Goal: Information Seeking & Learning: Learn about a topic

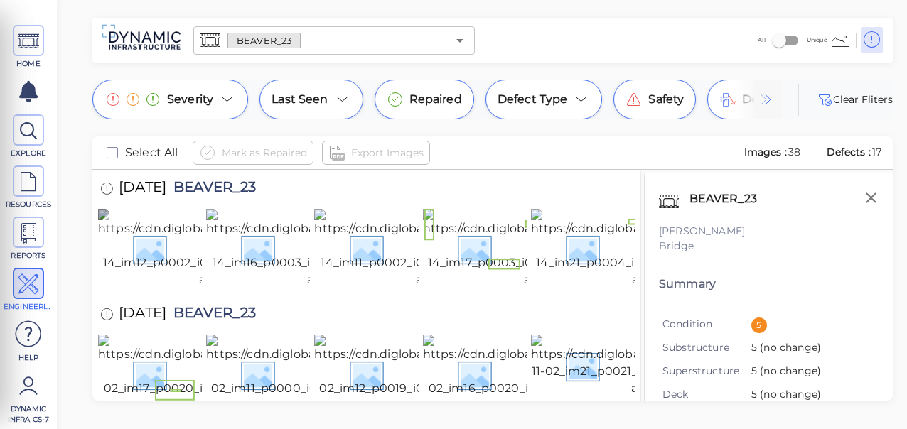
click at [164, 265] on img at bounding box center [230, 249] width 264 height 80
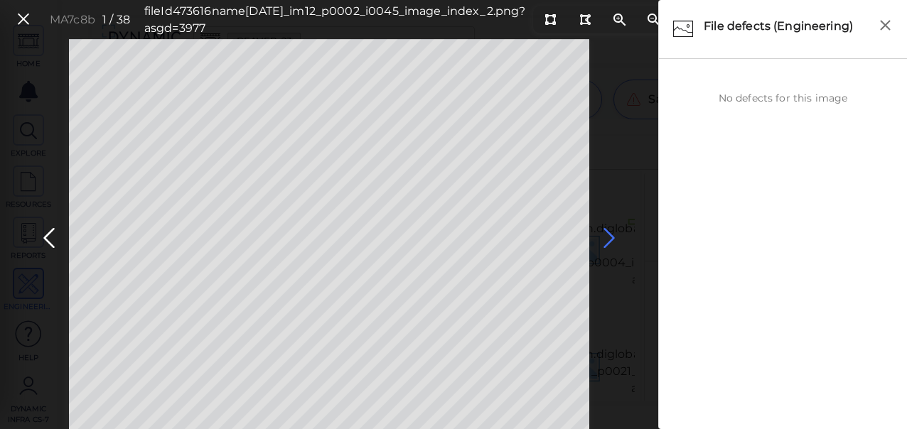
click at [604, 239] on icon at bounding box center [609, 239] width 23 height 28
click at [609, 237] on icon at bounding box center [609, 239] width 23 height 28
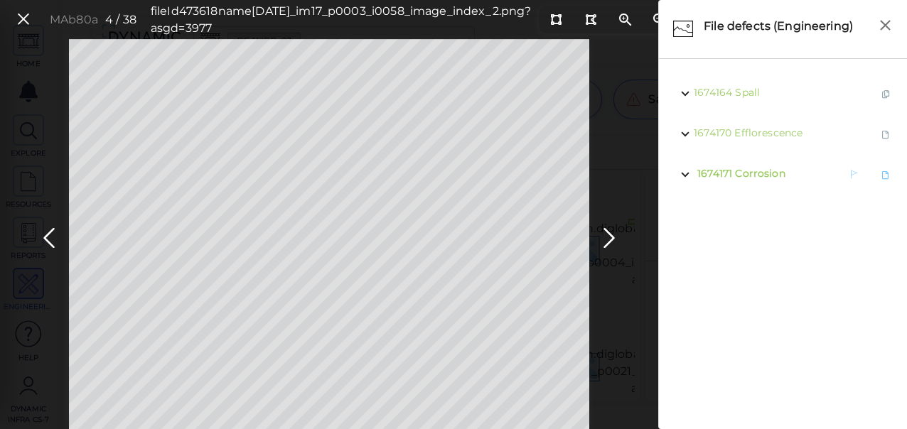
click at [756, 171] on span "Corrosion" at bounding box center [760, 173] width 50 height 13
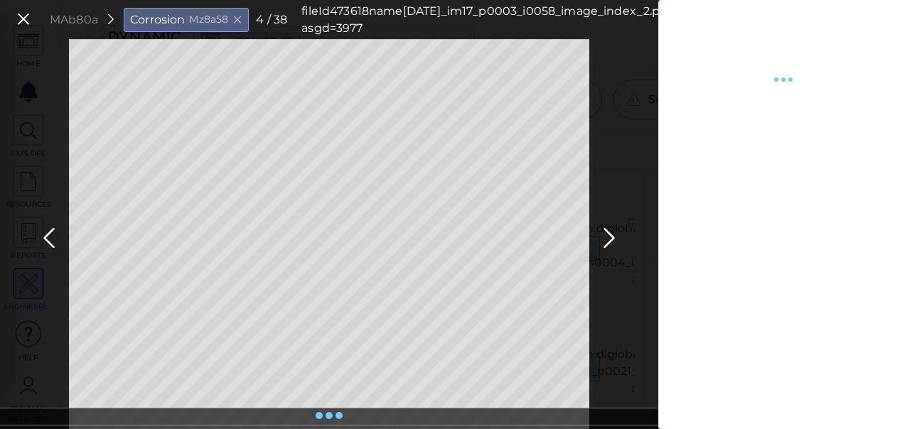
type textarea "x"
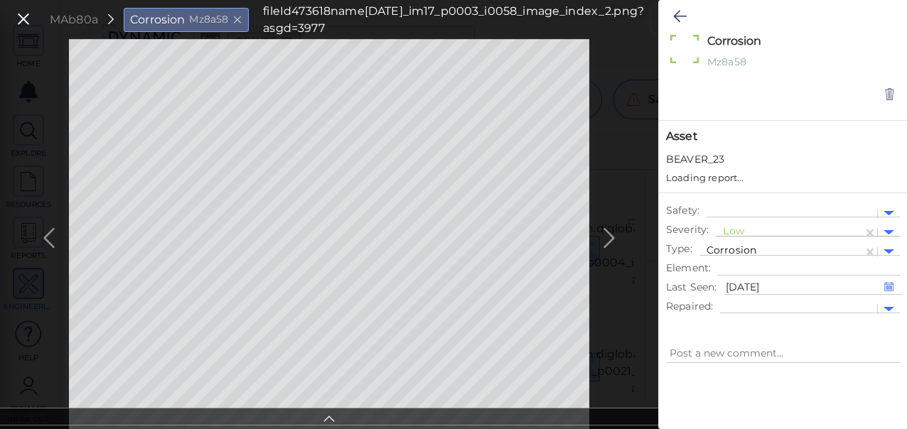
type textarea "x"
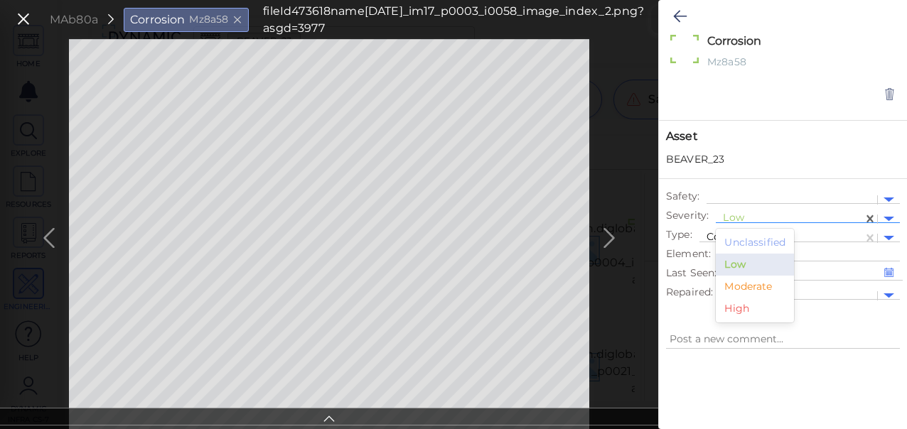
click at [742, 218] on div at bounding box center [789, 219] width 133 height 15
click at [737, 285] on div "Moderate" at bounding box center [755, 287] width 78 height 22
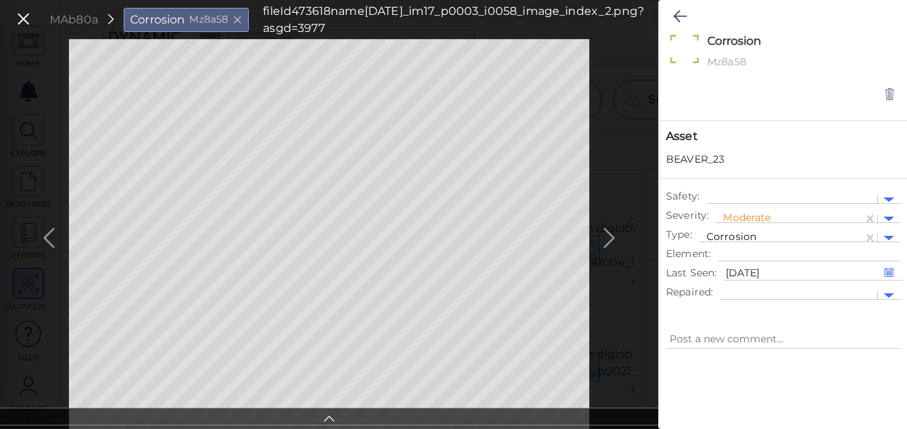
type textarea "x"
click at [663, 18] on icon at bounding box center [668, 19] width 11 height 11
click at [350, 44] on div "MAb80a Corrosion Mz8a58 fileId 473618 name [DATE]_im17_p0003_i0058_image_index_…" at bounding box center [329, 234] width 658 height 390
type textarea "x"
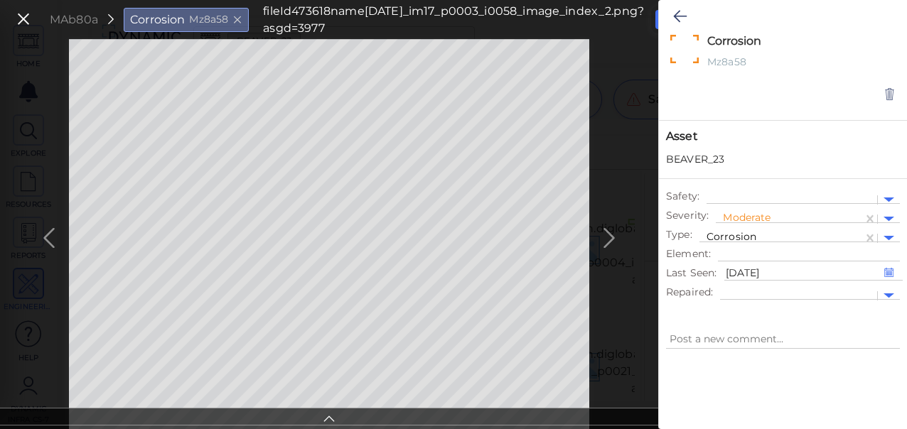
type textarea "x"
click at [663, 21] on icon at bounding box center [668, 19] width 11 height 11
click at [677, 14] on icon at bounding box center [680, 16] width 14 height 17
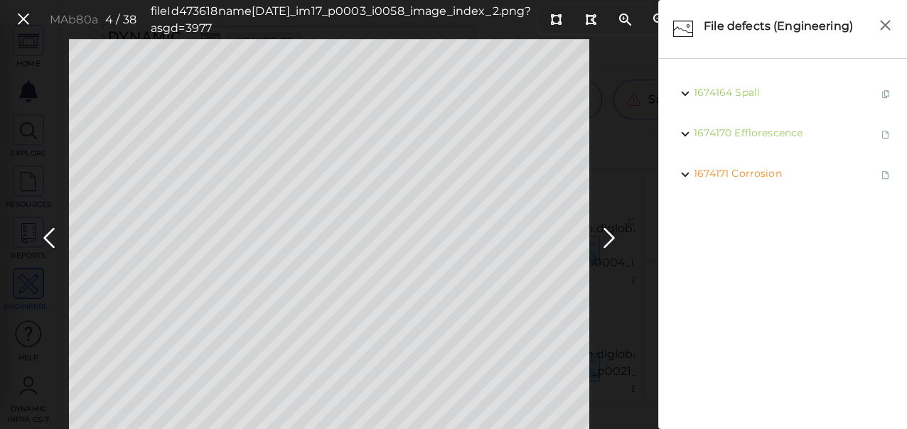
click at [33, 19] on button at bounding box center [23, 19] width 24 height 21
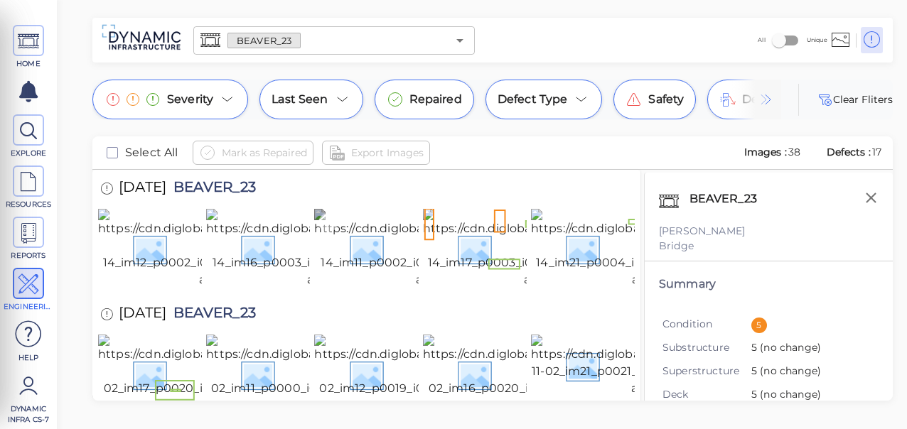
click at [370, 268] on img at bounding box center [446, 249] width 264 height 80
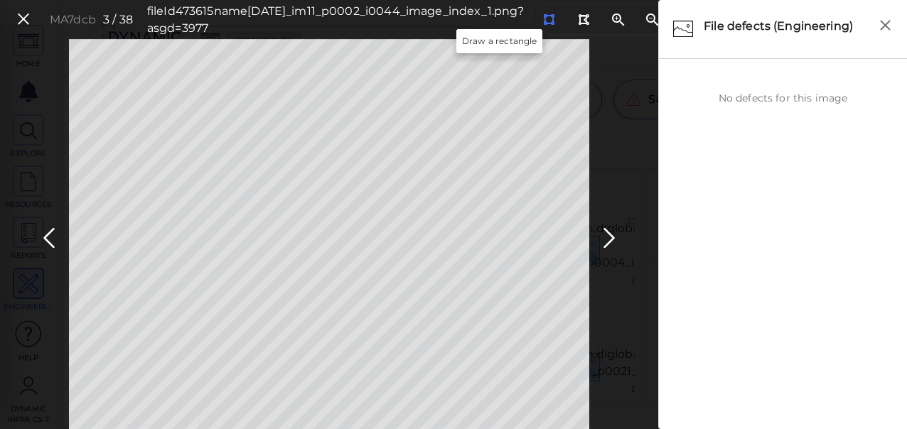
click at [543, 19] on icon at bounding box center [548, 19] width 11 height 11
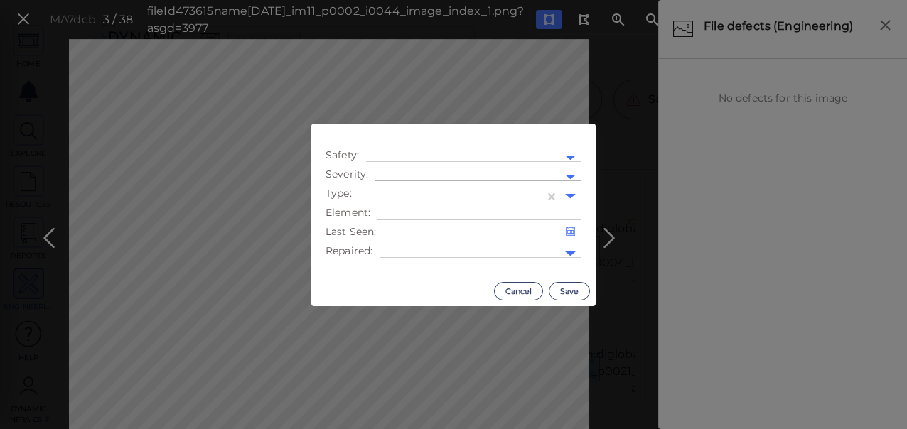
click at [481, 171] on div at bounding box center [466, 177] width 169 height 15
drag, startPoint x: 412, startPoint y: 245, endPoint x: 468, endPoint y: 210, distance: 66.3
click at [412, 243] on div "Moderate" at bounding box center [414, 245] width 78 height 22
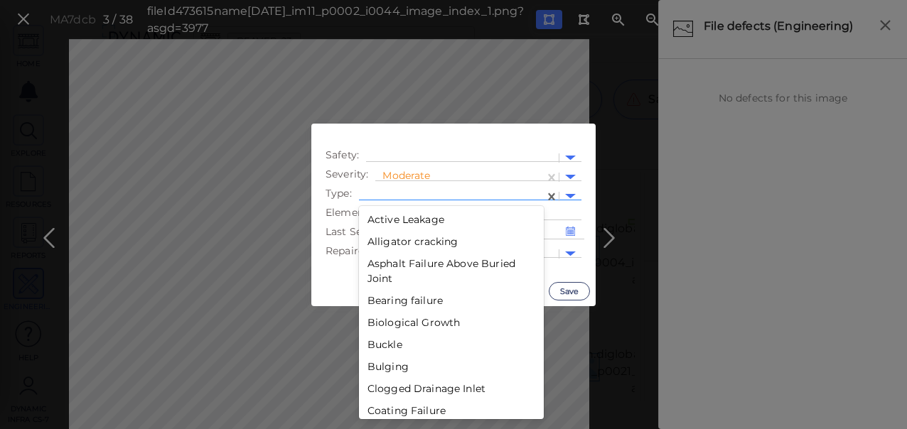
click at [495, 193] on div at bounding box center [451, 196] width 171 height 15
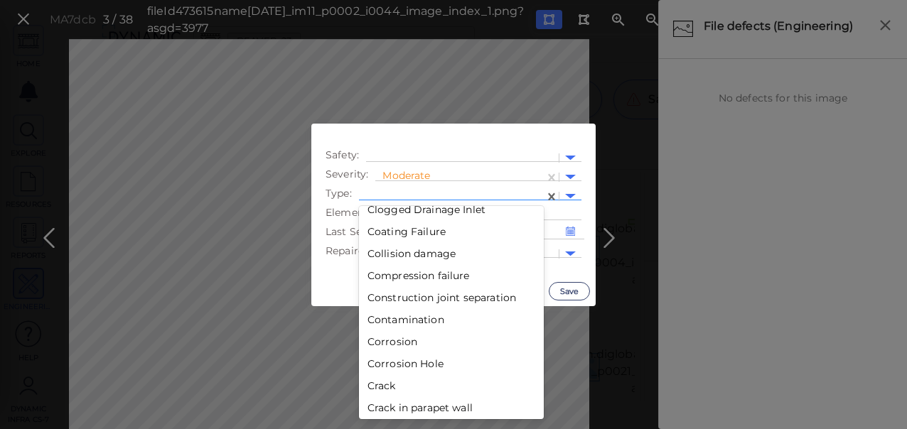
scroll to position [186, 0]
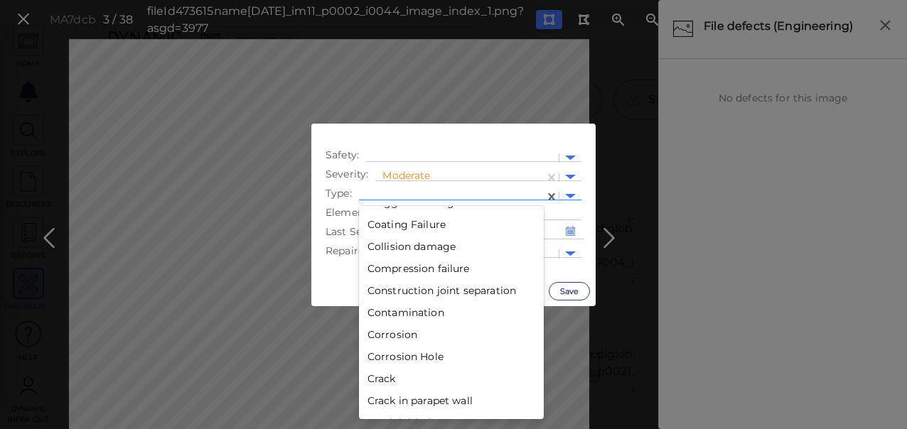
click at [419, 341] on div "Corrosion" at bounding box center [451, 335] width 185 height 22
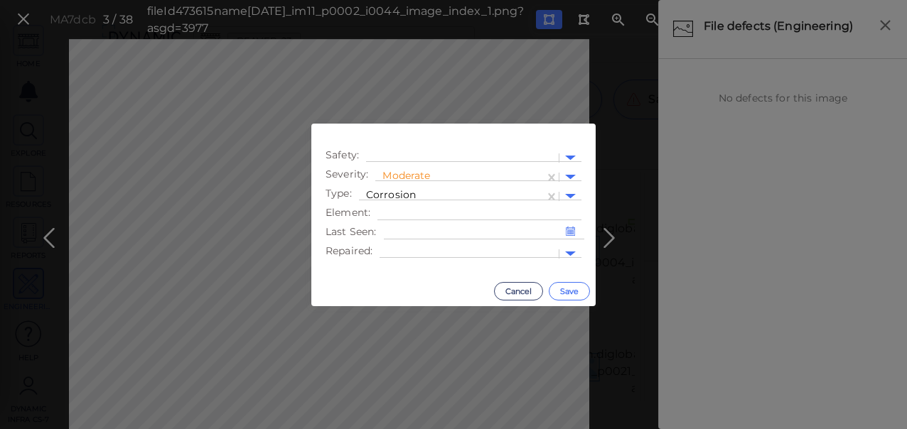
click at [568, 282] on button "Save" at bounding box center [569, 291] width 41 height 18
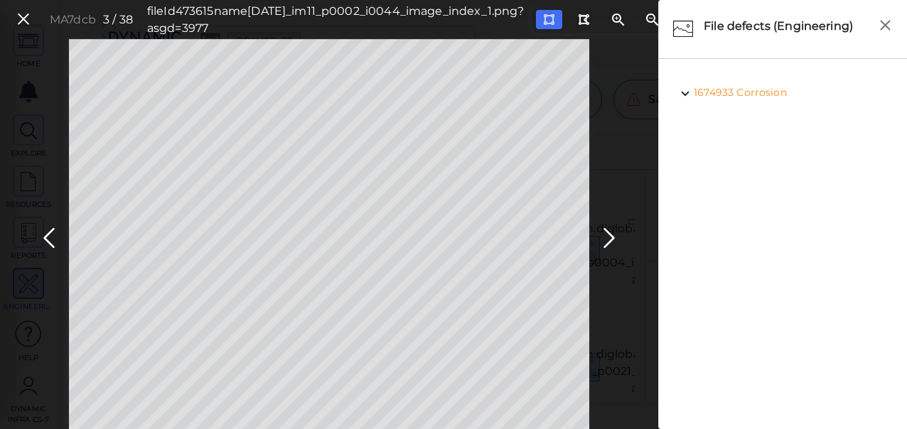
click at [754, 92] on span "Corrosion" at bounding box center [761, 92] width 50 height 13
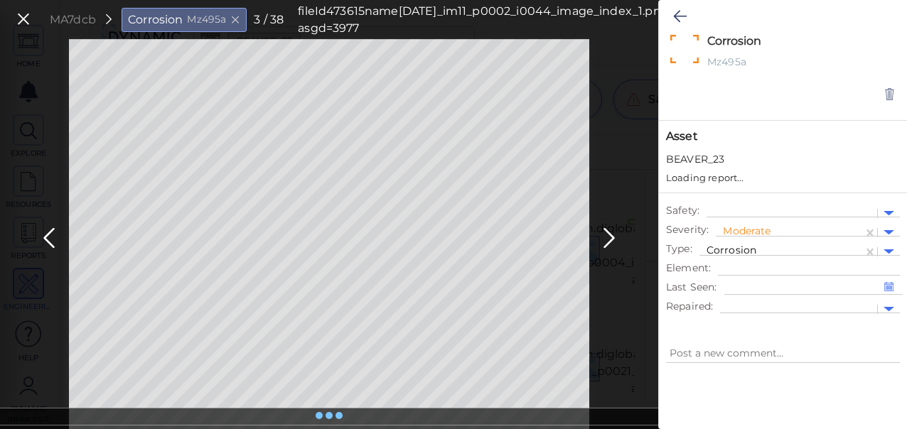
type textarea "x"
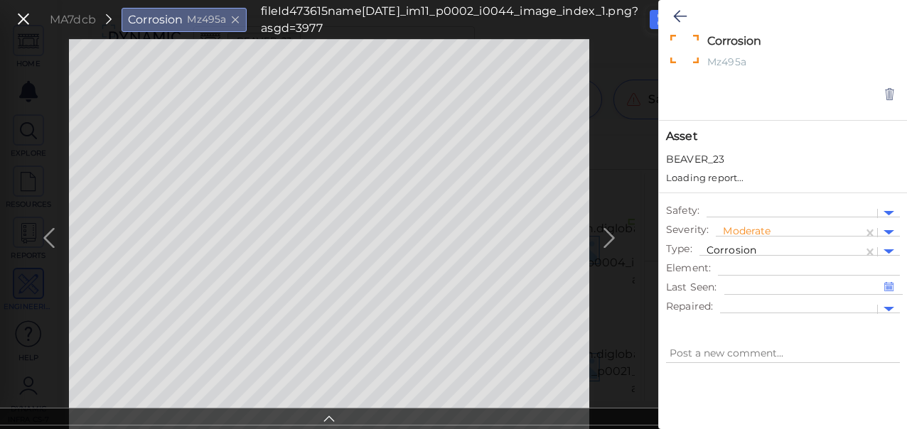
type textarea "x"
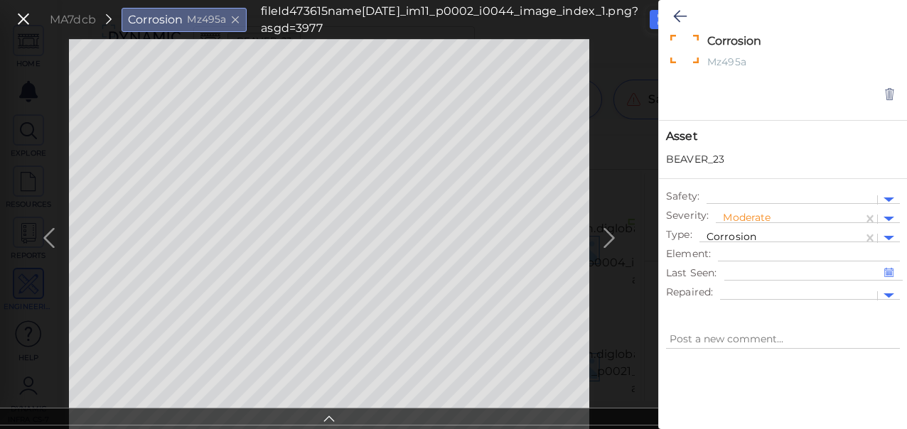
type textarea "x"
click at [657, 15] on icon at bounding box center [662, 19] width 11 height 11
click at [682, 16] on icon at bounding box center [680, 16] width 14 height 17
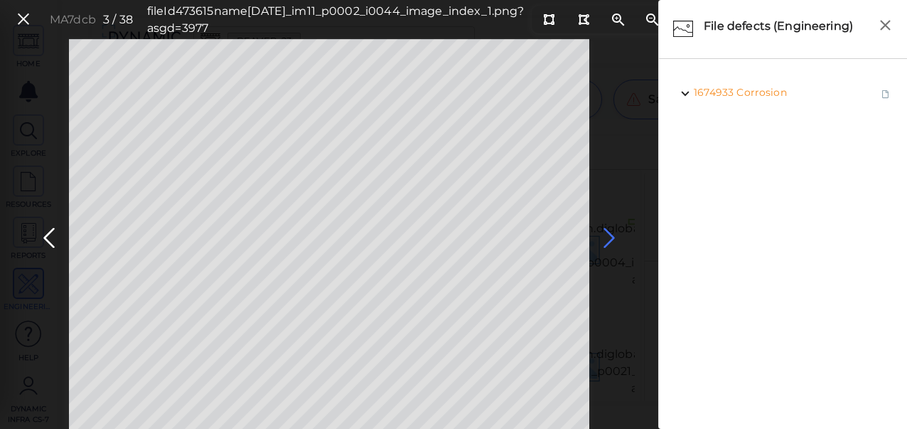
click at [606, 233] on icon at bounding box center [609, 239] width 23 height 28
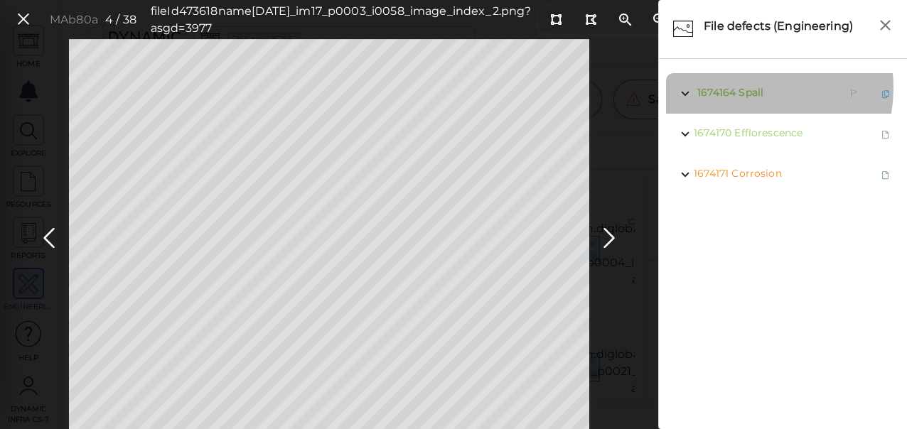
click at [744, 88] on span "Spall" at bounding box center [751, 92] width 25 height 13
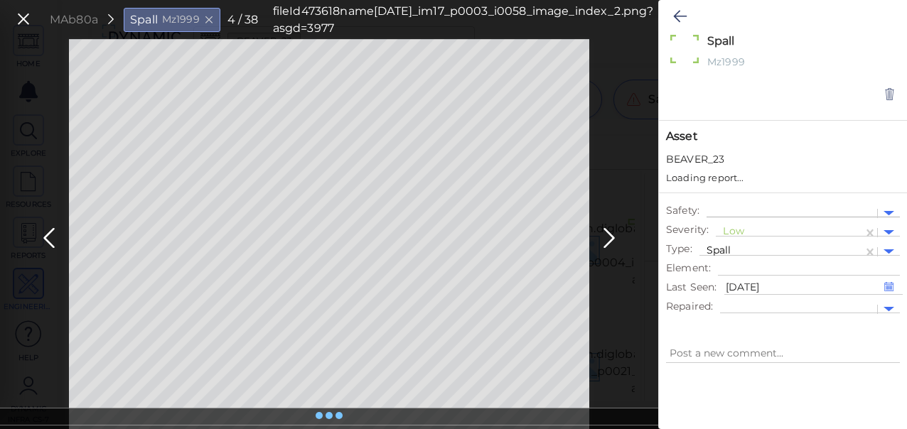
type textarea "x"
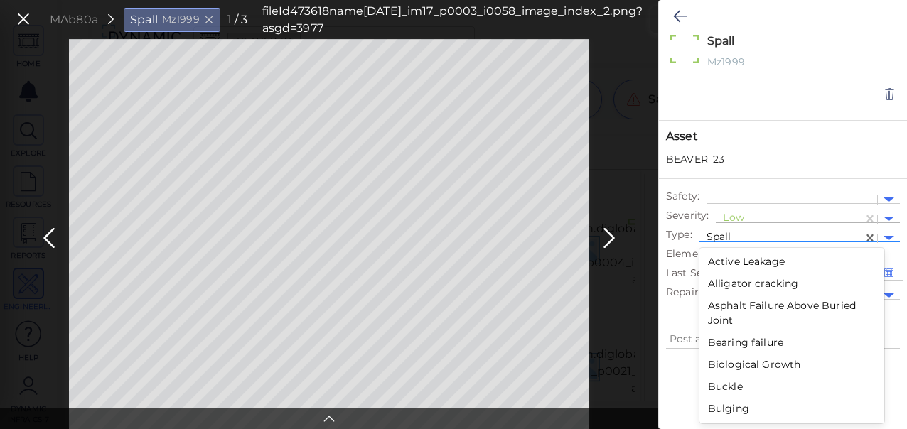
click at [729, 228] on div "Spall" at bounding box center [782, 238] width 164 height 21
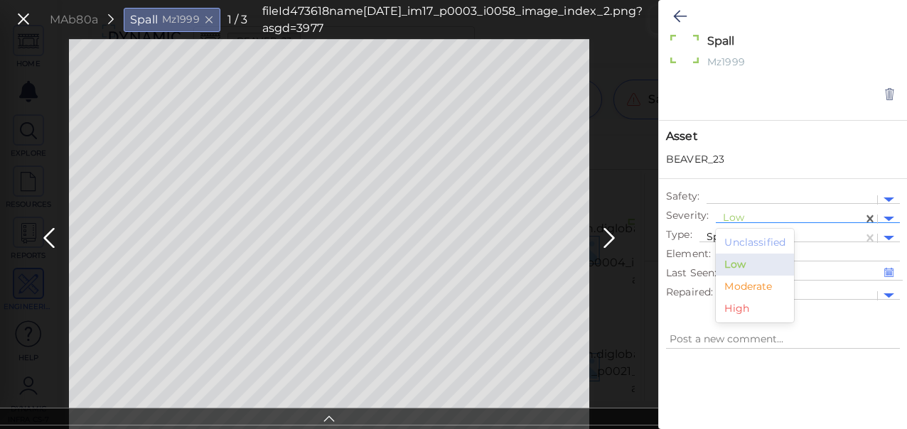
click at [754, 214] on div at bounding box center [789, 219] width 133 height 15
click at [748, 282] on div "Moderate" at bounding box center [755, 287] width 78 height 22
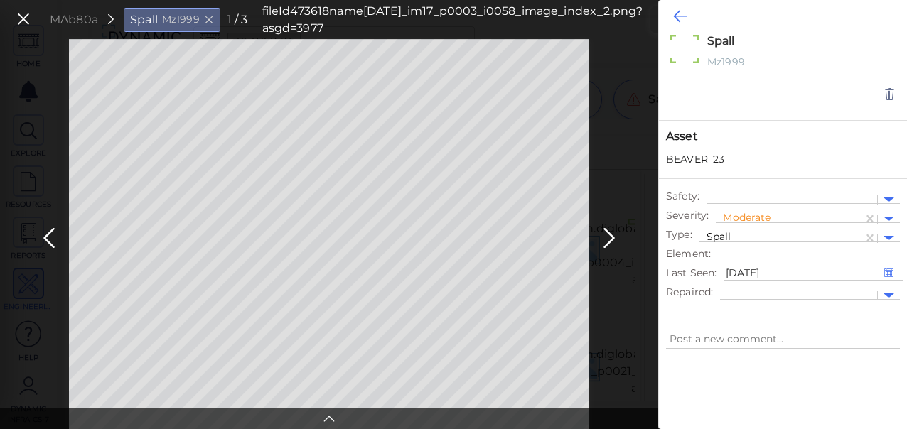
click at [675, 17] on icon at bounding box center [680, 16] width 14 height 17
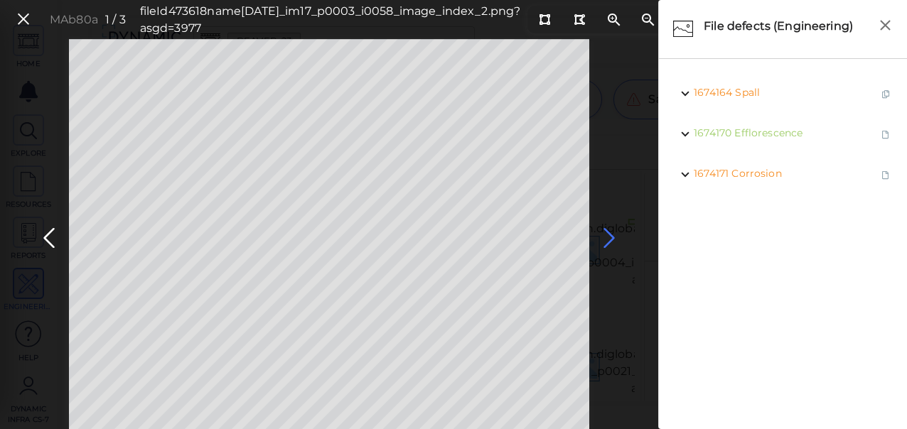
click at [612, 241] on icon at bounding box center [609, 239] width 23 height 28
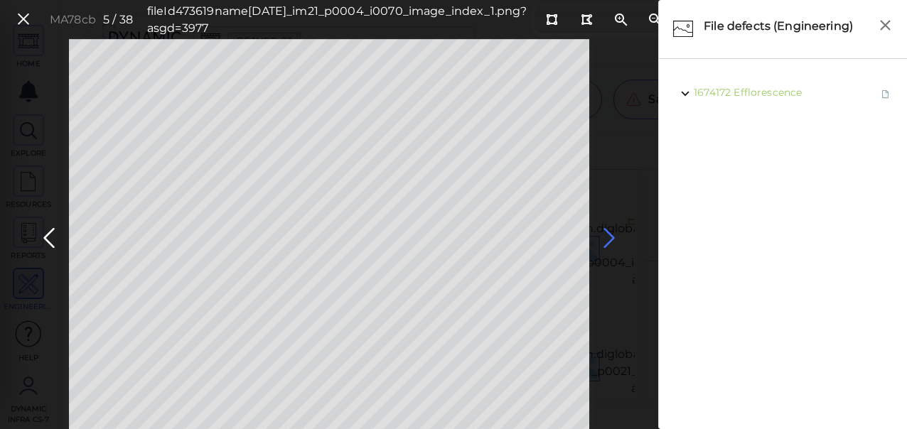
click at [609, 236] on icon at bounding box center [609, 239] width 23 height 28
click at [47, 237] on icon at bounding box center [49, 239] width 23 height 28
click at [603, 241] on icon at bounding box center [609, 239] width 23 height 28
click at [606, 237] on icon at bounding box center [609, 239] width 23 height 28
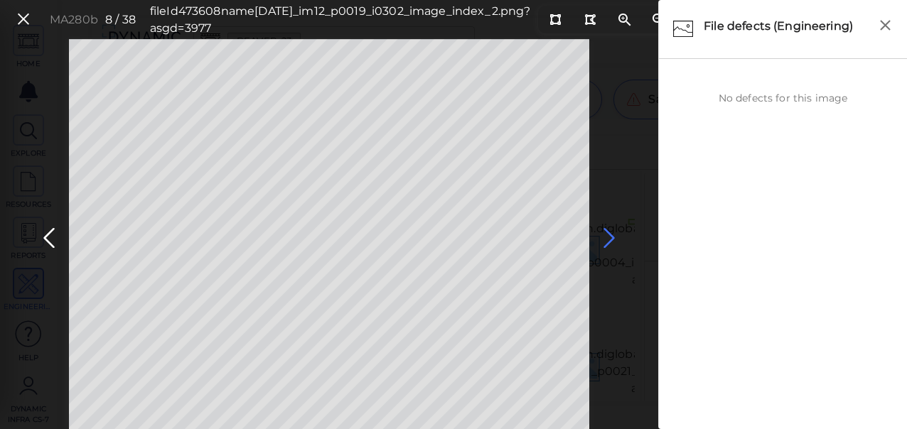
click at [608, 236] on icon at bounding box center [609, 239] width 23 height 28
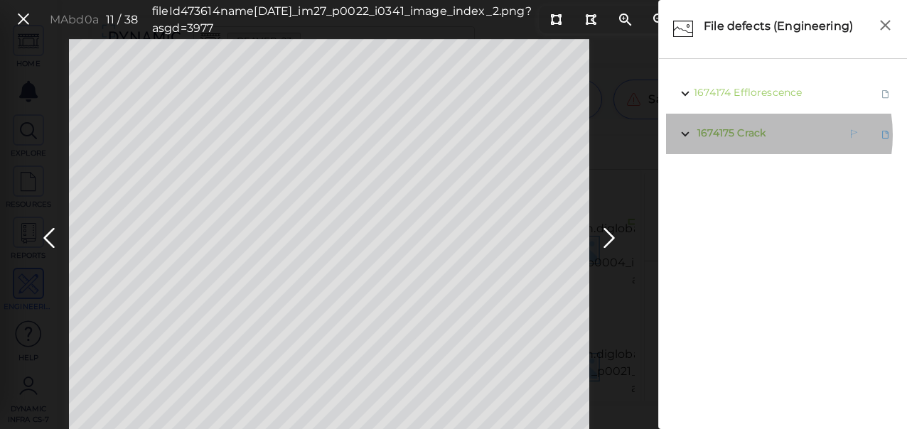
click at [750, 135] on span "Crack" at bounding box center [751, 133] width 28 height 13
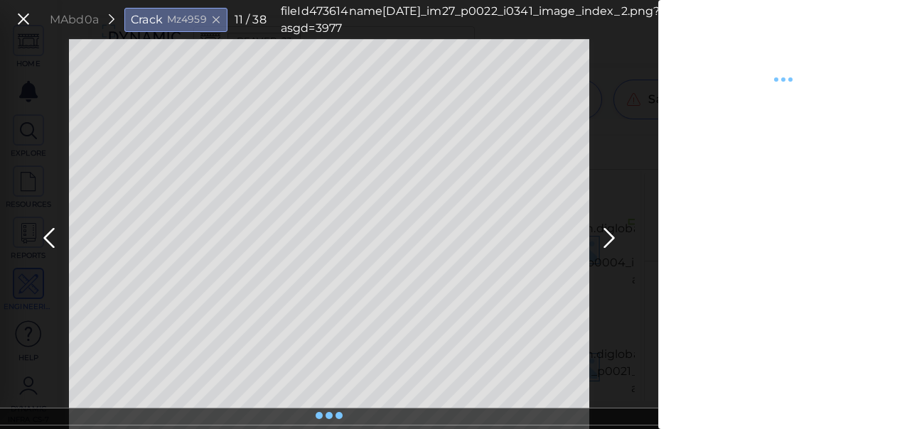
type textarea "x"
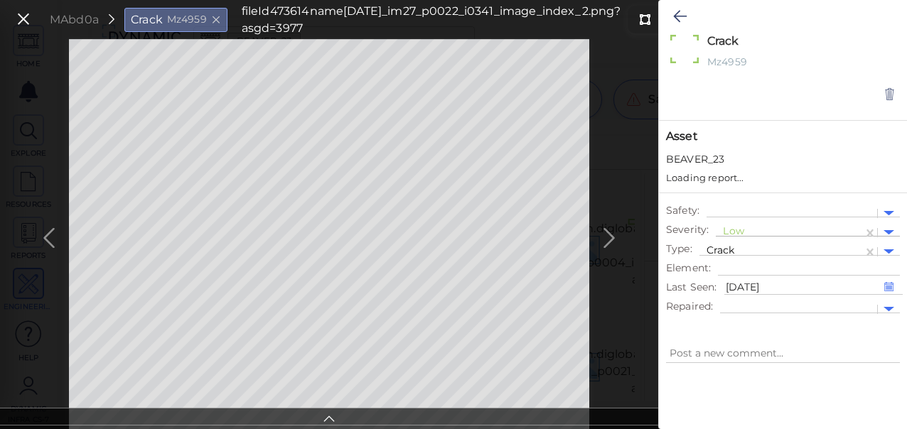
type textarea "x"
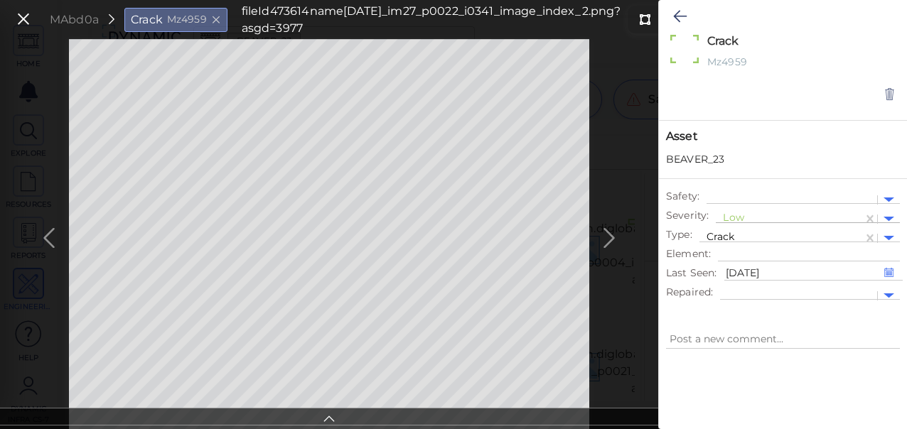
click at [731, 219] on div at bounding box center [789, 219] width 133 height 15
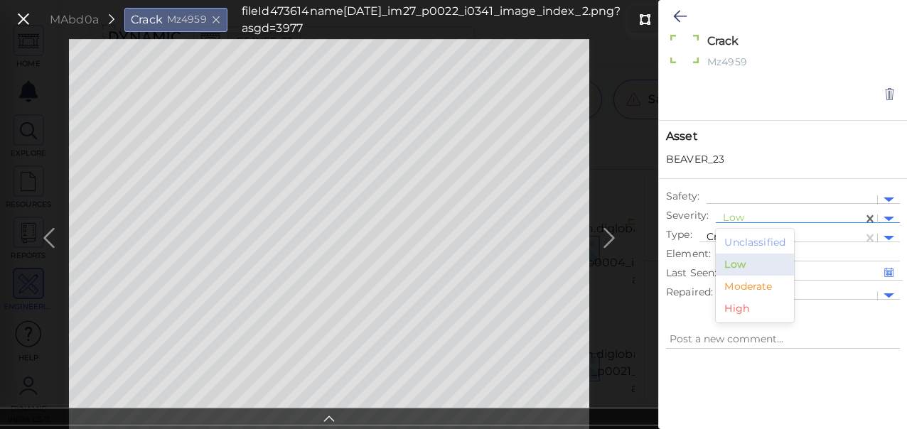
click at [728, 286] on div "Moderate" at bounding box center [755, 287] width 78 height 22
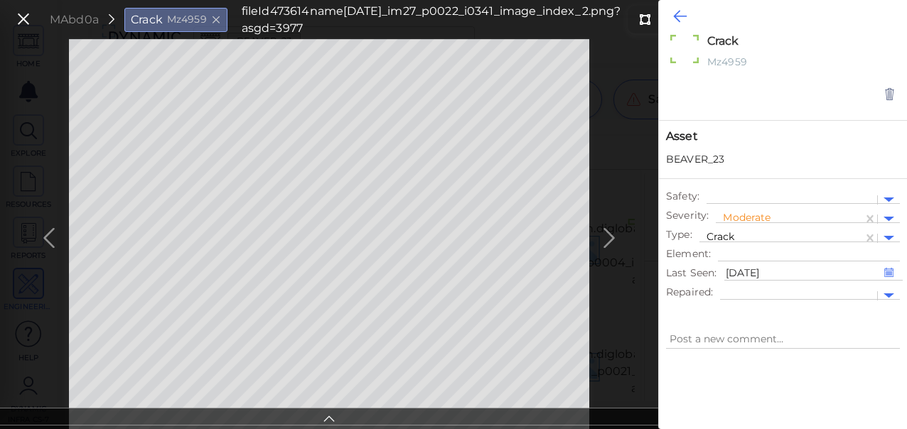
click at [680, 14] on icon at bounding box center [680, 16] width 14 height 17
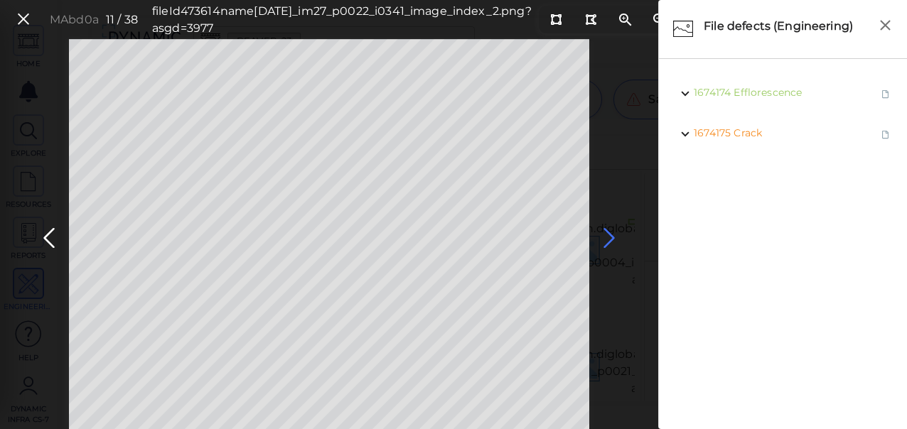
click at [606, 236] on icon at bounding box center [609, 239] width 23 height 28
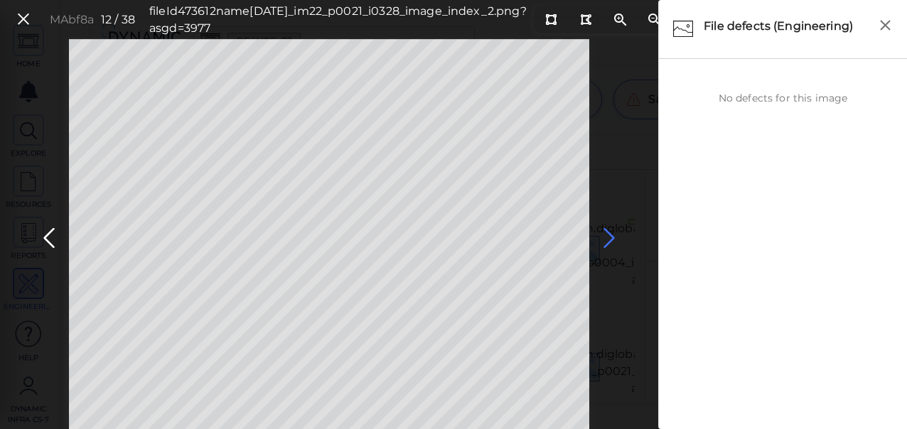
click at [606, 233] on icon at bounding box center [609, 239] width 23 height 28
click at [605, 236] on icon at bounding box center [609, 239] width 23 height 28
click at [620, 233] on icon at bounding box center [609, 239] width 23 height 28
click at [611, 233] on icon at bounding box center [609, 239] width 23 height 28
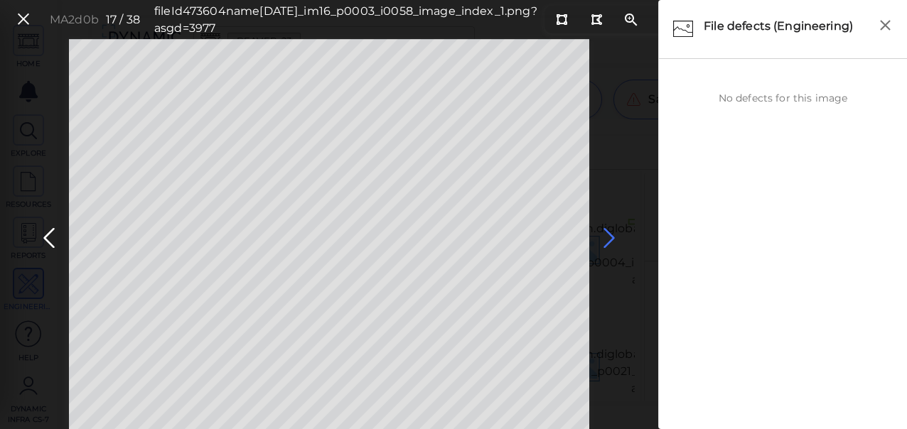
click at [606, 237] on icon at bounding box center [609, 239] width 23 height 28
click at [48, 242] on icon at bounding box center [49, 239] width 23 height 28
click at [610, 236] on icon at bounding box center [609, 239] width 23 height 28
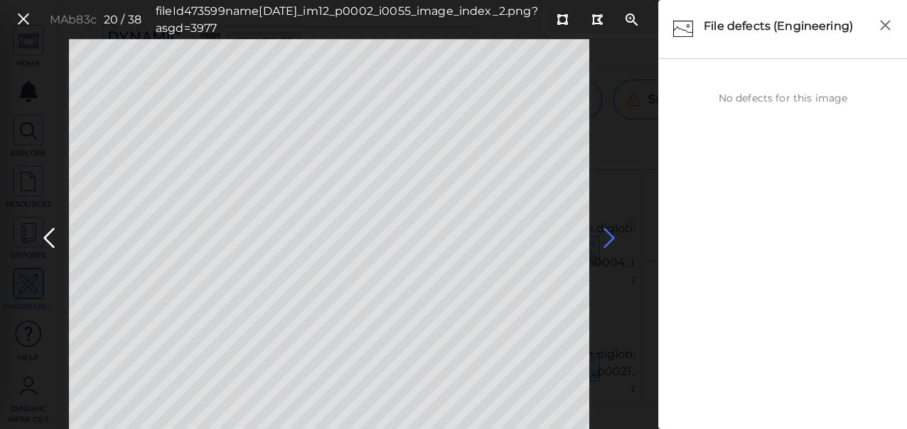
click at [604, 236] on icon at bounding box center [609, 239] width 23 height 28
click at [608, 237] on icon at bounding box center [609, 239] width 23 height 28
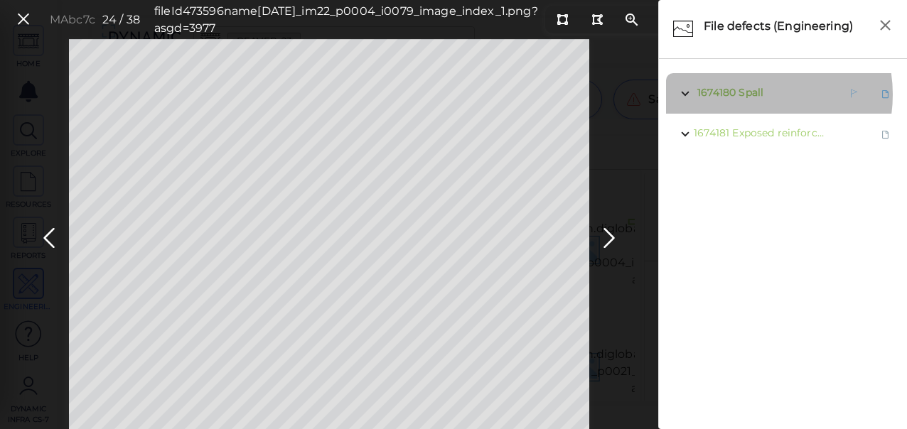
click at [745, 95] on span "Spall" at bounding box center [751, 92] width 25 height 13
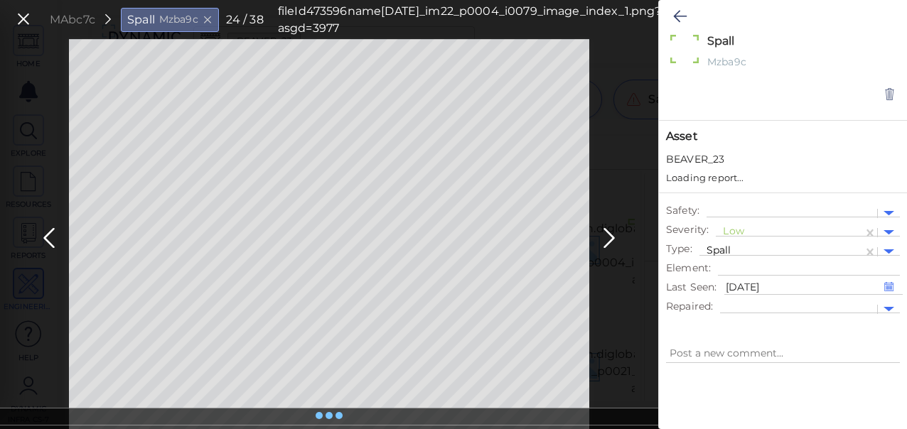
type textarea "x"
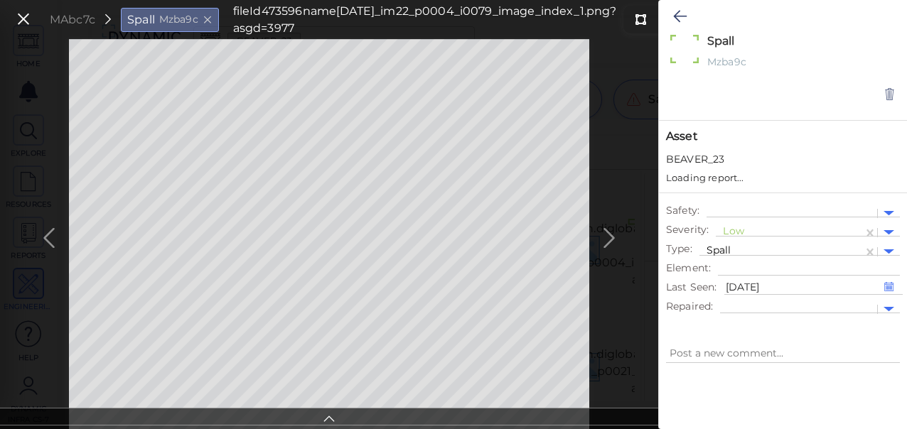
type textarea "x"
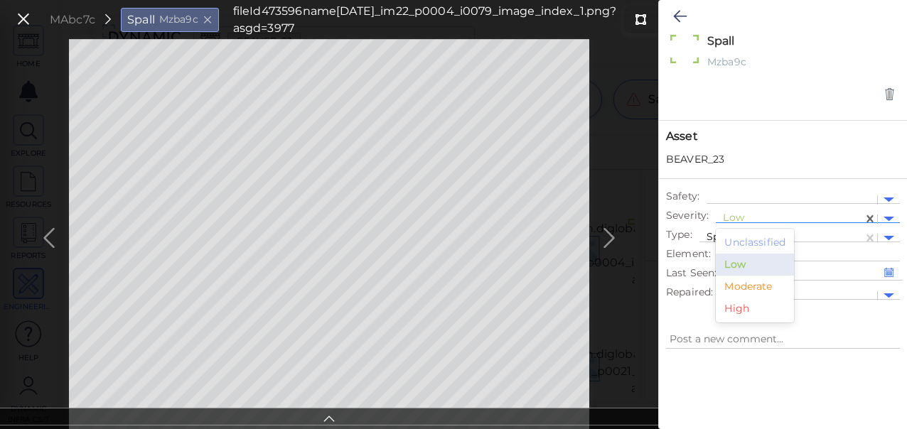
click at [731, 215] on div at bounding box center [789, 219] width 133 height 15
click at [744, 289] on div "Moderate" at bounding box center [755, 287] width 78 height 22
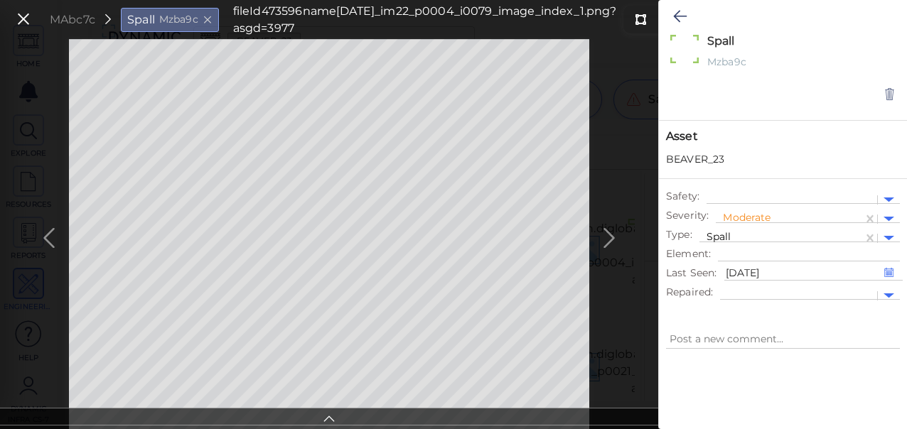
type textarea "x"
click at [676, 15] on icon at bounding box center [680, 16] width 14 height 17
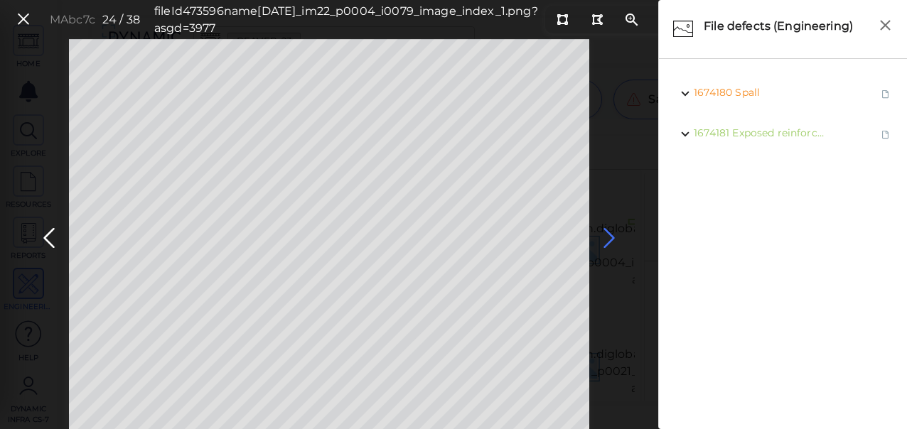
click at [614, 234] on icon at bounding box center [609, 239] width 23 height 28
click at [609, 236] on icon at bounding box center [609, 239] width 23 height 28
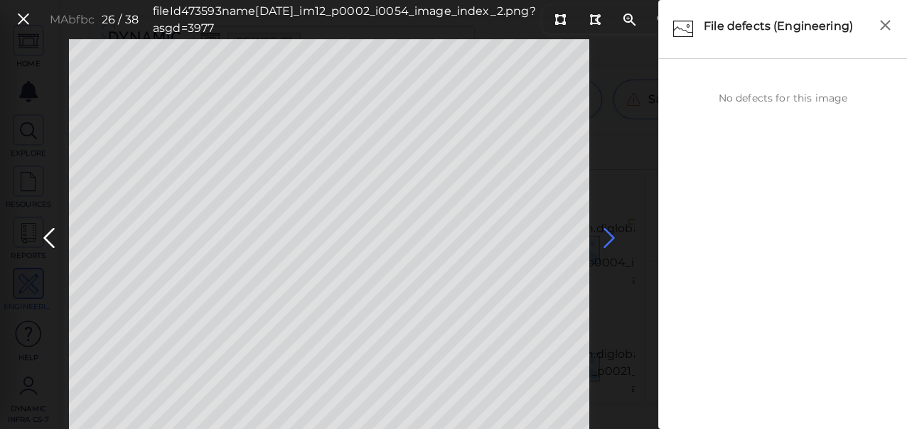
click at [609, 236] on icon at bounding box center [609, 239] width 23 height 28
click at [607, 236] on icon at bounding box center [609, 239] width 23 height 28
click at [609, 237] on icon at bounding box center [609, 239] width 23 height 28
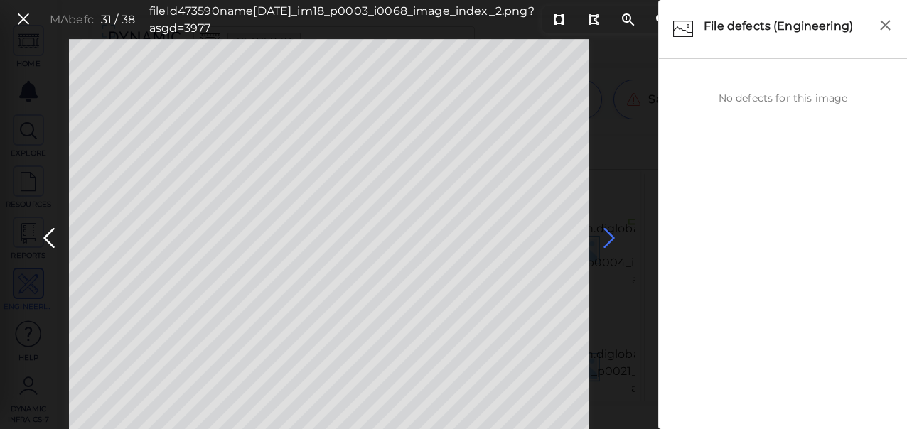
click at [609, 237] on icon at bounding box center [609, 239] width 23 height 28
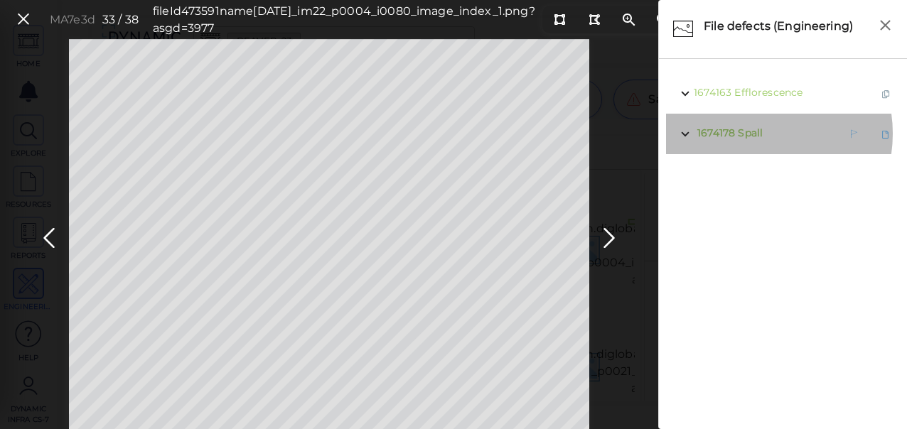
click at [750, 134] on span "Spall" at bounding box center [750, 133] width 25 height 13
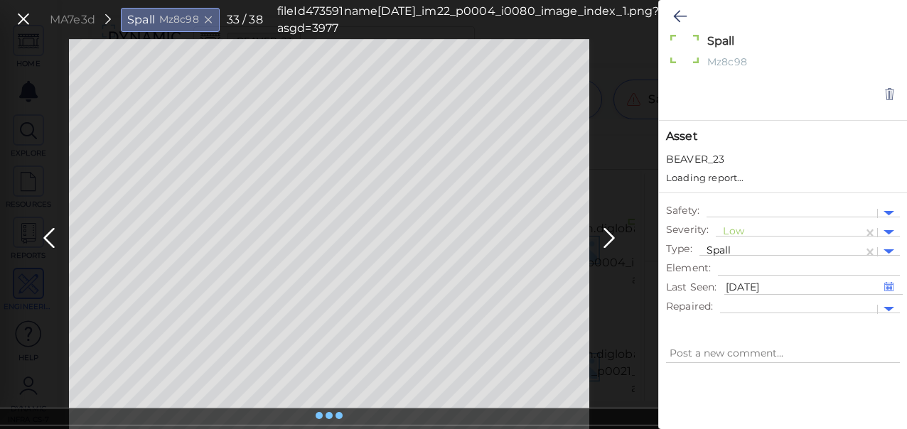
type textarea "x"
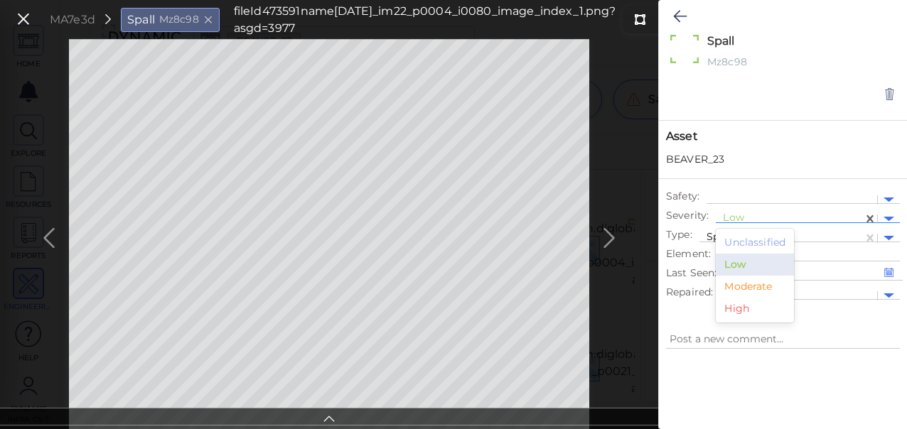
click at [743, 217] on div at bounding box center [789, 219] width 133 height 15
click at [741, 284] on div "Moderate" at bounding box center [755, 287] width 78 height 22
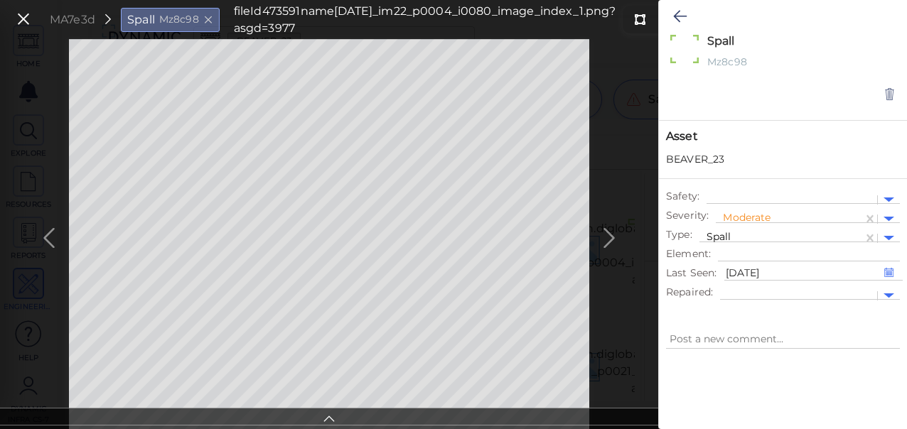
type textarea "x"
click at [681, 17] on icon at bounding box center [680, 16] width 14 height 17
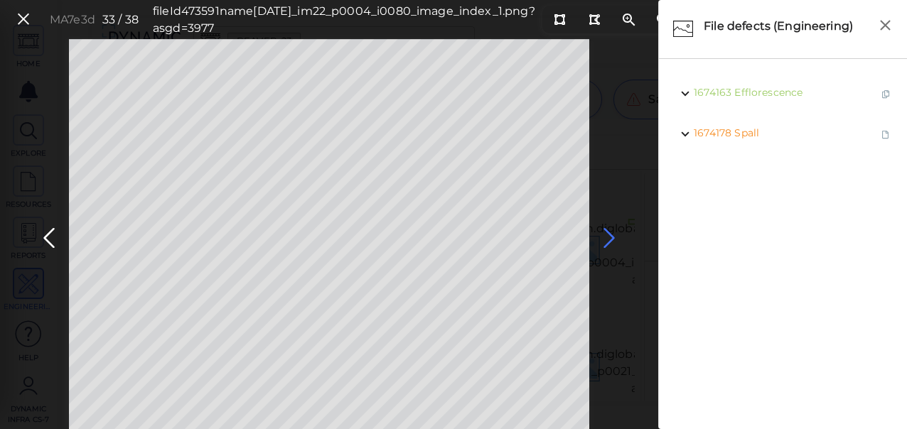
click at [607, 237] on icon at bounding box center [609, 239] width 23 height 28
click at [609, 237] on icon at bounding box center [609, 239] width 23 height 28
click at [609, 236] on icon at bounding box center [609, 239] width 23 height 28
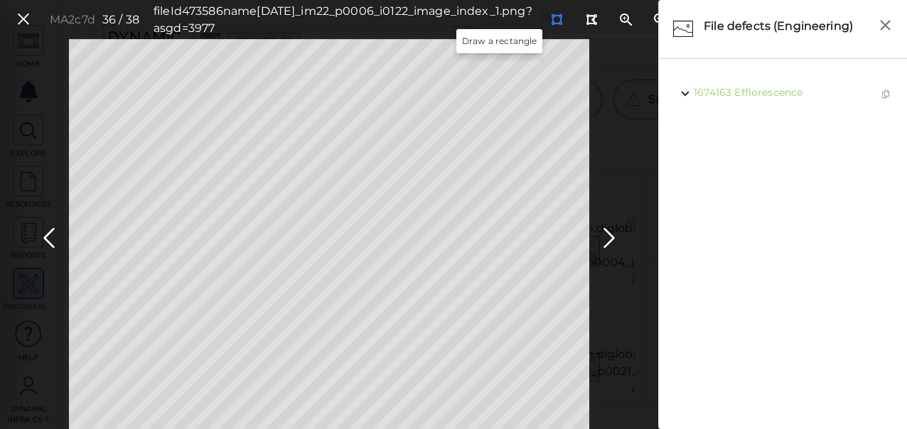
click at [551, 18] on icon at bounding box center [556, 19] width 11 height 11
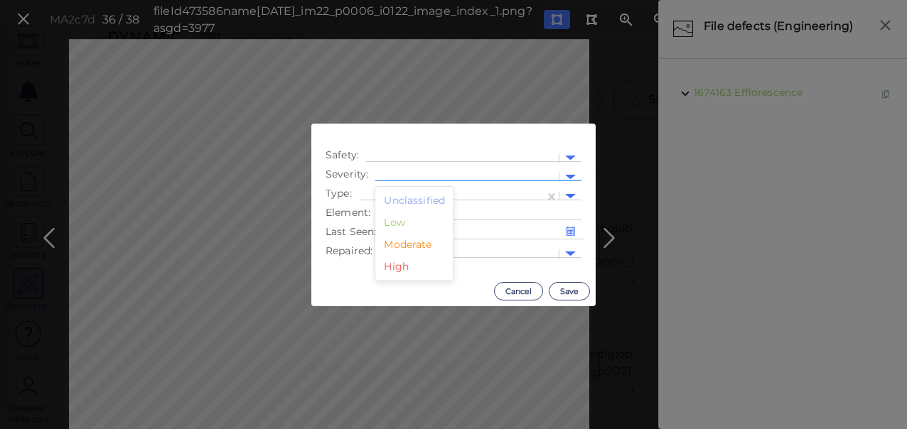
click at [454, 176] on div at bounding box center [466, 177] width 169 height 15
click at [411, 244] on div "Moderate" at bounding box center [414, 245] width 78 height 22
click at [478, 197] on div at bounding box center [451, 196] width 171 height 15
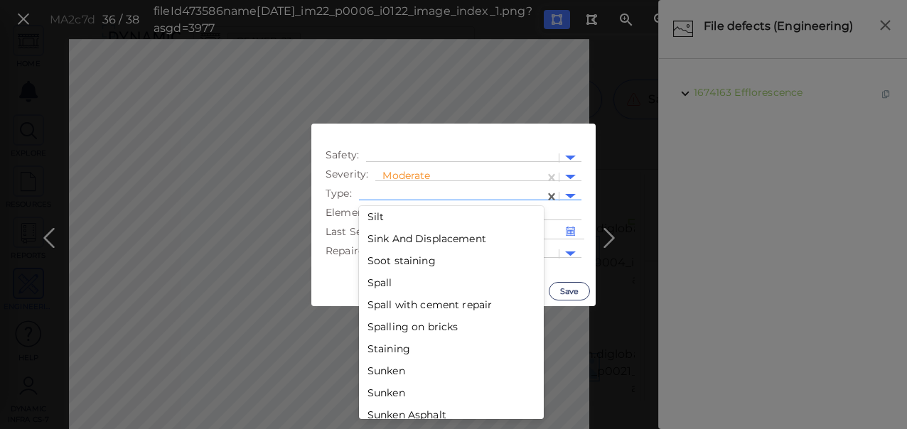
scroll to position [2426, 0]
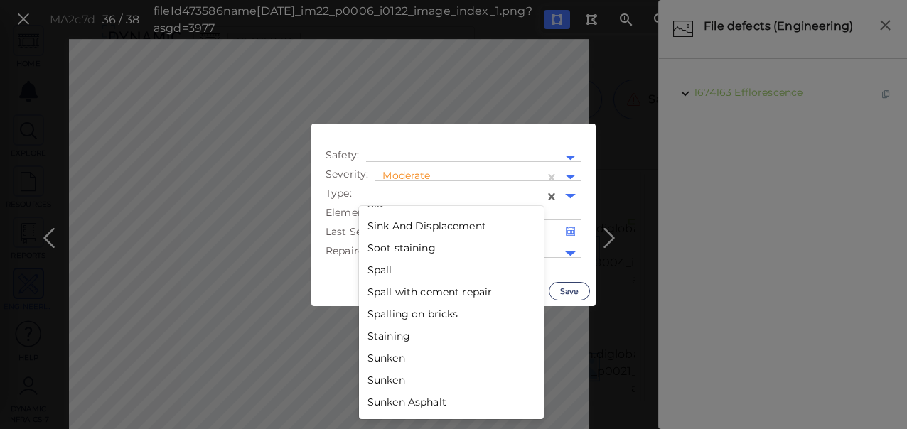
click at [381, 271] on div "Spall" at bounding box center [451, 270] width 185 height 22
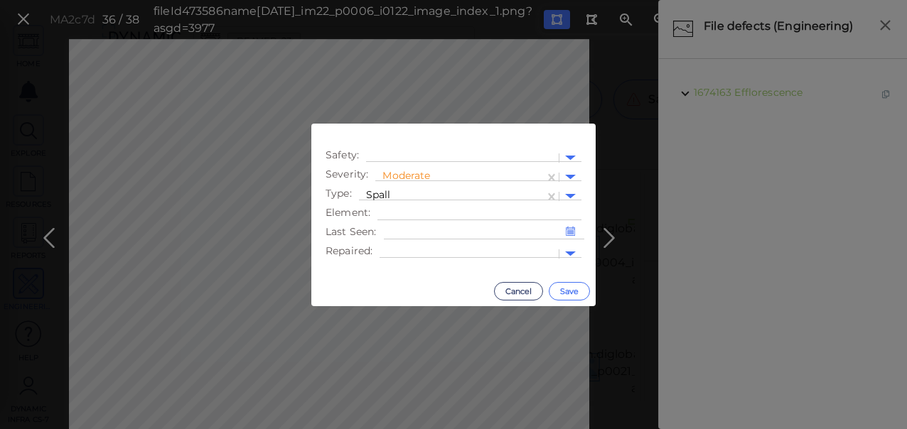
click at [559, 289] on button "Save" at bounding box center [569, 291] width 41 height 18
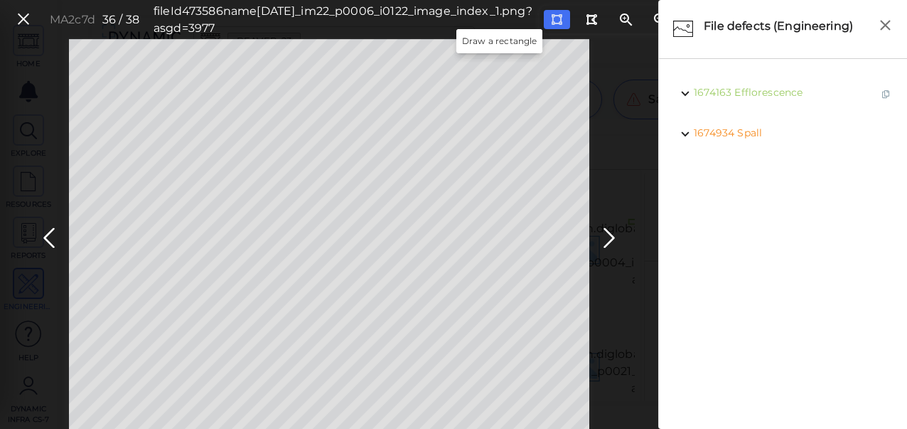
click at [551, 18] on icon at bounding box center [556, 19] width 11 height 11
click at [611, 230] on icon at bounding box center [609, 239] width 23 height 28
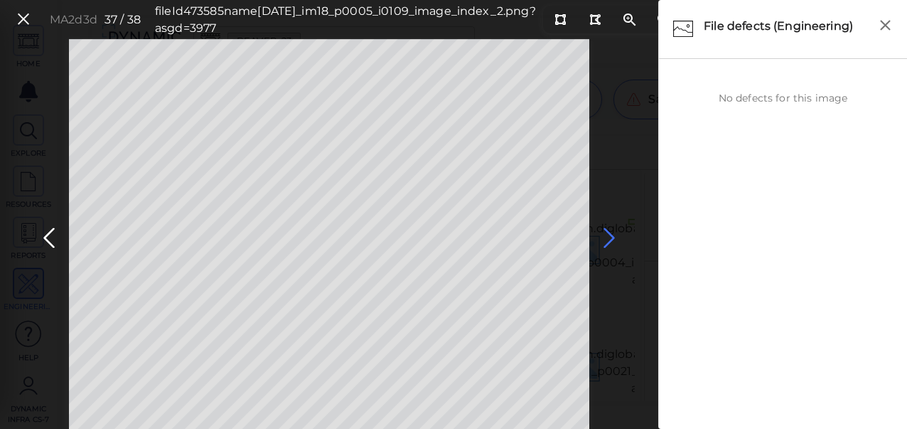
click at [607, 242] on icon at bounding box center [609, 239] width 23 height 28
click at [608, 242] on icon at bounding box center [609, 239] width 23 height 28
click at [609, 242] on icon at bounding box center [609, 239] width 23 height 28
click at [611, 239] on icon at bounding box center [609, 239] width 23 height 28
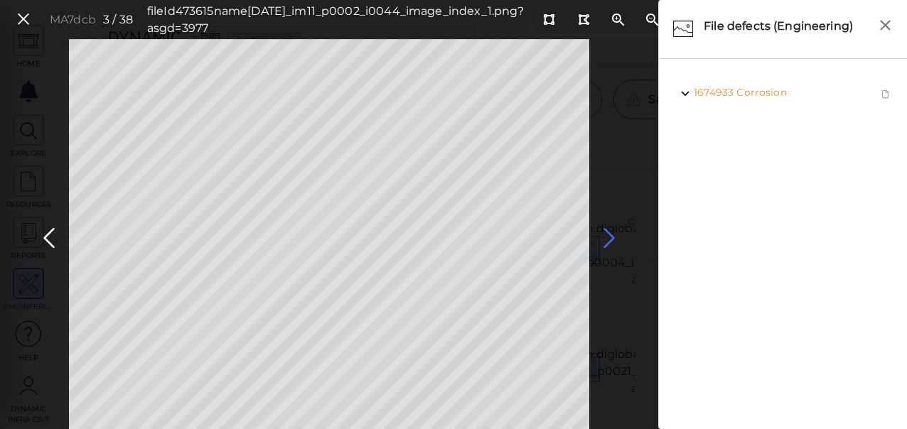
click at [611, 239] on icon at bounding box center [609, 239] width 23 height 28
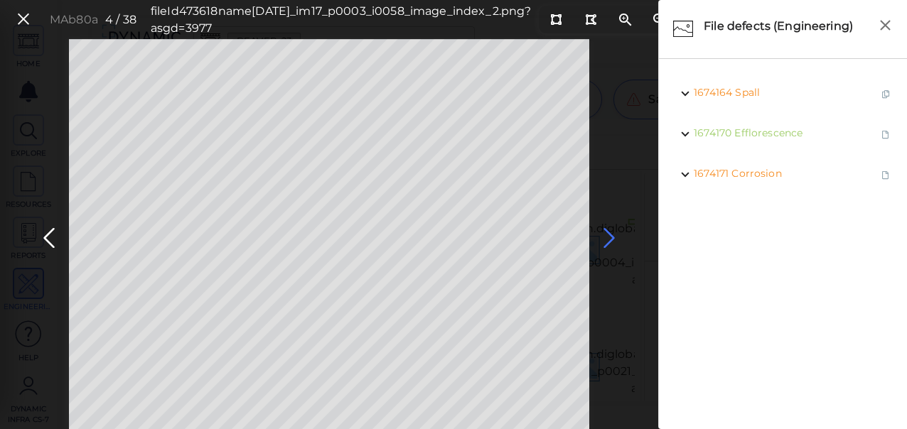
click at [611, 239] on icon at bounding box center [609, 239] width 23 height 28
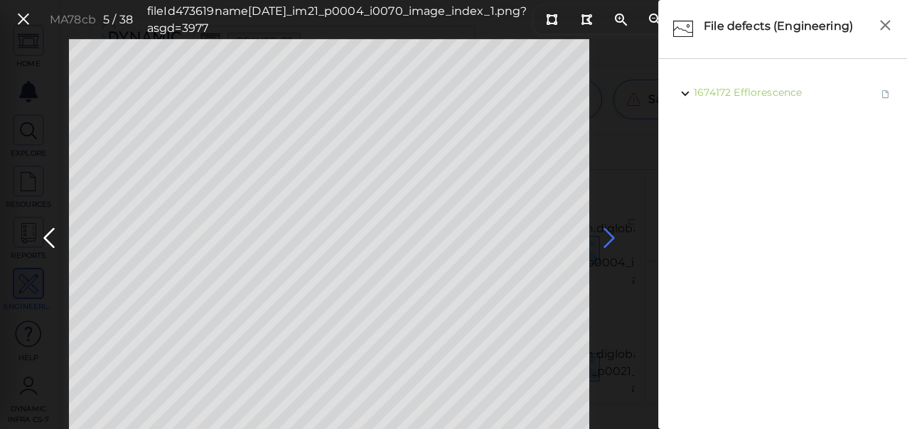
click at [611, 239] on icon at bounding box center [609, 239] width 23 height 28
click at [611, 237] on icon at bounding box center [609, 239] width 23 height 28
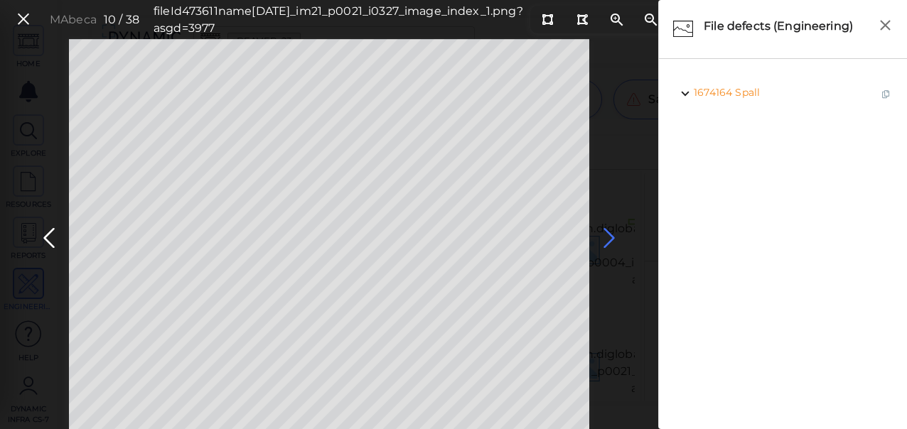
click at [611, 237] on icon at bounding box center [609, 239] width 23 height 28
click at [44, 237] on icon at bounding box center [49, 239] width 23 height 28
click at [609, 237] on icon at bounding box center [609, 239] width 23 height 28
click at [609, 236] on icon at bounding box center [609, 239] width 23 height 28
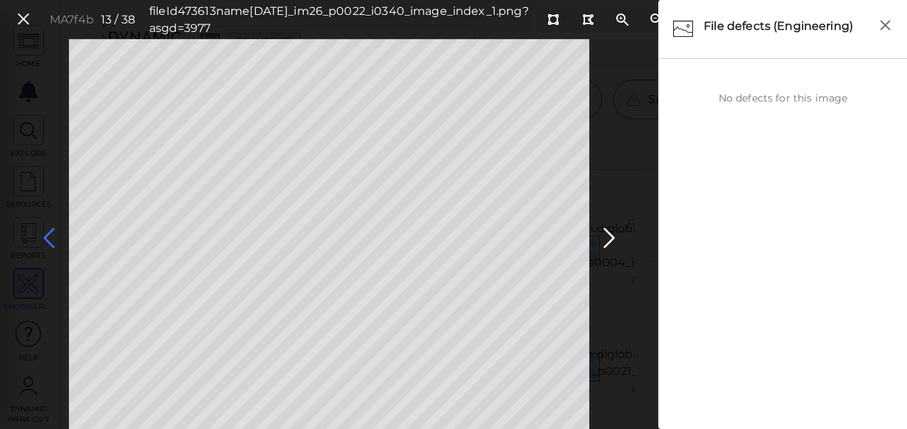
click at [46, 232] on icon at bounding box center [49, 239] width 23 height 28
click at [545, 14] on icon at bounding box center [550, 19] width 11 height 11
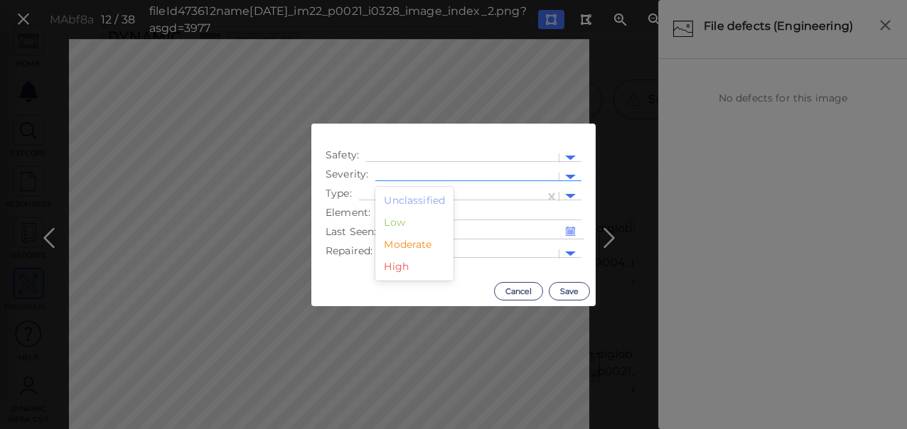
click at [439, 171] on div at bounding box center [466, 177] width 169 height 15
click at [421, 243] on div "Moderate" at bounding box center [414, 245] width 78 height 22
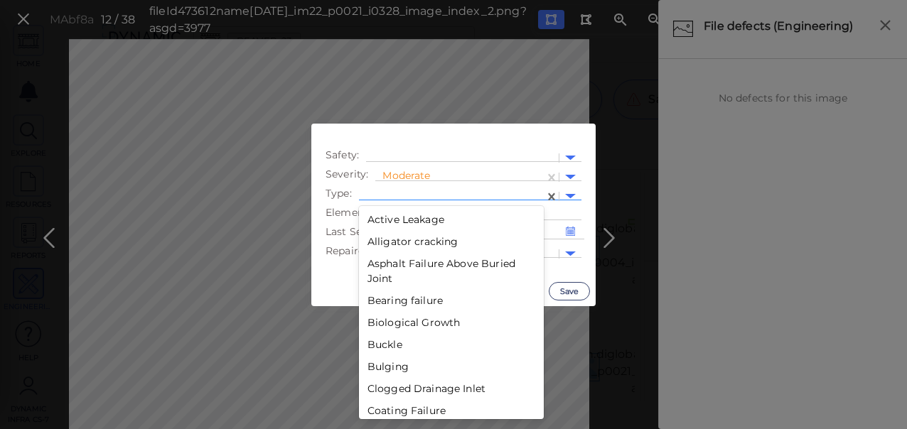
click at [513, 196] on div at bounding box center [451, 196] width 171 height 15
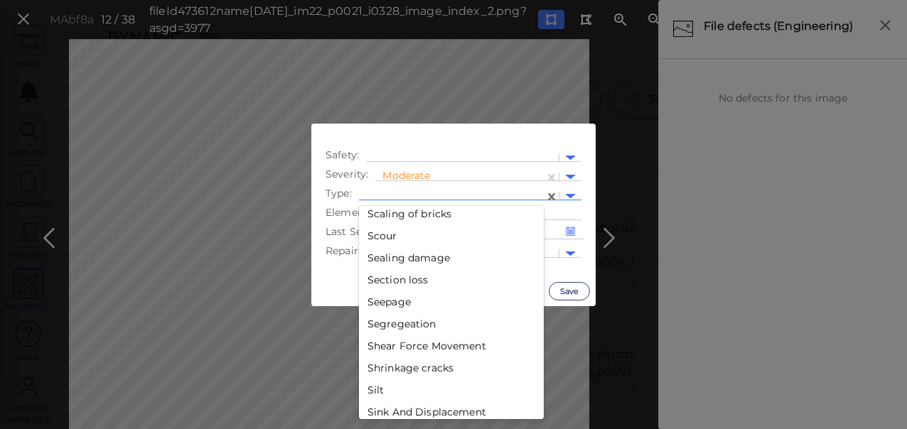
scroll to position [2426, 0]
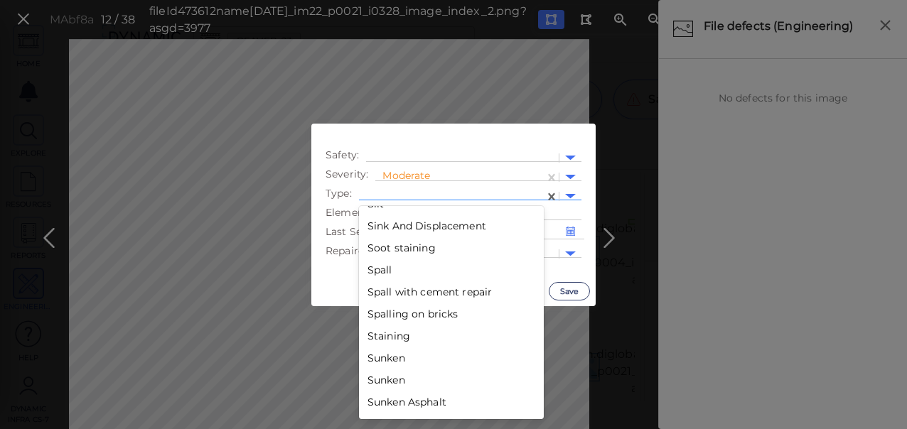
click at [392, 269] on div "Spall" at bounding box center [451, 270] width 185 height 22
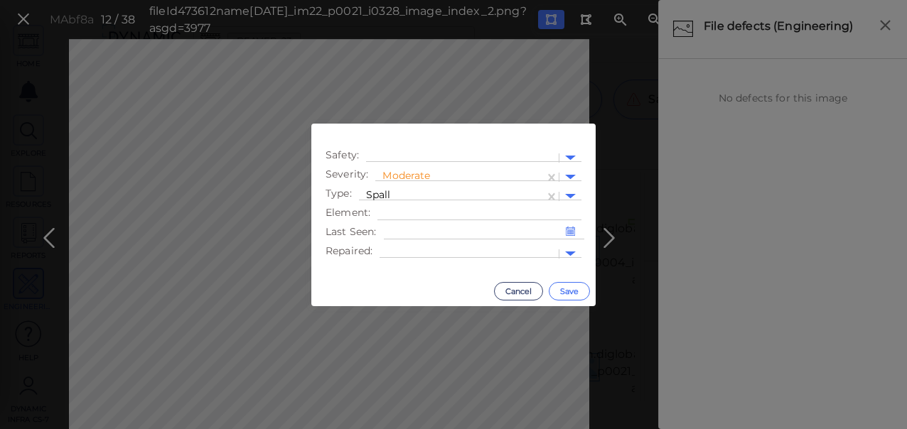
click at [566, 292] on button "Save" at bounding box center [569, 291] width 41 height 18
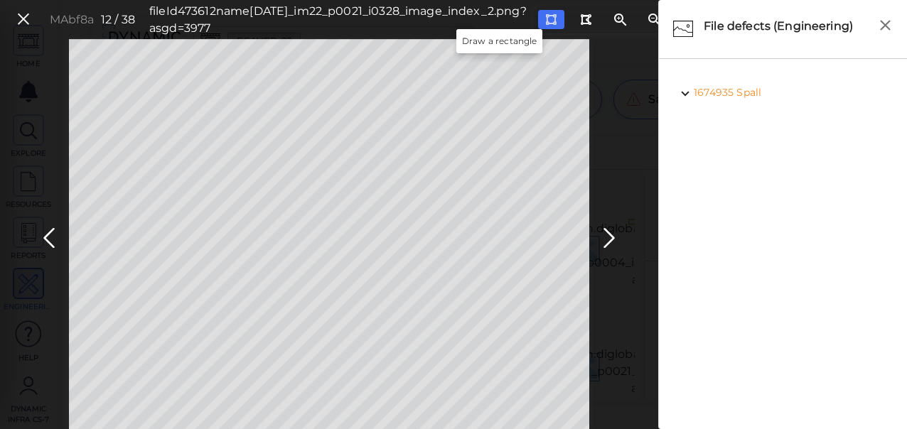
click at [545, 20] on icon at bounding box center [550, 19] width 11 height 11
click at [609, 240] on icon at bounding box center [609, 239] width 23 height 28
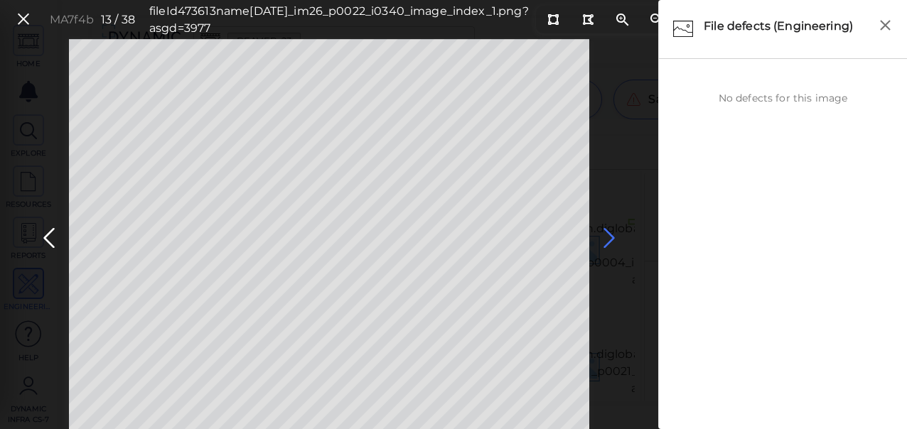
click at [609, 240] on icon at bounding box center [609, 239] width 23 height 28
click at [554, 21] on icon at bounding box center [559, 19] width 11 height 11
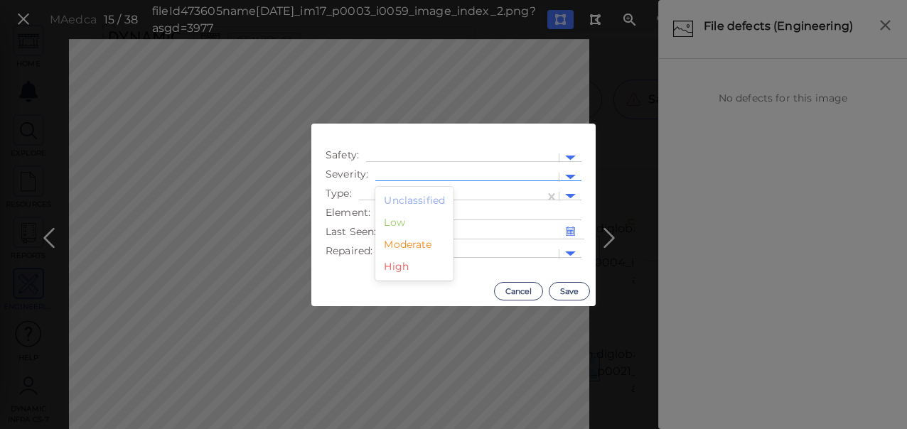
click at [429, 175] on div at bounding box center [466, 177] width 169 height 15
click at [414, 247] on div "Moderate" at bounding box center [414, 245] width 78 height 22
click at [498, 186] on div at bounding box center [452, 196] width 186 height 21
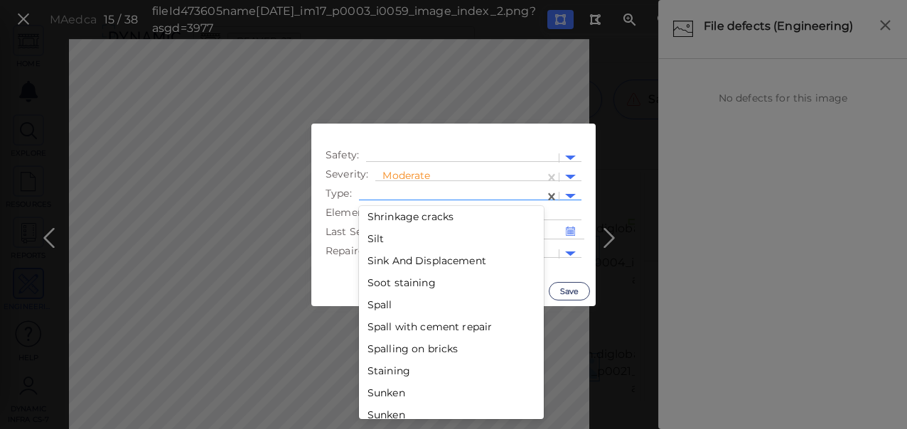
scroll to position [2426, 0]
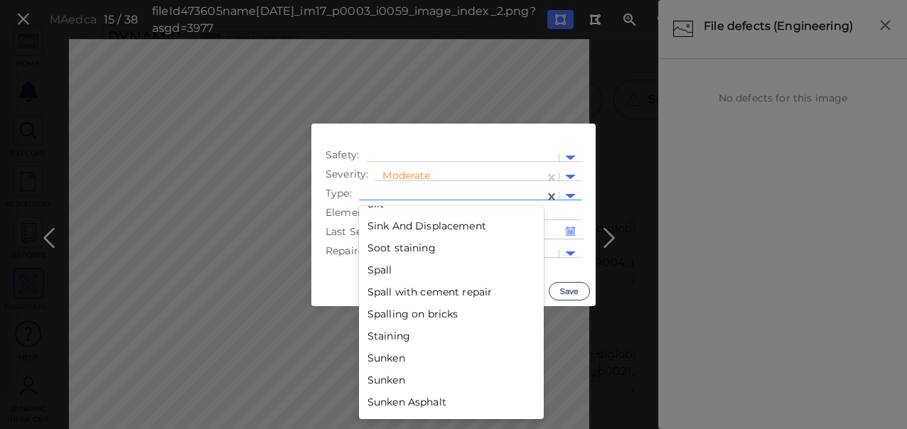
click at [390, 270] on div "Spall" at bounding box center [451, 270] width 185 height 22
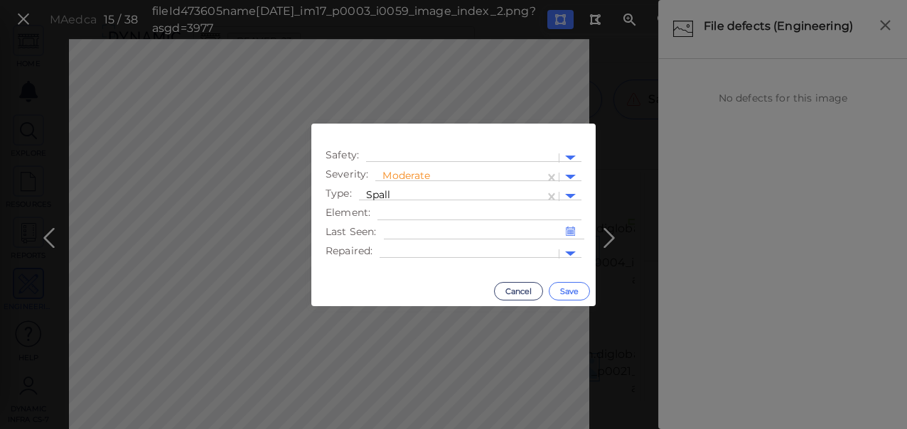
click at [557, 289] on button "Save" at bounding box center [569, 291] width 41 height 18
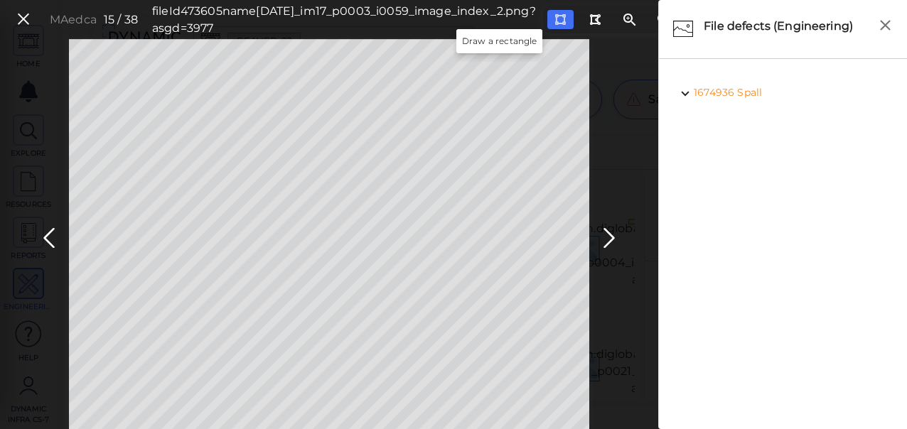
click at [547, 18] on button at bounding box center [560, 19] width 26 height 19
click at [600, 229] on icon at bounding box center [609, 239] width 23 height 28
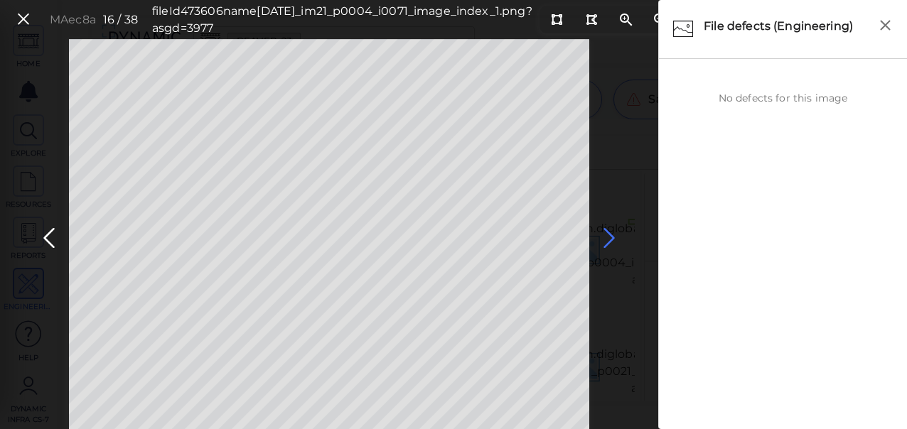
click at [609, 245] on icon at bounding box center [609, 239] width 23 height 28
click at [609, 239] on icon at bounding box center [609, 239] width 23 height 28
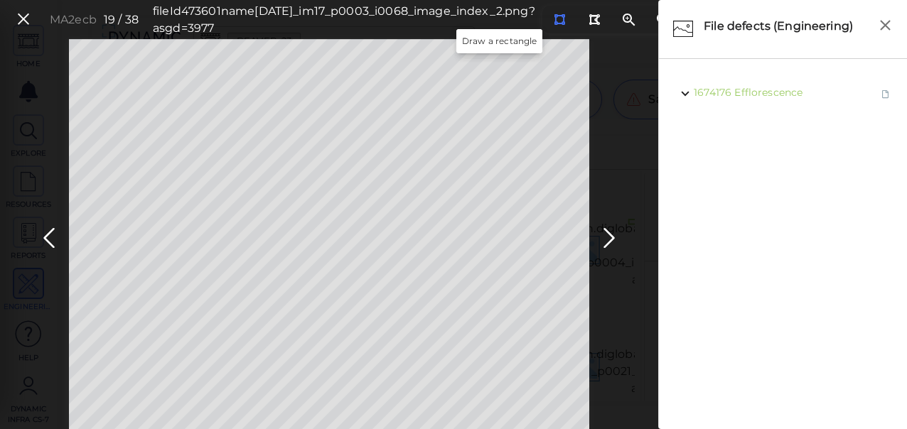
click at [547, 20] on button at bounding box center [560, 19] width 26 height 19
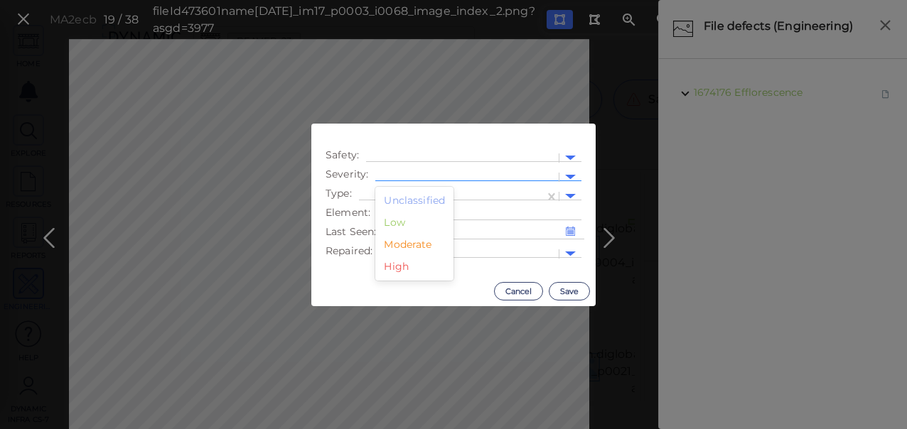
click at [434, 172] on div at bounding box center [466, 177] width 169 height 15
drag, startPoint x: 424, startPoint y: 243, endPoint x: 435, endPoint y: 228, distance: 18.8
click at [424, 240] on div "Moderate" at bounding box center [414, 245] width 78 height 22
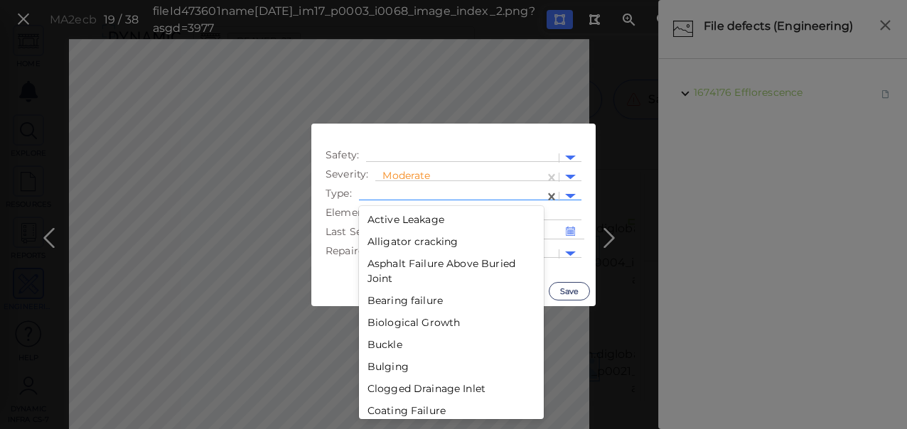
click at [527, 196] on div at bounding box center [451, 196] width 171 height 15
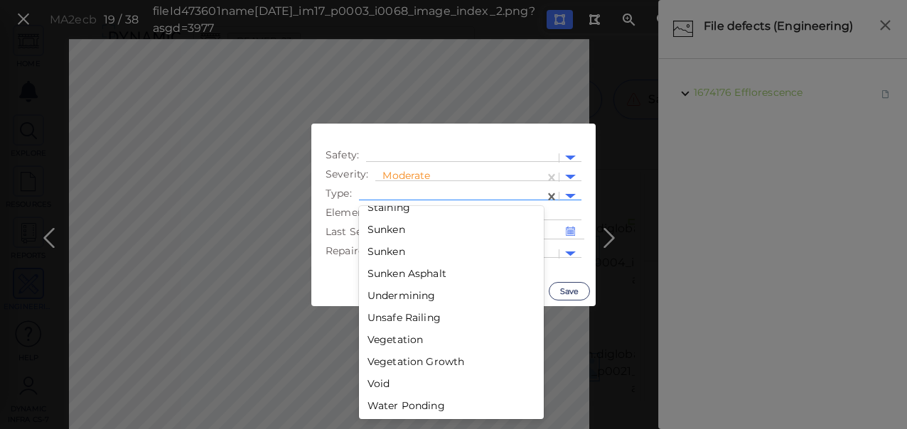
scroll to position [2368, 0]
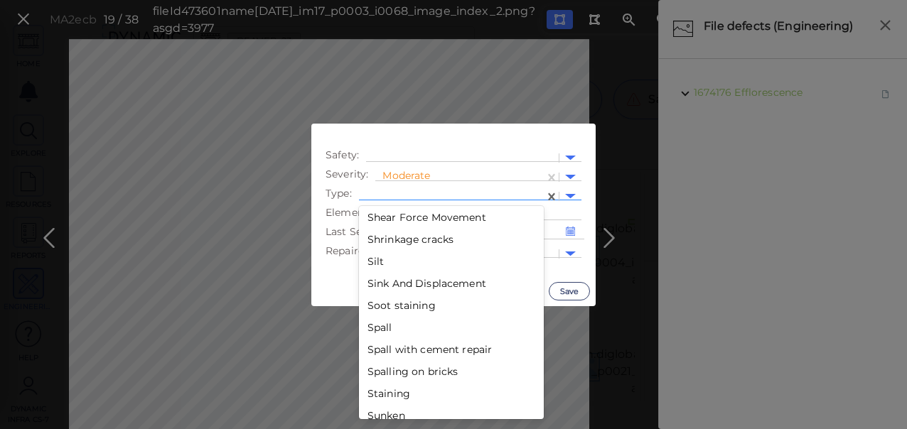
click at [383, 325] on div "Spall" at bounding box center [451, 328] width 185 height 22
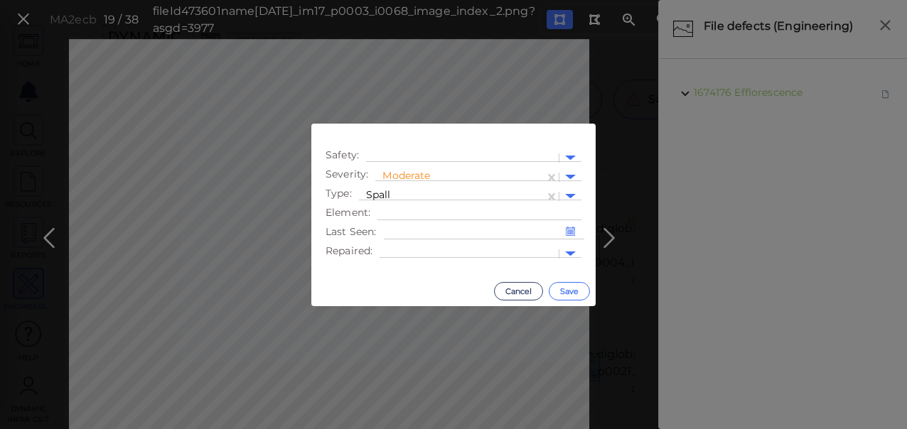
click at [565, 297] on button "Save" at bounding box center [569, 291] width 41 height 18
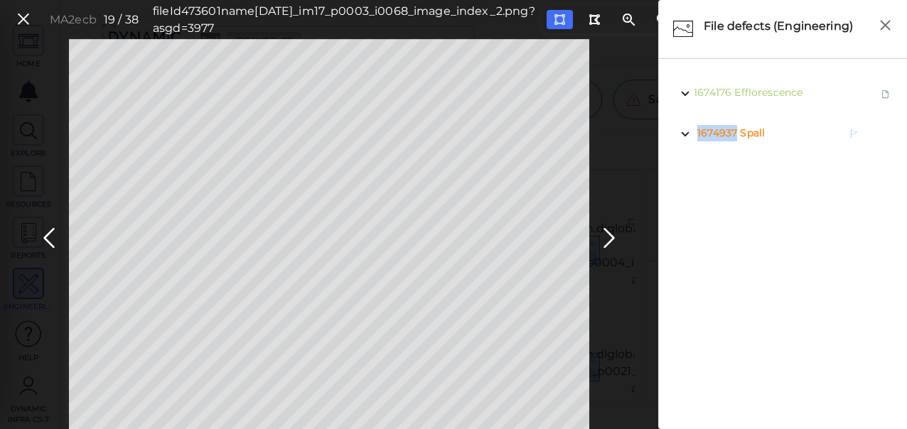
click at [729, 131] on span "1674937" at bounding box center [717, 133] width 40 height 13
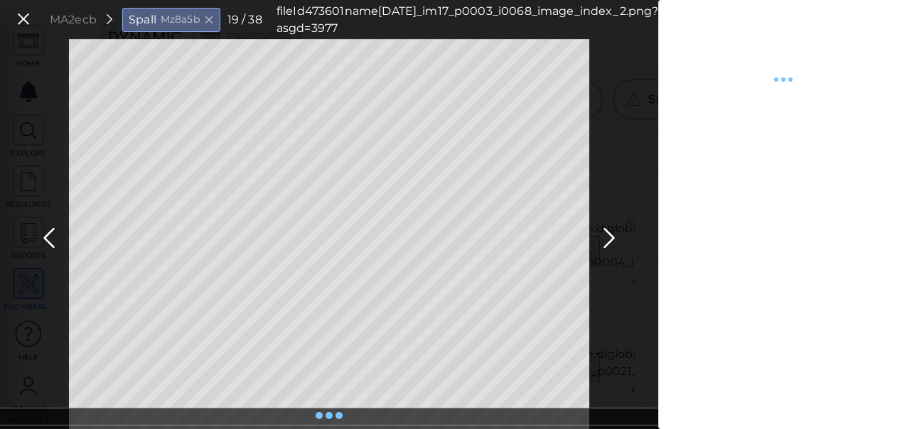
type textarea "x"
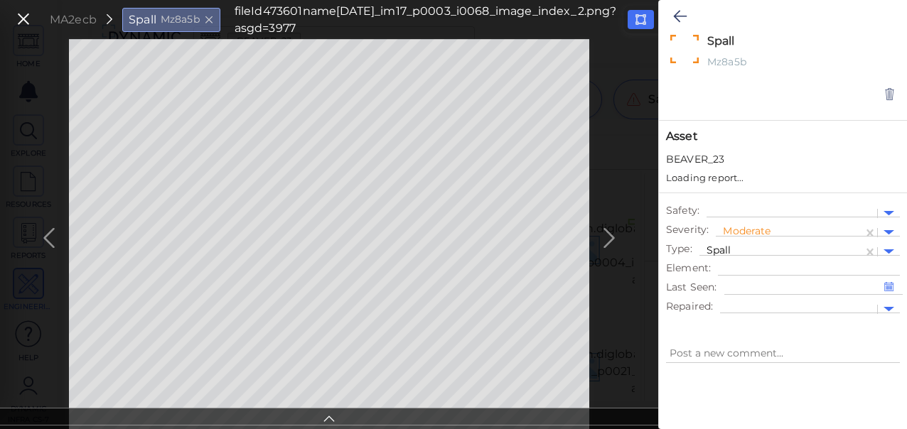
type textarea "x"
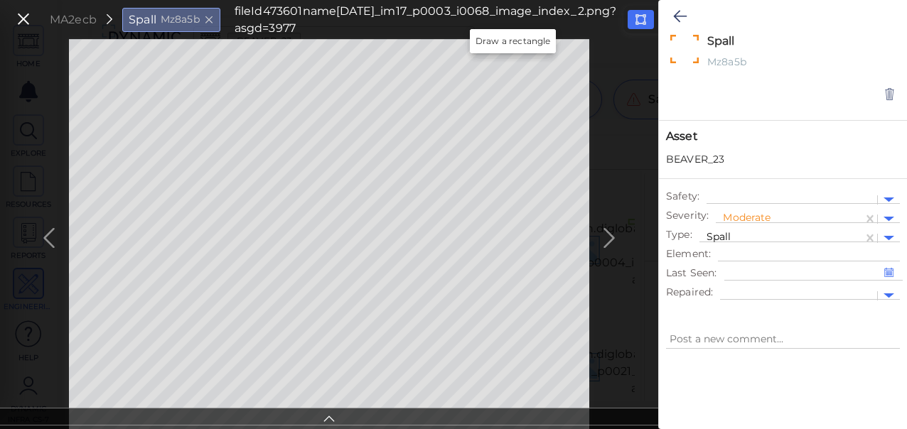
click at [628, 24] on button at bounding box center [641, 19] width 26 height 19
click at [589, 369] on div "MA2ecb Spall Mz8a5b fileId 473601 name [DATE]_im17_p0003_i0068_image_index_2.pn…" at bounding box center [329, 234] width 658 height 390
type textarea "x"
click at [680, 12] on icon at bounding box center [680, 16] width 14 height 17
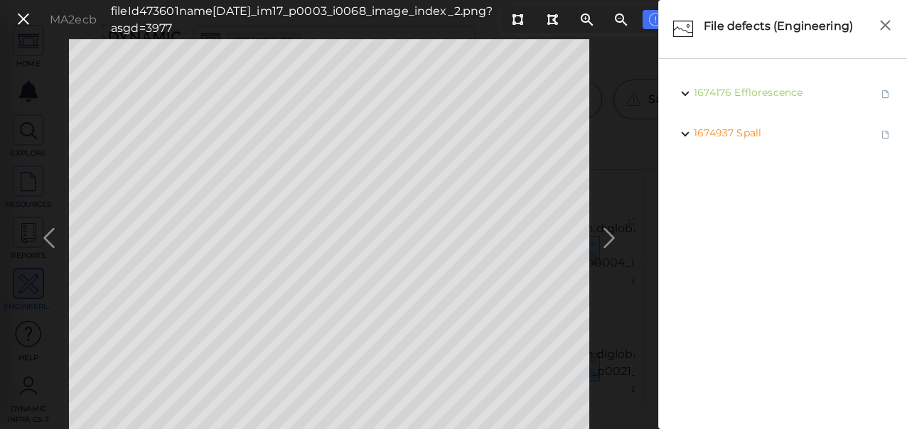
click at [601, 239] on div "MA2ecb fileId 473601 name [DATE]_im17_p0003_i0068_image_index_2.png?asgd=3977" at bounding box center [329, 234] width 658 height 390
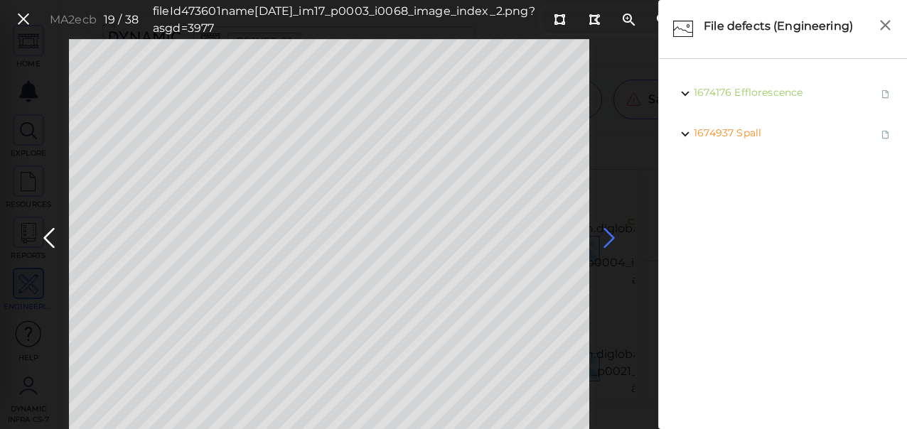
click at [611, 236] on icon at bounding box center [609, 239] width 23 height 28
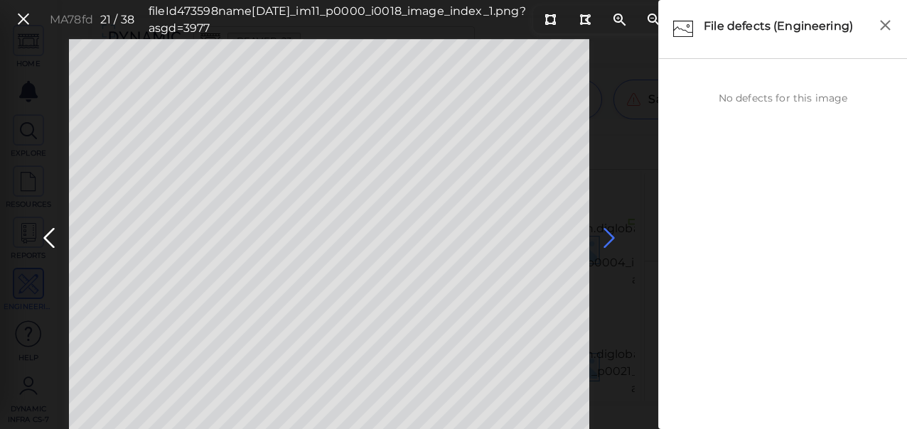
click at [609, 236] on icon at bounding box center [609, 239] width 23 height 28
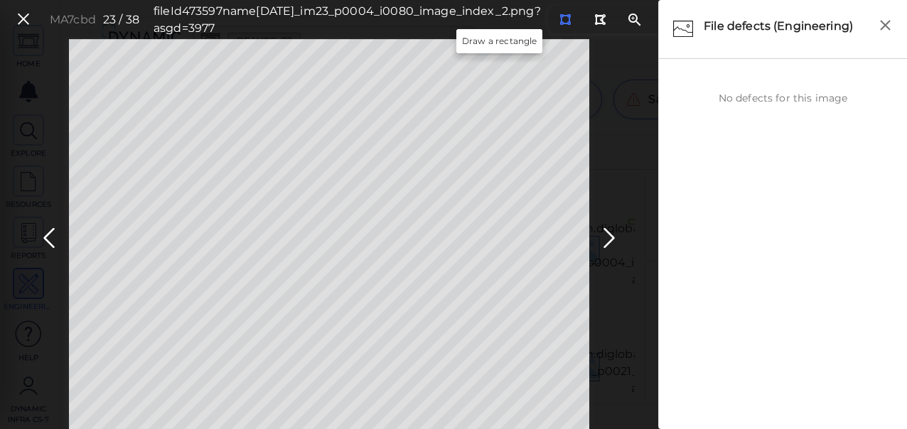
click at [559, 16] on icon at bounding box center [564, 19] width 11 height 11
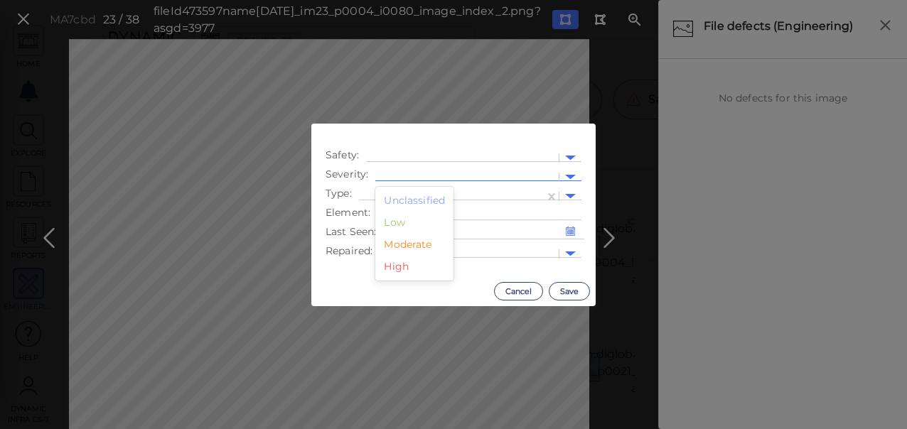
click at [454, 174] on div at bounding box center [466, 177] width 169 height 15
click at [427, 237] on div "Moderate" at bounding box center [414, 245] width 78 height 22
click at [537, 193] on div at bounding box center [451, 196] width 171 height 15
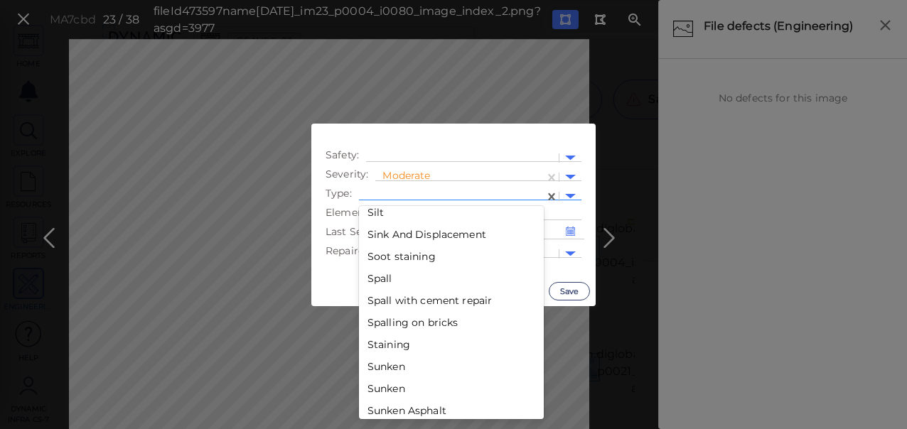
scroll to position [2426, 0]
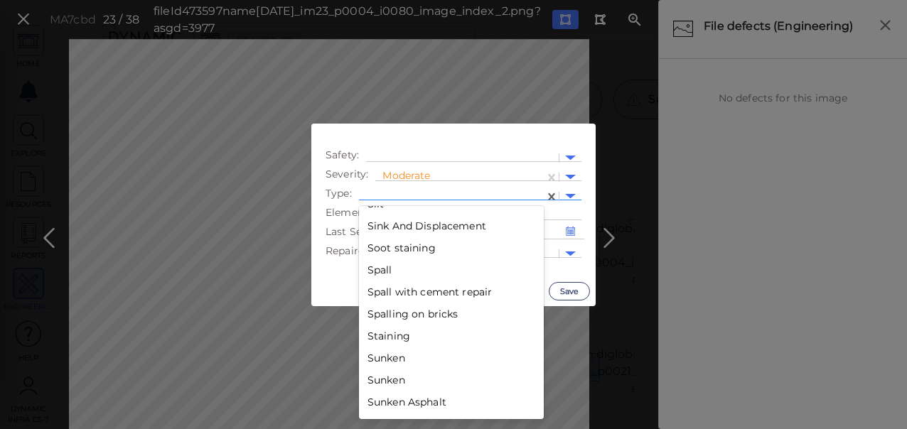
click at [380, 273] on div "Spall" at bounding box center [451, 270] width 185 height 22
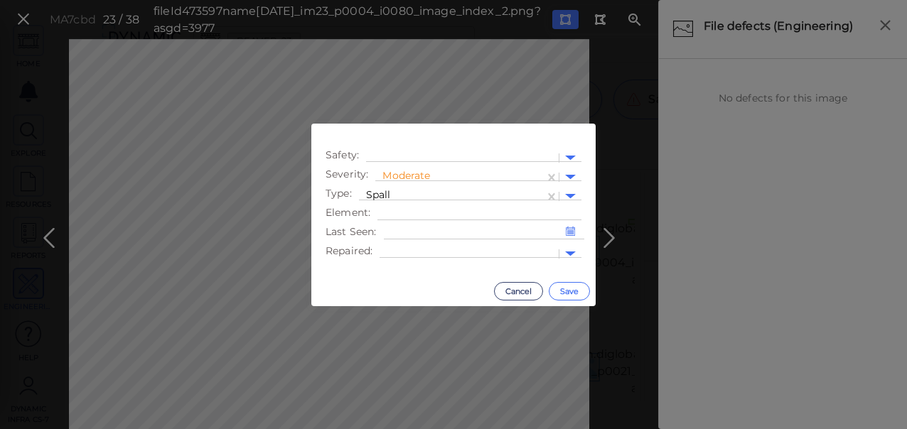
click at [582, 291] on button "Save" at bounding box center [569, 291] width 41 height 18
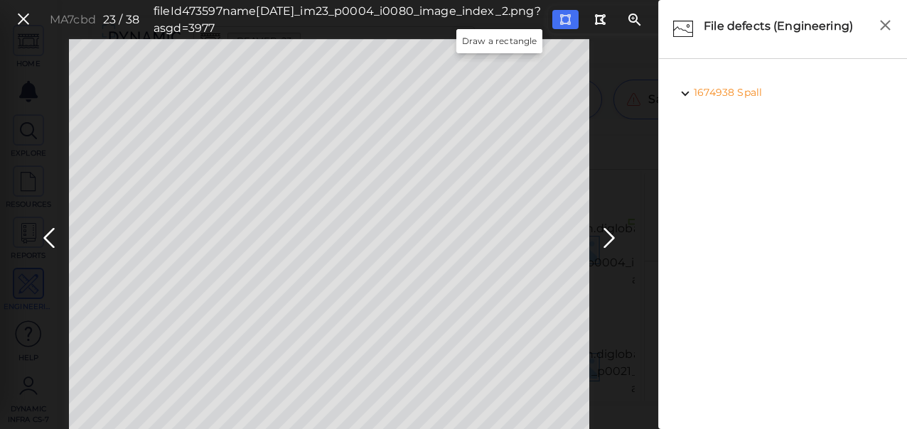
click at [559, 18] on icon at bounding box center [564, 19] width 11 height 11
click at [611, 231] on icon at bounding box center [609, 239] width 23 height 28
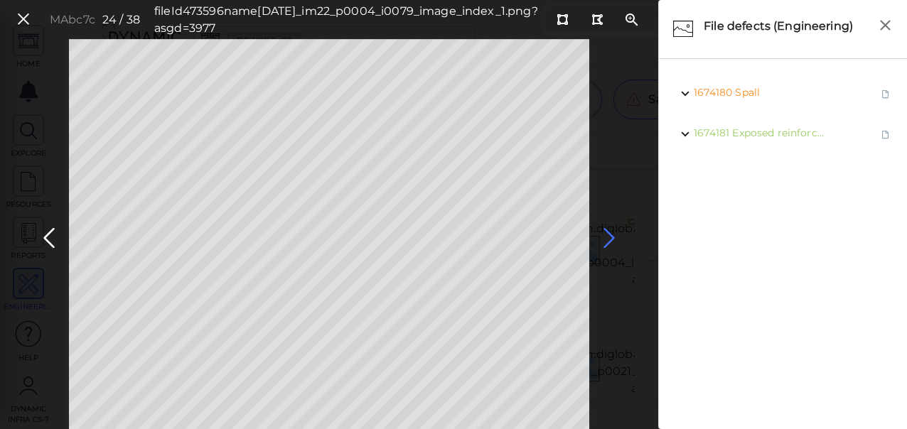
click at [601, 231] on icon at bounding box center [609, 239] width 23 height 28
click at [614, 236] on icon at bounding box center [609, 239] width 23 height 28
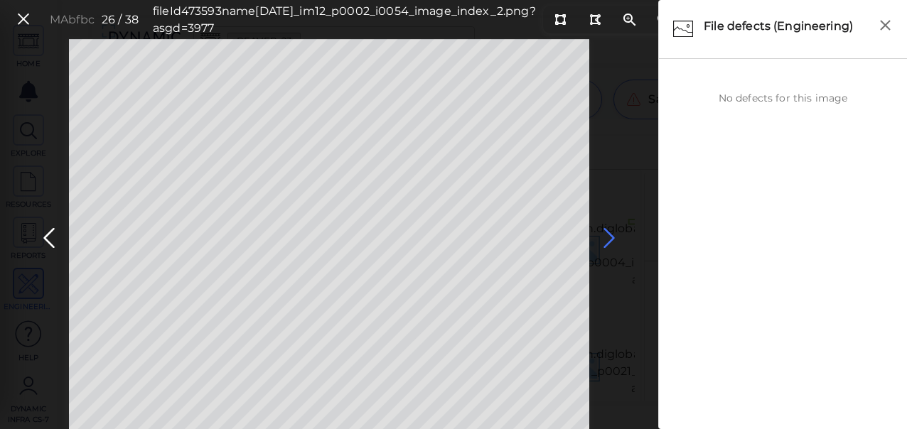
click at [614, 237] on icon at bounding box center [609, 239] width 23 height 28
click at [612, 239] on icon at bounding box center [609, 239] width 23 height 28
click at [611, 239] on icon at bounding box center [609, 239] width 23 height 28
click at [607, 241] on icon at bounding box center [609, 239] width 23 height 28
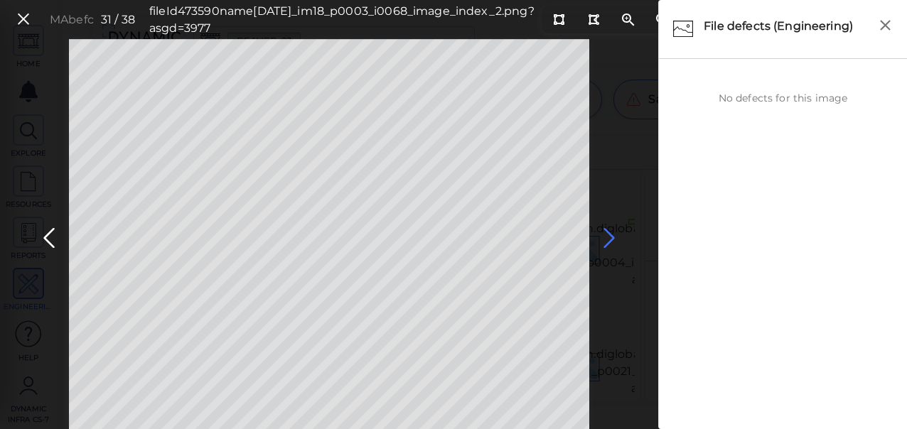
click at [607, 241] on icon at bounding box center [609, 239] width 23 height 28
click at [606, 241] on icon at bounding box center [609, 239] width 23 height 28
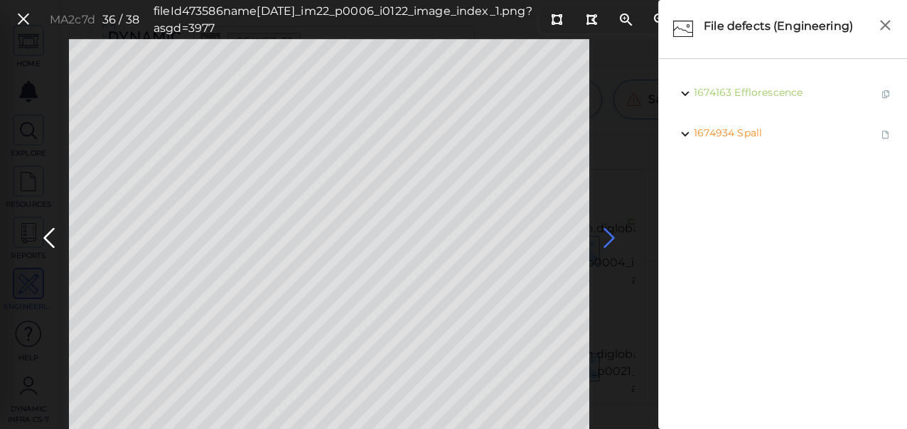
click at [606, 241] on icon at bounding box center [609, 239] width 23 height 28
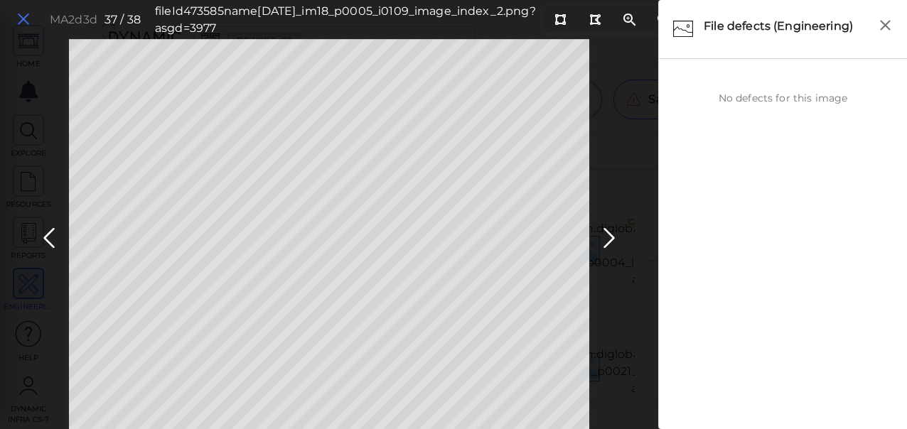
click at [16, 25] on icon at bounding box center [24, 19] width 16 height 19
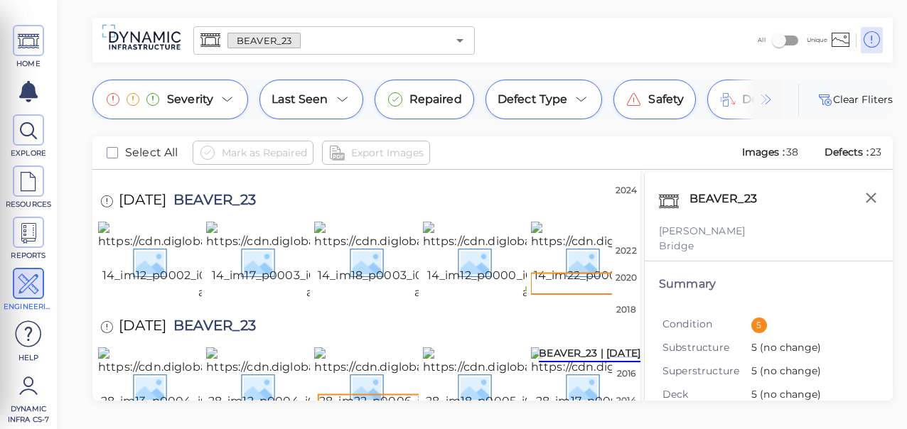
scroll to position [995, 0]
click at [460, 39] on icon "Open" at bounding box center [459, 41] width 7 height 4
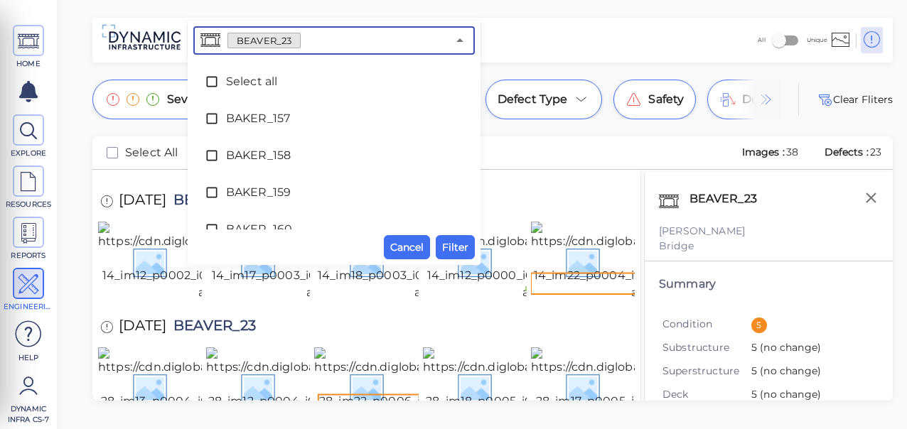
scroll to position [1386, 0]
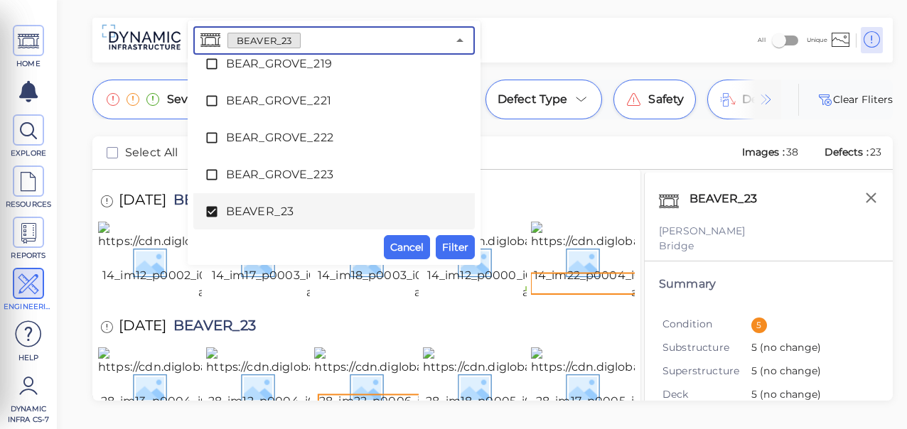
click at [208, 209] on icon at bounding box center [211, 212] width 11 height 11
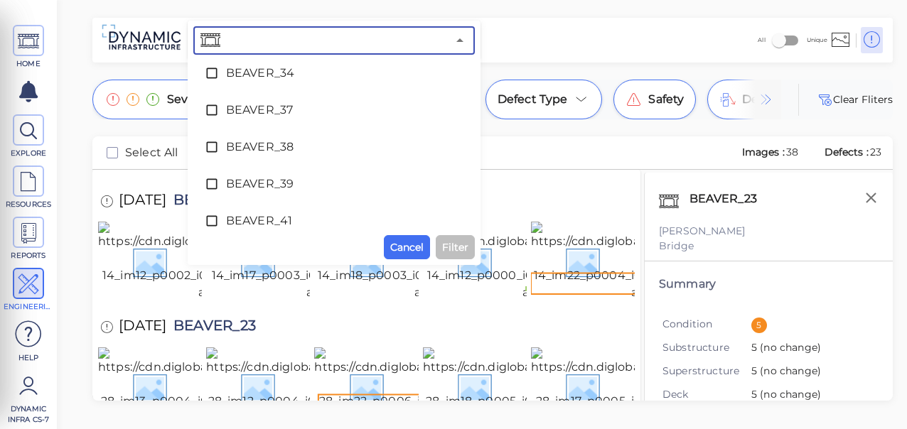
scroll to position [1837, 0]
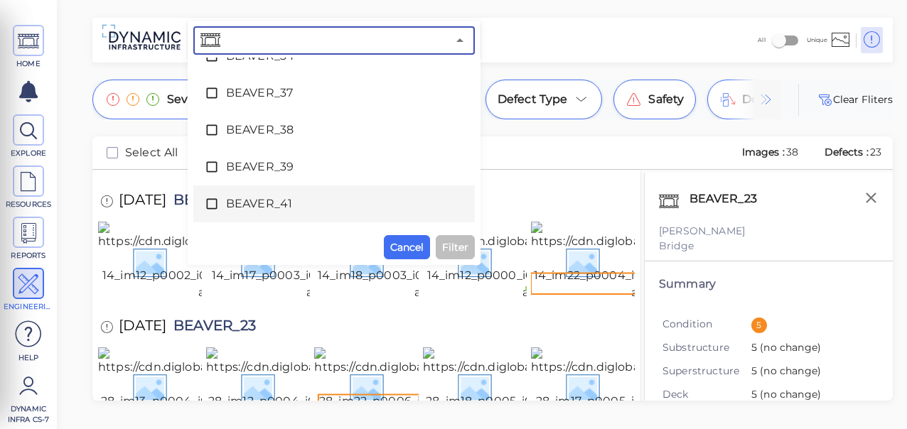
click at [213, 199] on icon at bounding box center [211, 204] width 11 height 11
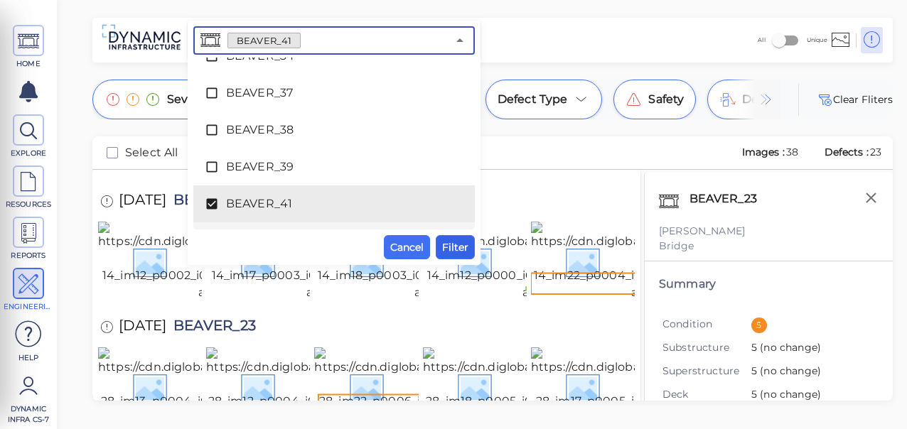
click at [459, 244] on span "Filter" at bounding box center [455, 247] width 26 height 17
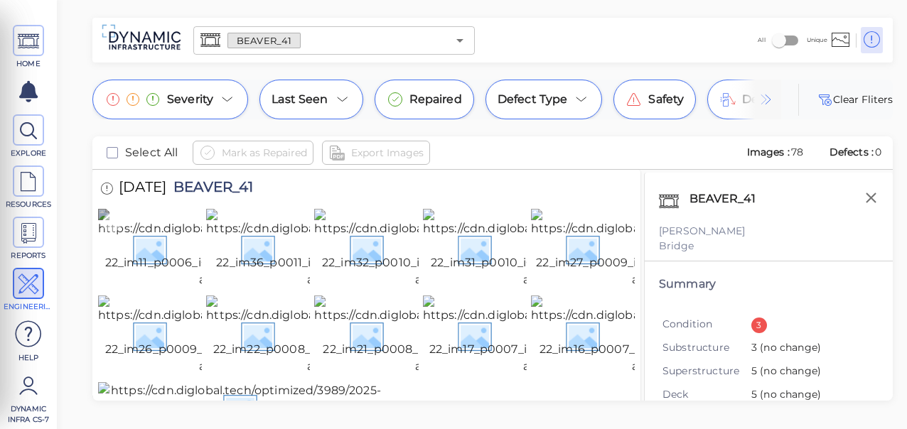
click at [153, 264] on img at bounding box center [230, 249] width 264 height 80
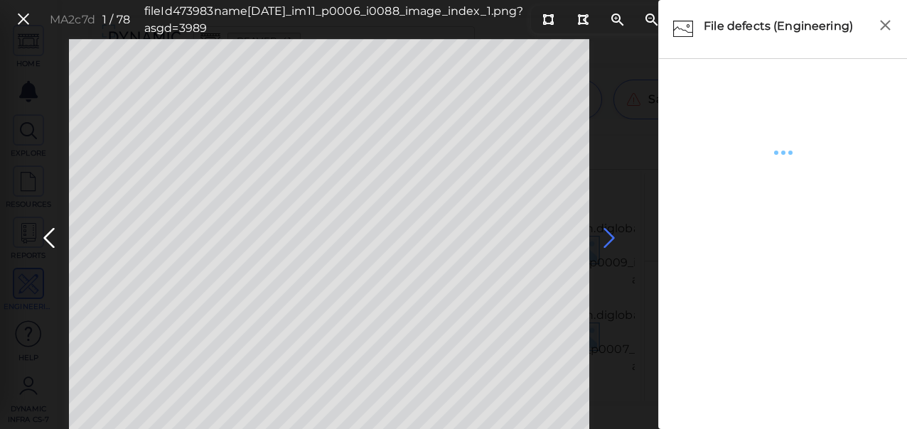
click at [614, 242] on icon at bounding box center [609, 239] width 23 height 28
click at [607, 236] on icon at bounding box center [609, 239] width 23 height 28
click at [614, 236] on icon at bounding box center [609, 239] width 23 height 28
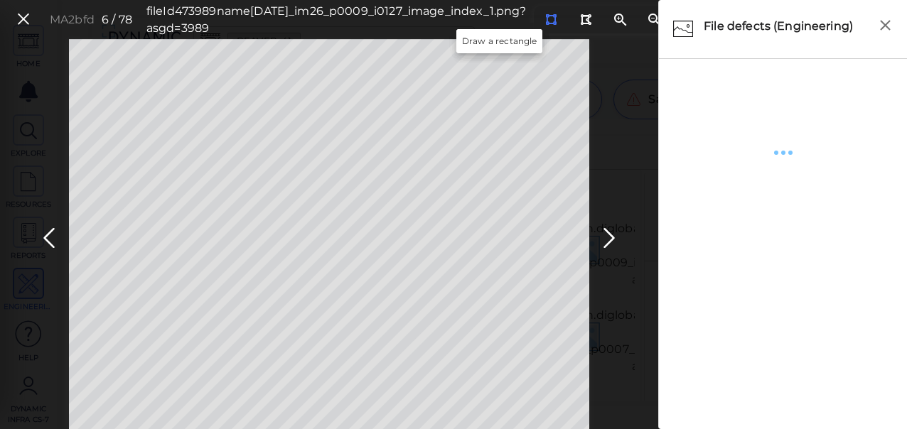
click at [545, 19] on icon at bounding box center [550, 19] width 11 height 11
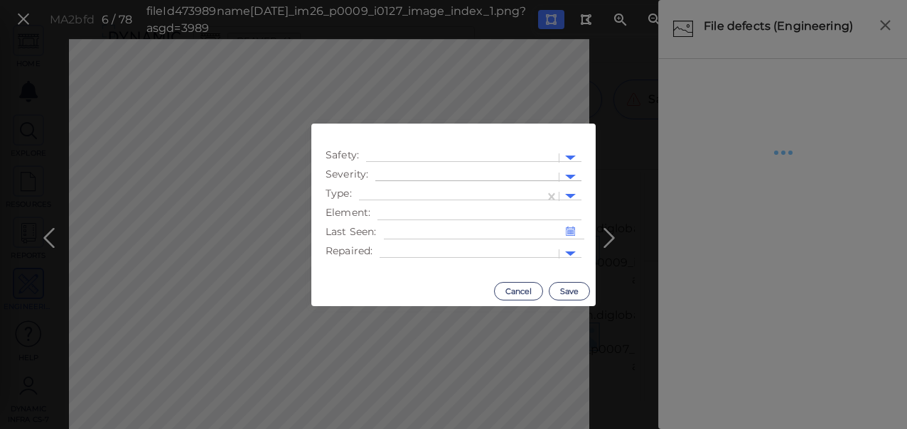
click at [489, 167] on div at bounding box center [466, 177] width 183 height 21
click at [422, 242] on div "Moderate" at bounding box center [414, 245] width 78 height 22
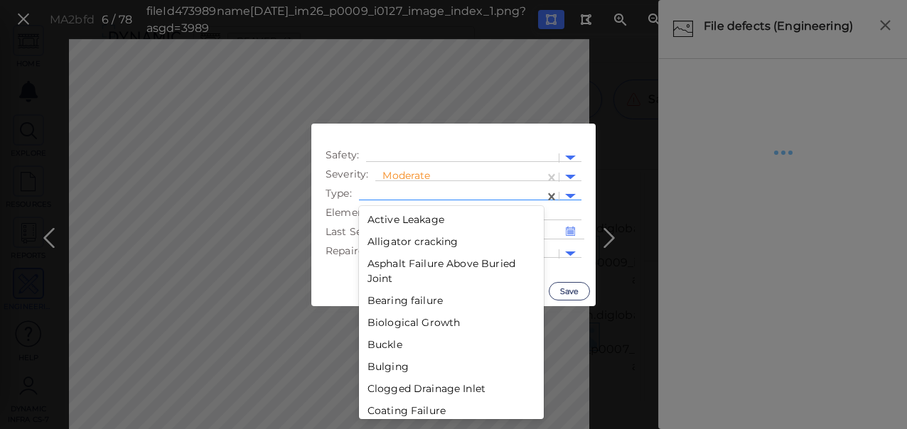
click at [515, 191] on div at bounding box center [451, 196] width 171 height 15
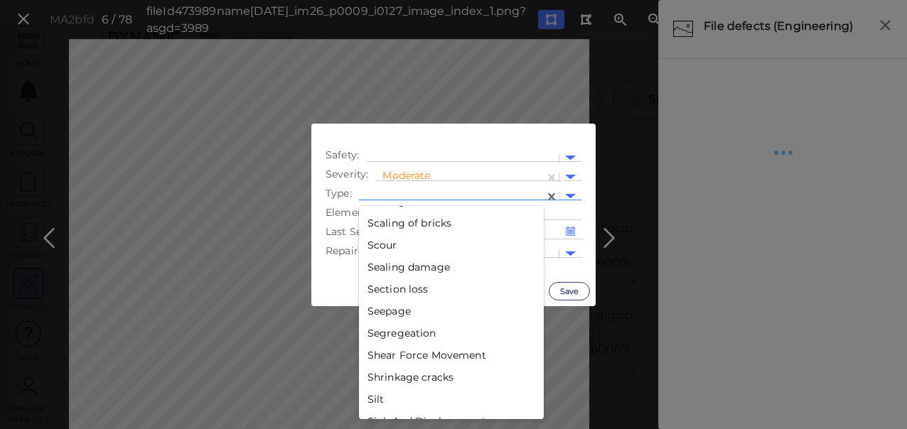
scroll to position [2239, 0]
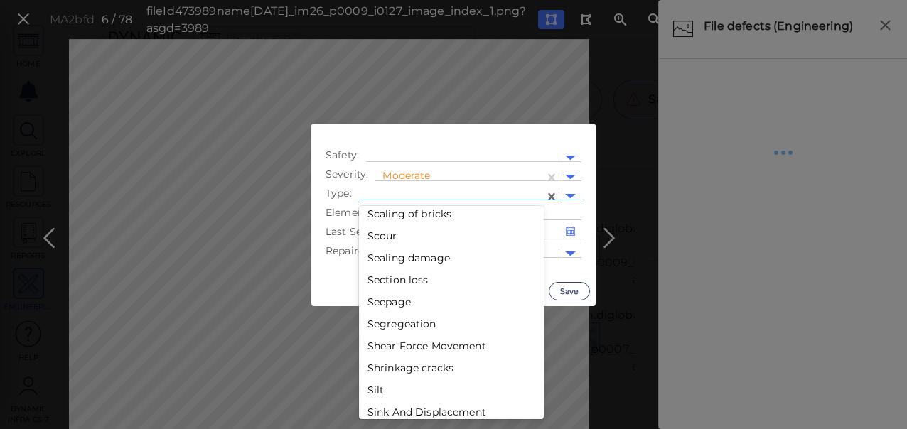
click at [387, 277] on div "Section loss" at bounding box center [451, 280] width 185 height 22
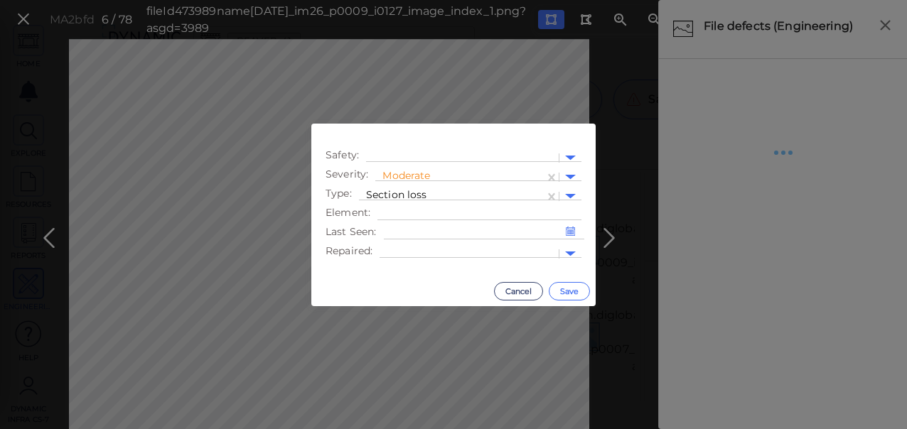
click at [569, 294] on button "Save" at bounding box center [569, 291] width 41 height 18
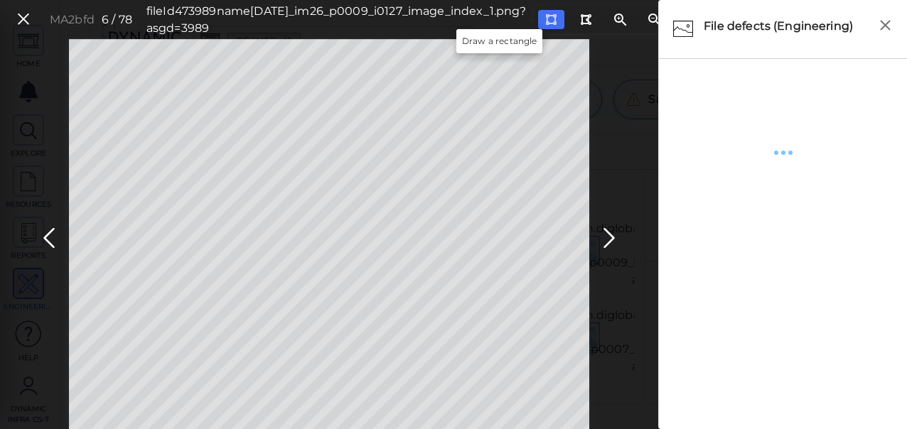
click at [545, 17] on icon at bounding box center [550, 19] width 11 height 11
click at [20, 18] on icon at bounding box center [24, 19] width 16 height 19
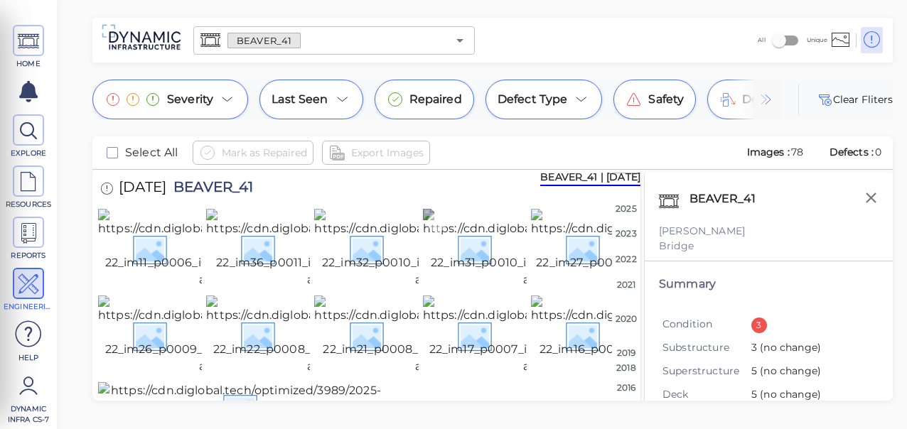
scroll to position [71, 0]
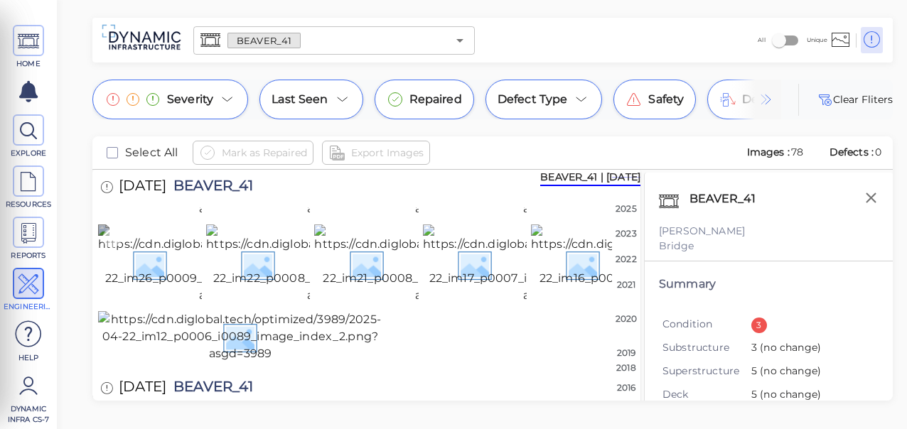
click at [166, 301] on img at bounding box center [230, 265] width 264 height 80
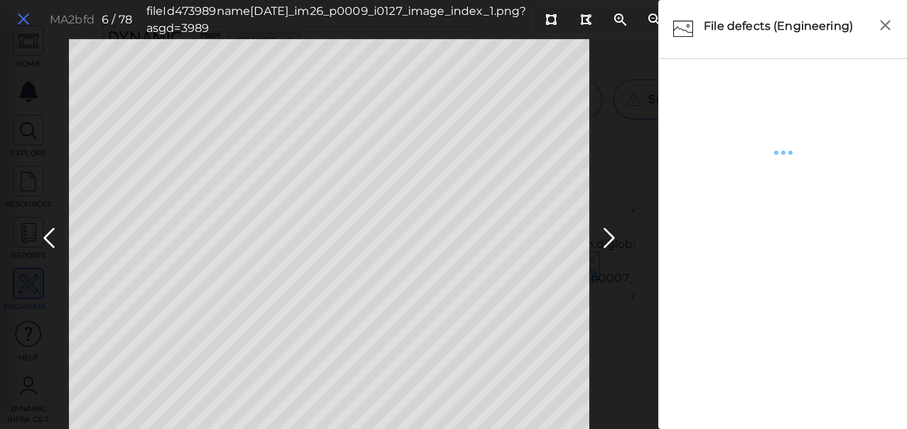
click at [23, 19] on icon at bounding box center [24, 19] width 16 height 19
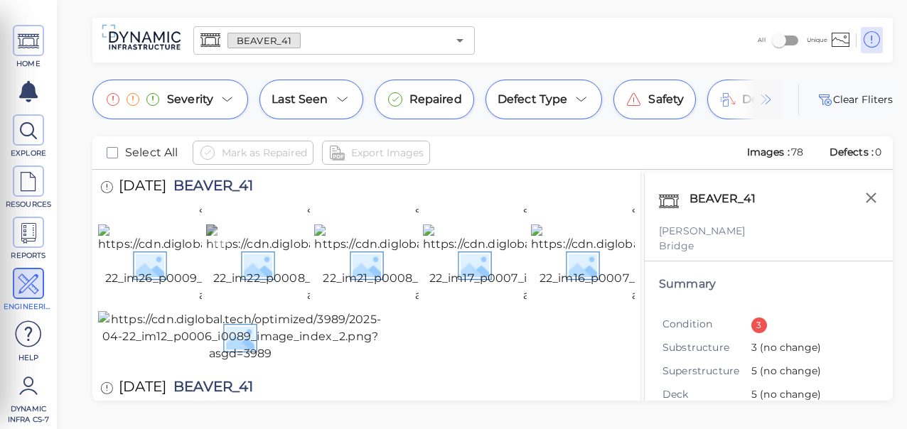
click at [242, 295] on img at bounding box center [338, 265] width 264 height 80
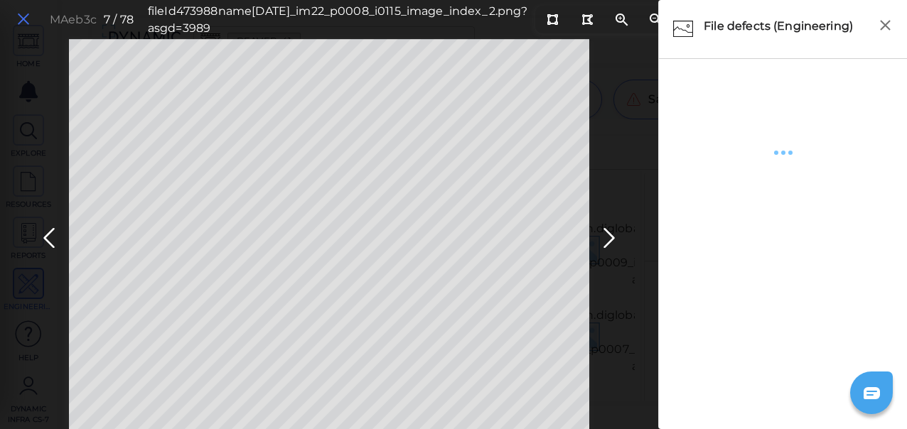
click at [21, 18] on icon at bounding box center [24, 19] width 16 height 19
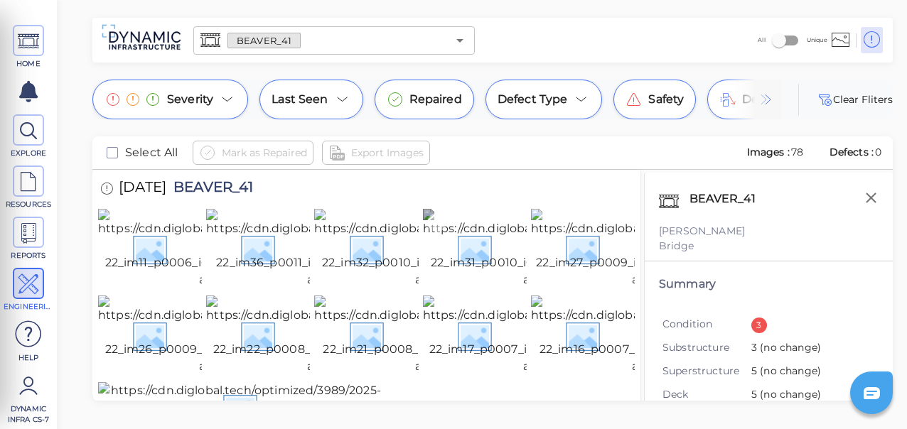
click at [466, 289] on img at bounding box center [555, 249] width 264 height 80
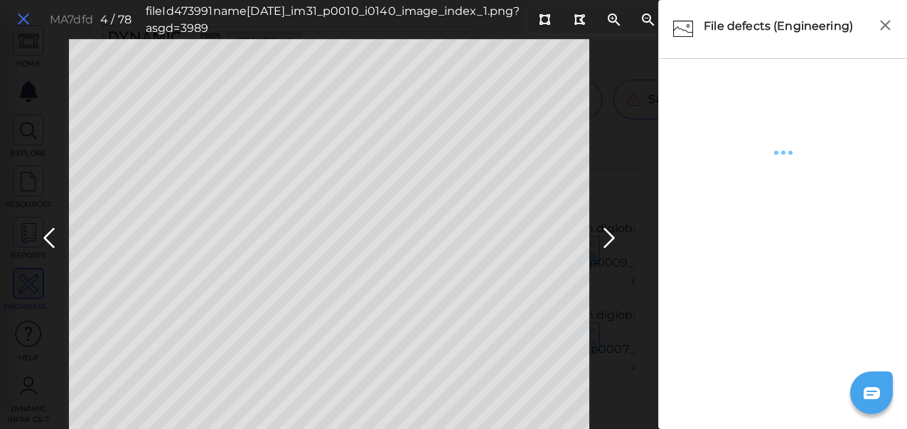
click at [20, 15] on icon at bounding box center [24, 19] width 16 height 19
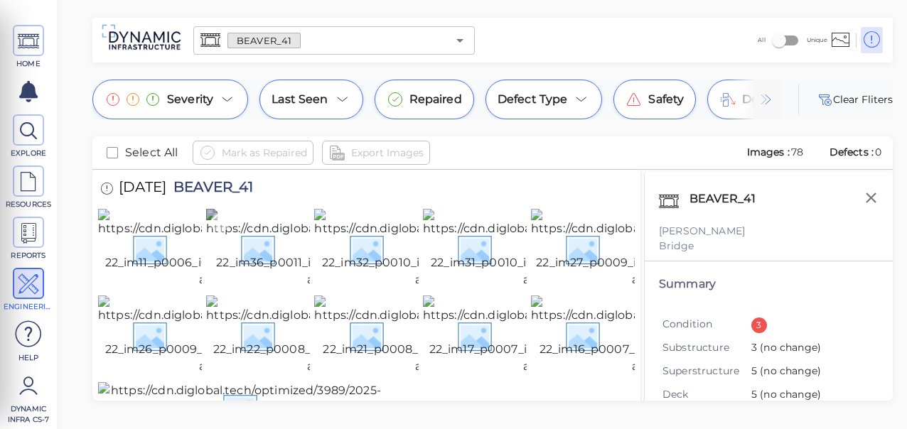
click at [284, 276] on img at bounding box center [338, 249] width 264 height 80
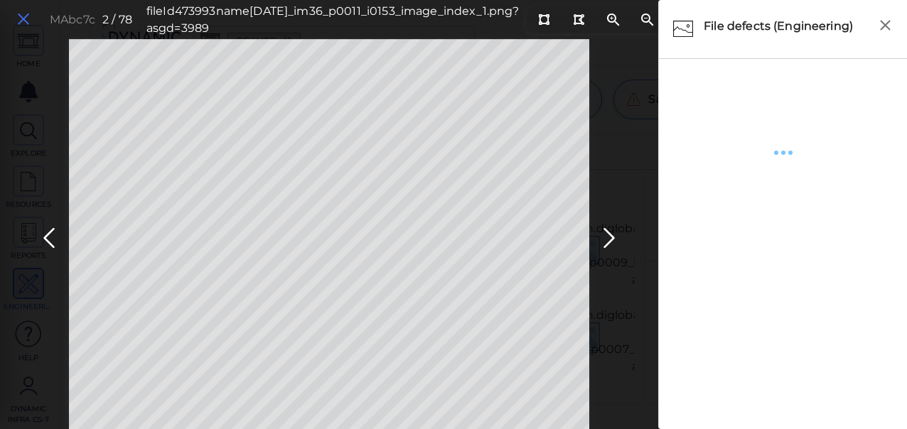
click at [21, 18] on icon at bounding box center [24, 19] width 16 height 19
click at [20, 17] on icon at bounding box center [24, 19] width 16 height 19
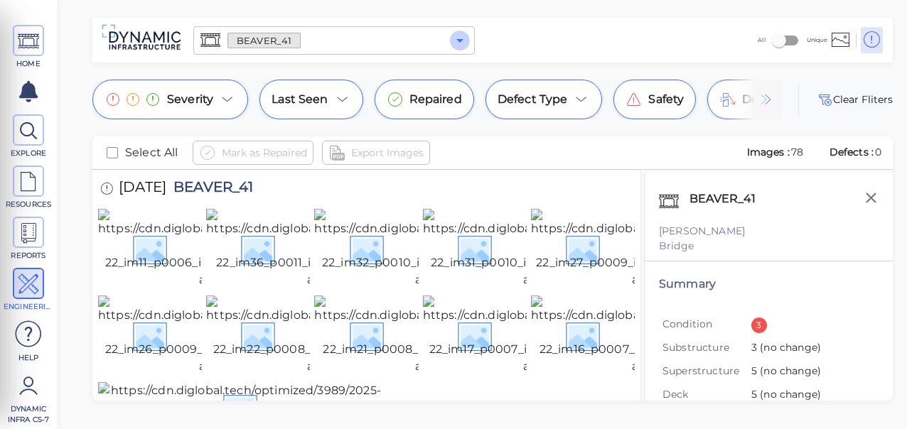
click at [460, 38] on icon "Open" at bounding box center [459, 40] width 17 height 17
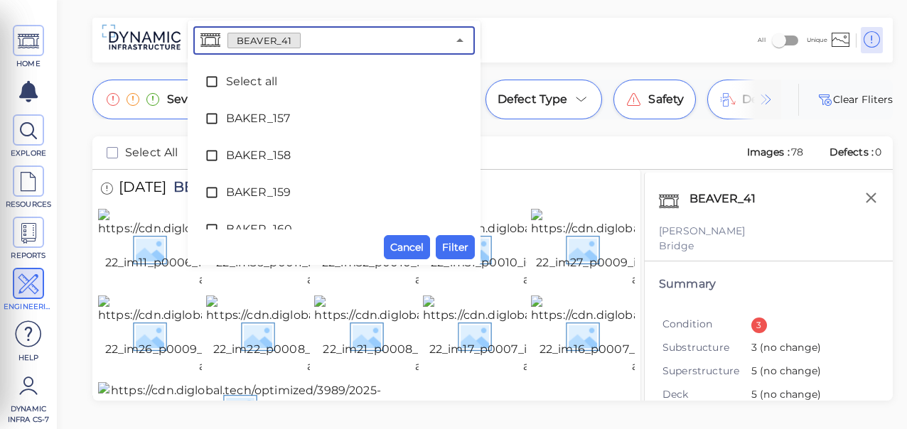
scroll to position [1829, 0]
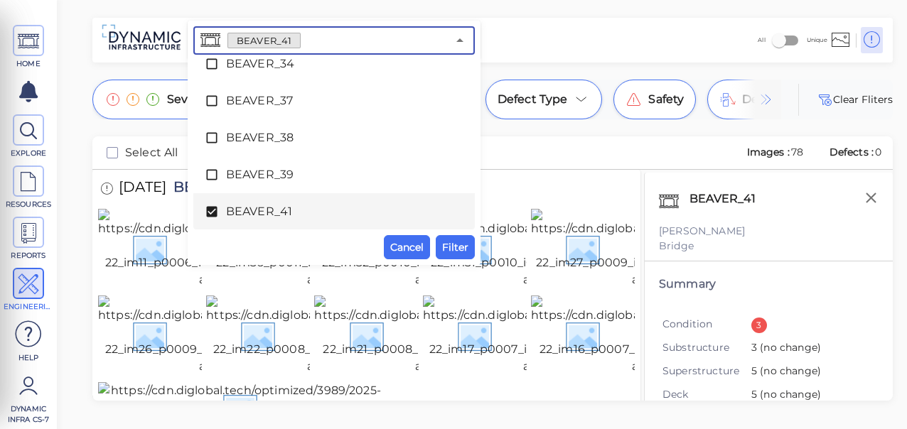
click at [210, 212] on icon at bounding box center [211, 212] width 11 height 11
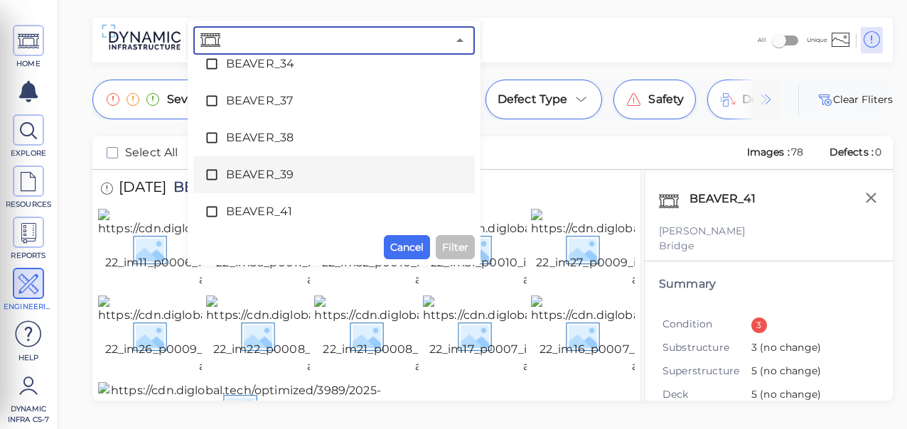
scroll to position [1979, 0]
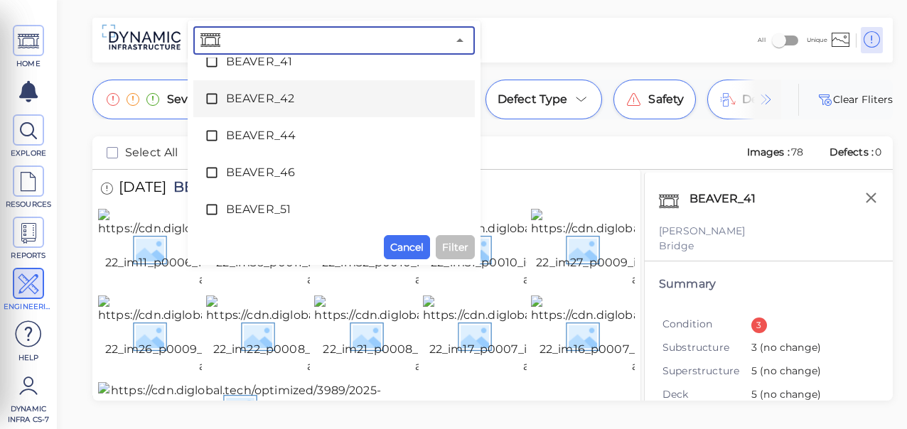
click at [211, 99] on icon at bounding box center [212, 99] width 14 height 14
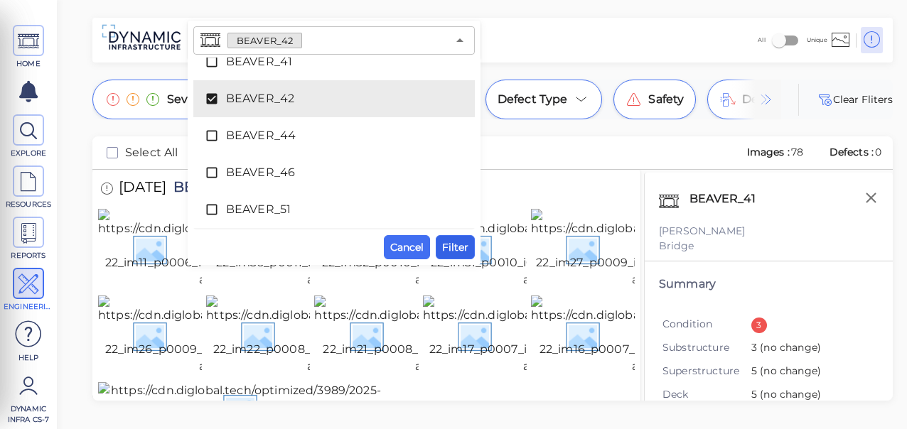
click at [455, 250] on span "Filter" at bounding box center [455, 247] width 26 height 17
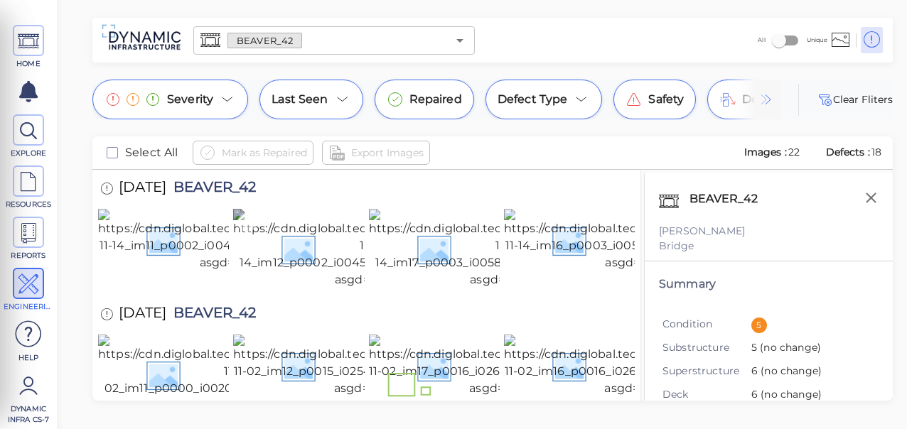
click at [266, 280] on img at bounding box center [366, 249] width 267 height 80
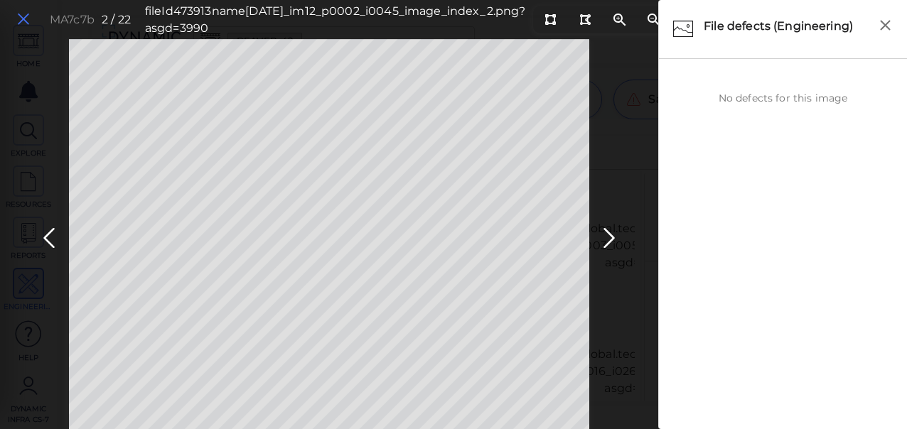
click at [24, 21] on icon at bounding box center [24, 19] width 16 height 19
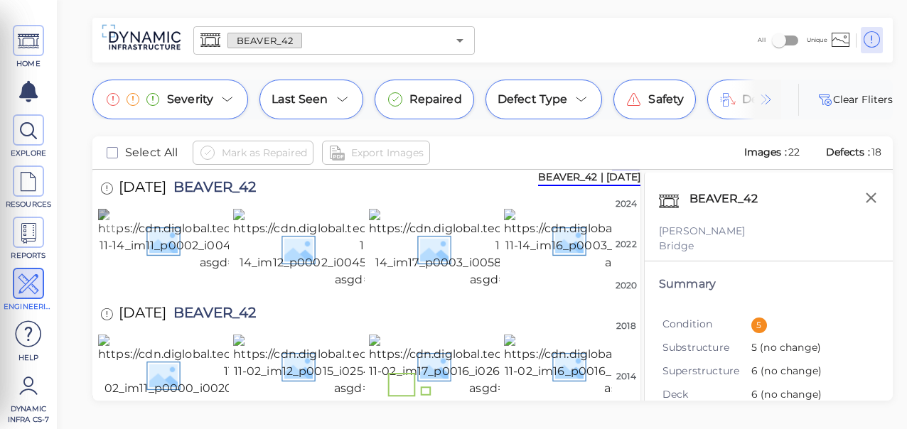
click at [162, 272] on img at bounding box center [231, 240] width 267 height 63
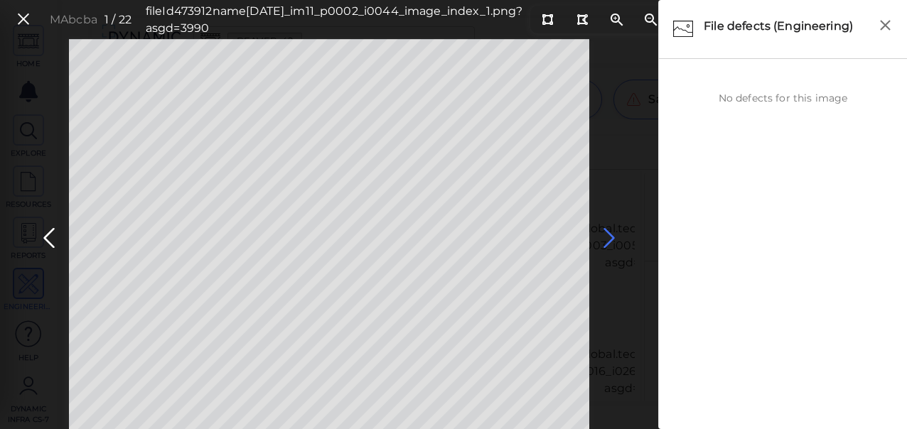
click at [603, 235] on icon at bounding box center [609, 239] width 23 height 28
click at [603, 234] on icon at bounding box center [609, 239] width 23 height 28
click at [608, 233] on icon at bounding box center [609, 239] width 23 height 28
click at [608, 235] on icon at bounding box center [609, 239] width 23 height 28
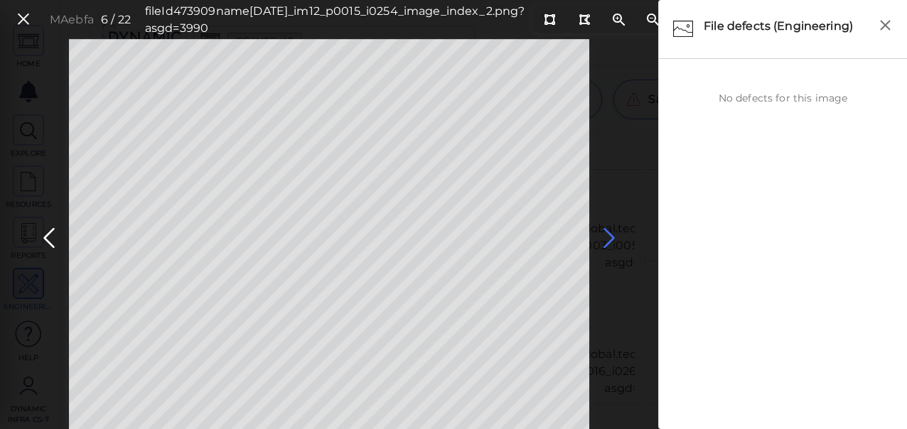
click at [608, 235] on icon at bounding box center [609, 239] width 23 height 28
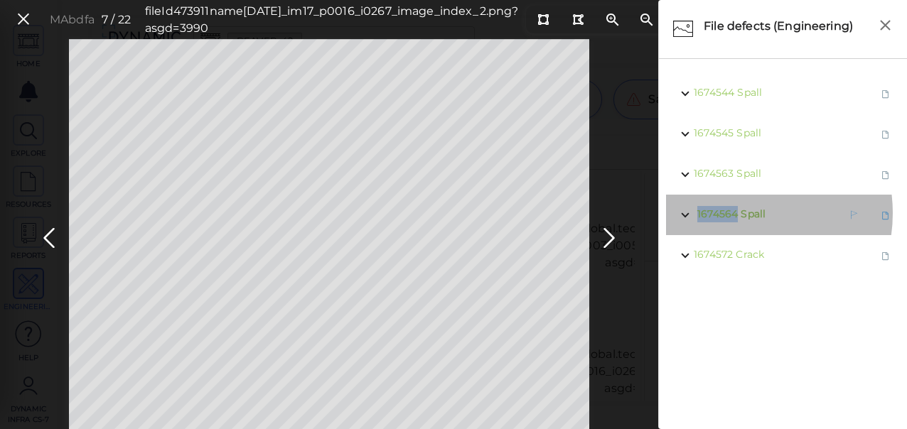
click at [734, 213] on span "1674564" at bounding box center [717, 214] width 41 height 13
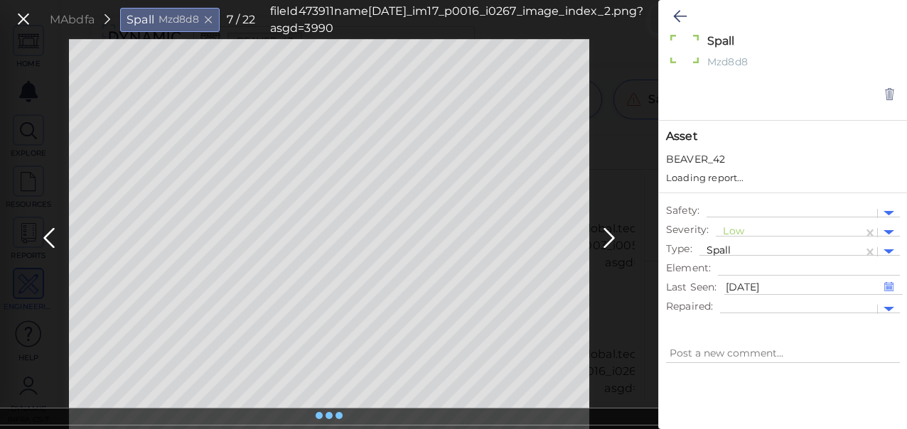
type textarea "x"
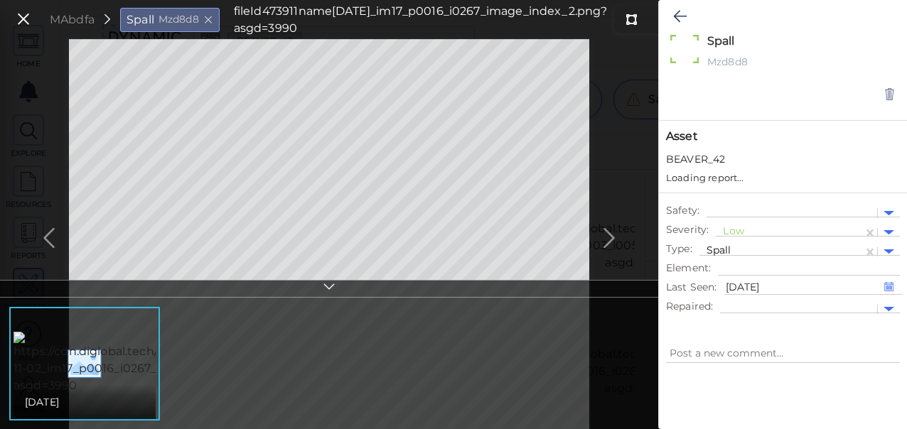
type textarea "x"
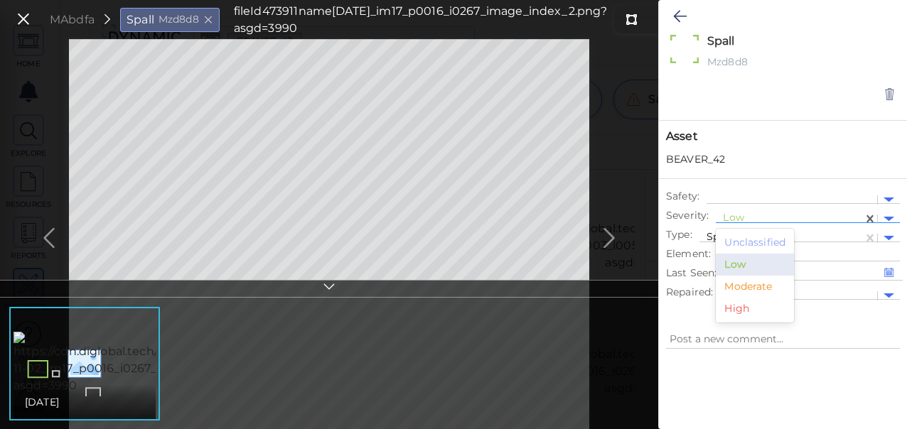
click at [741, 215] on div at bounding box center [789, 219] width 133 height 15
click at [739, 286] on div "Moderate" at bounding box center [755, 287] width 78 height 22
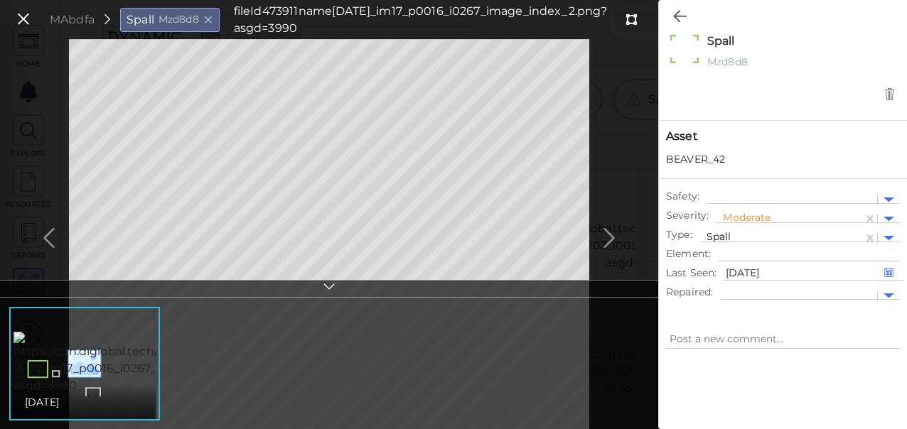
type textarea "x"
click at [327, 286] on icon at bounding box center [329, 289] width 14 height 16
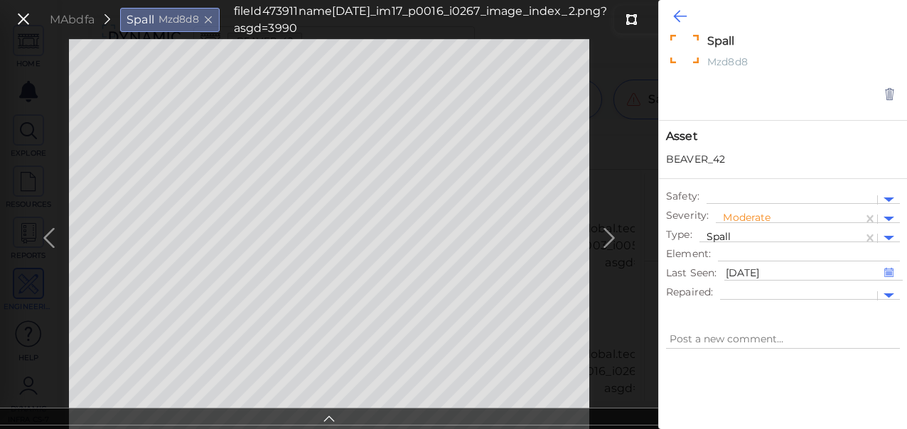
click at [677, 16] on icon at bounding box center [680, 16] width 14 height 17
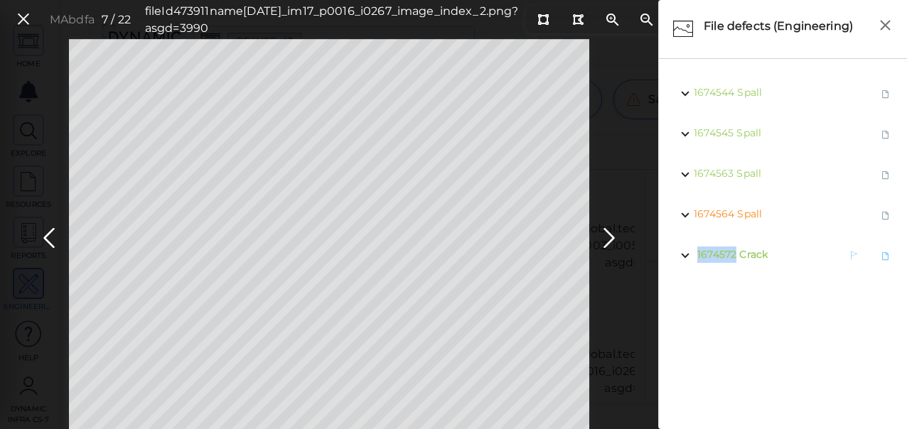
click at [732, 251] on span "1674572" at bounding box center [716, 254] width 39 height 13
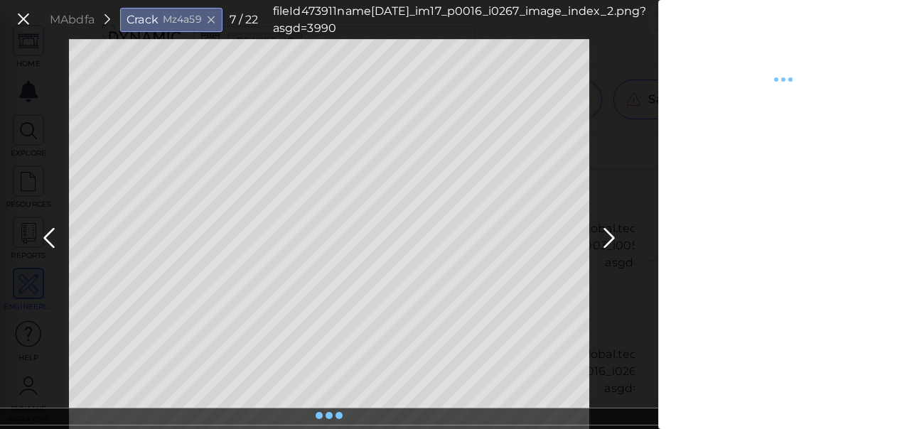
type textarea "x"
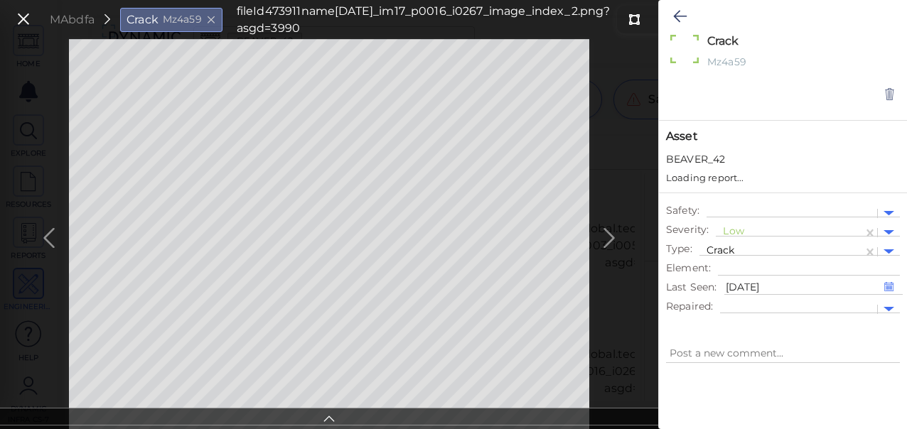
type textarea "x"
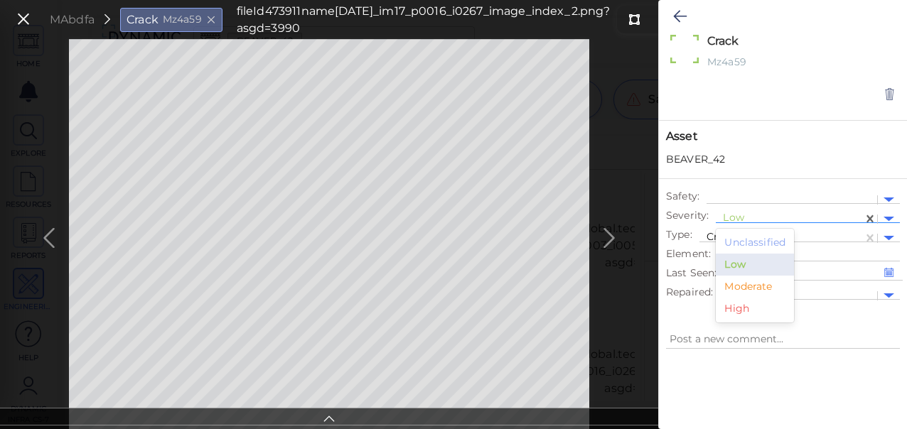
click at [739, 214] on div at bounding box center [789, 219] width 133 height 15
click at [741, 285] on div "Moderate" at bounding box center [755, 287] width 78 height 22
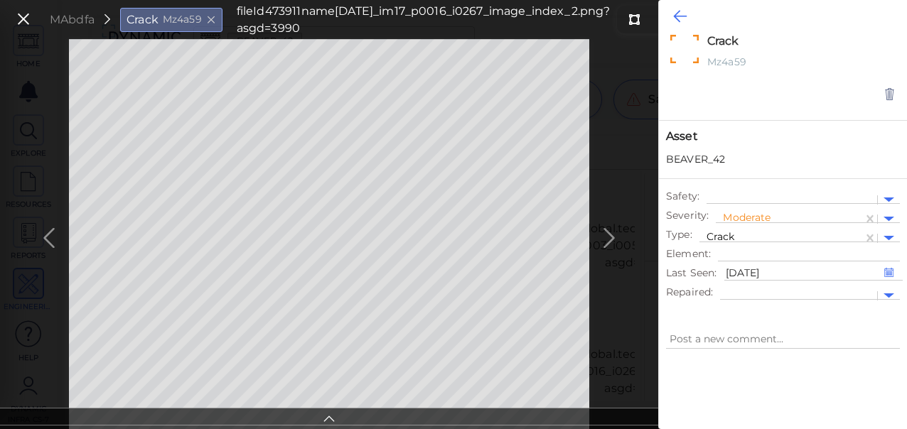
click at [677, 16] on icon at bounding box center [680, 16] width 14 height 17
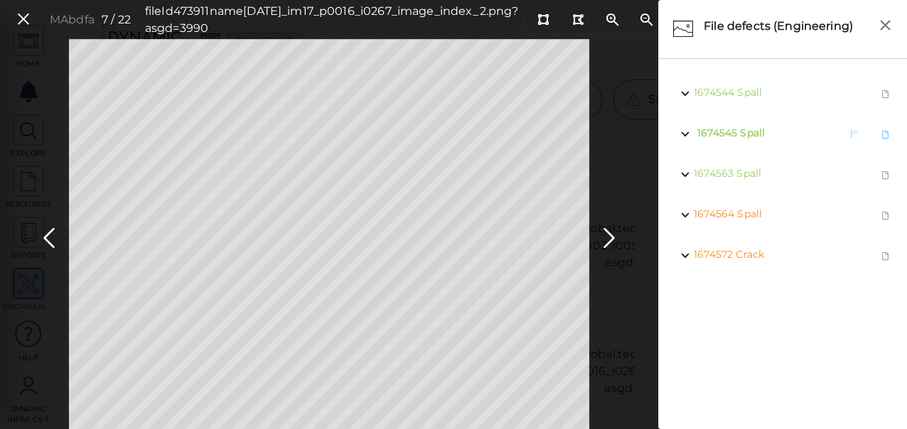
click at [737, 127] on span "1674545 Spall" at bounding box center [729, 134] width 71 height 18
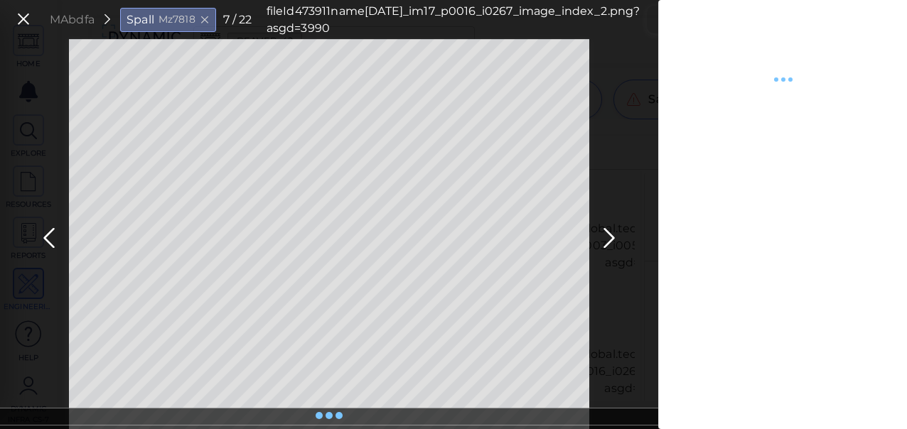
type textarea "x"
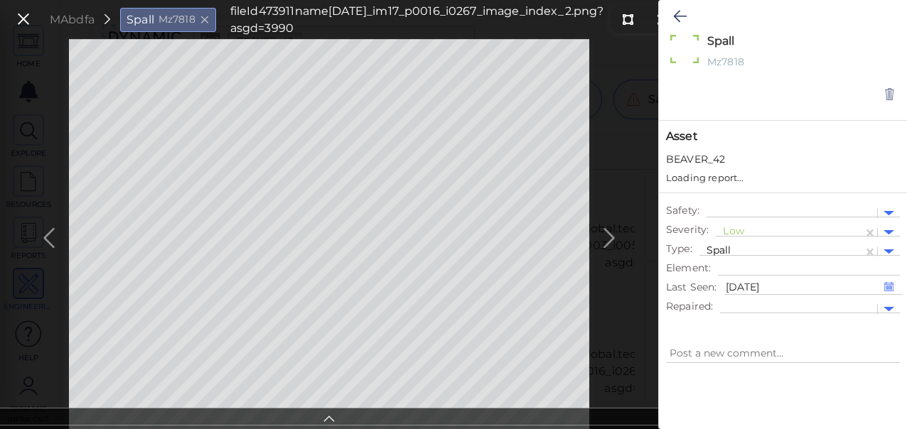
type textarea "x"
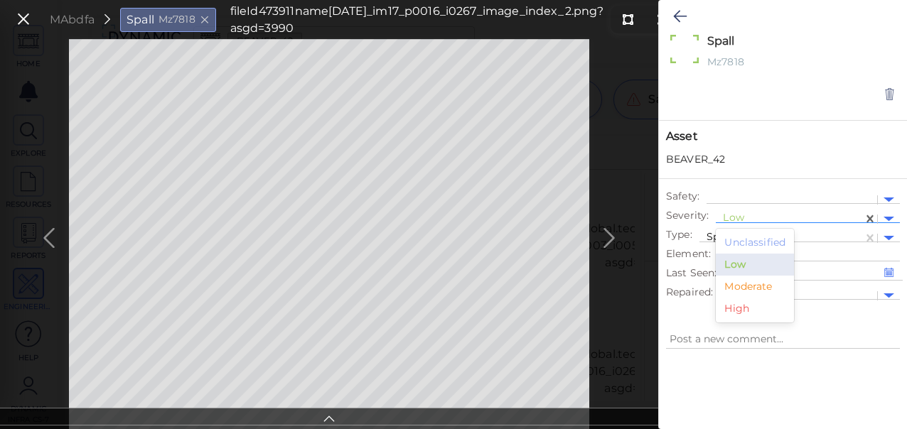
click at [744, 213] on div at bounding box center [789, 219] width 133 height 15
click at [746, 290] on div "Moderate" at bounding box center [755, 287] width 78 height 22
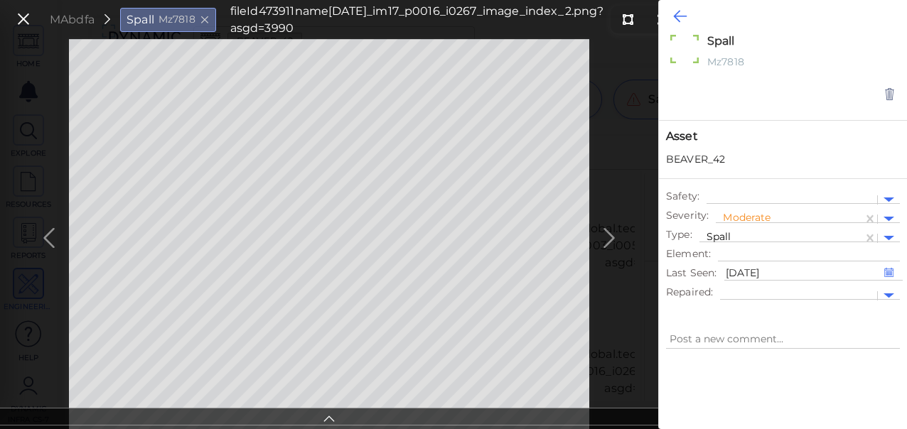
type textarea "x"
click at [677, 16] on icon at bounding box center [680, 16] width 14 height 17
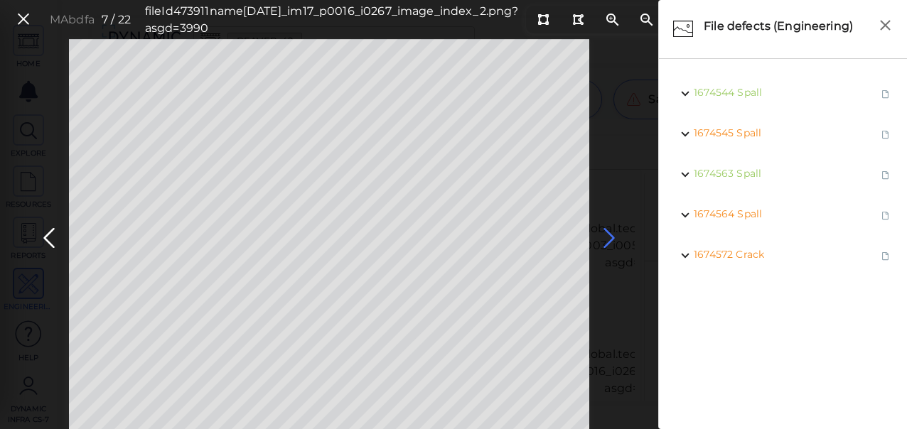
click at [606, 237] on icon at bounding box center [609, 239] width 23 height 28
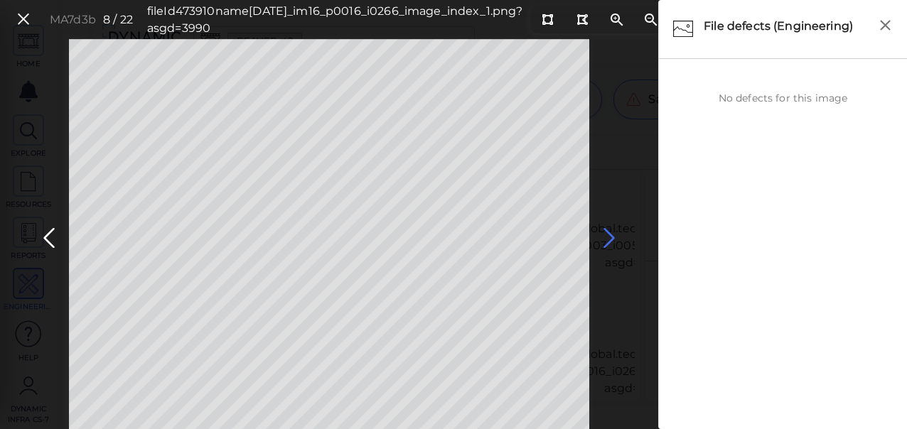
click at [608, 239] on icon at bounding box center [609, 239] width 23 height 28
click at [51, 233] on icon at bounding box center [49, 239] width 23 height 28
click at [608, 240] on icon at bounding box center [609, 239] width 23 height 28
click at [610, 236] on icon at bounding box center [609, 239] width 23 height 28
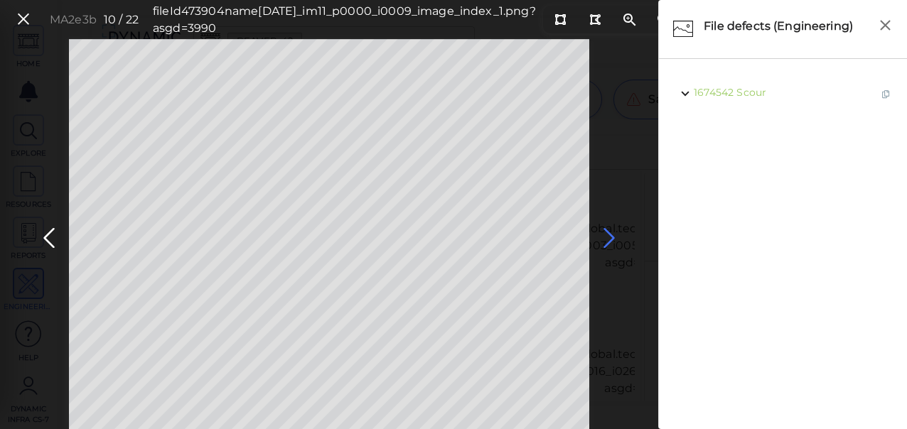
click at [610, 238] on icon at bounding box center [609, 239] width 23 height 28
click at [606, 235] on icon at bounding box center [609, 239] width 23 height 28
click at [608, 234] on icon at bounding box center [609, 239] width 23 height 28
click at [610, 235] on icon at bounding box center [609, 239] width 23 height 28
click at [607, 238] on icon at bounding box center [609, 239] width 23 height 28
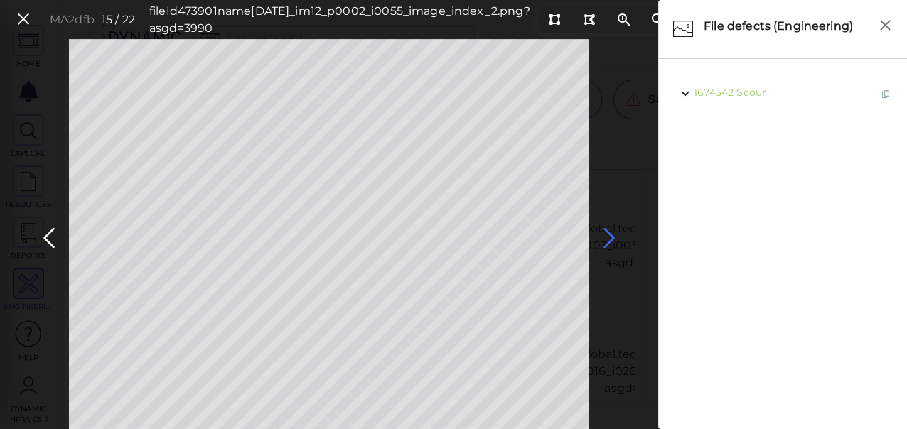
click at [608, 236] on icon at bounding box center [609, 239] width 23 height 28
click at [606, 236] on icon at bounding box center [609, 239] width 23 height 28
click at [607, 236] on icon at bounding box center [609, 239] width 23 height 28
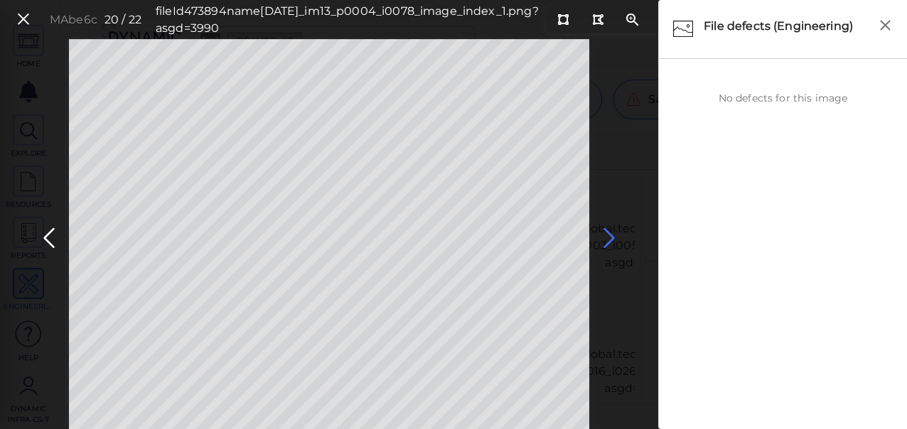
click at [607, 236] on icon at bounding box center [609, 239] width 23 height 28
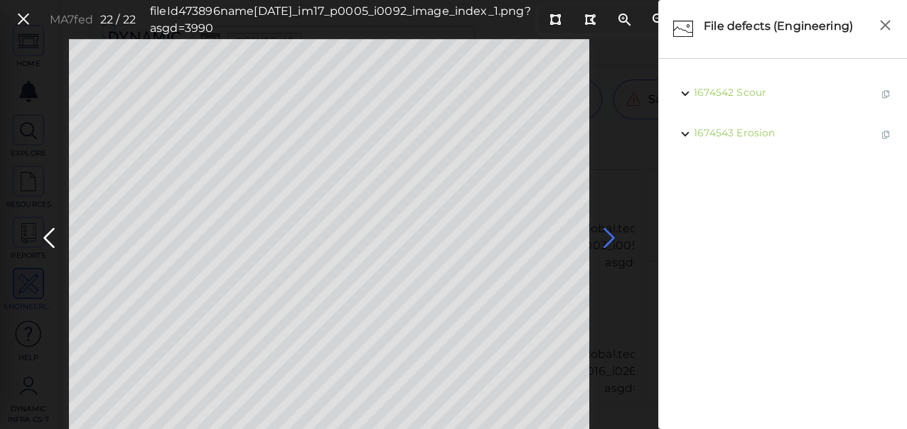
click at [607, 240] on icon at bounding box center [609, 239] width 23 height 28
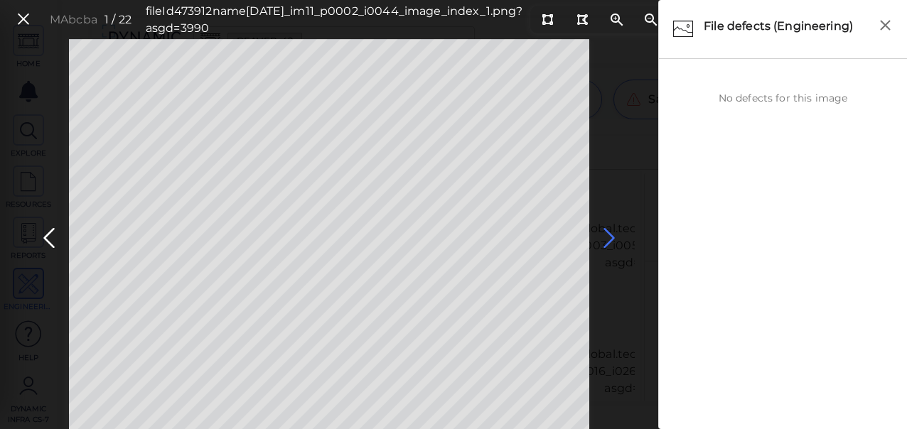
click at [607, 239] on icon at bounding box center [609, 239] width 23 height 28
click at [610, 237] on icon at bounding box center [609, 239] width 23 height 28
click at [609, 237] on icon at bounding box center [609, 239] width 23 height 28
click at [609, 238] on icon at bounding box center [609, 239] width 23 height 28
click at [608, 238] on icon at bounding box center [609, 239] width 23 height 28
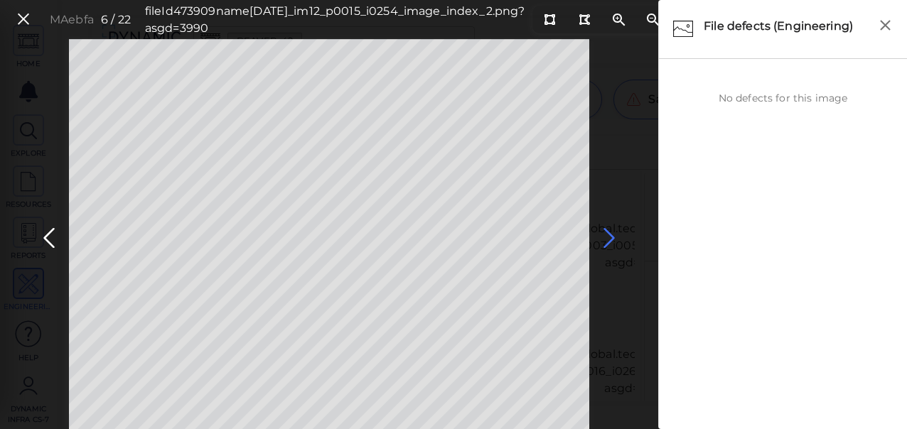
click at [606, 238] on icon at bounding box center [609, 239] width 23 height 28
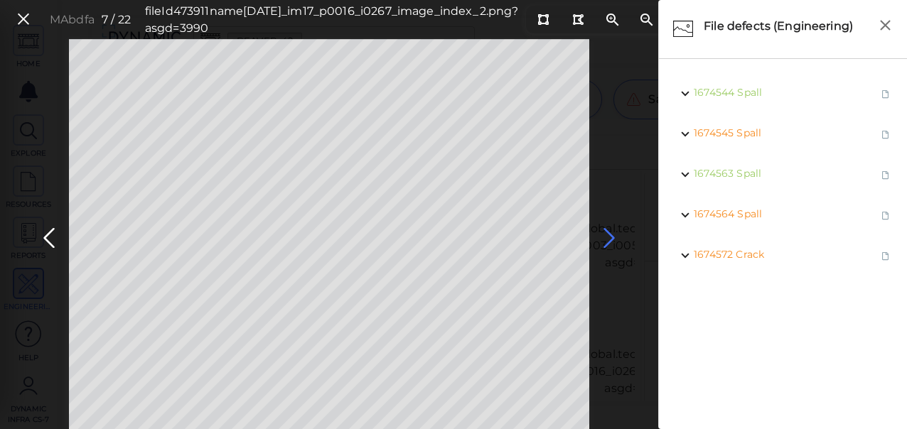
click at [604, 238] on icon at bounding box center [609, 239] width 23 height 28
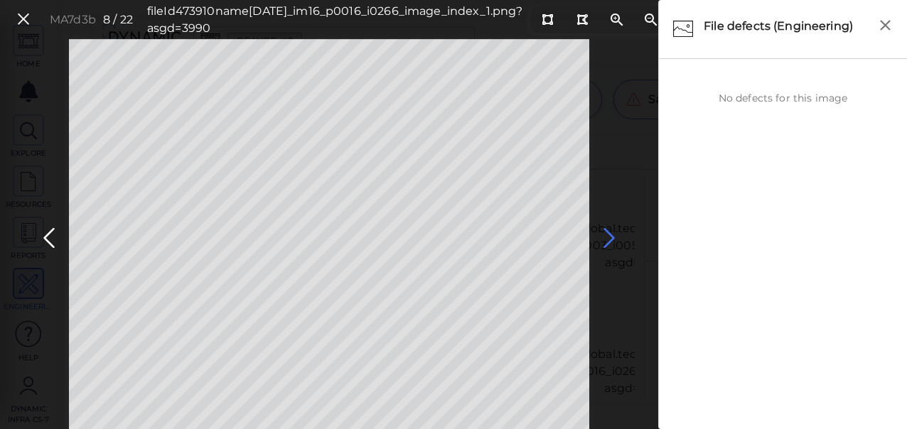
click at [611, 236] on icon at bounding box center [609, 239] width 23 height 28
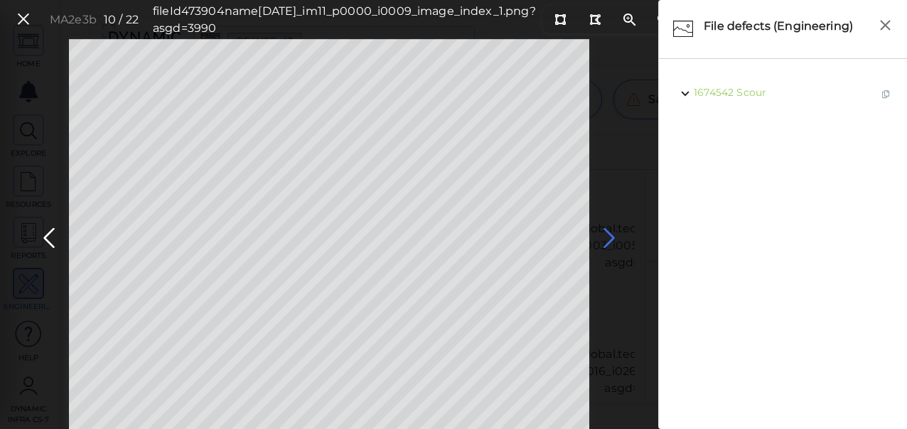
click at [609, 236] on icon at bounding box center [609, 239] width 23 height 28
click at [611, 238] on icon at bounding box center [609, 239] width 23 height 28
click at [749, 131] on span "Erosion" at bounding box center [759, 133] width 38 height 13
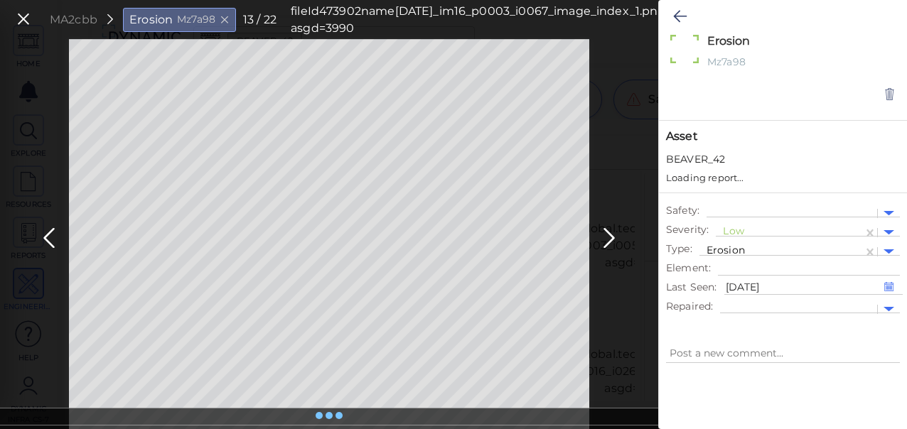
type textarea "x"
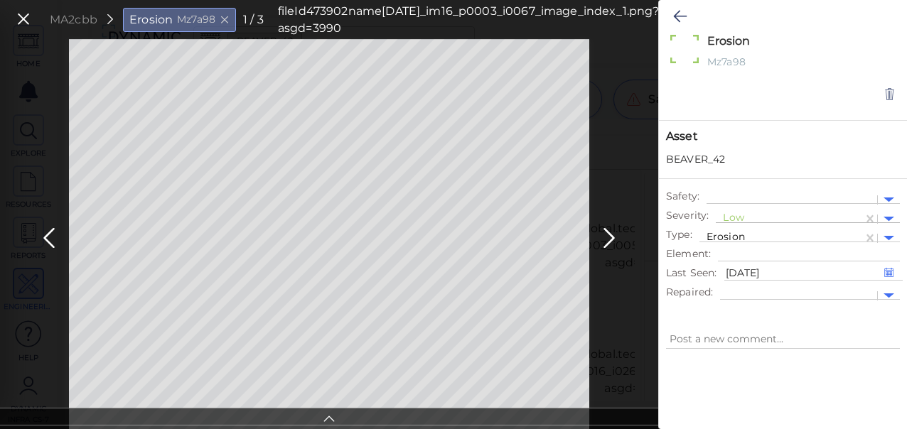
click at [735, 218] on div at bounding box center [789, 219] width 133 height 15
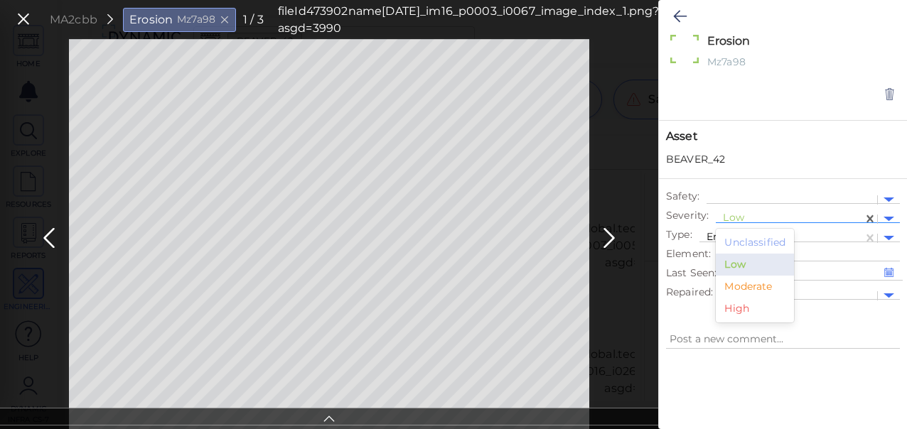
click at [745, 287] on div "Moderate" at bounding box center [755, 287] width 78 height 22
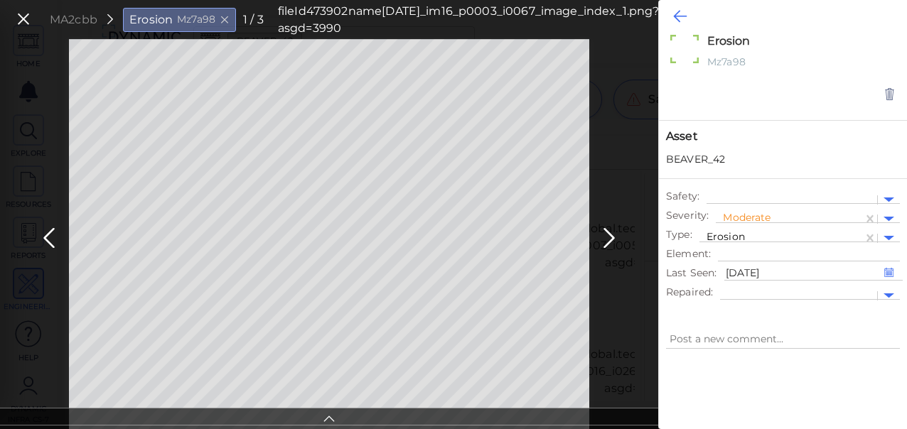
click at [677, 13] on icon at bounding box center [680, 16] width 14 height 17
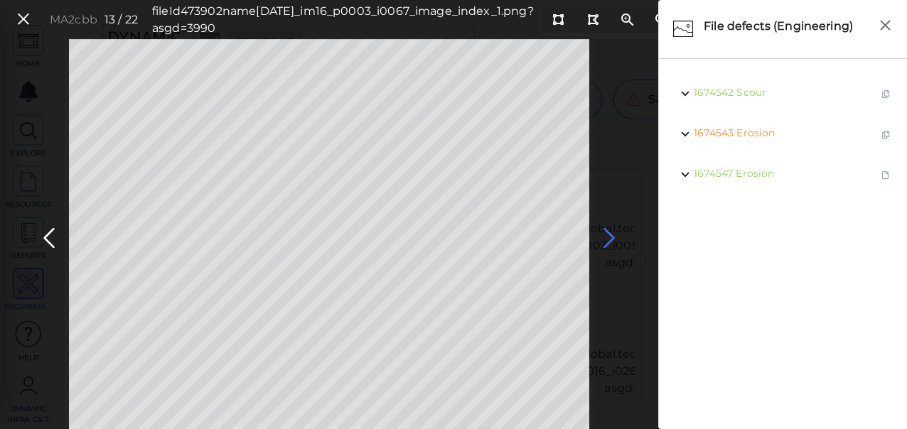
click at [613, 235] on icon at bounding box center [609, 239] width 23 height 28
click at [612, 235] on icon at bounding box center [609, 239] width 23 height 28
click at [608, 235] on icon at bounding box center [609, 239] width 23 height 28
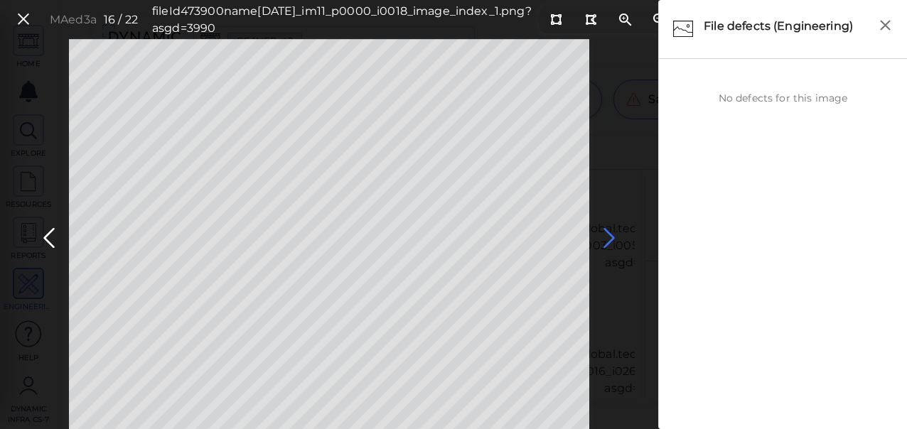
click at [608, 235] on icon at bounding box center [609, 239] width 23 height 28
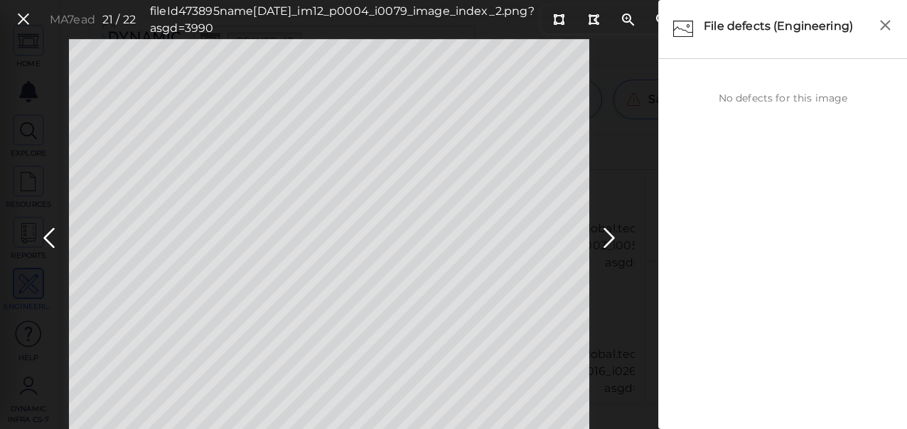
click at [23, 12] on icon at bounding box center [24, 19] width 16 height 19
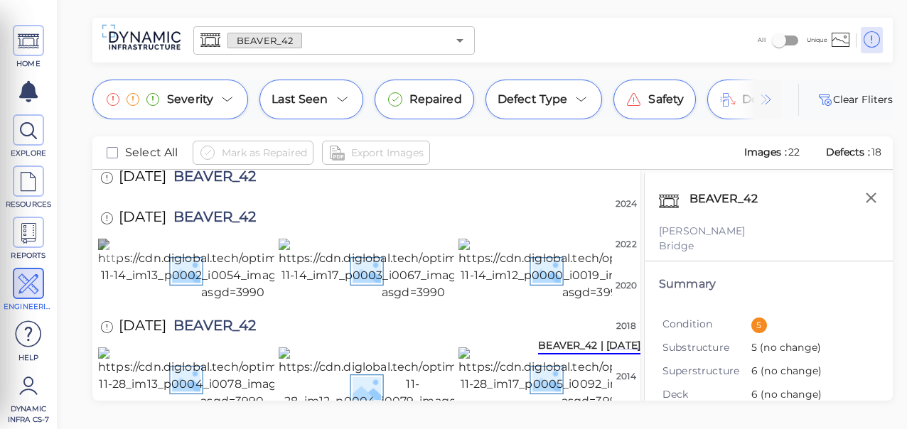
scroll to position [965, 0]
click at [507, 348] on img at bounding box center [593, 379] width 269 height 63
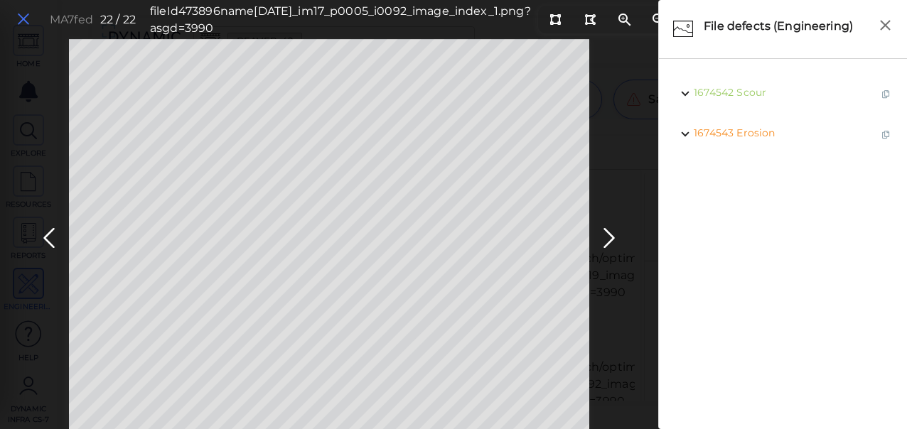
click at [23, 17] on icon at bounding box center [24, 19] width 16 height 19
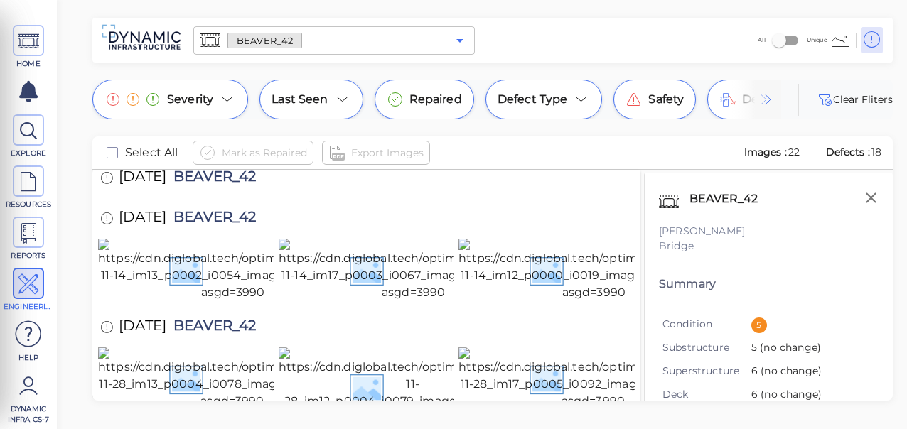
click at [458, 41] on icon "Open" at bounding box center [459, 40] width 17 height 17
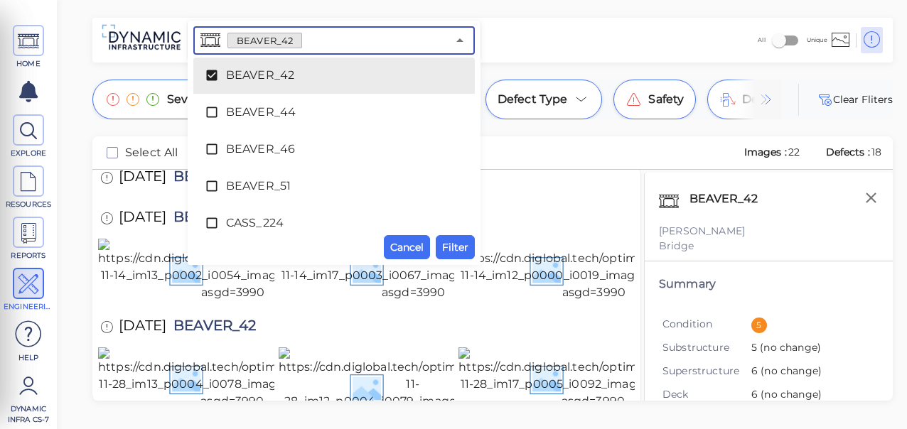
scroll to position [2016, 0]
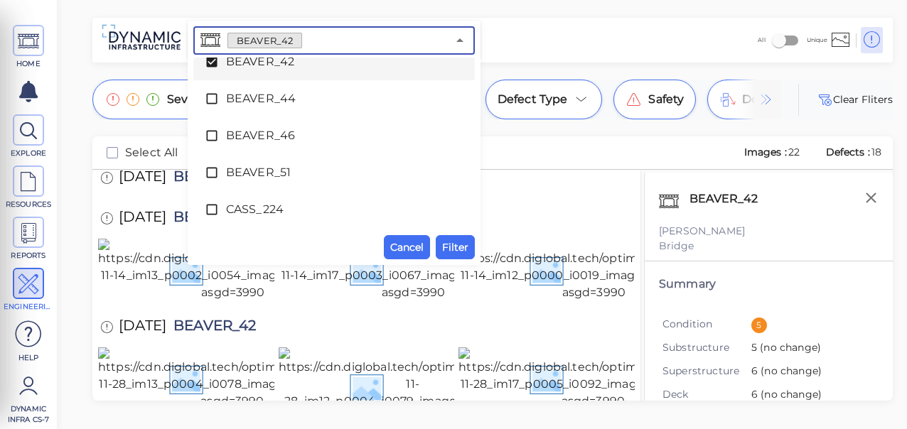
click at [211, 58] on icon at bounding box center [211, 62] width 11 height 11
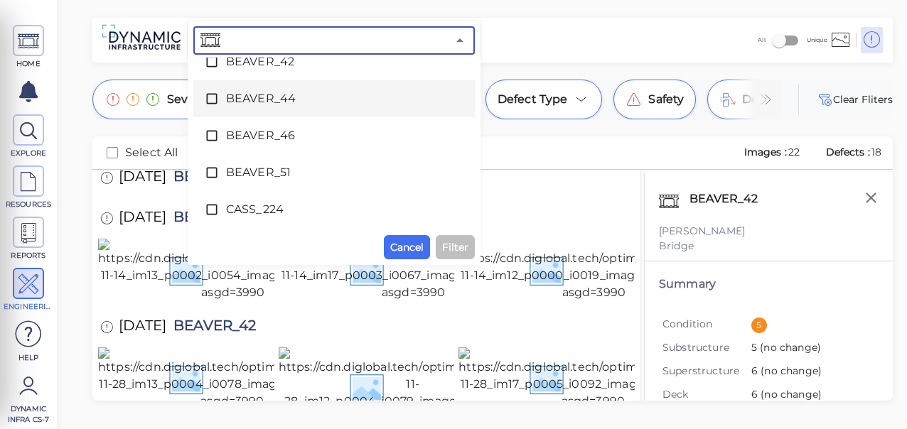
click at [210, 99] on icon at bounding box center [212, 99] width 14 height 14
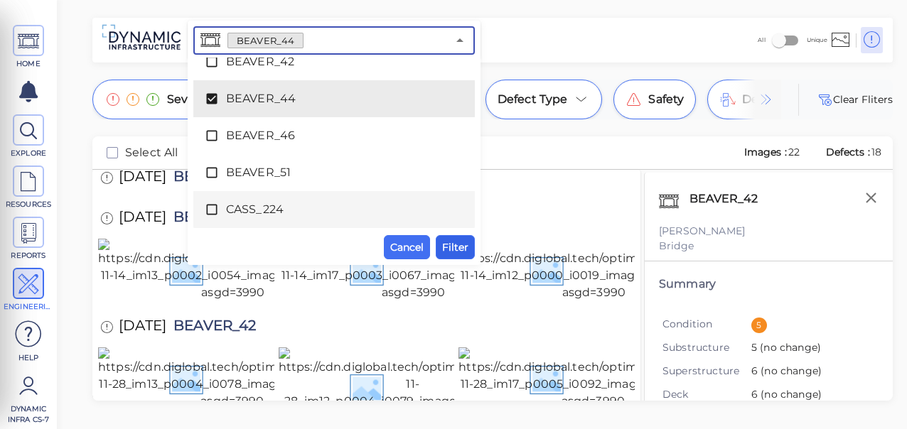
click at [453, 249] on span "Filter" at bounding box center [455, 247] width 26 height 17
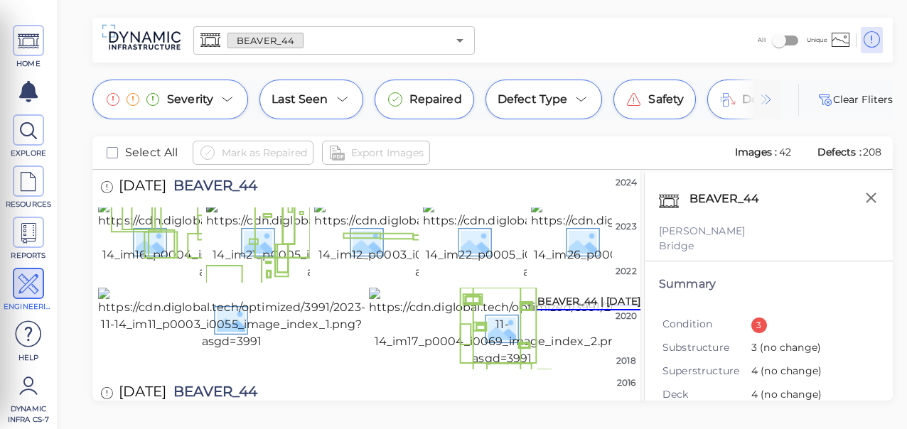
scroll to position [0, 0]
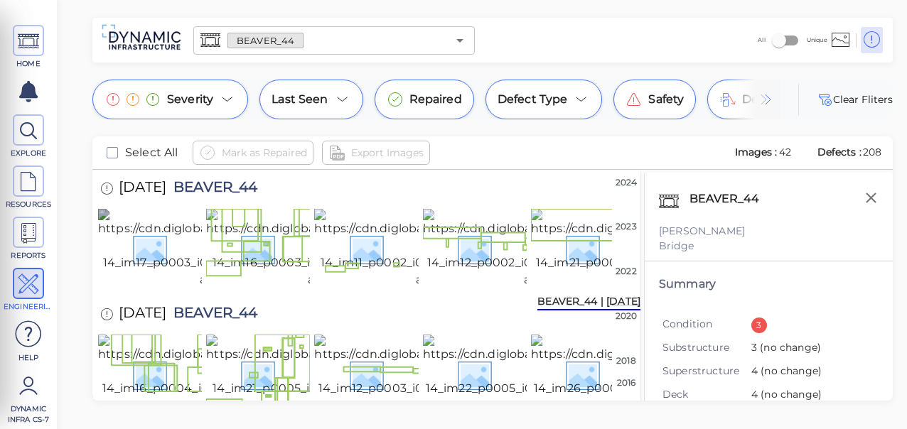
click at [176, 255] on img at bounding box center [229, 249] width 263 height 80
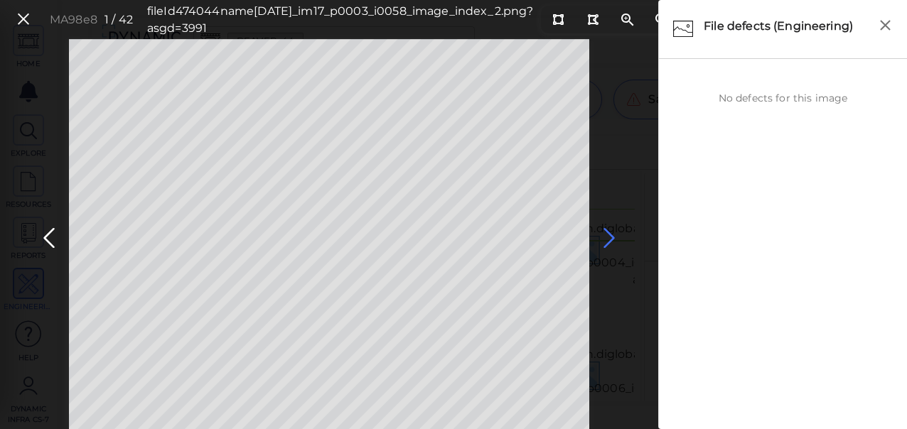
click at [606, 239] on icon at bounding box center [609, 239] width 23 height 28
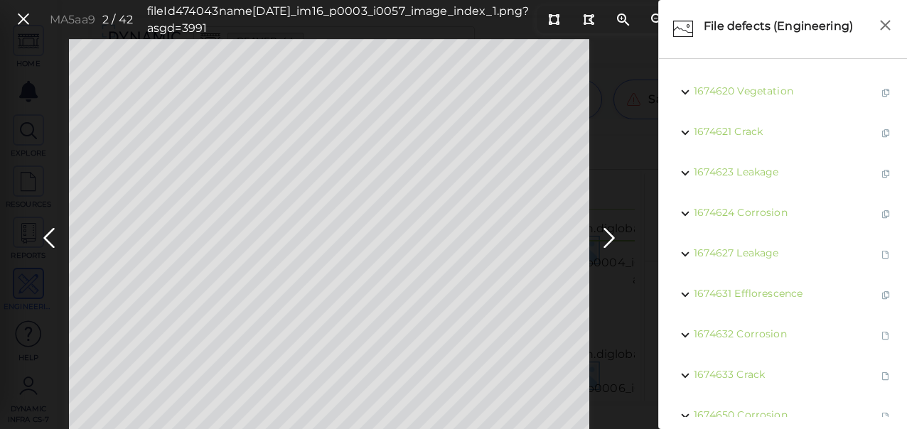
scroll to position [72, 0]
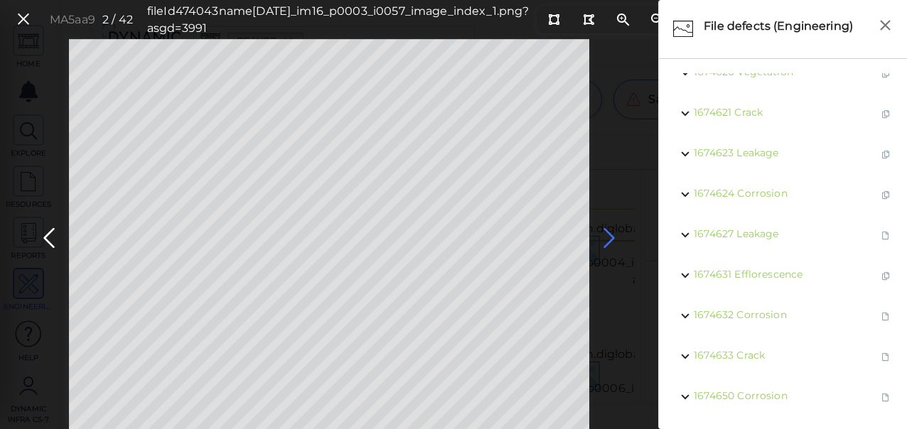
click at [606, 237] on icon at bounding box center [609, 239] width 23 height 28
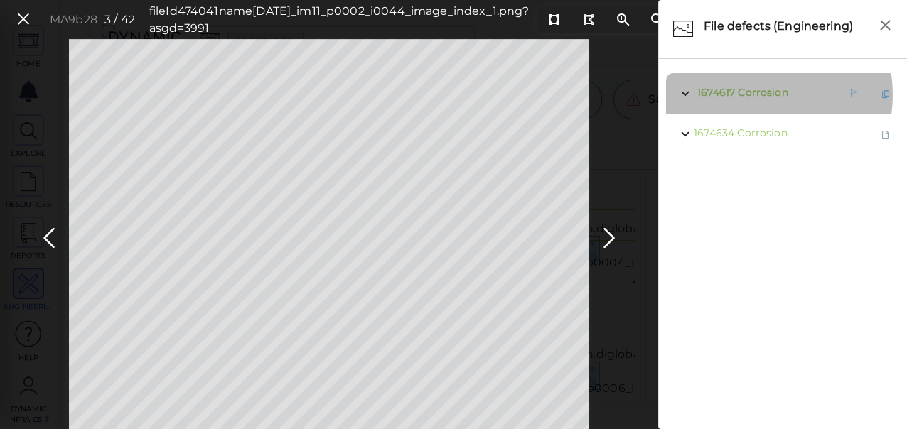
click at [748, 95] on span "Corrosion" at bounding box center [763, 92] width 50 height 13
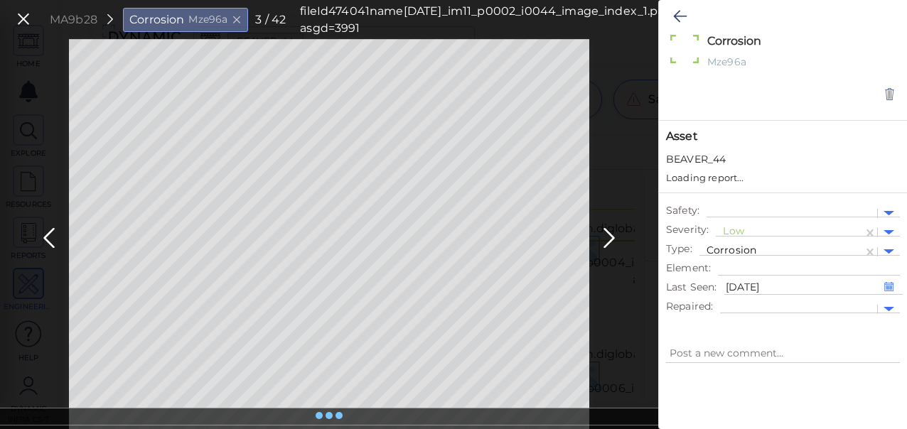
type textarea "x"
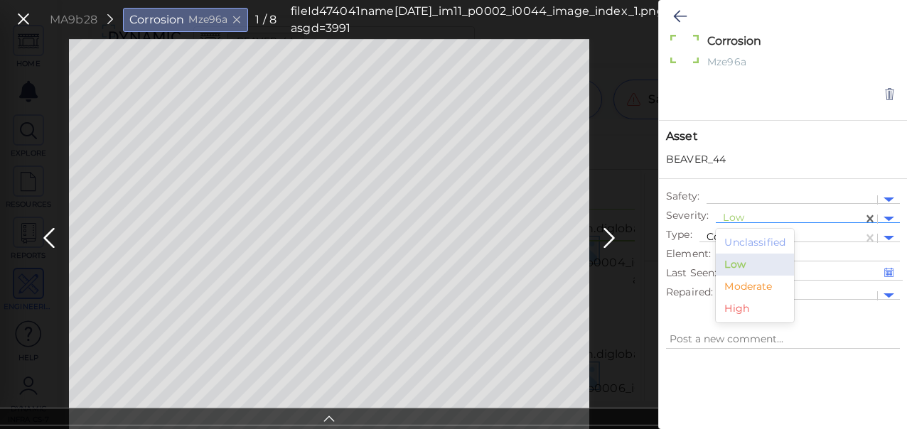
click at [736, 214] on div at bounding box center [789, 219] width 133 height 15
click at [746, 286] on div "Moderate" at bounding box center [755, 287] width 78 height 22
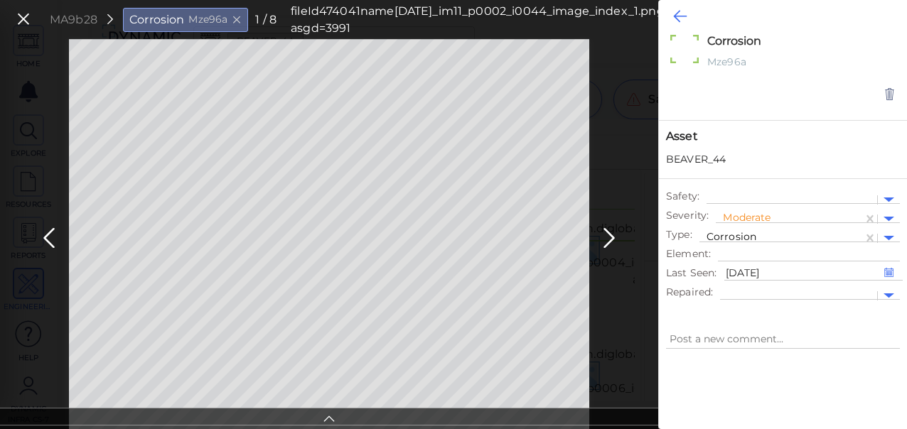
type textarea "x"
click at [677, 18] on icon at bounding box center [680, 16] width 14 height 17
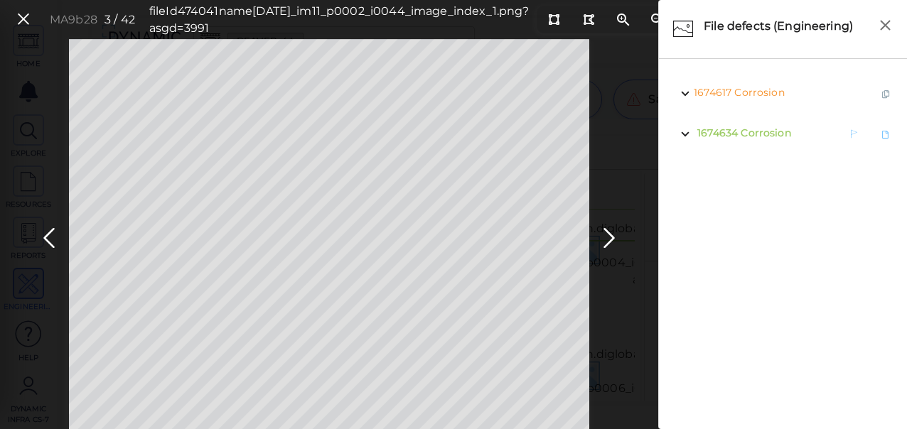
click at [746, 134] on span "Corrosion" at bounding box center [766, 133] width 50 height 13
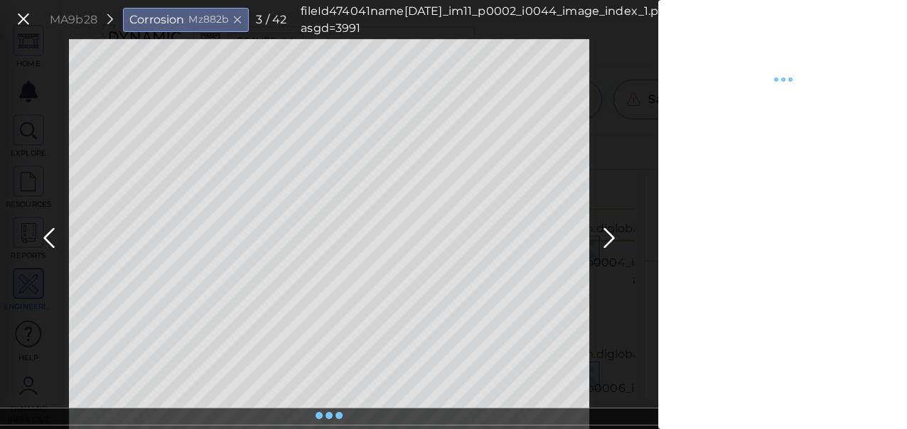
type textarea "x"
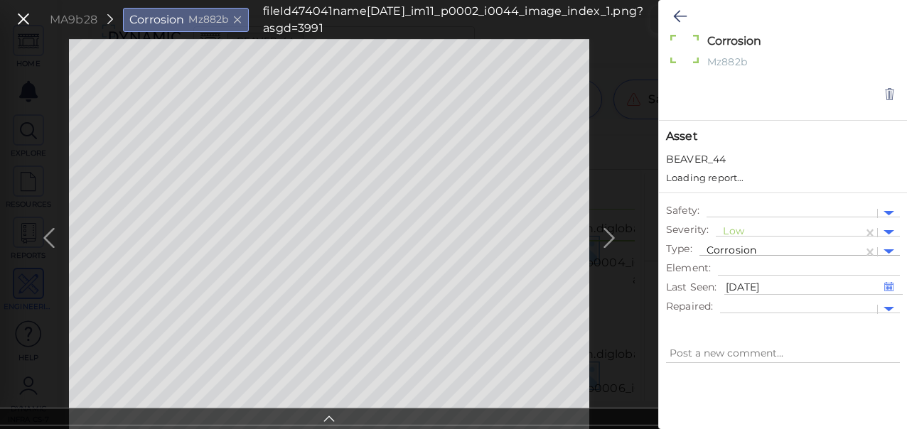
type textarea "x"
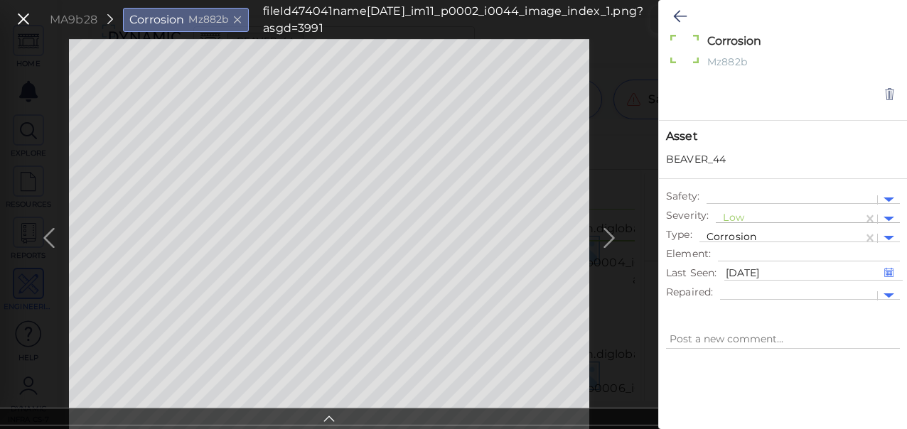
click at [735, 215] on div at bounding box center [789, 219] width 133 height 15
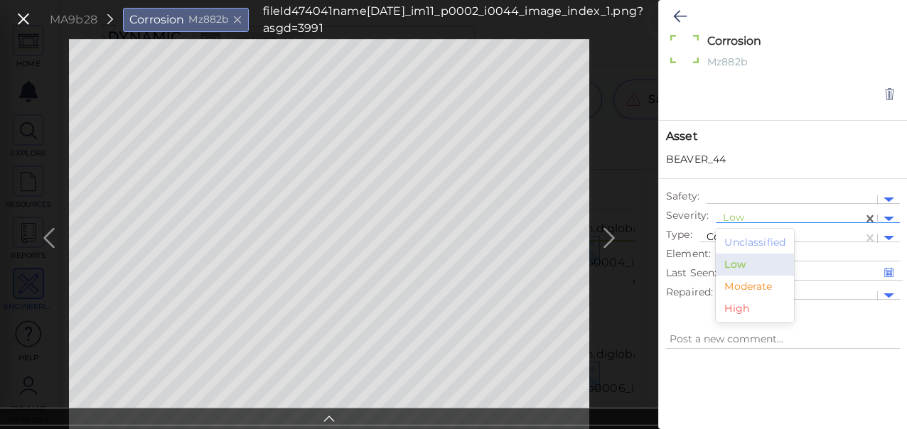
click at [756, 289] on div "Moderate" at bounding box center [755, 287] width 78 height 22
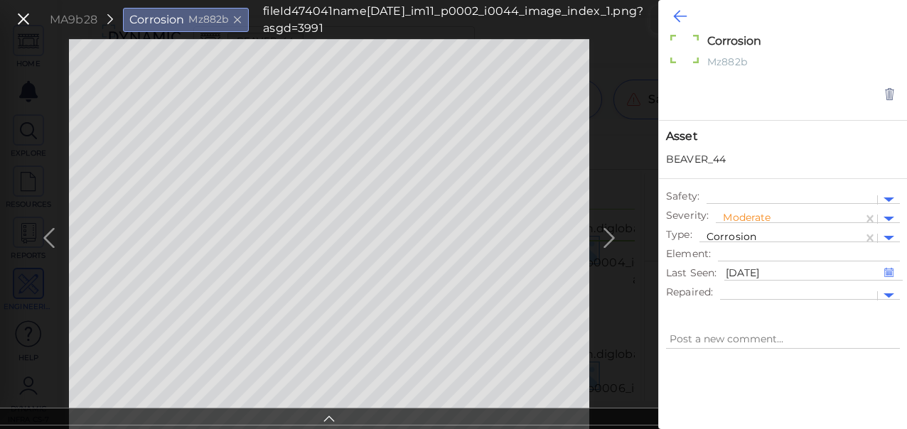
type textarea "x"
click at [676, 16] on icon at bounding box center [680, 16] width 14 height 17
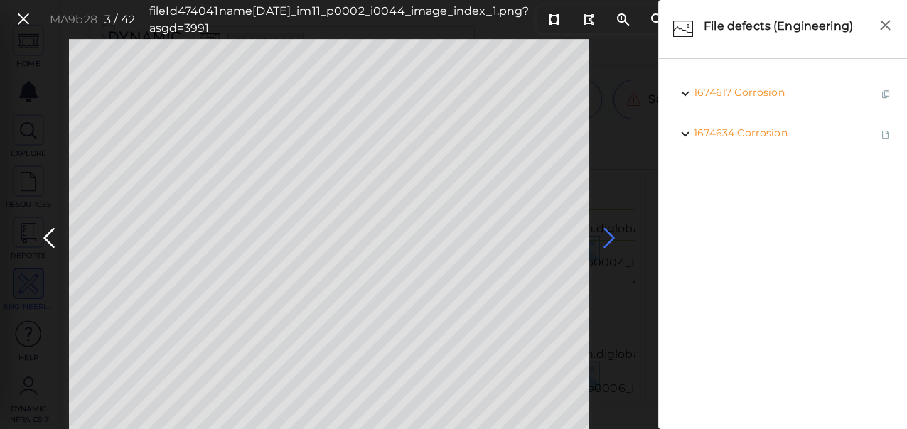
click at [607, 235] on icon at bounding box center [609, 239] width 23 height 28
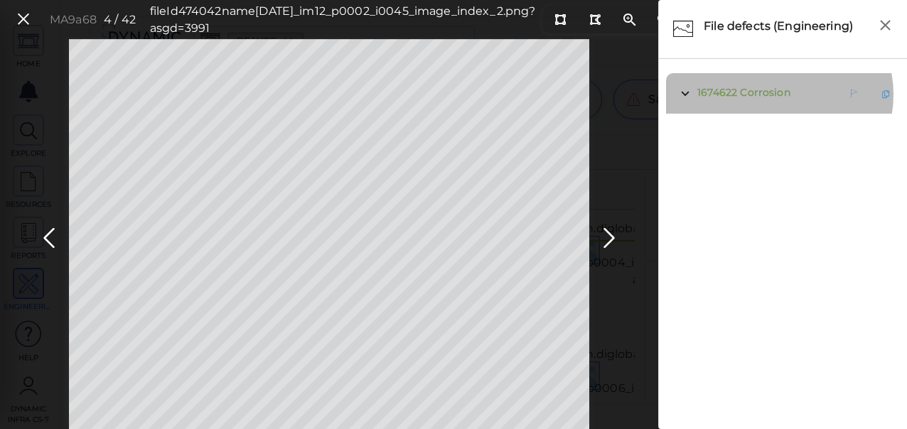
click at [775, 95] on span "Corrosion" at bounding box center [765, 92] width 50 height 13
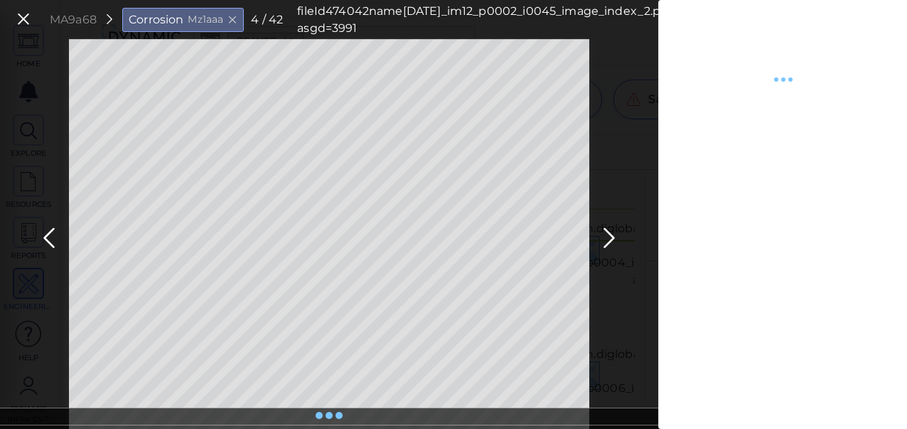
type textarea "x"
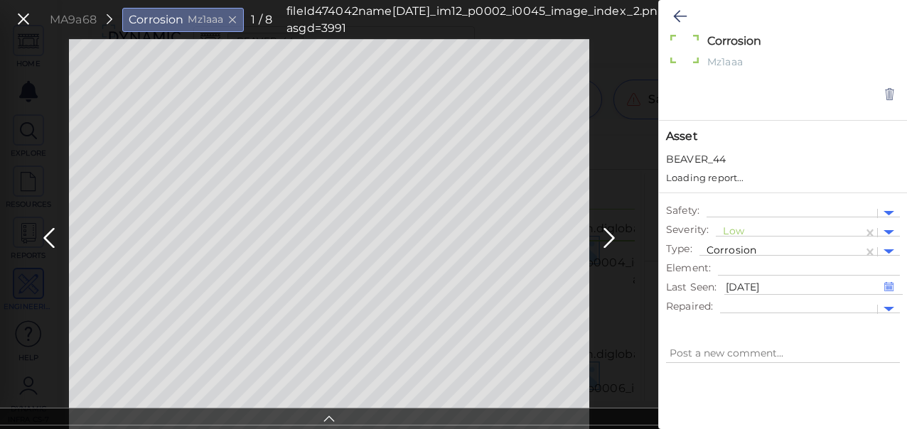
type textarea "x"
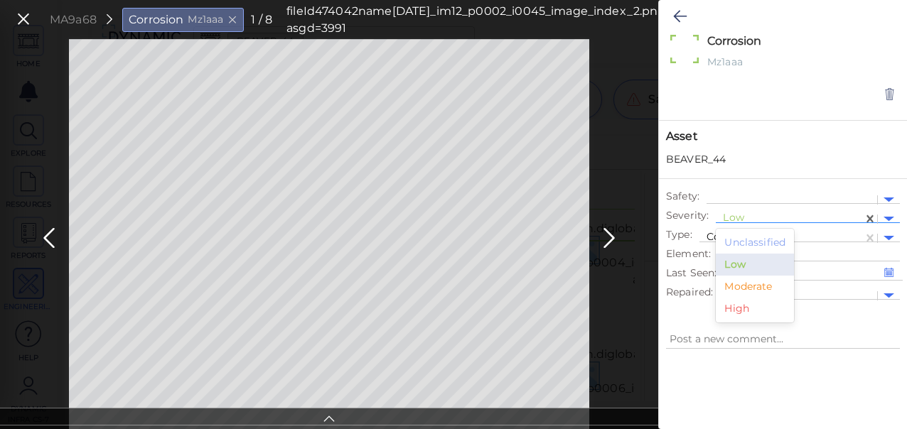
click at [738, 216] on div at bounding box center [789, 219] width 133 height 15
click at [749, 284] on div "Moderate" at bounding box center [755, 287] width 78 height 22
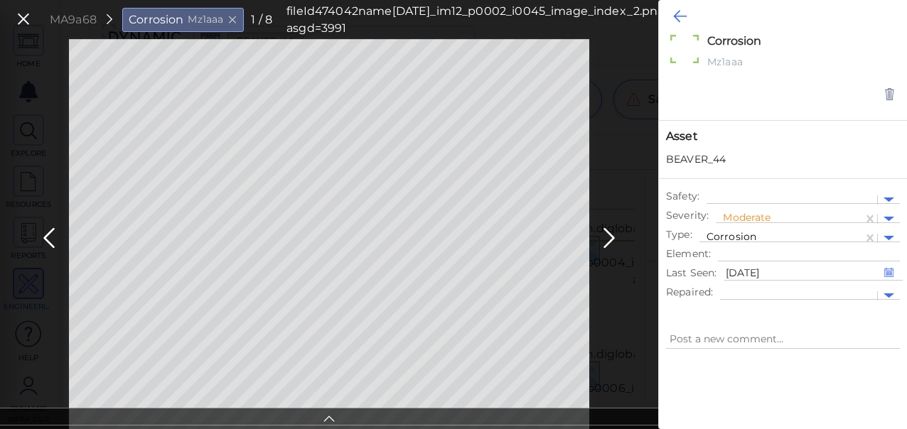
click at [681, 9] on icon at bounding box center [680, 16] width 14 height 17
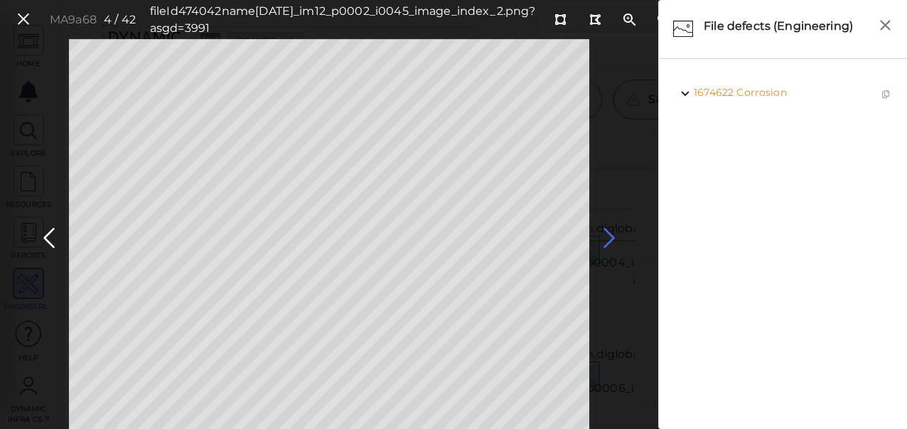
click at [609, 240] on icon at bounding box center [609, 239] width 23 height 28
click at [607, 235] on icon at bounding box center [609, 239] width 23 height 28
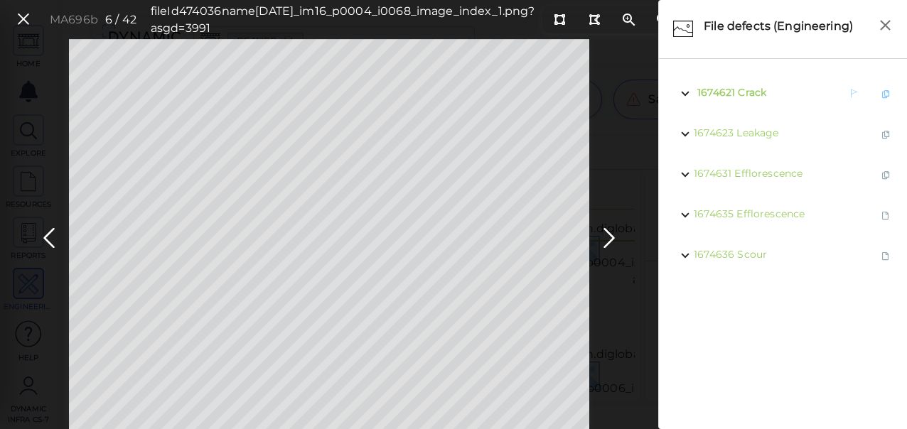
click at [748, 97] on span "Crack" at bounding box center [752, 92] width 28 height 13
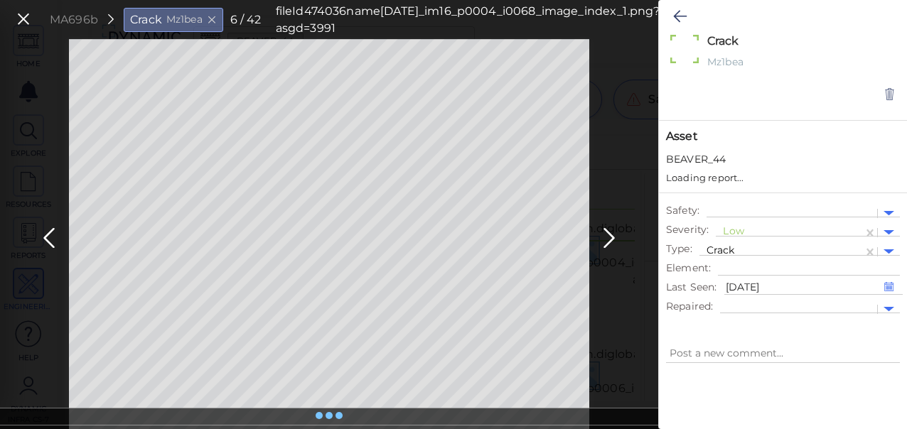
type textarea "x"
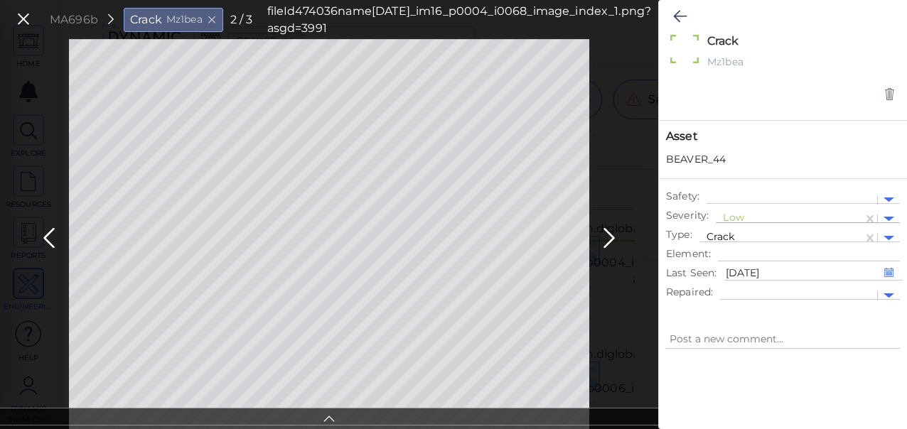
click at [740, 216] on div at bounding box center [789, 219] width 133 height 15
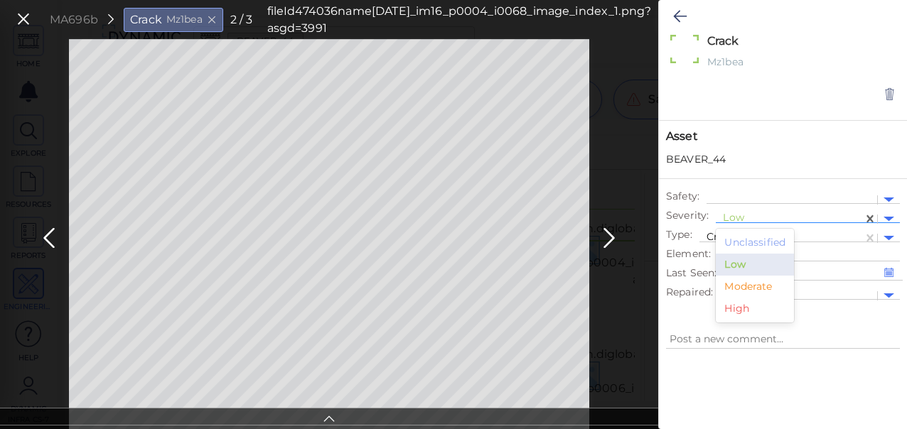
click at [748, 285] on div "Moderate" at bounding box center [755, 287] width 78 height 22
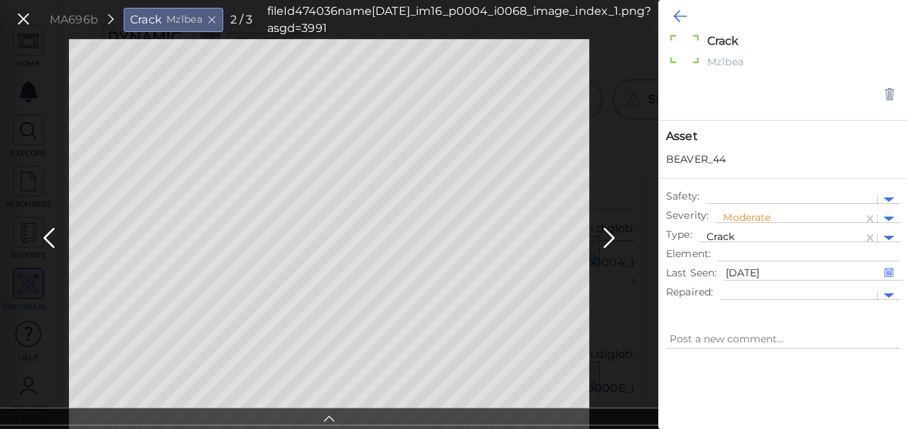
type textarea "x"
click at [672, 17] on button at bounding box center [680, 16] width 28 height 31
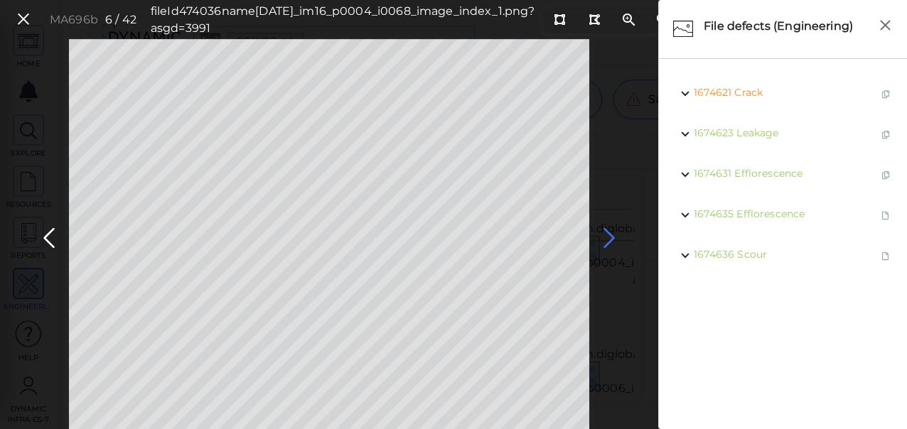
click at [607, 235] on icon at bounding box center [609, 239] width 23 height 28
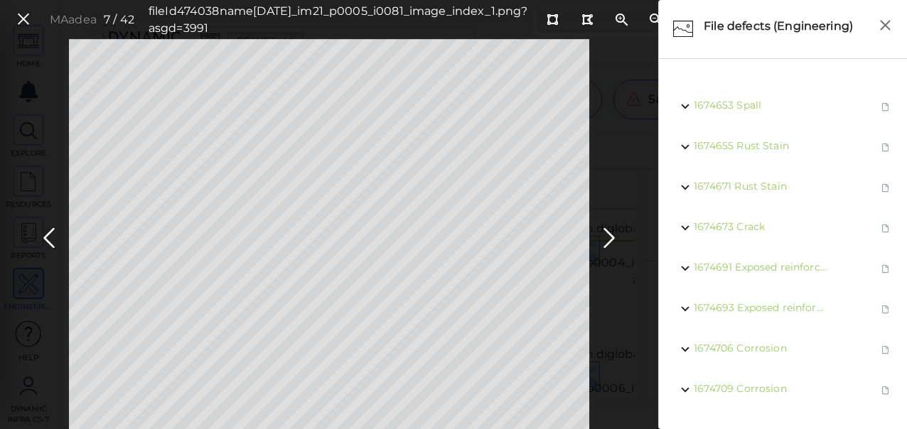
scroll to position [355, 0]
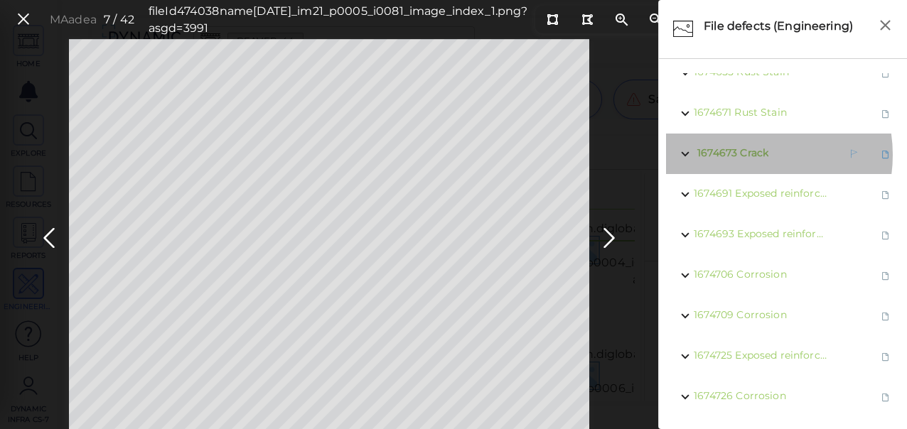
click at [745, 146] on span "Crack" at bounding box center [754, 152] width 28 height 13
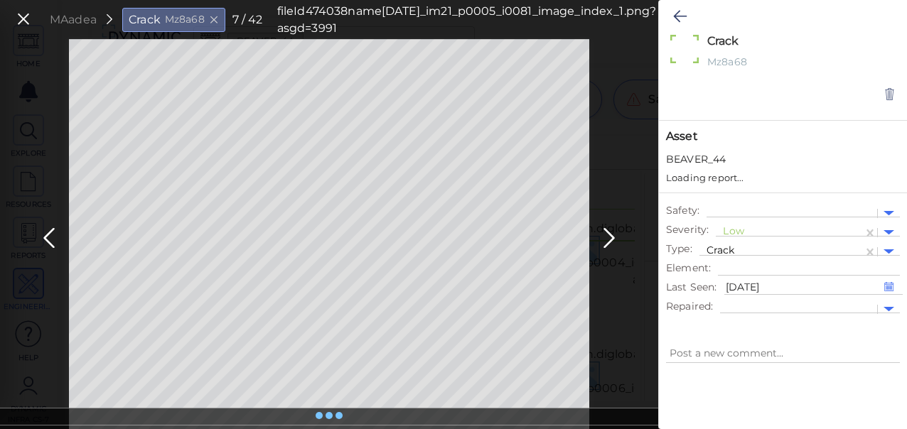
type textarea "x"
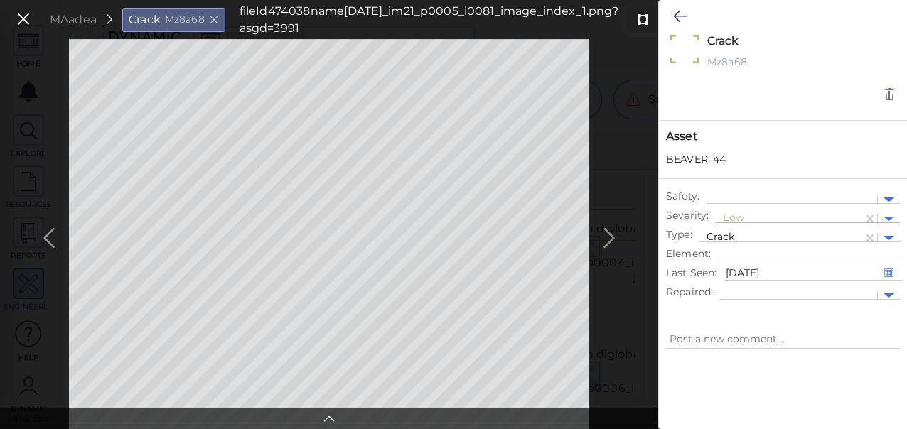
click at [736, 215] on div at bounding box center [789, 219] width 133 height 15
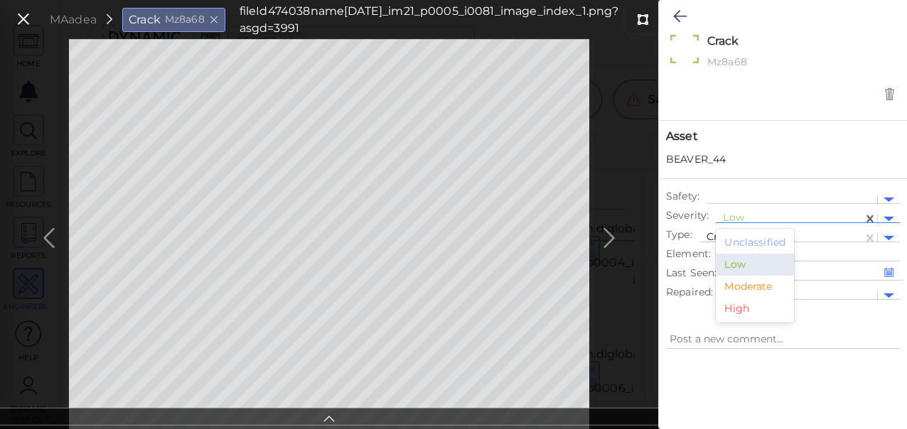
click at [740, 284] on div "Moderate" at bounding box center [755, 287] width 78 height 22
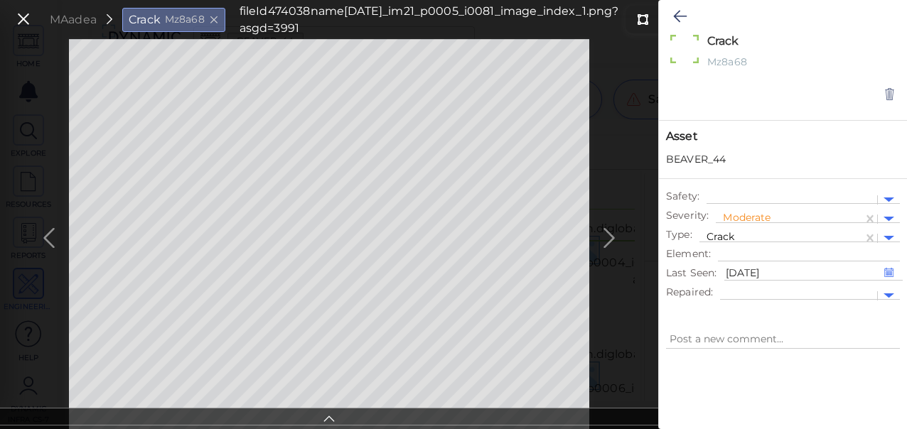
type textarea "x"
click at [674, 17] on icon at bounding box center [680, 16] width 14 height 17
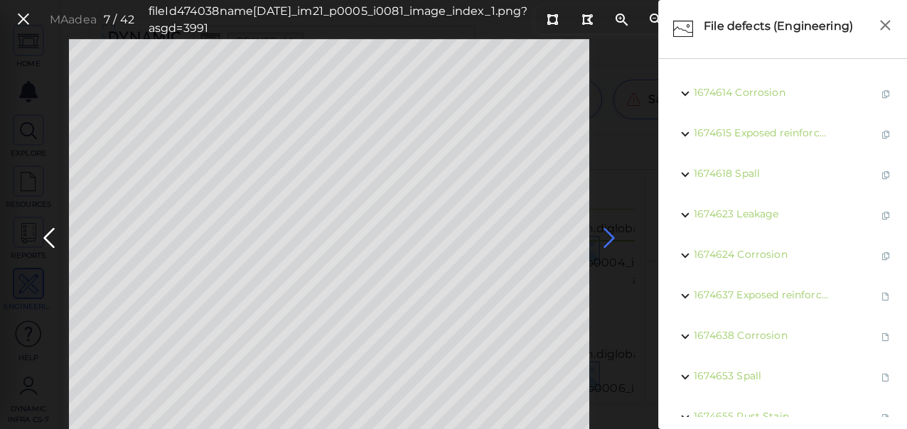
click at [609, 236] on icon at bounding box center [609, 239] width 23 height 28
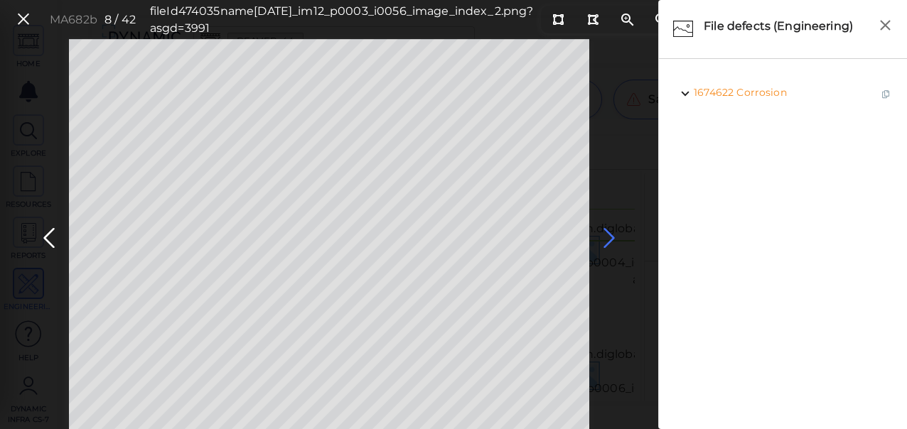
click at [609, 237] on icon at bounding box center [609, 239] width 23 height 28
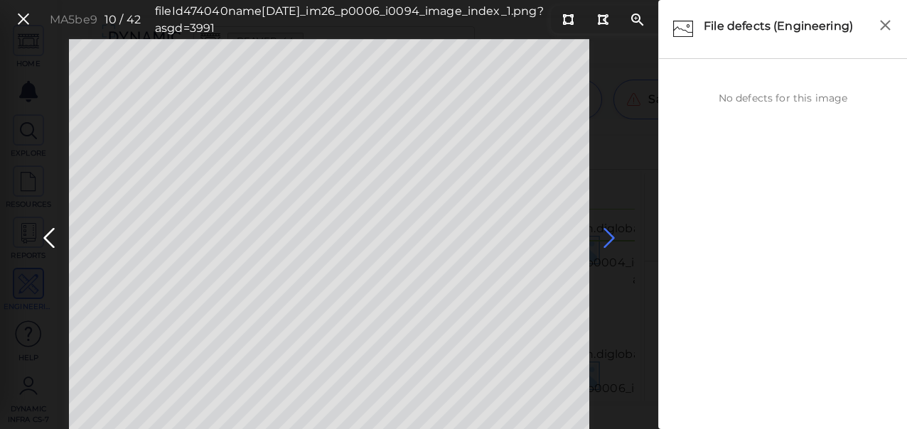
click at [606, 238] on icon at bounding box center [609, 239] width 23 height 28
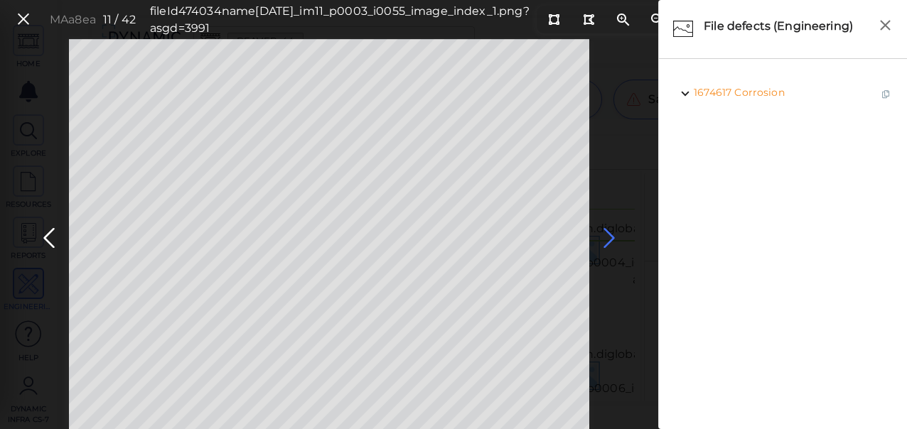
click at [603, 237] on icon at bounding box center [609, 239] width 23 height 28
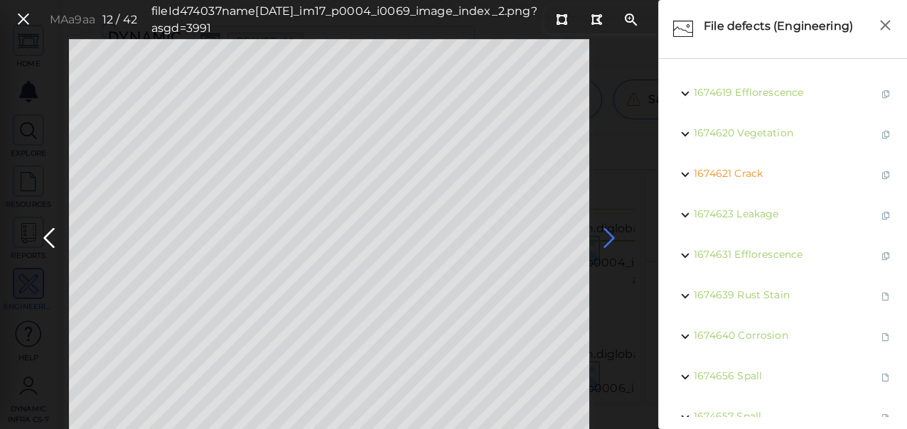
click at [609, 235] on icon at bounding box center [609, 239] width 23 height 28
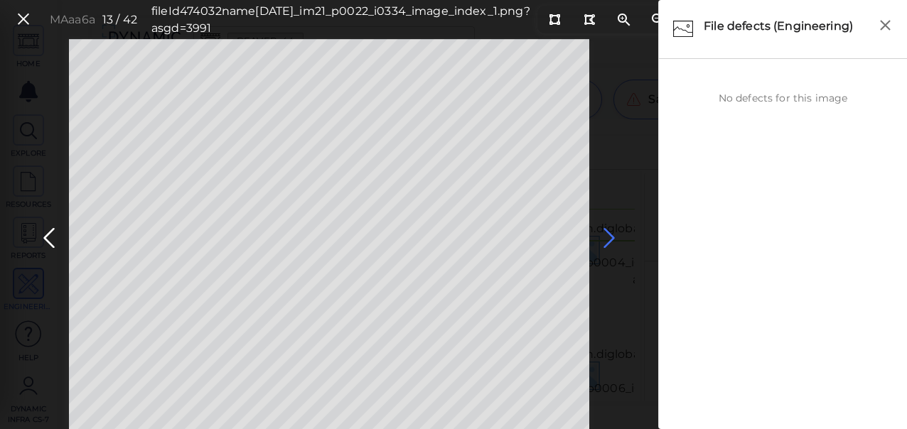
click at [609, 239] on icon at bounding box center [609, 239] width 23 height 28
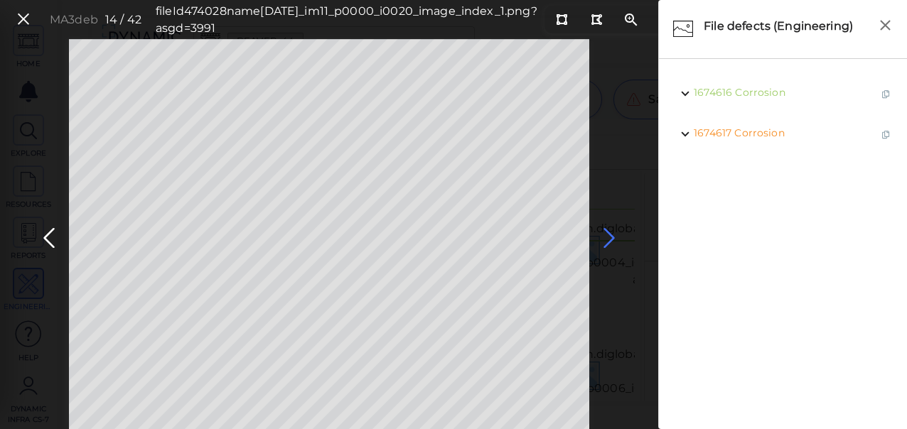
click at [609, 239] on icon at bounding box center [609, 239] width 23 height 28
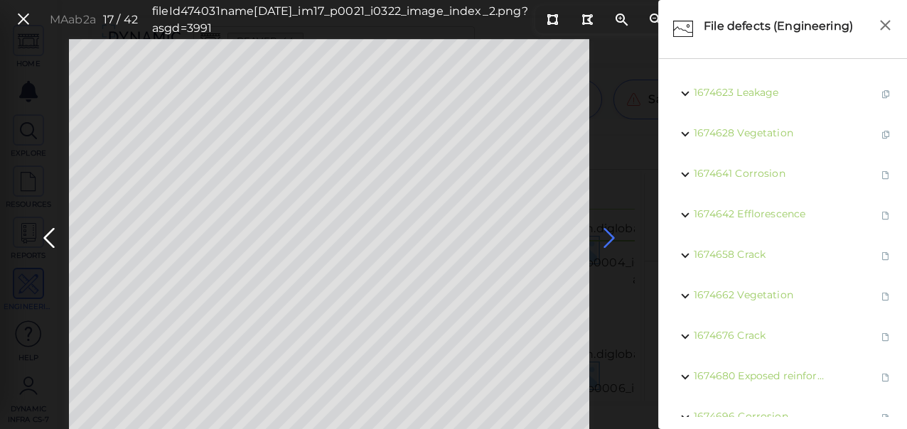
click at [609, 237] on icon at bounding box center [609, 239] width 23 height 28
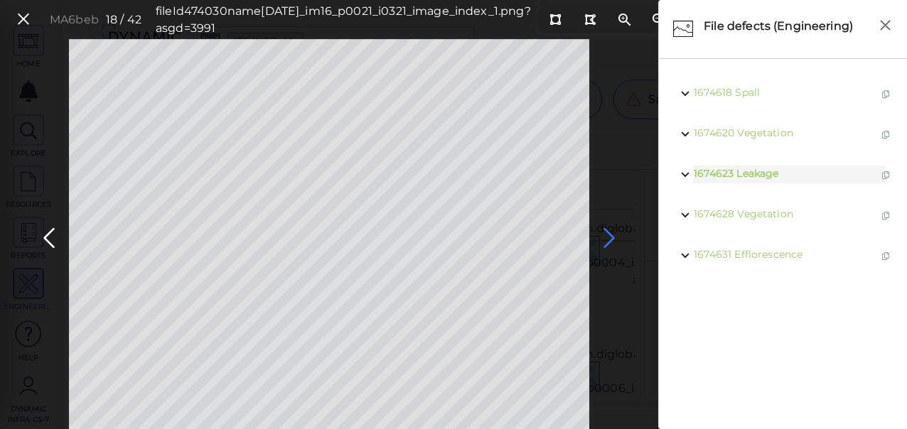
click at [611, 238] on icon at bounding box center [609, 239] width 23 height 28
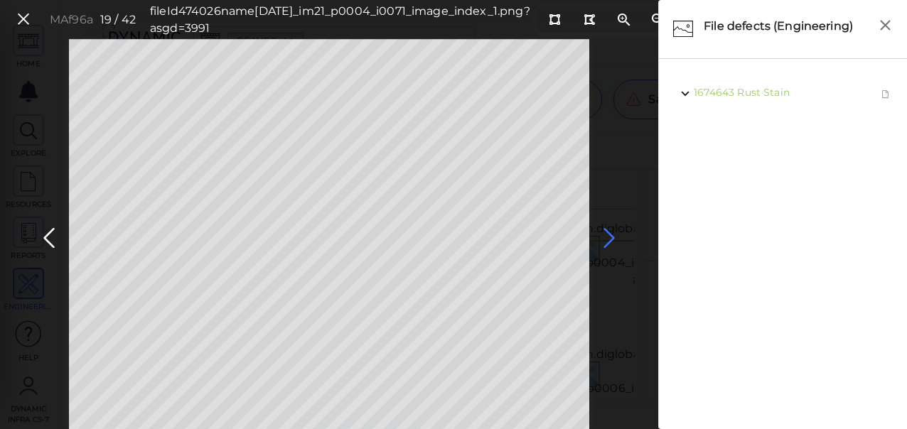
click at [606, 236] on icon at bounding box center [609, 239] width 23 height 28
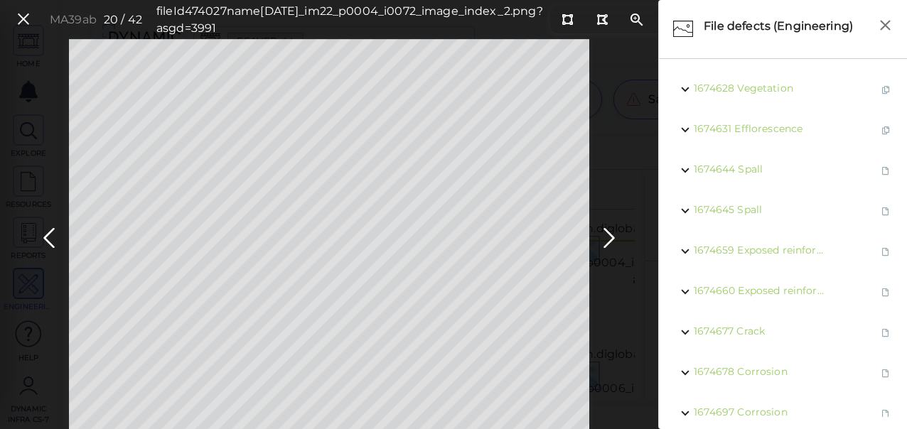
scroll to position [193, 0]
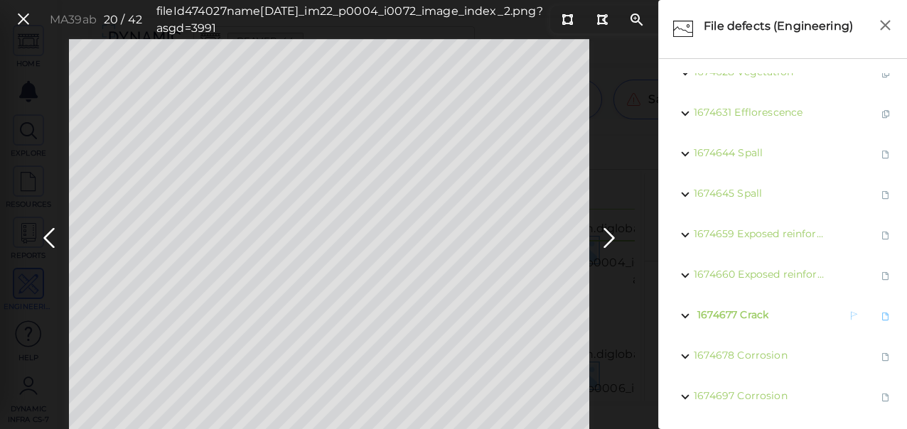
click at [753, 309] on span "Crack" at bounding box center [754, 315] width 28 height 13
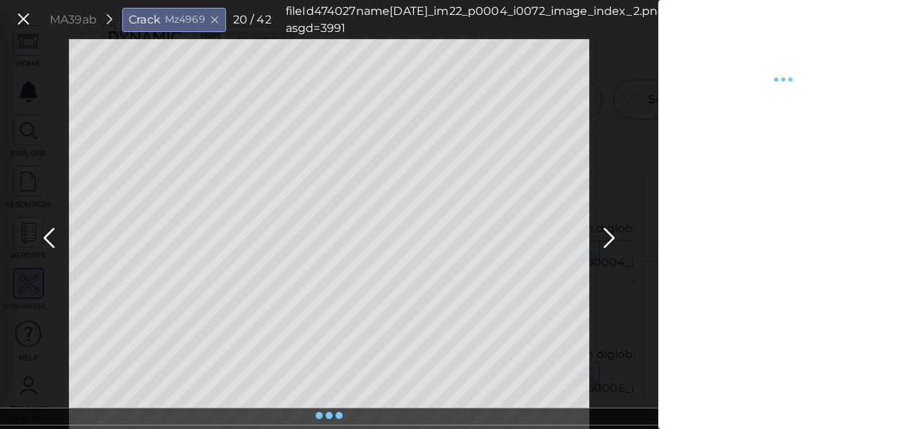
type textarea "x"
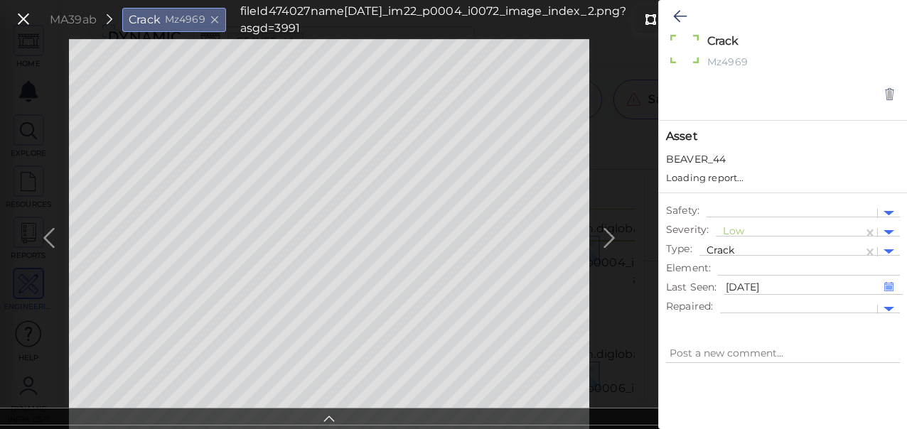
type textarea "x"
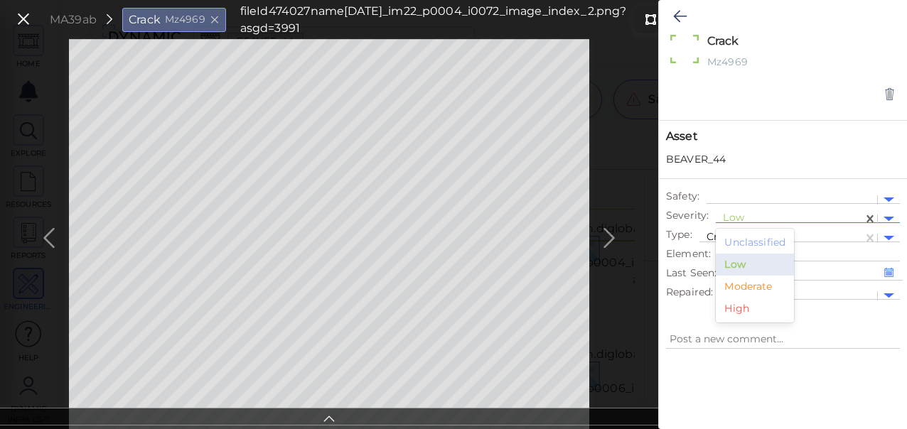
click at [729, 213] on div at bounding box center [789, 219] width 133 height 15
click at [744, 284] on div "Moderate" at bounding box center [755, 287] width 78 height 22
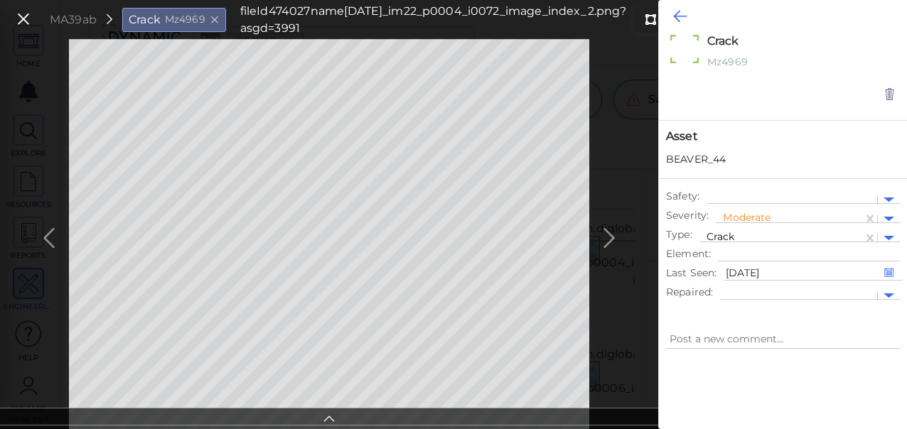
type textarea "x"
click at [677, 17] on icon at bounding box center [680, 16] width 14 height 17
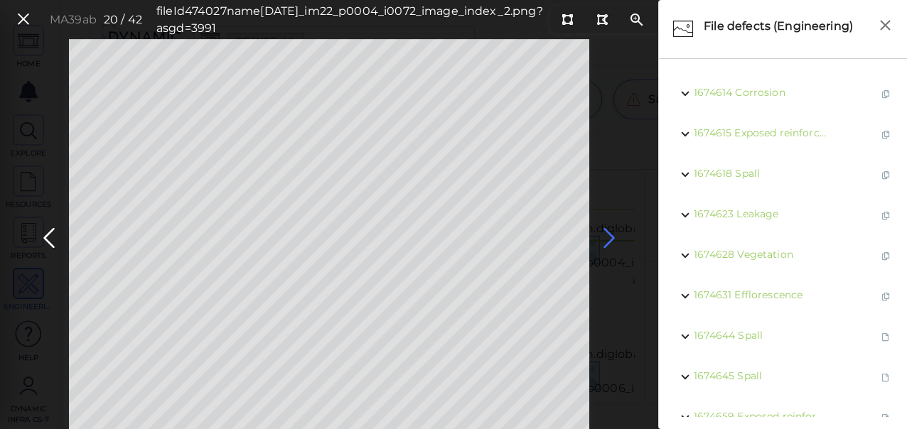
click at [609, 231] on icon at bounding box center [609, 239] width 23 height 28
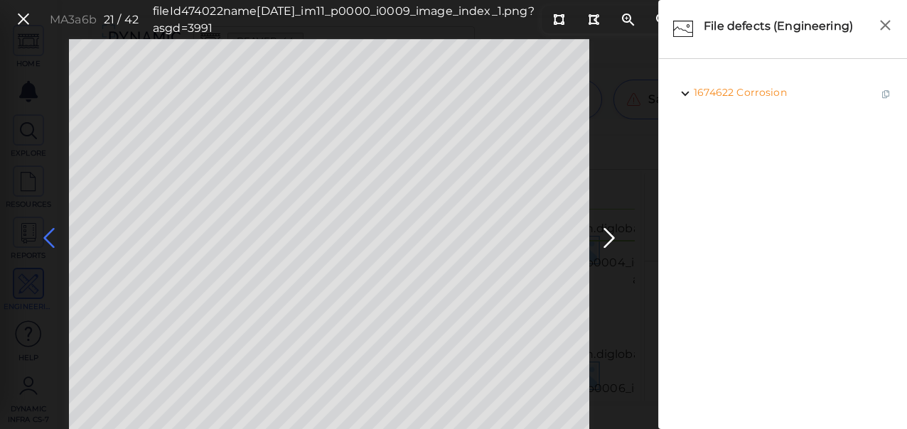
click at [48, 238] on icon at bounding box center [49, 239] width 23 height 28
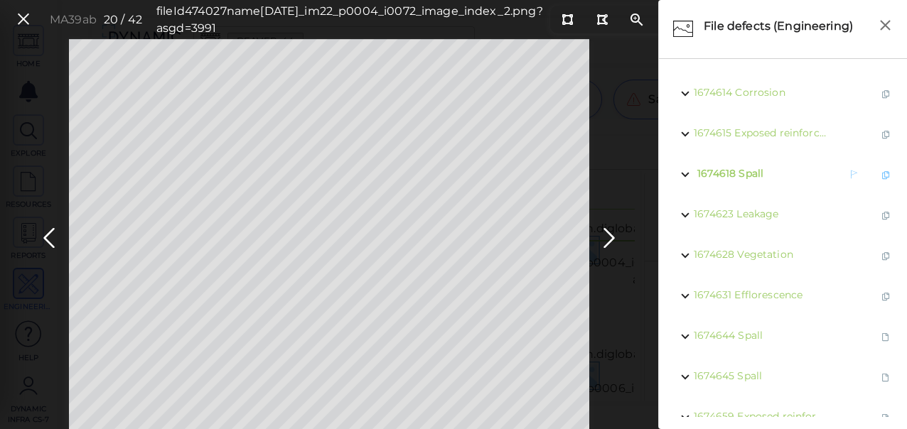
click at [746, 176] on span "Spall" at bounding box center [751, 173] width 25 height 13
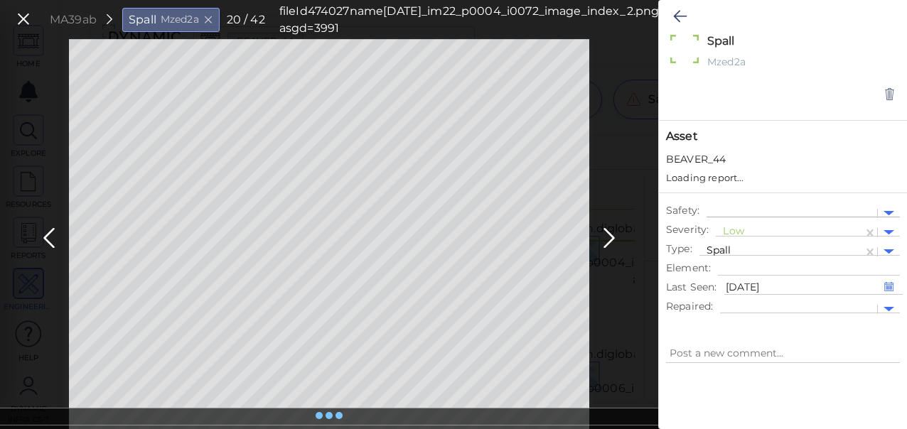
type textarea "x"
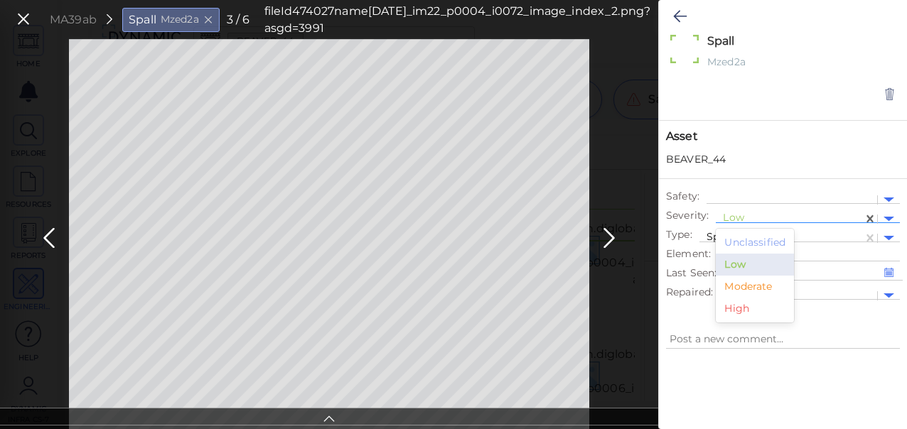
click at [741, 215] on div at bounding box center [789, 219] width 133 height 15
click at [755, 287] on div "Moderate" at bounding box center [755, 287] width 78 height 22
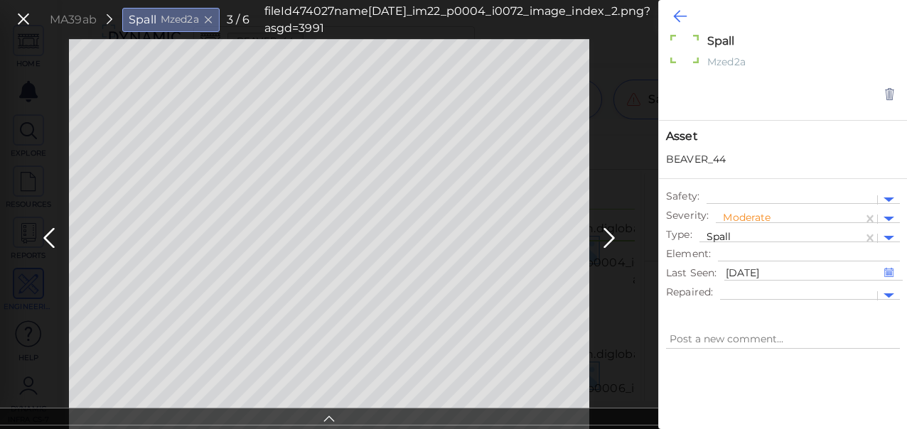
type textarea "x"
click at [680, 16] on icon at bounding box center [680, 16] width 14 height 17
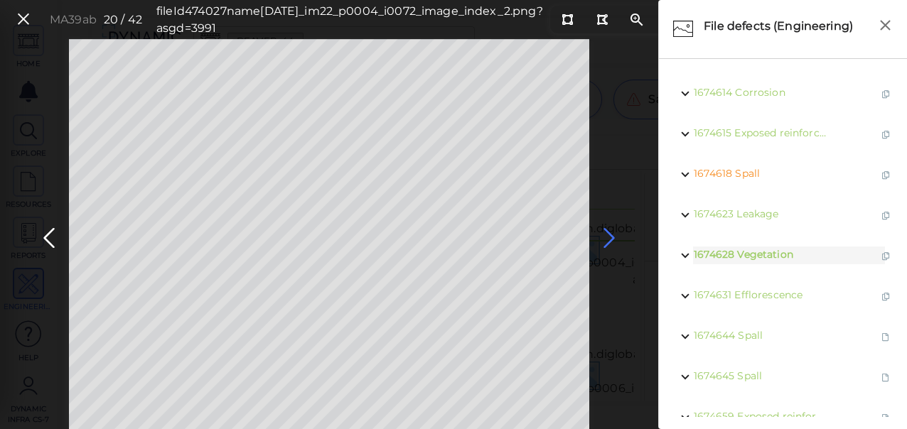
click at [609, 234] on icon at bounding box center [609, 239] width 23 height 28
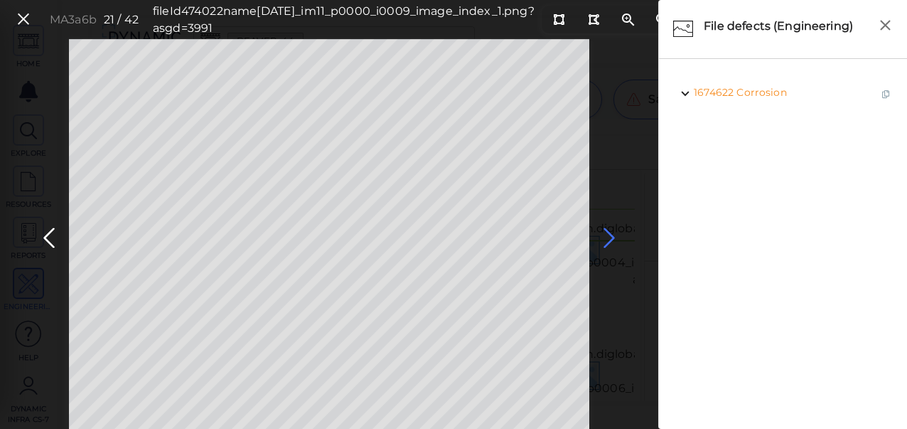
click at [609, 234] on icon at bounding box center [609, 239] width 23 height 28
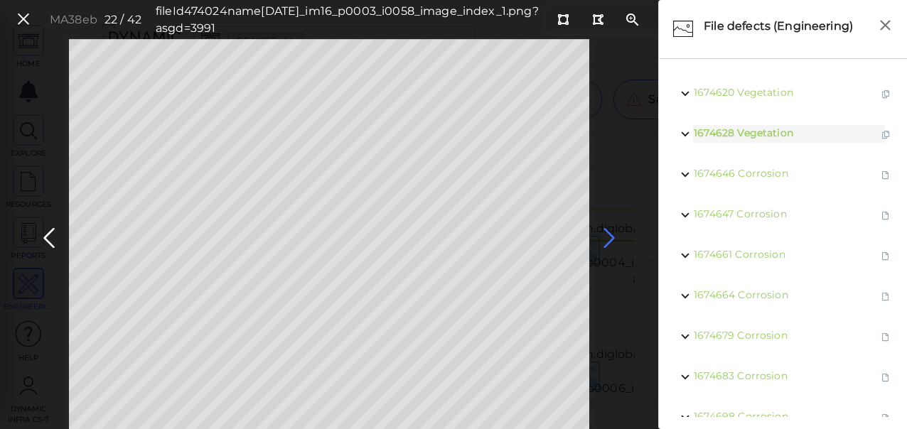
click at [609, 234] on icon at bounding box center [609, 239] width 23 height 28
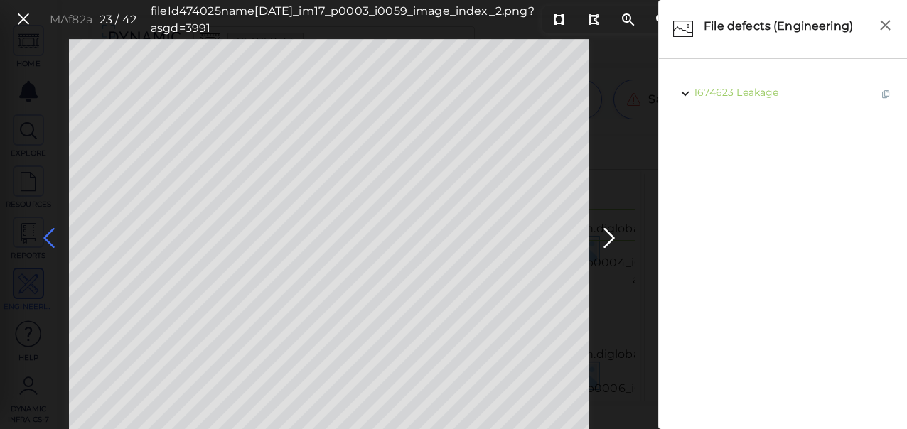
click at [45, 236] on icon at bounding box center [49, 239] width 23 height 28
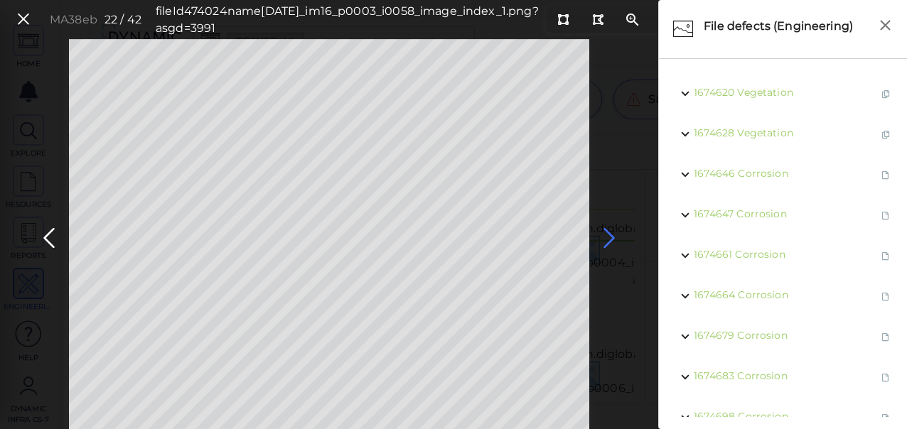
click at [606, 239] on icon at bounding box center [609, 239] width 23 height 28
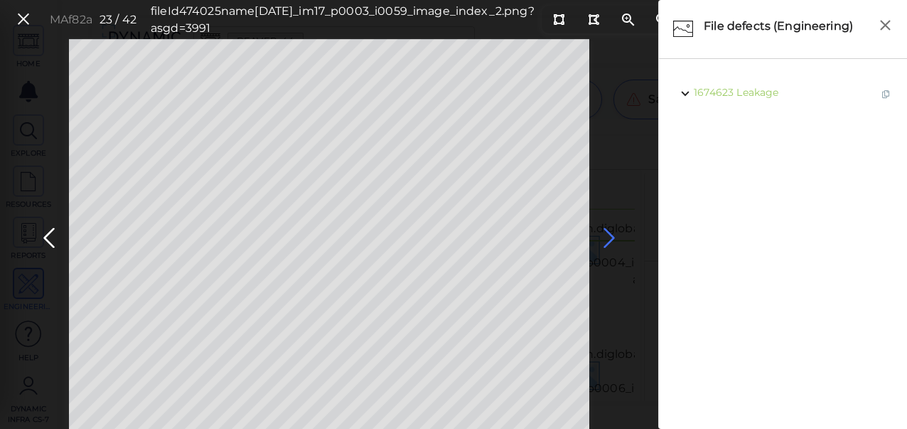
click at [608, 236] on icon at bounding box center [609, 239] width 23 height 28
click at [609, 235] on icon at bounding box center [609, 239] width 23 height 28
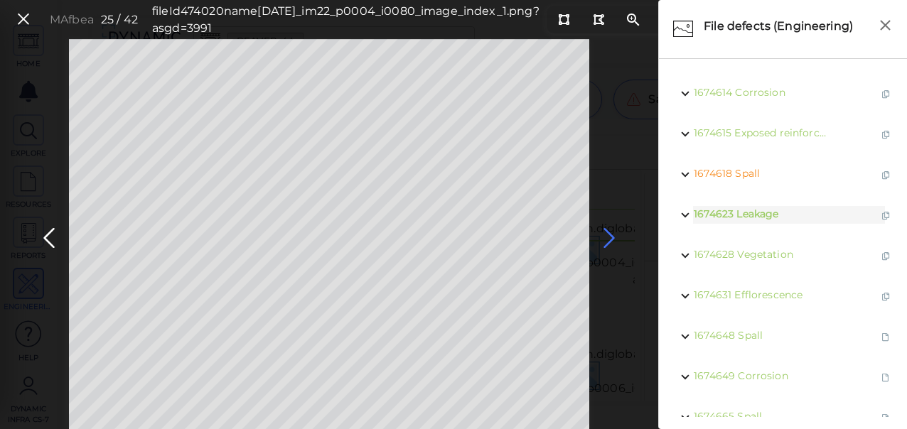
click at [615, 233] on icon at bounding box center [609, 239] width 23 height 28
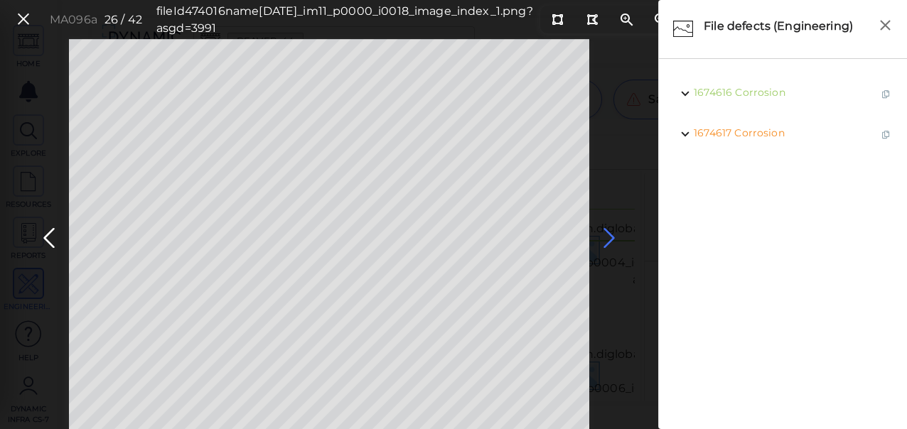
click at [603, 236] on icon at bounding box center [609, 239] width 23 height 28
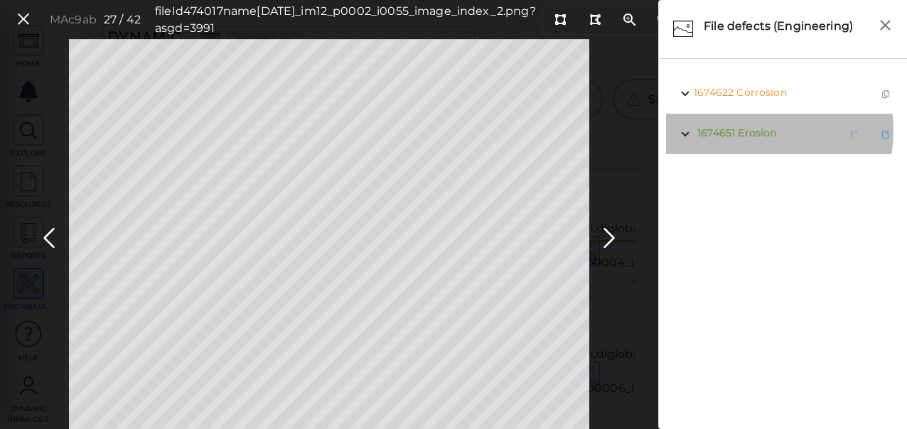
click at [752, 131] on span "Erosion" at bounding box center [757, 133] width 38 height 13
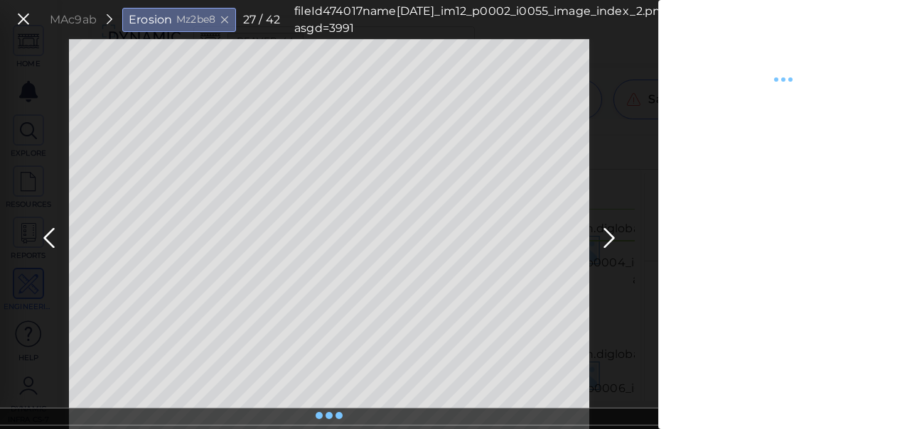
type textarea "x"
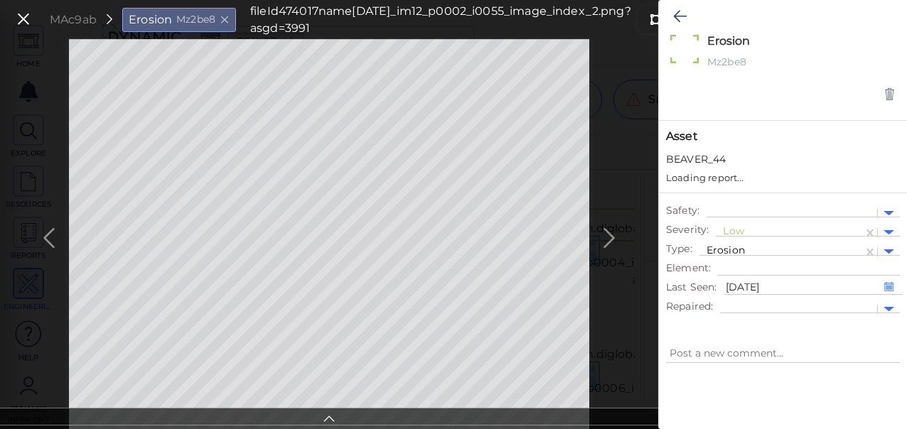
type textarea "x"
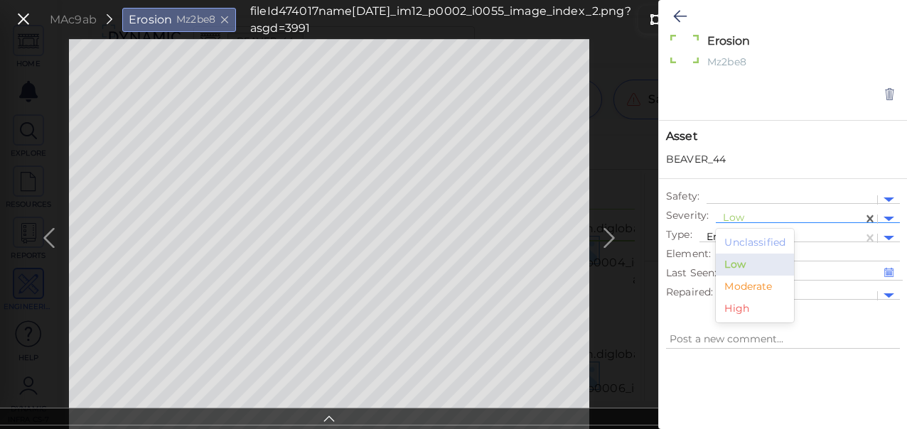
click at [743, 215] on div at bounding box center [789, 219] width 133 height 15
click at [743, 291] on div "Moderate" at bounding box center [755, 287] width 78 height 22
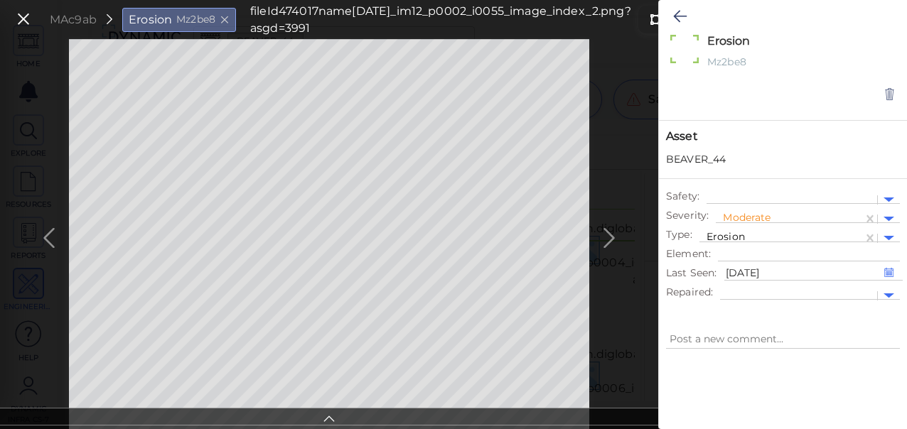
drag, startPoint x: 674, startPoint y: 18, endPoint x: 617, endPoint y: 229, distance: 218.7
click at [675, 18] on icon at bounding box center [680, 16] width 14 height 17
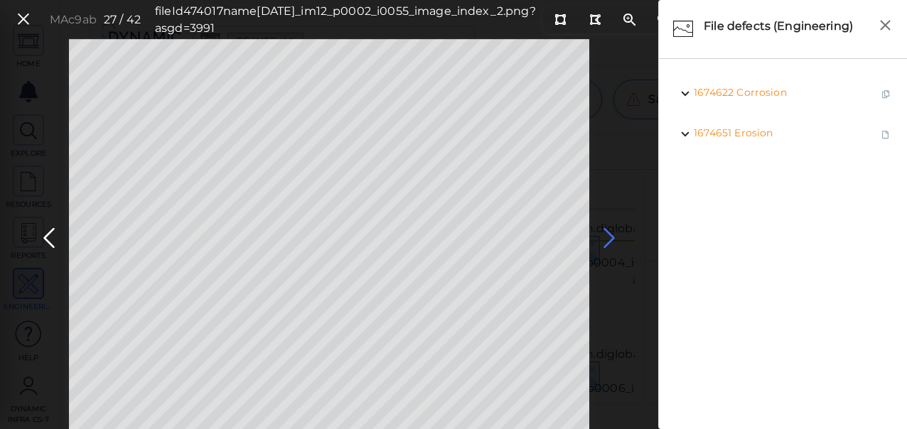
click at [607, 238] on icon at bounding box center [609, 239] width 23 height 28
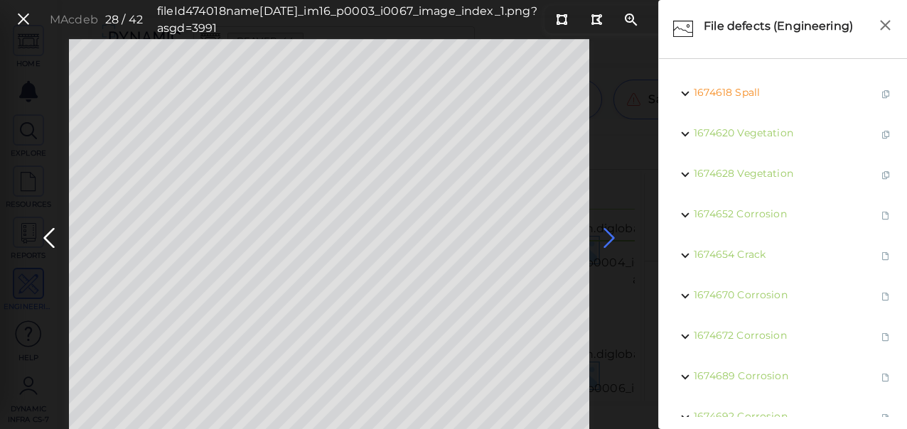
click at [609, 239] on icon at bounding box center [609, 239] width 23 height 28
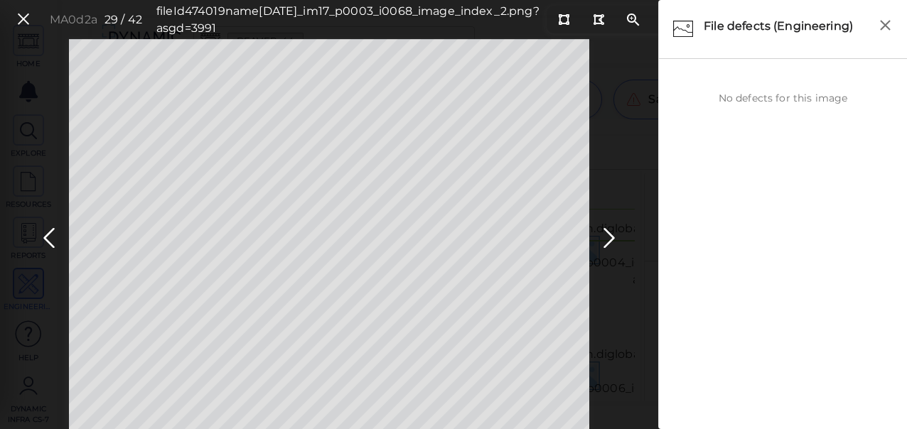
drag, startPoint x: 609, startPoint y: 239, endPoint x: 622, endPoint y: 250, distance: 17.7
click at [623, 253] on button at bounding box center [609, 234] width 31 height 43
click at [609, 237] on icon at bounding box center [609, 239] width 23 height 28
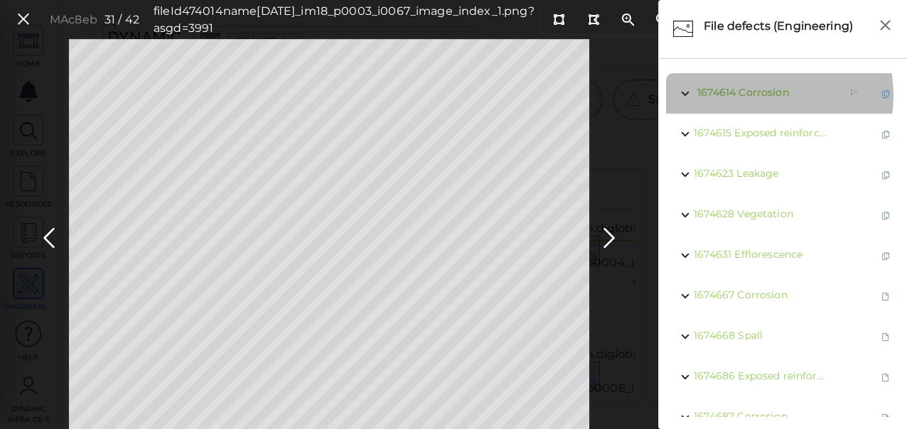
click at [754, 95] on span "Corrosion" at bounding box center [764, 92] width 50 height 13
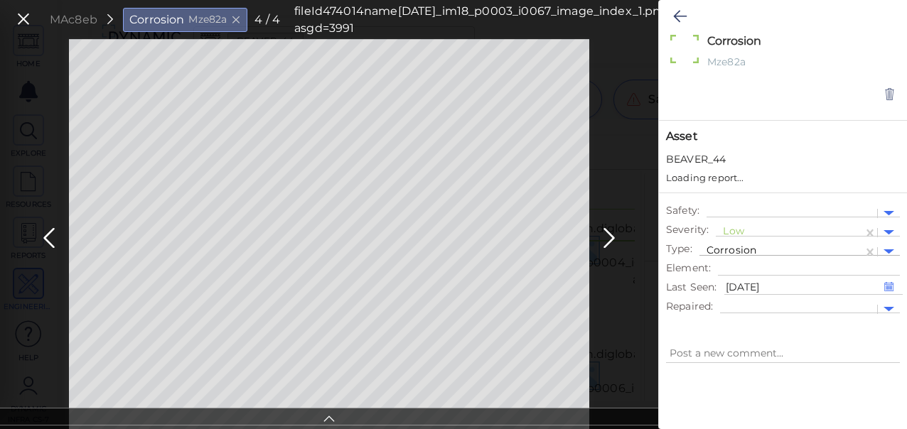
type textarea "x"
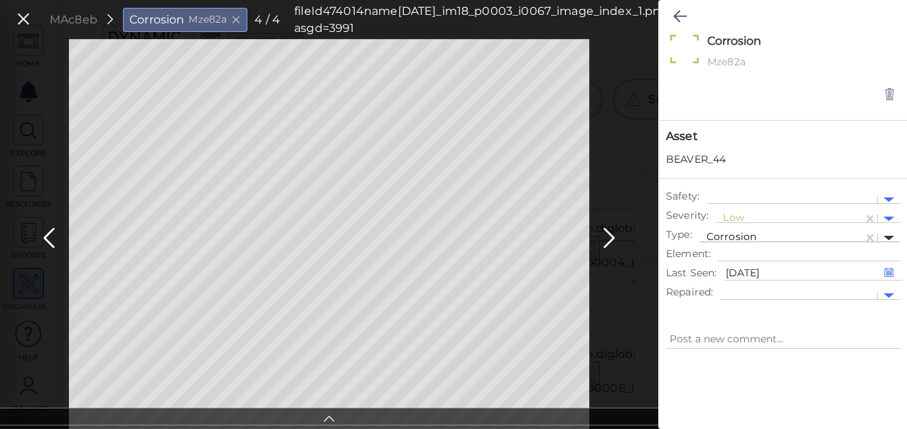
click at [891, 235] on div at bounding box center [889, 238] width 22 height 16
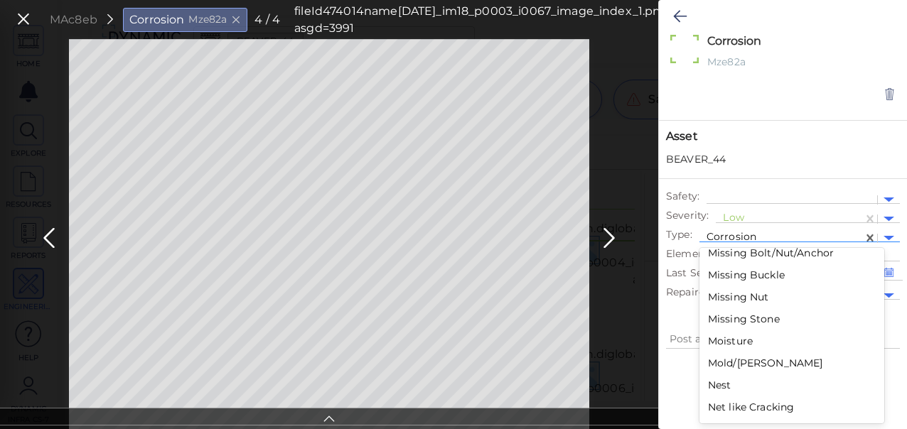
scroll to position [1811, 0]
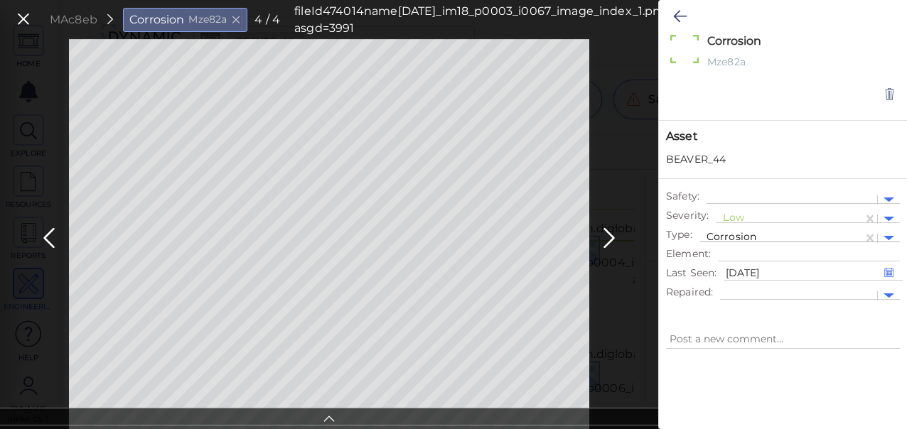
click at [887, 235] on div at bounding box center [889, 238] width 22 height 16
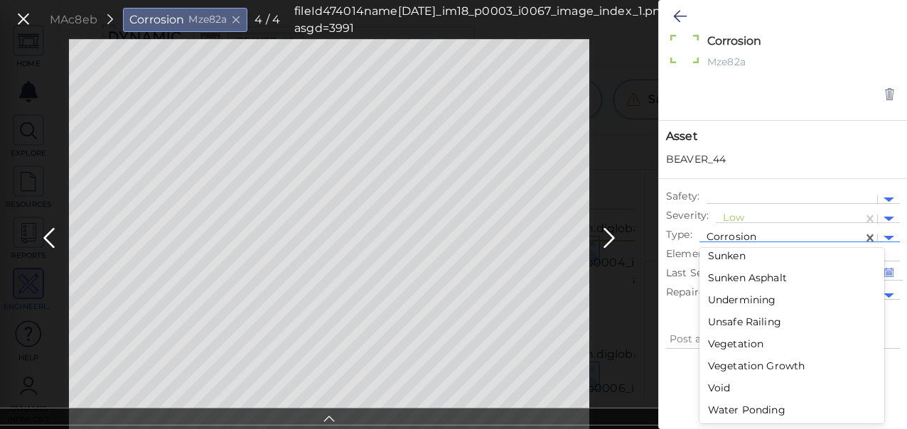
scroll to position [2467, 0]
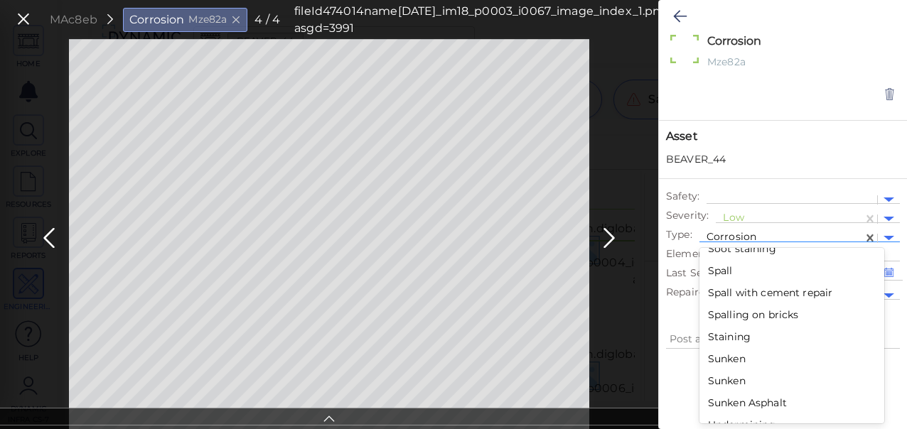
click at [720, 269] on div "Spall" at bounding box center [792, 271] width 185 height 22
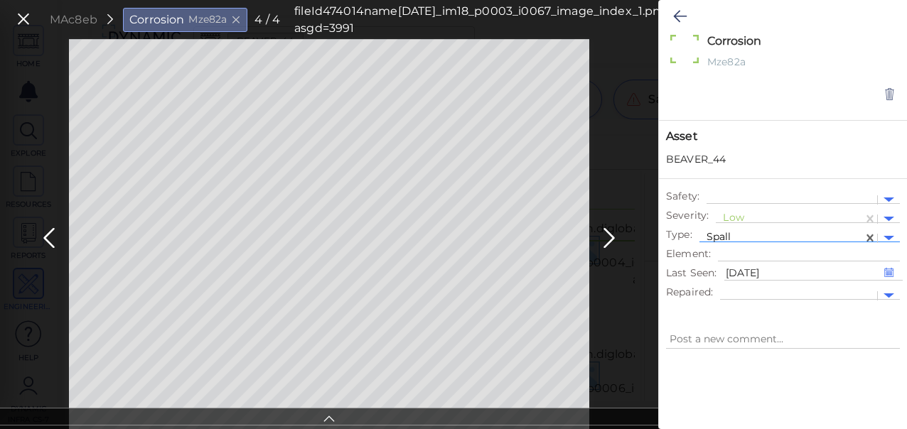
type textarea "x"
type textarea "Spall"
type textarea "x"
click at [754, 215] on div at bounding box center [789, 219] width 133 height 15
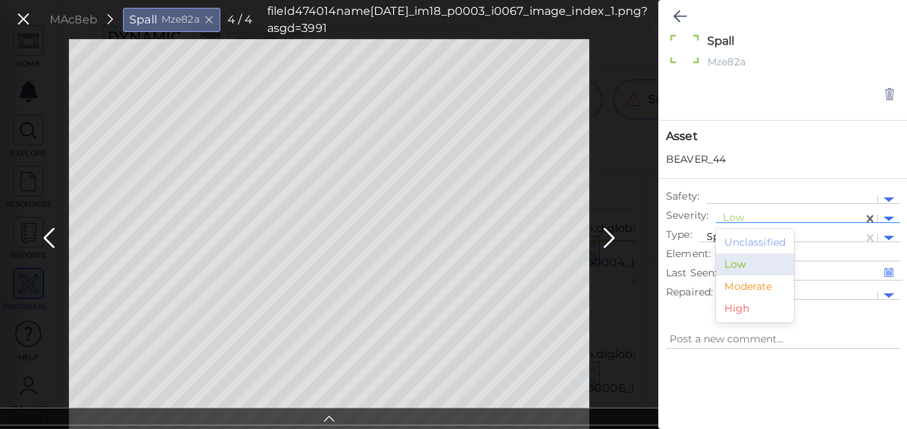
click at [748, 282] on div "Moderate" at bounding box center [755, 287] width 78 height 22
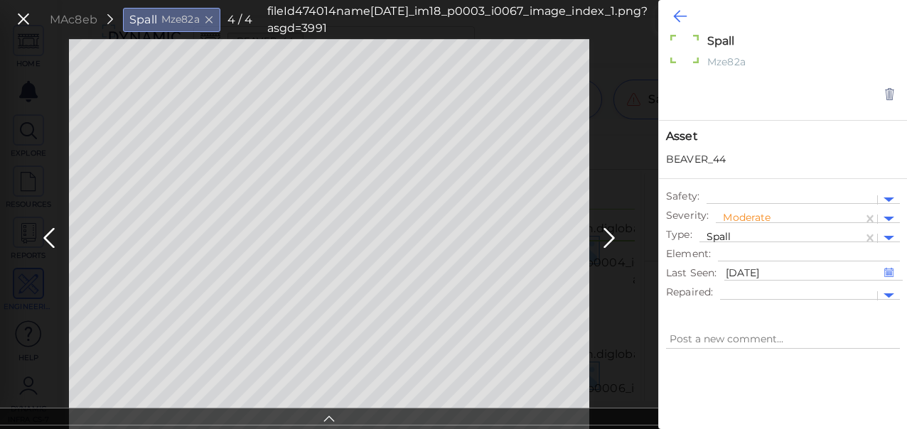
type textarea "x"
click at [678, 17] on icon at bounding box center [680, 16] width 14 height 17
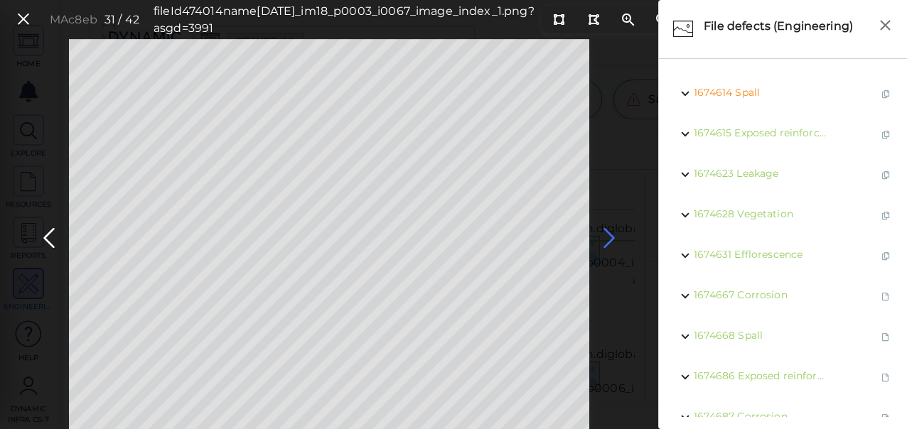
click at [608, 236] on icon at bounding box center [609, 239] width 23 height 28
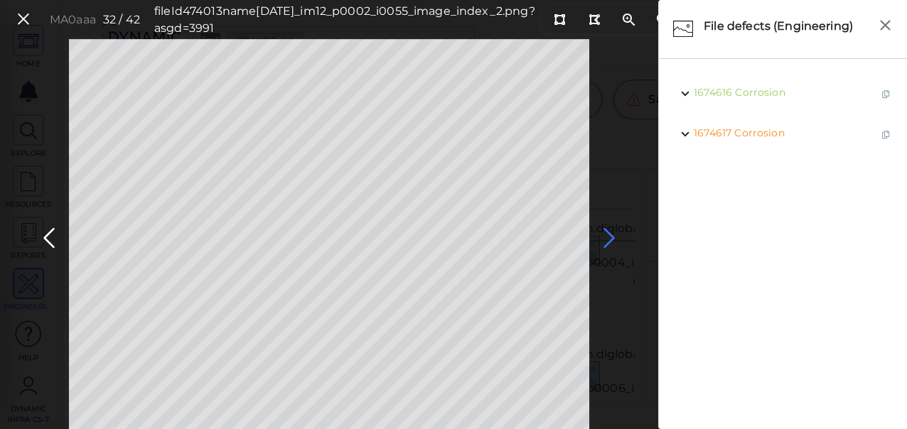
click at [608, 236] on icon at bounding box center [609, 239] width 23 height 28
click at [610, 236] on icon at bounding box center [609, 239] width 23 height 28
click at [607, 237] on icon at bounding box center [609, 239] width 23 height 28
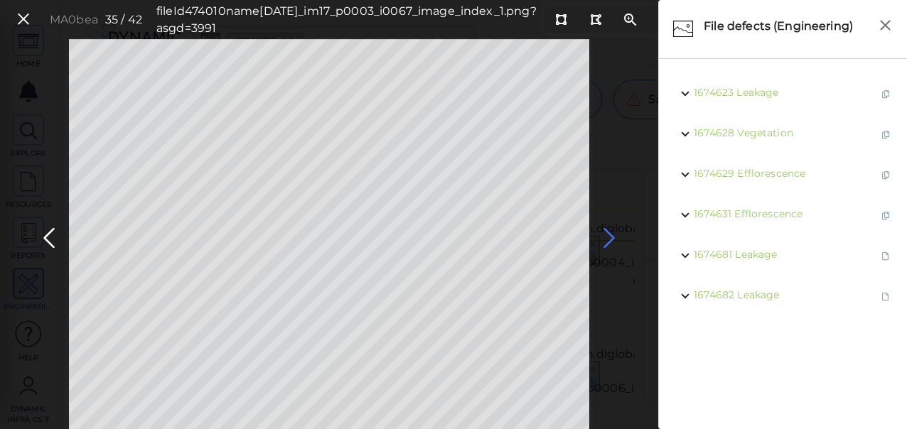
click at [607, 237] on icon at bounding box center [609, 239] width 23 height 28
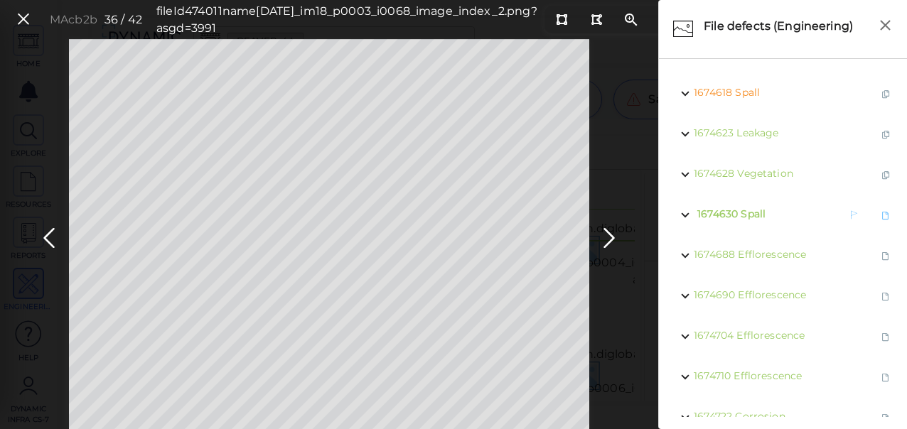
click at [749, 212] on span "Spall" at bounding box center [753, 214] width 25 height 13
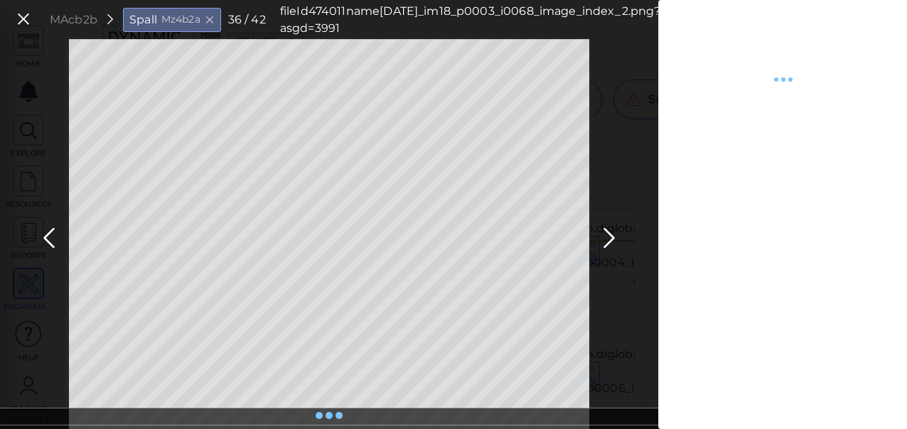
type textarea "x"
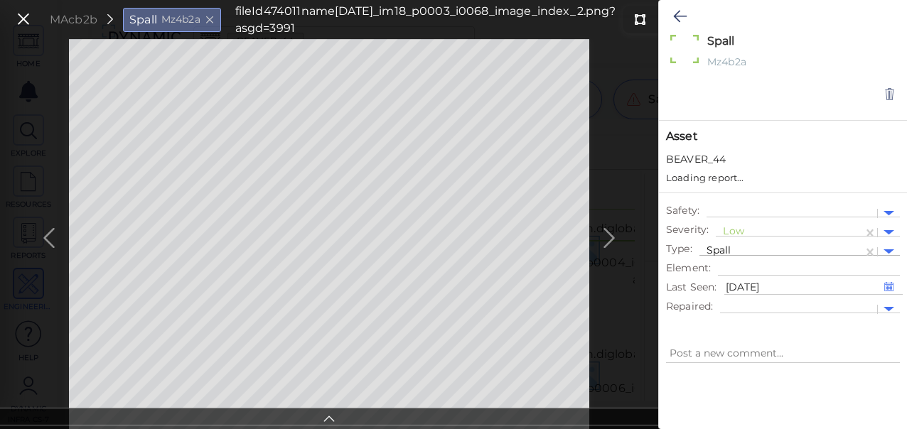
type textarea "x"
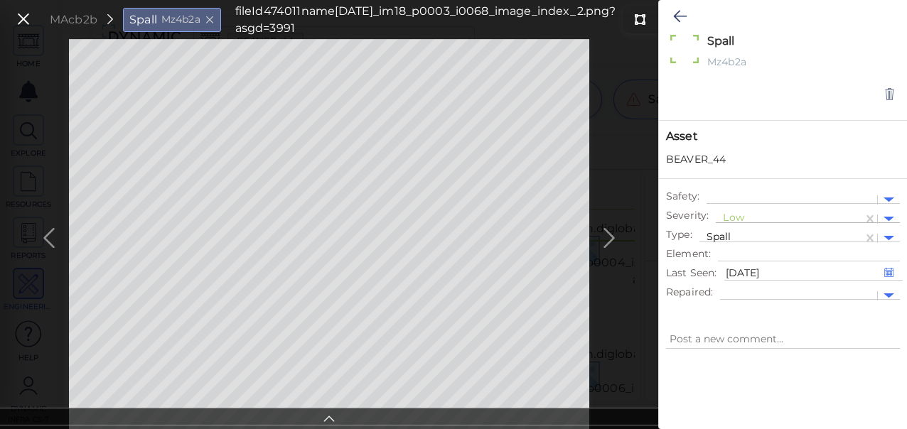
click at [740, 213] on div at bounding box center [789, 219] width 133 height 15
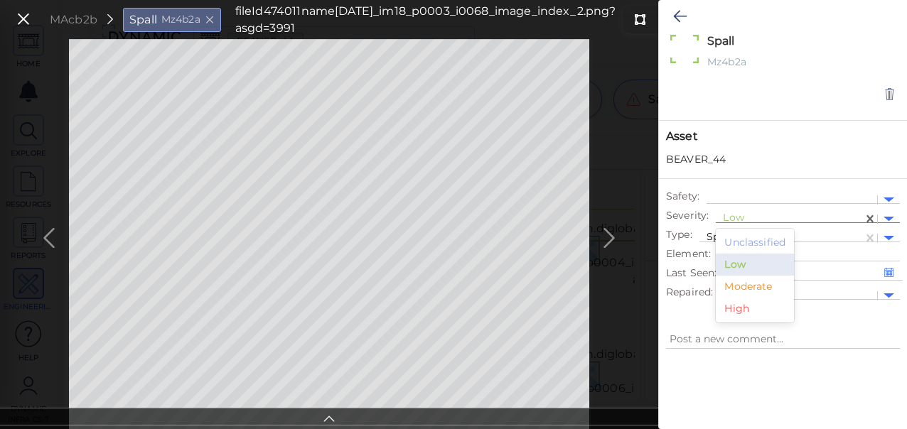
click at [749, 284] on div "Moderate" at bounding box center [755, 287] width 78 height 22
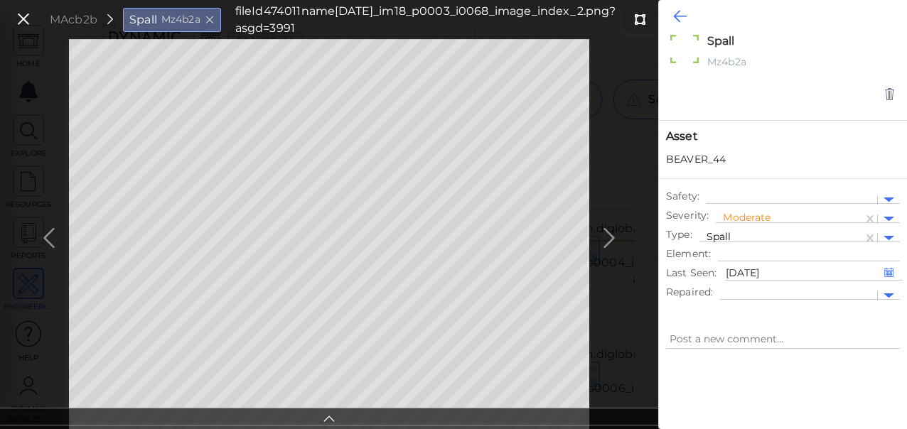
type textarea "x"
click at [680, 15] on icon at bounding box center [680, 16] width 14 height 17
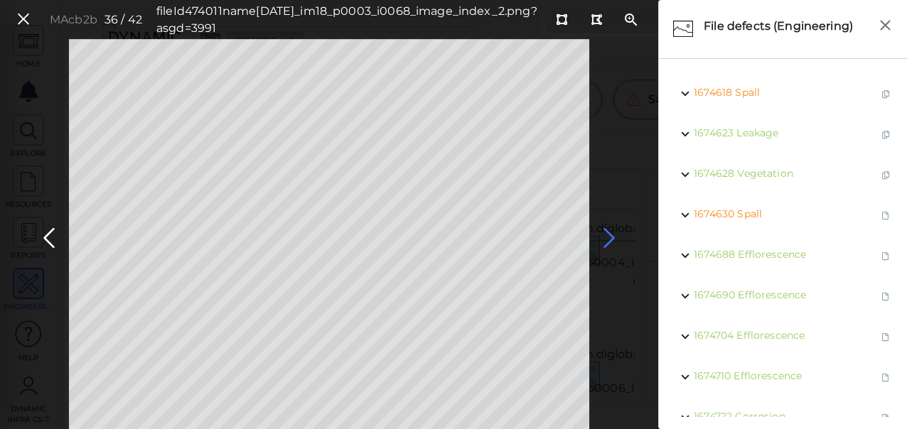
click at [610, 233] on icon at bounding box center [609, 239] width 23 height 28
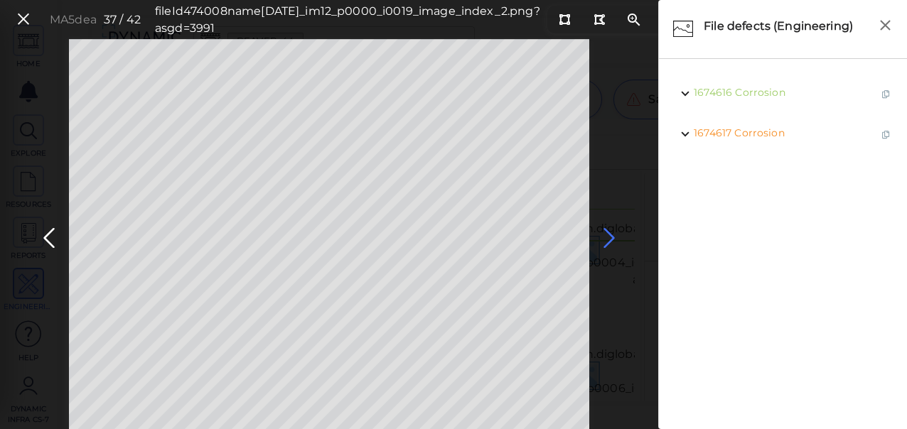
click at [605, 236] on icon at bounding box center [609, 239] width 23 height 28
click at [605, 237] on icon at bounding box center [609, 239] width 23 height 28
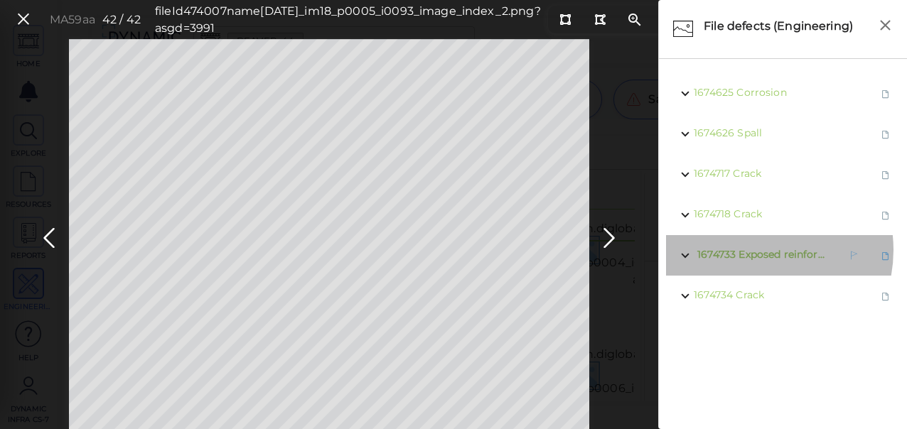
click at [751, 250] on span "Exposed reinforcement" at bounding box center [798, 254] width 118 height 13
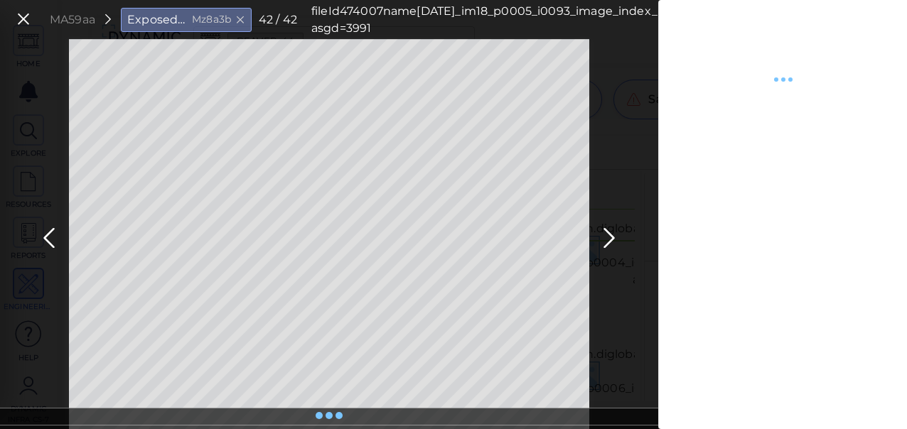
type textarea "x"
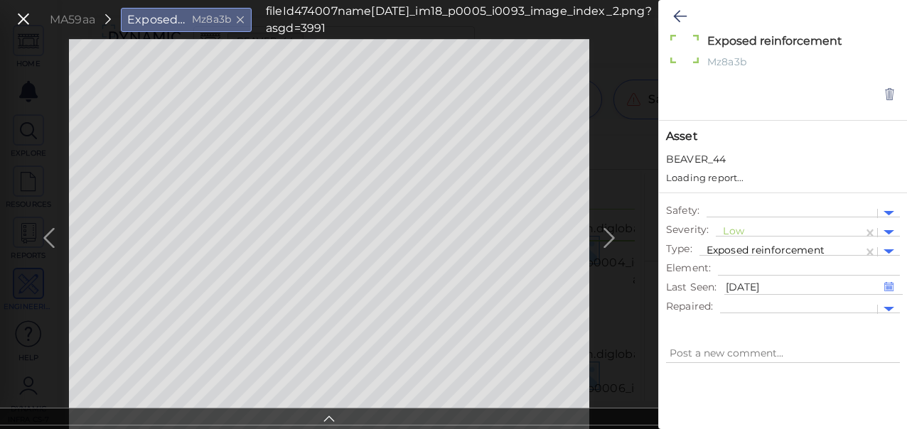
type textarea "x"
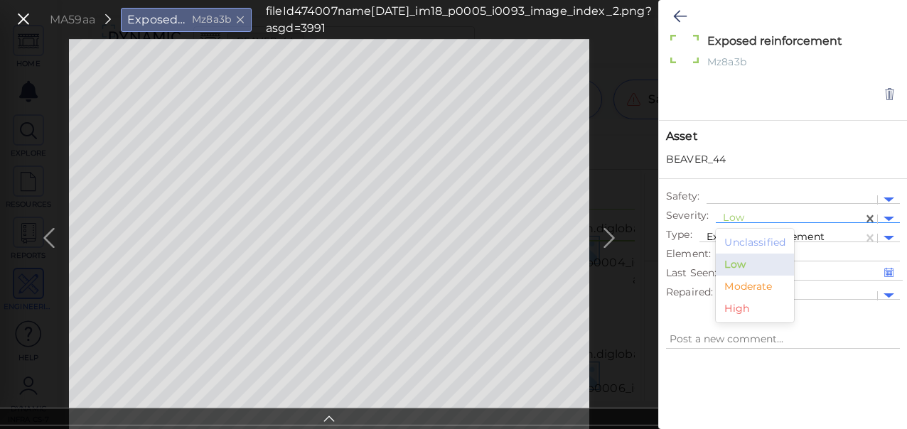
click at [746, 215] on div at bounding box center [789, 219] width 133 height 15
click at [756, 290] on div "Moderate" at bounding box center [755, 287] width 78 height 22
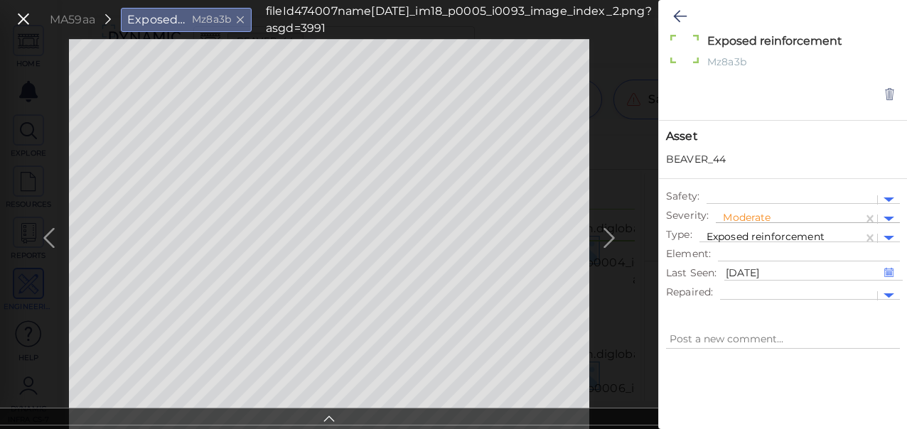
type textarea "x"
click at [682, 14] on icon at bounding box center [680, 16] width 14 height 17
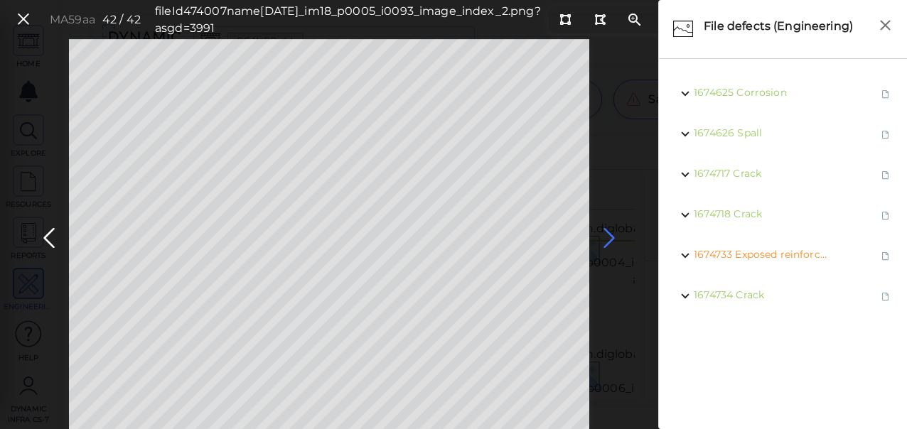
click at [610, 236] on icon at bounding box center [609, 239] width 23 height 28
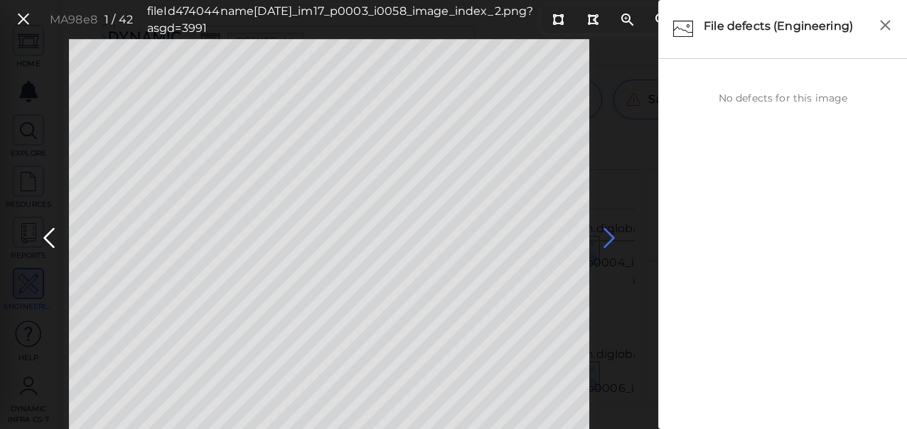
click at [610, 236] on icon at bounding box center [609, 239] width 23 height 28
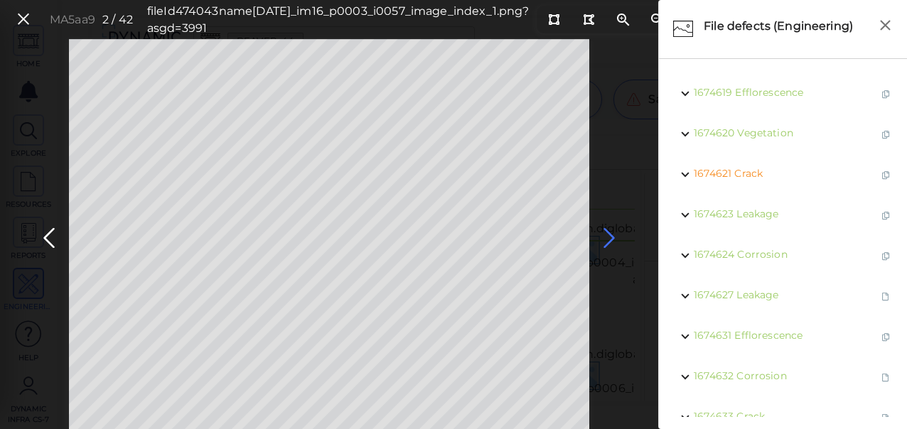
click at [610, 236] on icon at bounding box center [609, 239] width 23 height 28
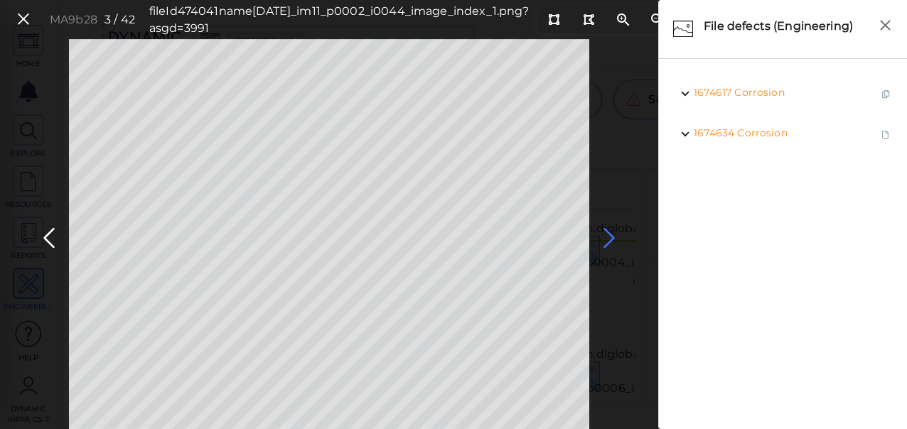
click at [610, 236] on icon at bounding box center [609, 239] width 23 height 28
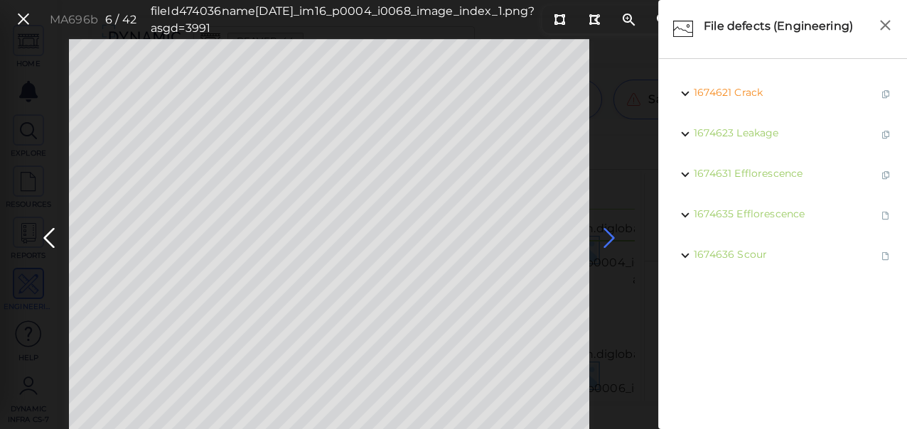
click at [611, 238] on icon at bounding box center [609, 239] width 23 height 28
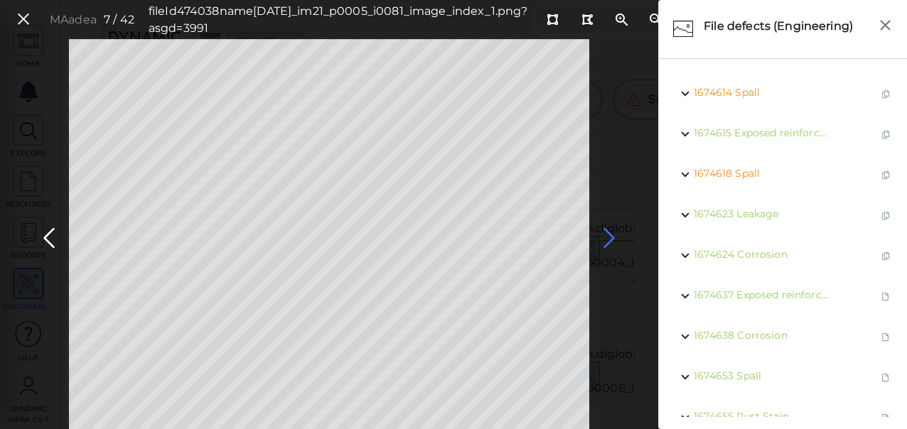
click at [611, 238] on icon at bounding box center [609, 239] width 23 height 28
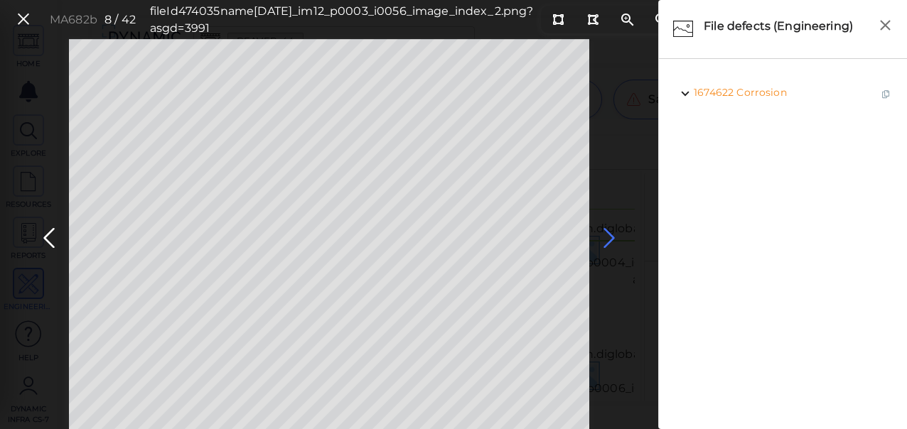
click at [611, 239] on icon at bounding box center [609, 239] width 23 height 28
click at [610, 237] on icon at bounding box center [609, 239] width 23 height 28
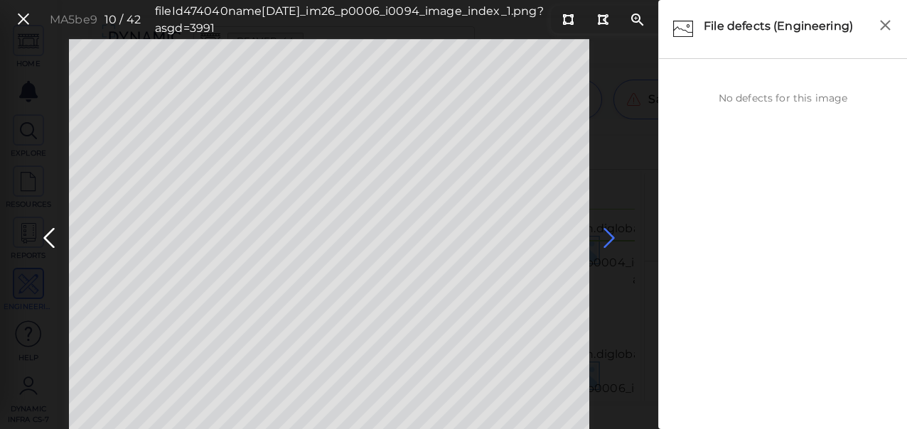
click at [610, 237] on icon at bounding box center [609, 239] width 23 height 28
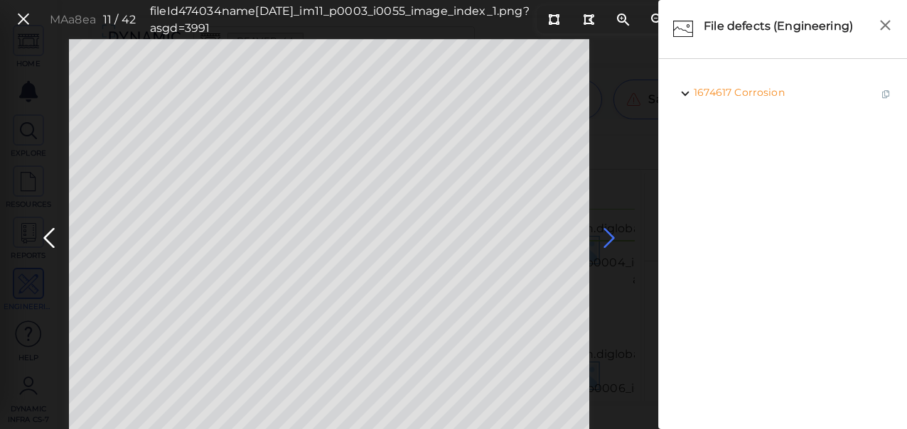
click at [610, 237] on icon at bounding box center [609, 239] width 23 height 28
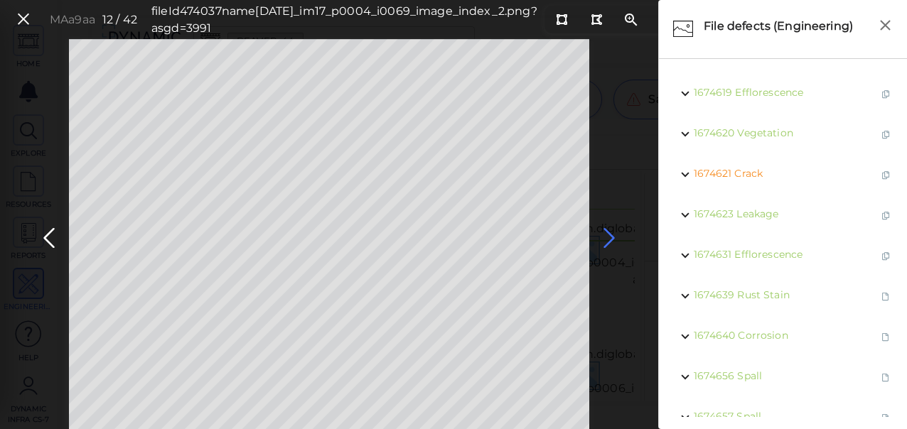
click at [609, 236] on icon at bounding box center [609, 239] width 23 height 28
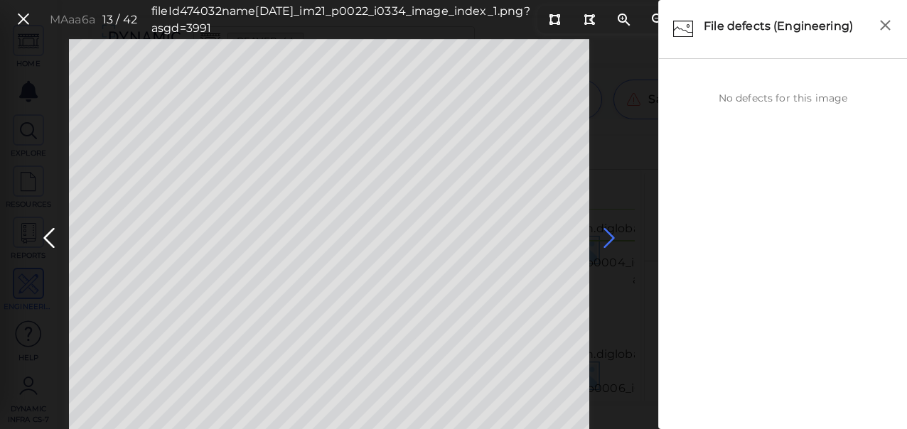
click at [609, 236] on icon at bounding box center [609, 239] width 23 height 28
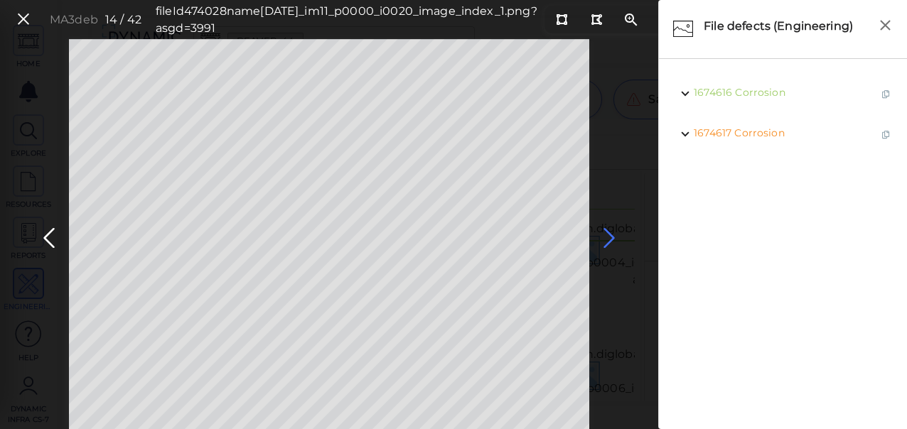
click at [609, 236] on icon at bounding box center [609, 239] width 23 height 28
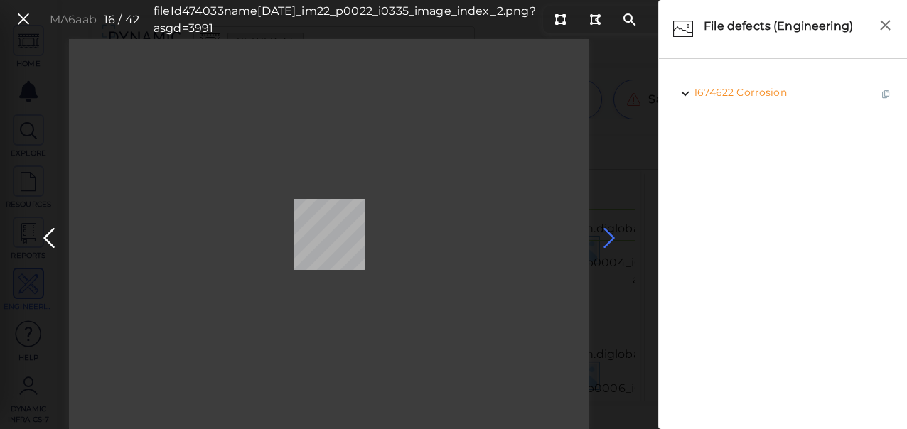
click at [609, 236] on icon at bounding box center [609, 239] width 23 height 28
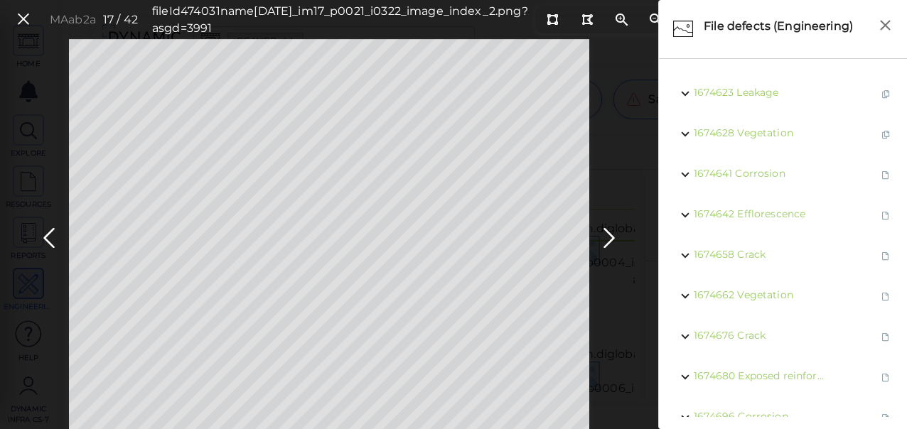
drag, startPoint x: 609, startPoint y: 236, endPoint x: 616, endPoint y: 282, distance: 46.2
click at [612, 288] on div "MAab2a 17 / 42 fileId 474031 name 2022-11-02_im17_p0021_i0322_image_index_2.png…" at bounding box center [329, 234] width 658 height 390
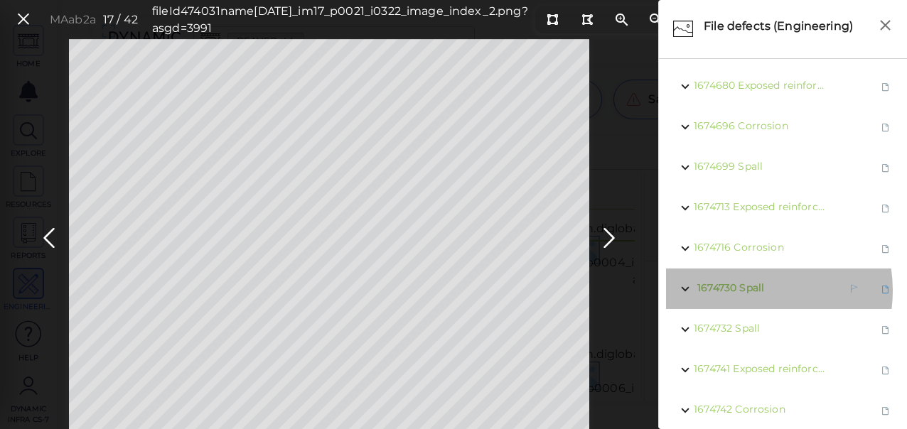
click at [739, 290] on span "Spall" at bounding box center [751, 288] width 25 height 13
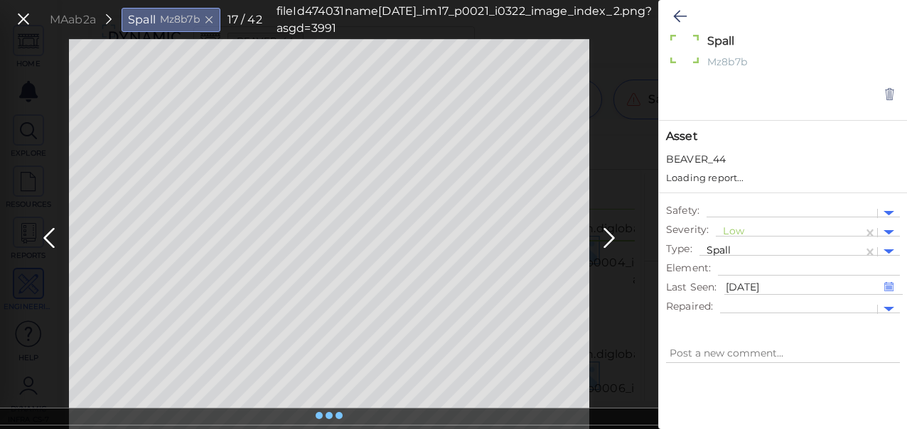
type textarea "x"
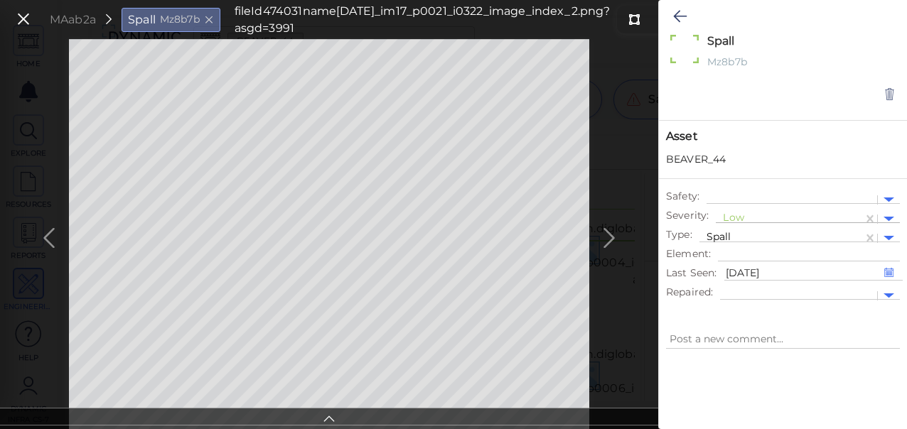
click at [731, 218] on div at bounding box center [789, 219] width 133 height 15
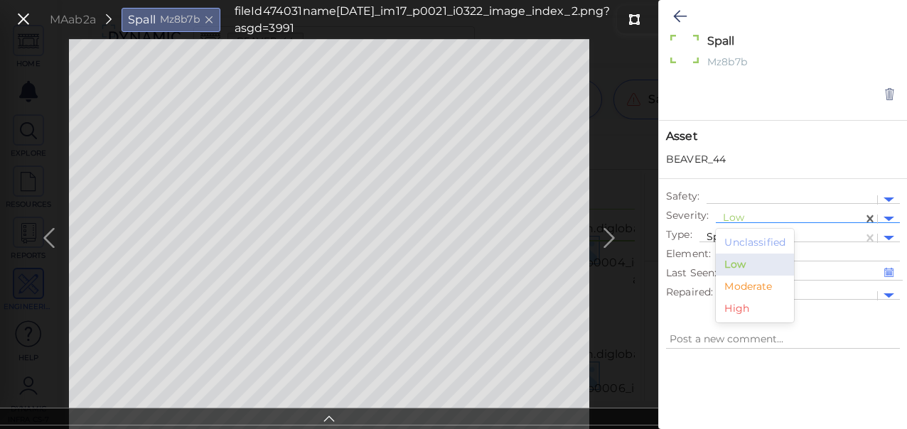
click at [743, 282] on div "Moderate" at bounding box center [755, 287] width 78 height 22
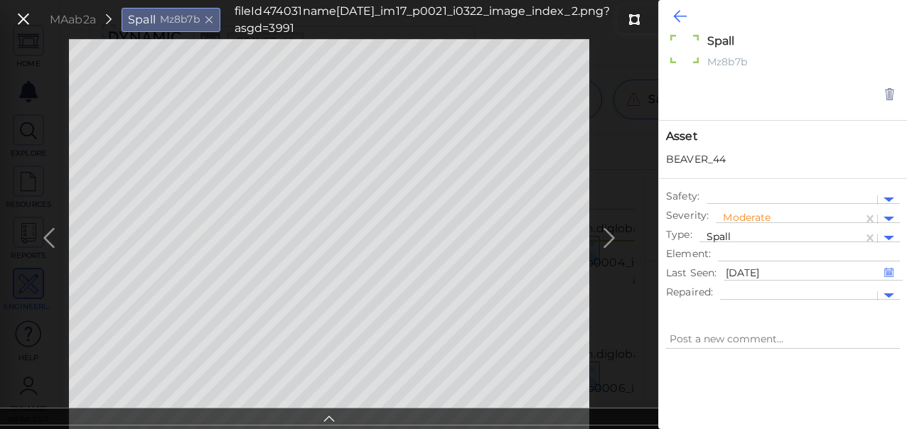
type textarea "x"
click at [676, 18] on icon at bounding box center [680, 16] width 14 height 17
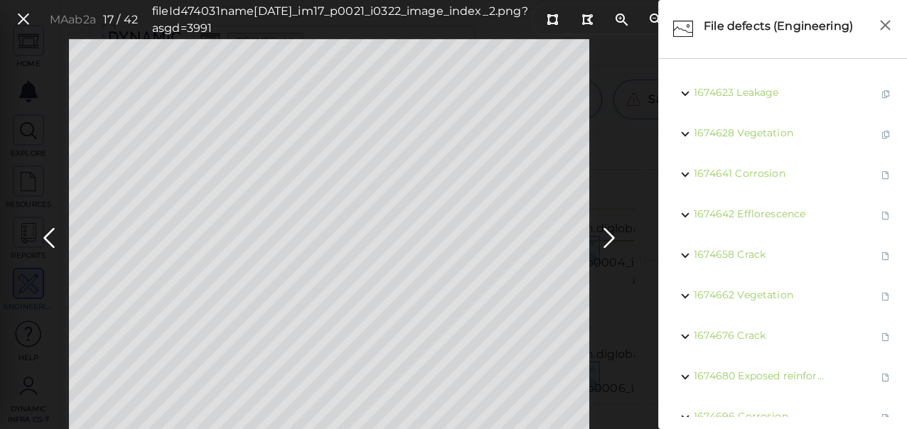
scroll to position [291, 0]
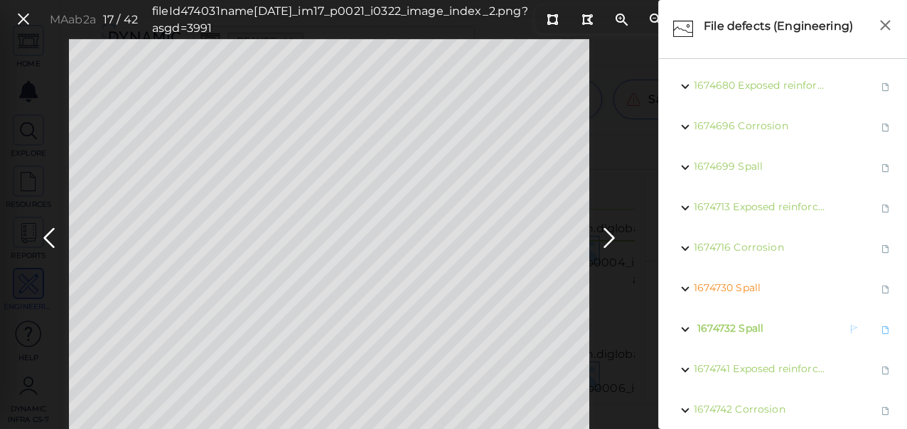
click at [756, 325] on span "Spall" at bounding box center [751, 328] width 25 height 13
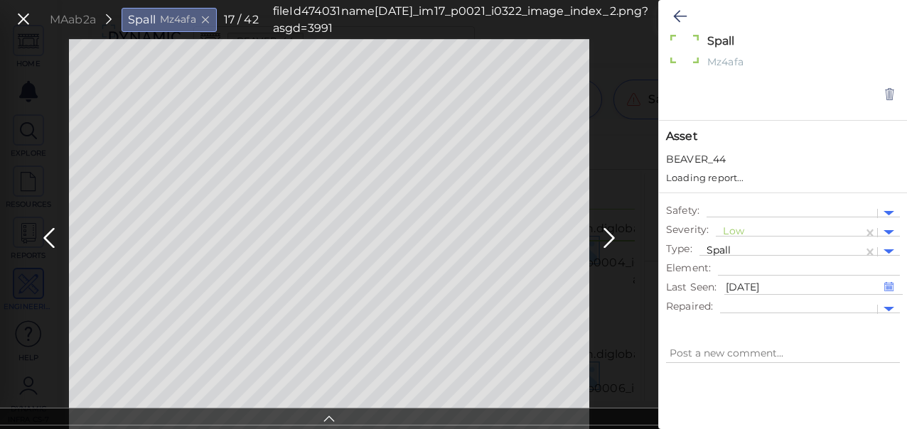
type textarea "x"
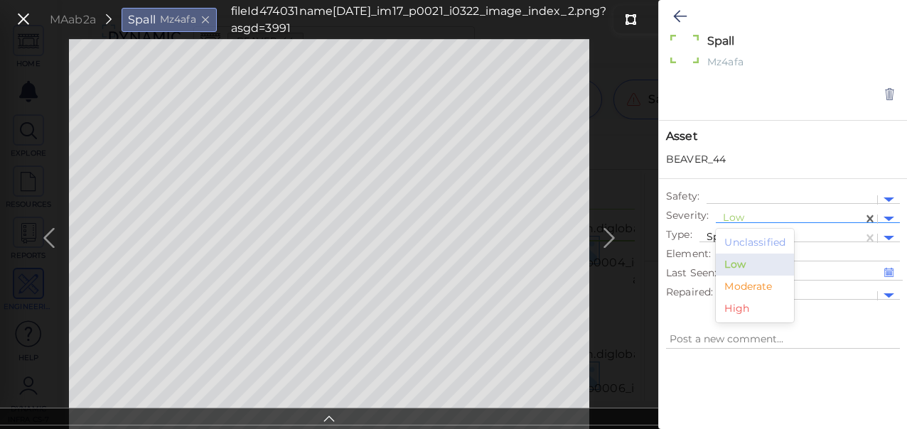
click at [729, 210] on div "Low" at bounding box center [789, 219] width 133 height 18
click at [747, 286] on div "Moderate" at bounding box center [755, 287] width 78 height 22
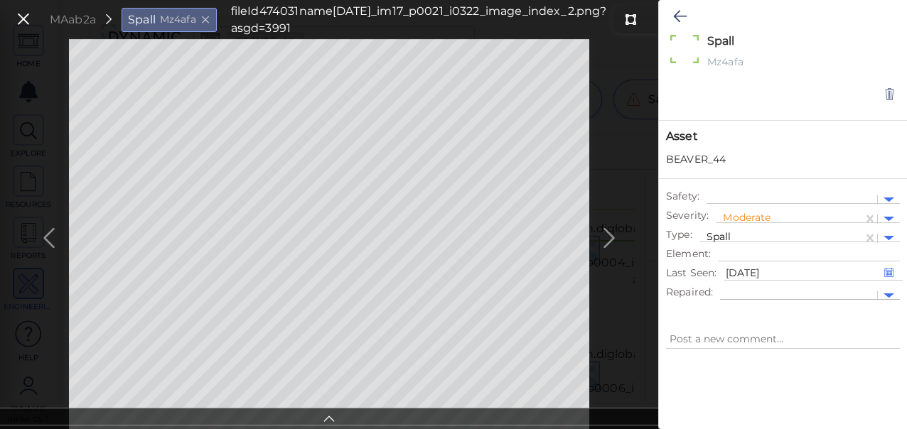
type textarea "x"
click at [610, 238] on div "MAab2a Spall Mz4afa fileId 474031 name 2022-11-02_im17_p0021_i0322_image_index_…" at bounding box center [329, 234] width 658 height 390
click at [676, 11] on icon at bounding box center [680, 16] width 14 height 17
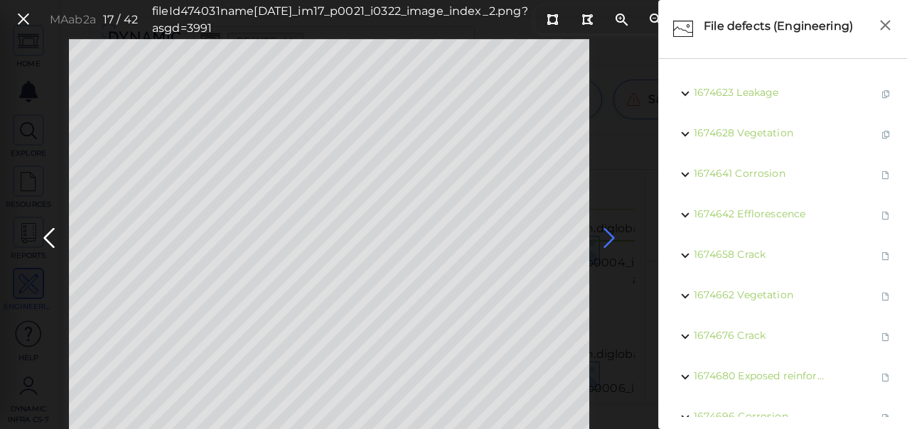
click at [614, 236] on icon at bounding box center [609, 239] width 23 height 28
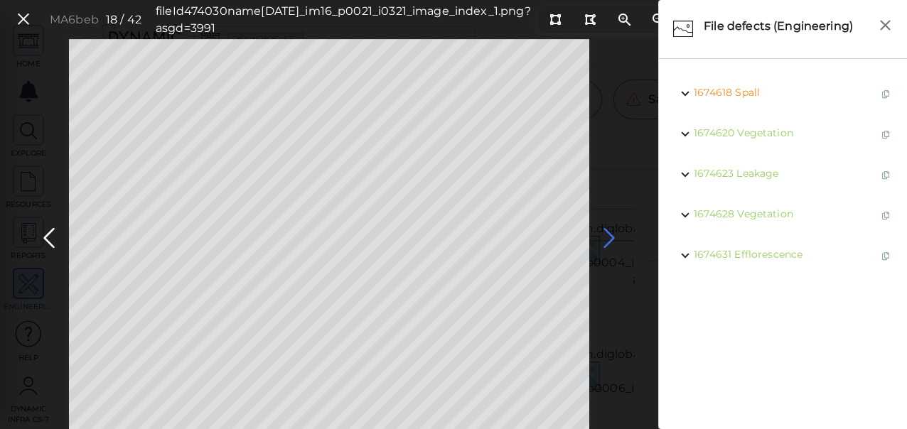
click at [609, 236] on icon at bounding box center [609, 239] width 23 height 28
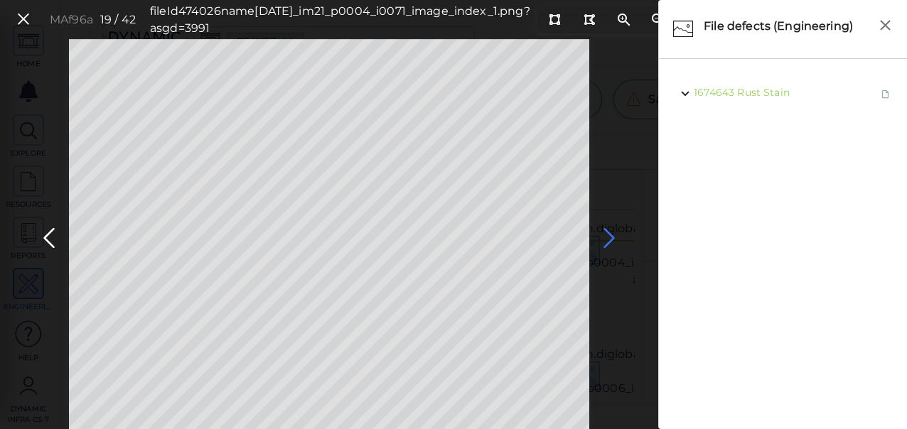
click at [609, 245] on icon at bounding box center [609, 239] width 23 height 28
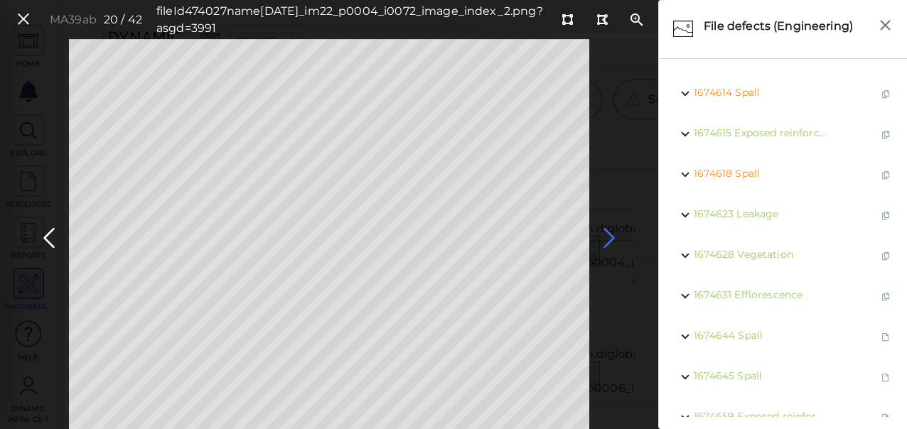
click at [609, 240] on icon at bounding box center [609, 239] width 23 height 28
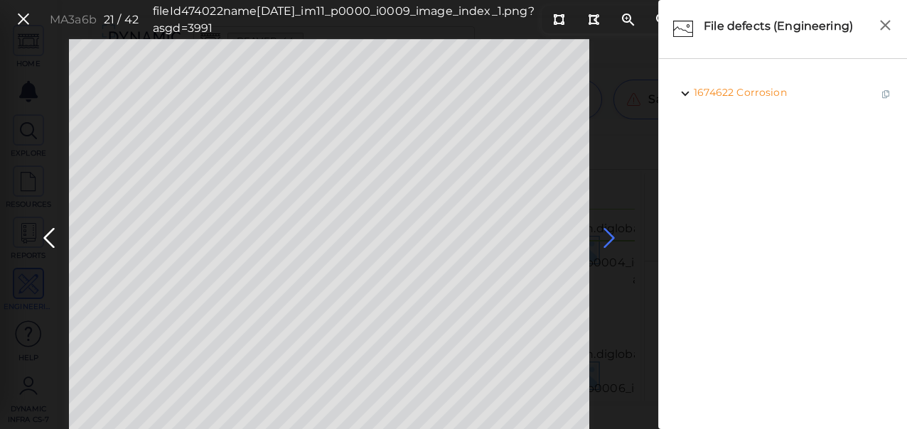
click at [609, 240] on icon at bounding box center [609, 239] width 23 height 28
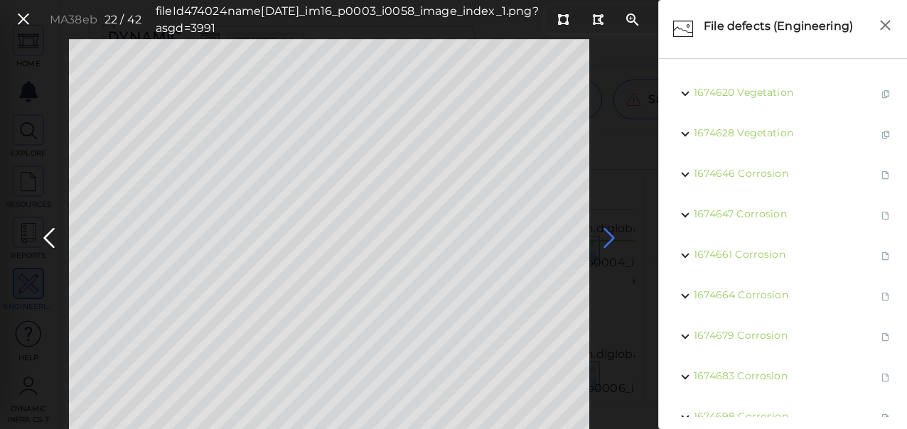
click at [609, 240] on icon at bounding box center [609, 239] width 23 height 28
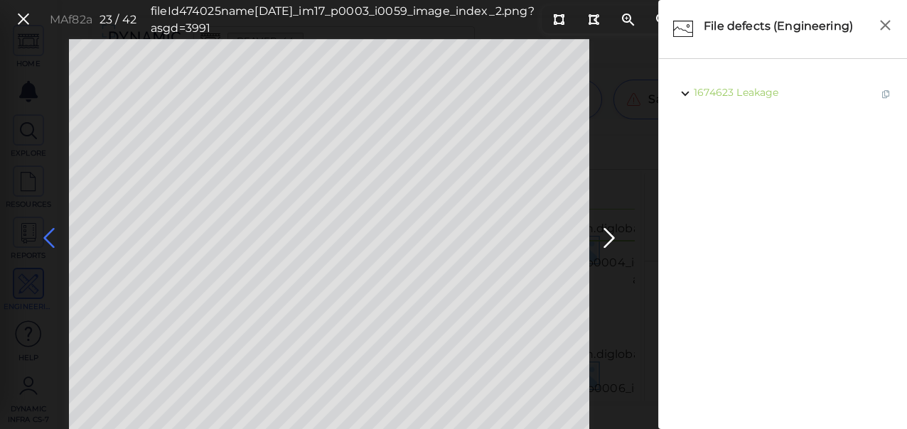
click at [52, 235] on icon at bounding box center [49, 239] width 23 height 28
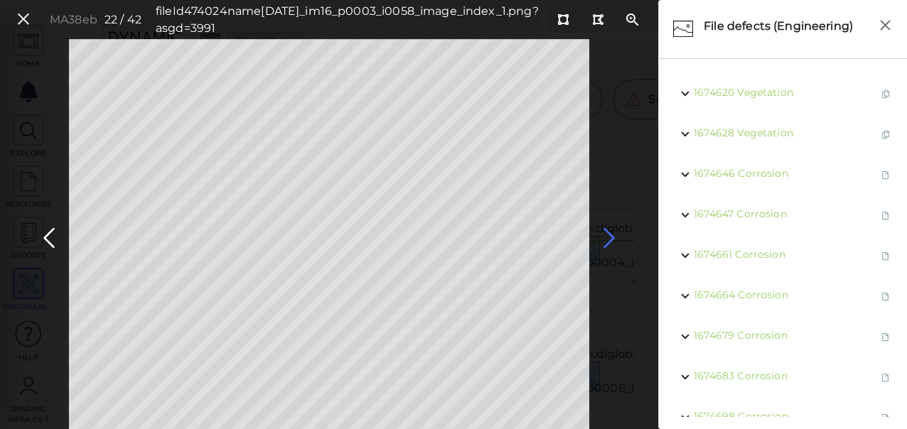
click at [609, 237] on icon at bounding box center [609, 239] width 23 height 28
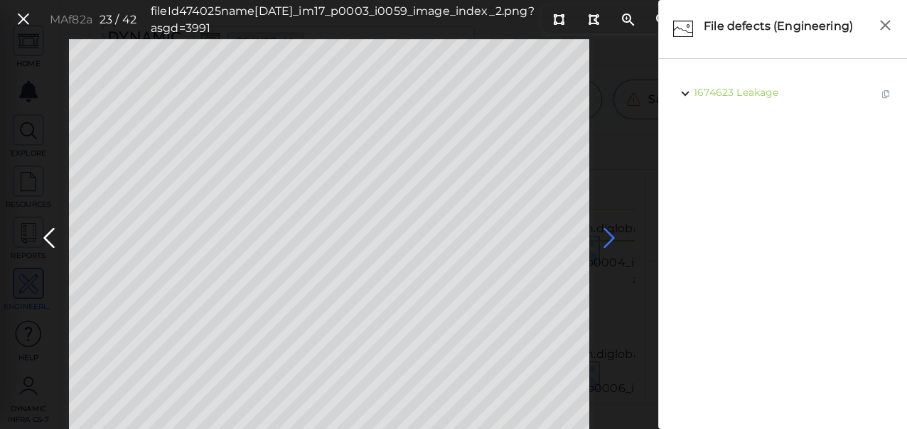
click at [607, 237] on icon at bounding box center [609, 239] width 23 height 28
click at [604, 239] on icon at bounding box center [609, 239] width 23 height 28
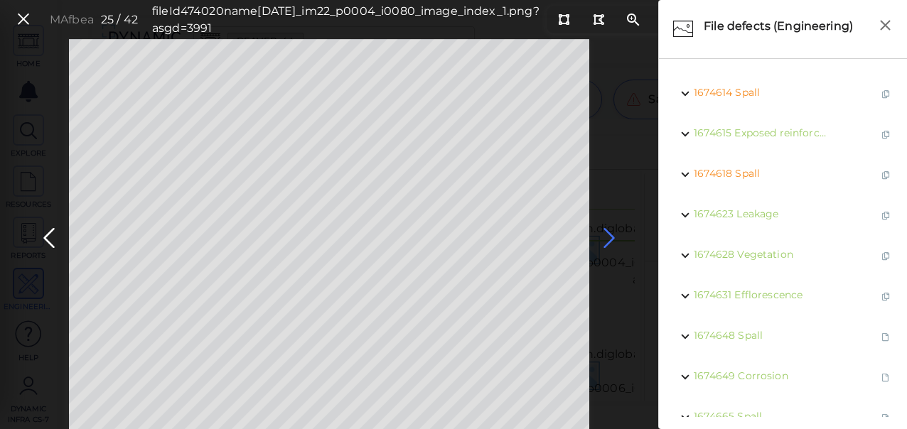
click at [604, 240] on icon at bounding box center [609, 239] width 23 height 28
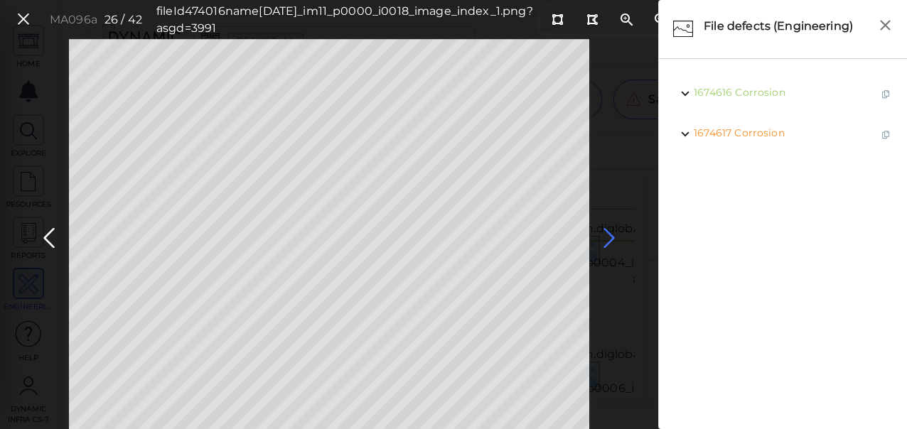
click at [606, 239] on icon at bounding box center [609, 239] width 23 height 28
click at [48, 238] on icon at bounding box center [49, 239] width 23 height 28
click at [606, 236] on icon at bounding box center [609, 239] width 23 height 28
click at [604, 241] on icon at bounding box center [609, 239] width 23 height 28
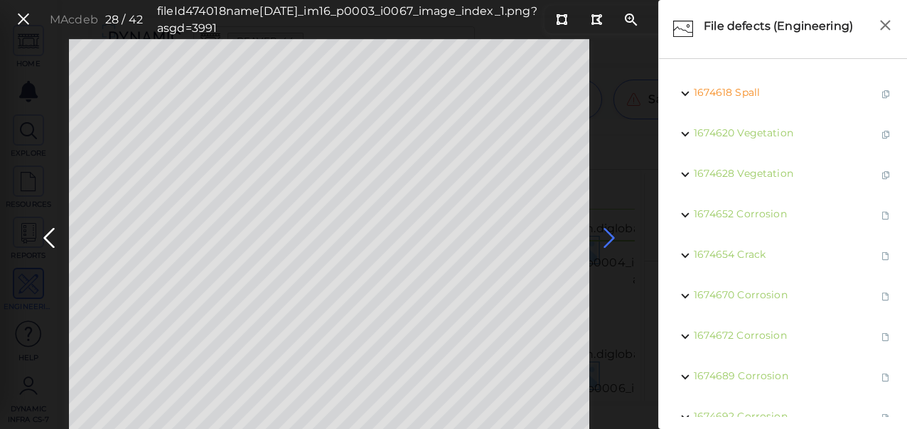
click at [613, 235] on icon at bounding box center [609, 239] width 23 height 28
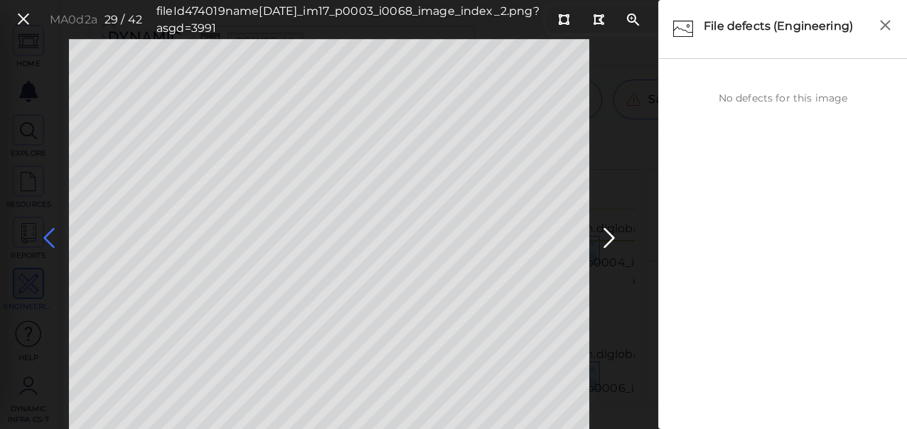
click at [53, 232] on icon at bounding box center [49, 239] width 23 height 28
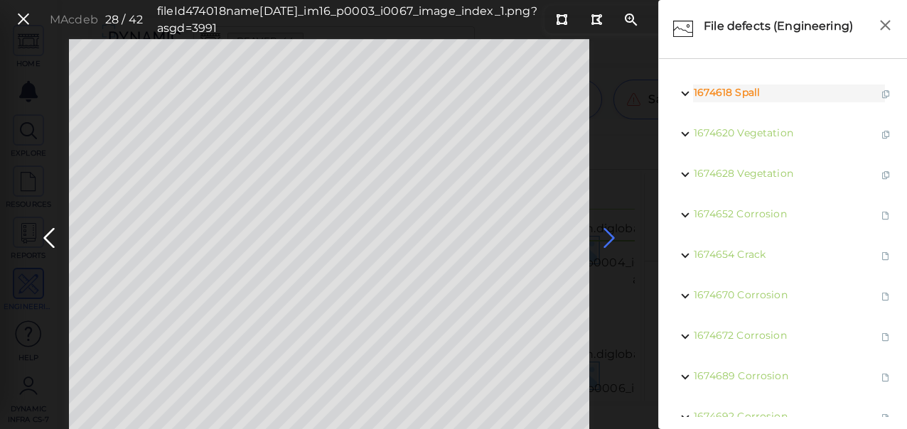
click at [611, 235] on icon at bounding box center [609, 239] width 23 height 28
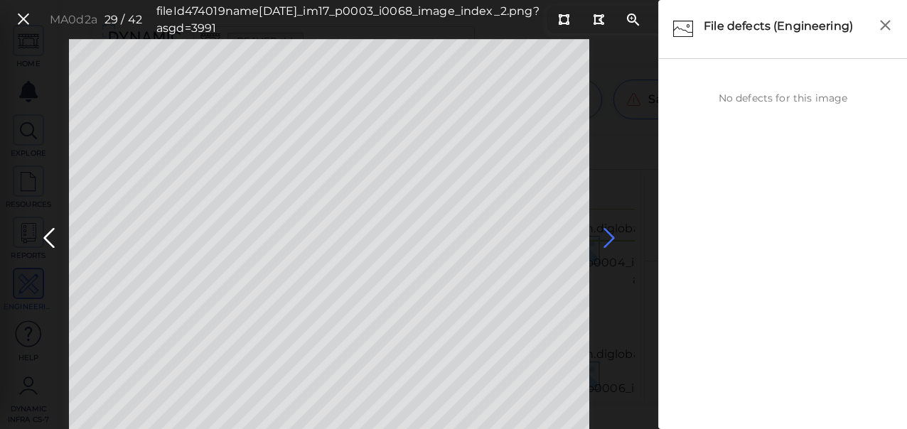
click at [605, 234] on icon at bounding box center [609, 239] width 23 height 28
click at [605, 237] on icon at bounding box center [609, 239] width 23 height 28
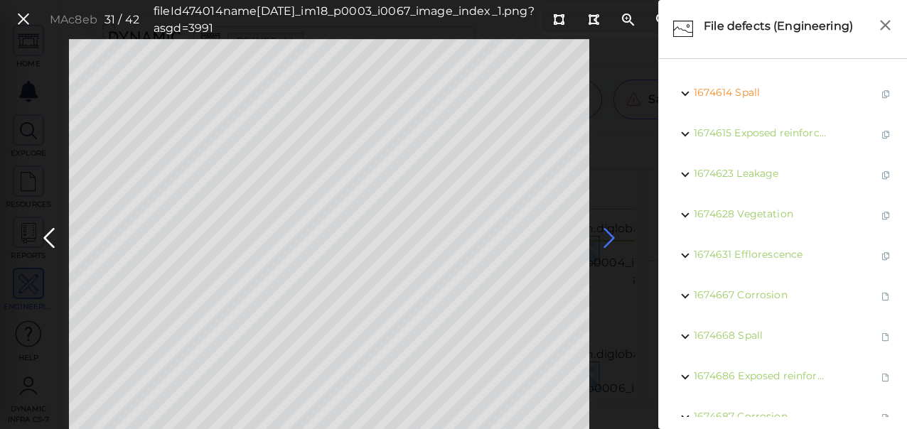
click at [609, 235] on icon at bounding box center [609, 239] width 23 height 28
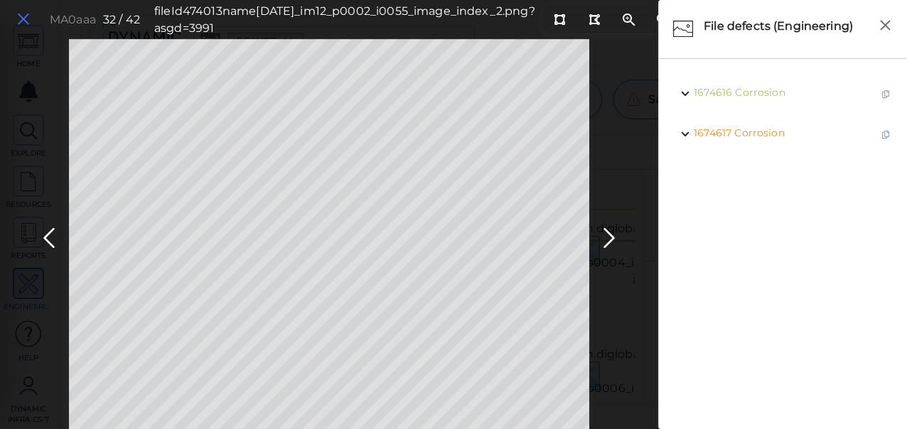
click at [23, 17] on icon at bounding box center [24, 19] width 16 height 19
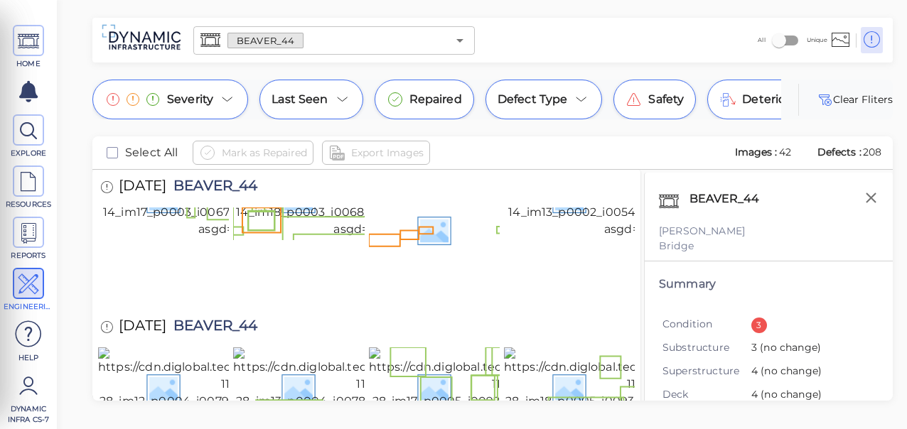
scroll to position [1996, 0]
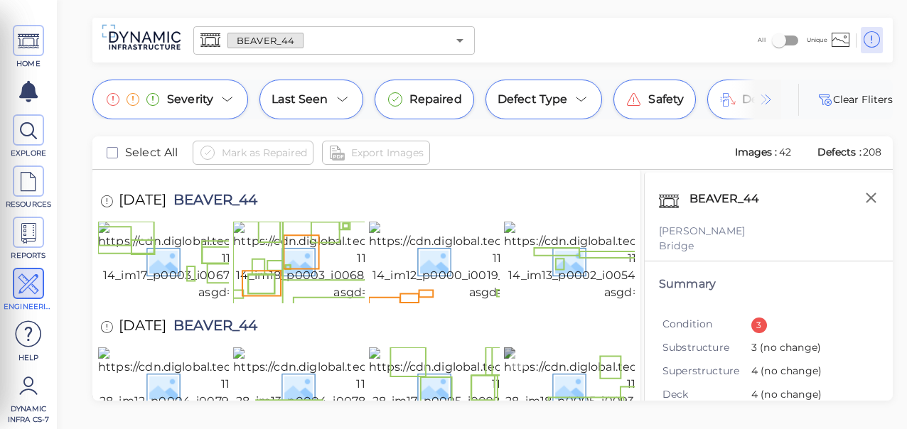
click at [536, 348] on img at bounding box center [633, 388] width 259 height 80
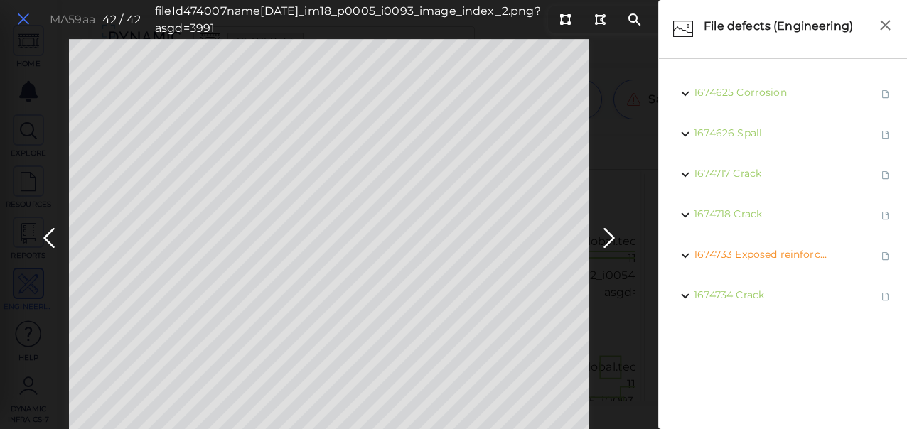
click at [26, 19] on icon at bounding box center [24, 19] width 16 height 19
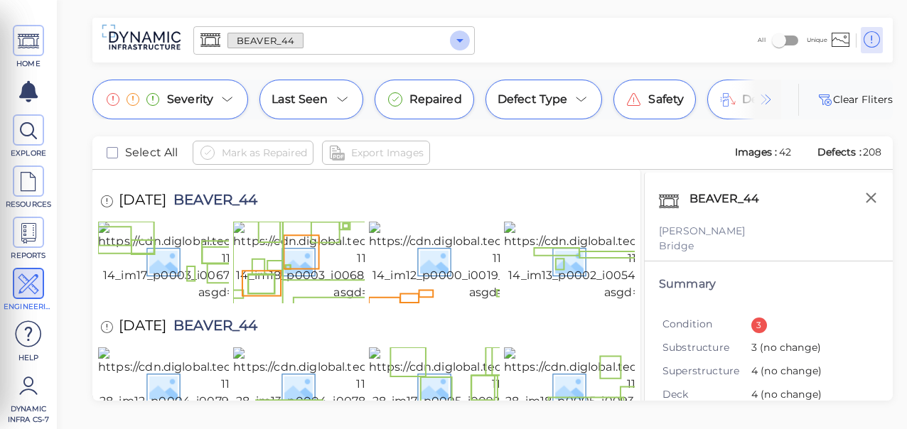
click at [461, 39] on icon "Open" at bounding box center [459, 41] width 7 height 4
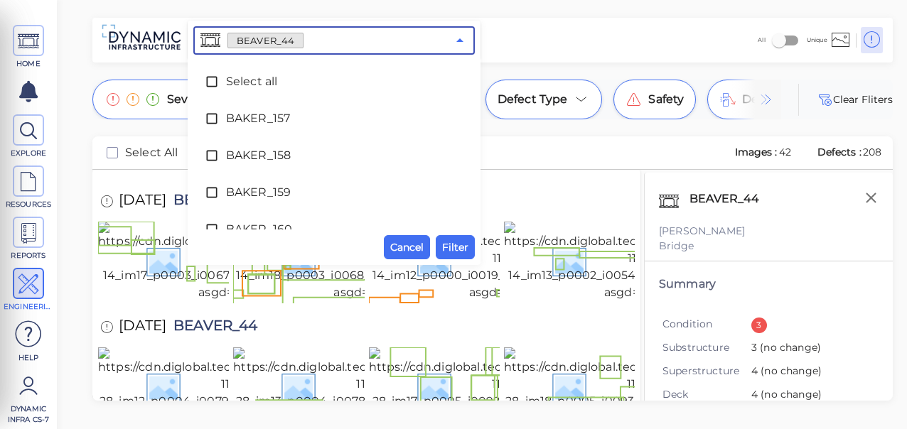
scroll to position [1903, 0]
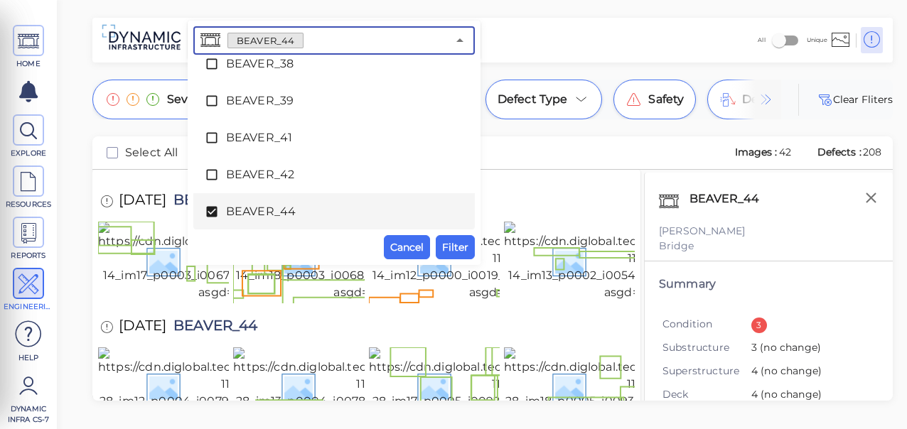
click at [205, 213] on icon at bounding box center [212, 212] width 14 height 14
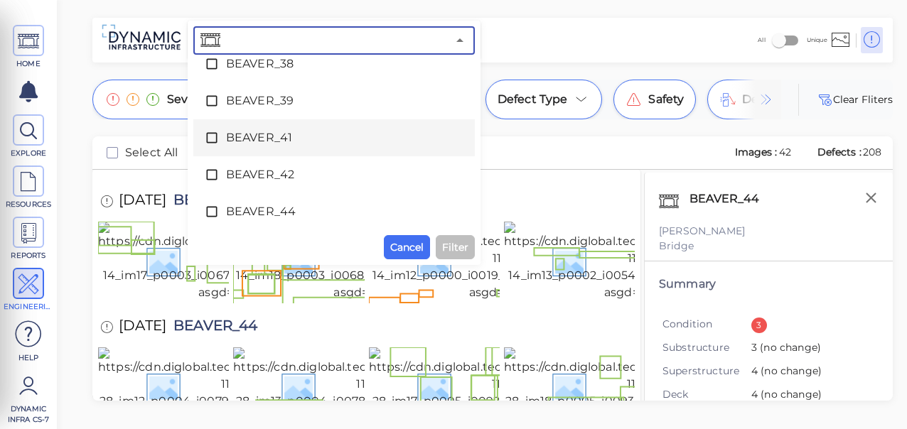
click at [214, 138] on icon at bounding box center [212, 138] width 14 height 14
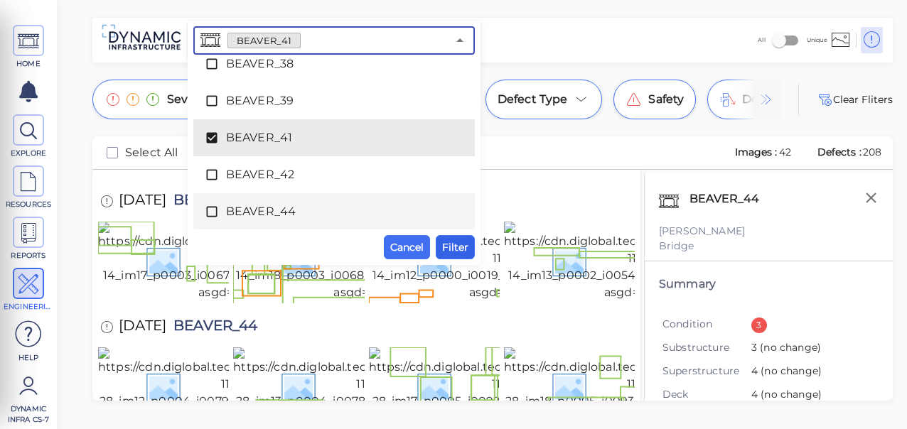
click at [454, 245] on span "Filter" at bounding box center [455, 247] width 26 height 17
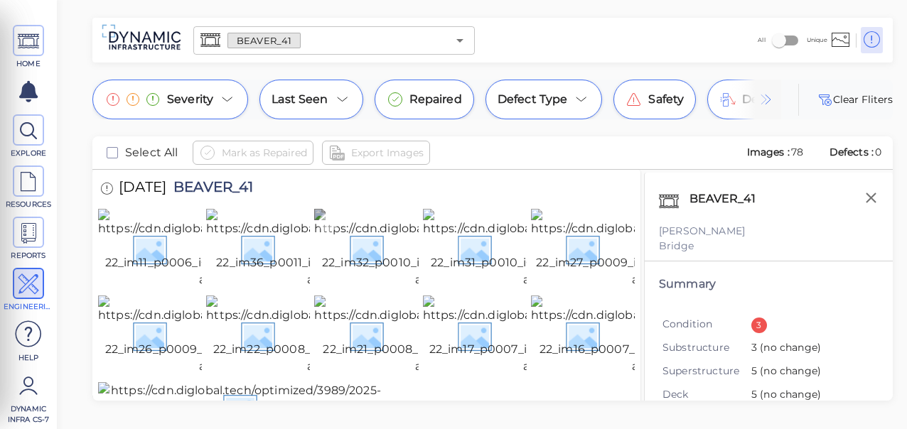
click at [353, 274] on img at bounding box center [446, 249] width 264 height 80
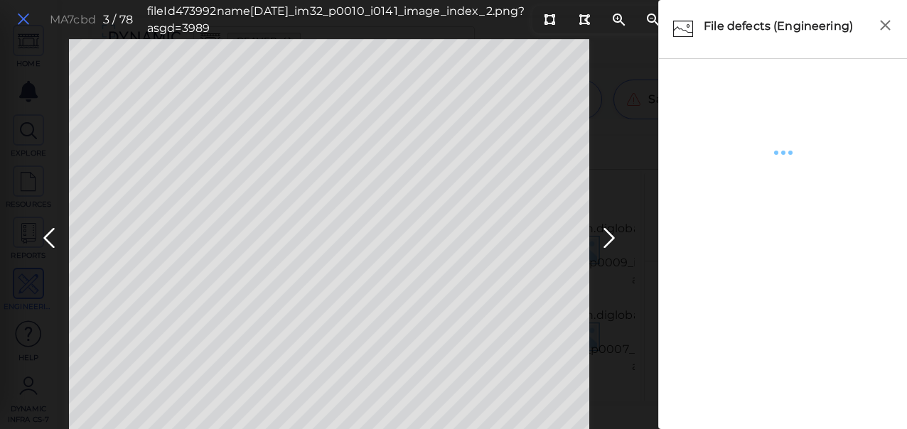
click at [25, 18] on icon at bounding box center [24, 19] width 16 height 19
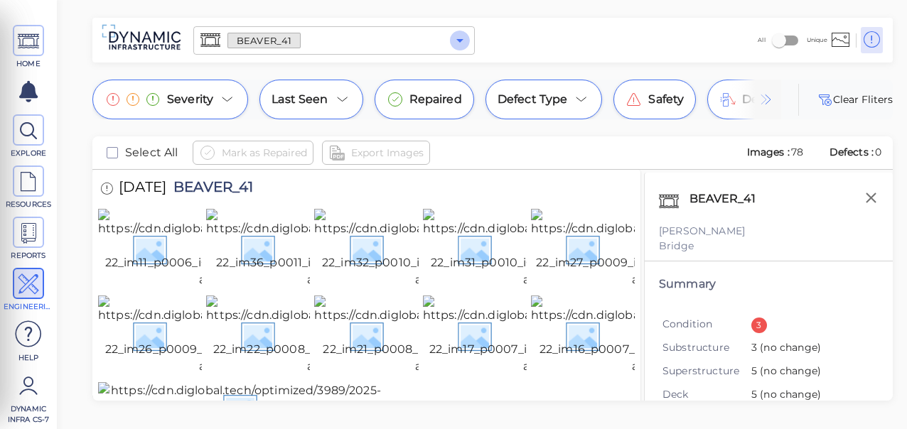
click at [456, 40] on icon "Open" at bounding box center [459, 40] width 17 height 17
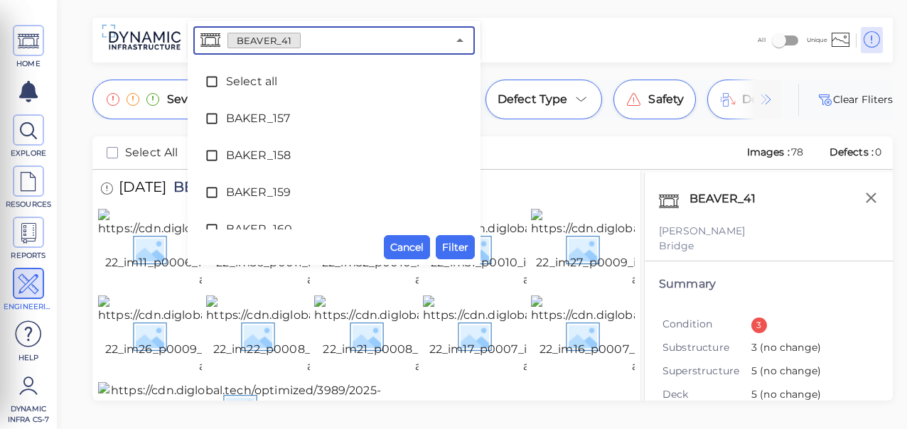
scroll to position [1829, 0]
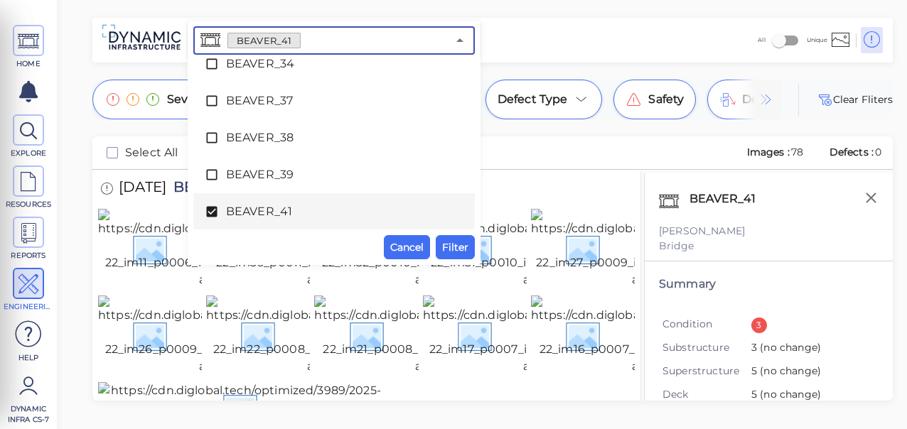
click at [213, 210] on icon at bounding box center [212, 212] width 14 height 14
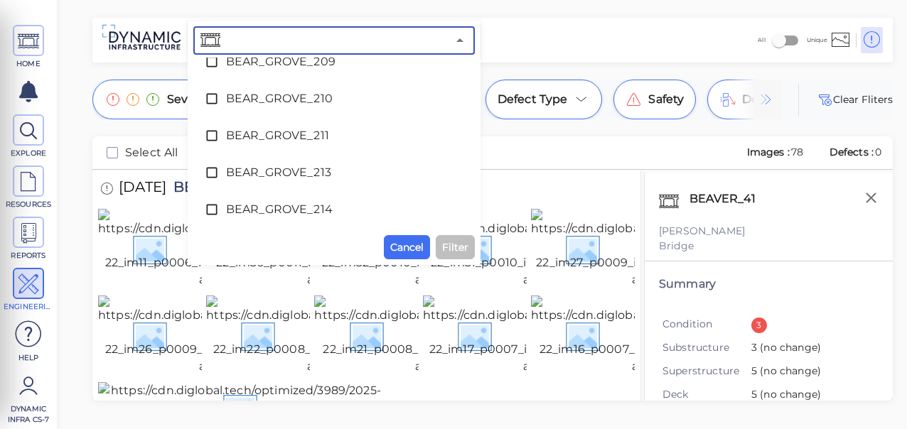
scroll to position [1078, 0]
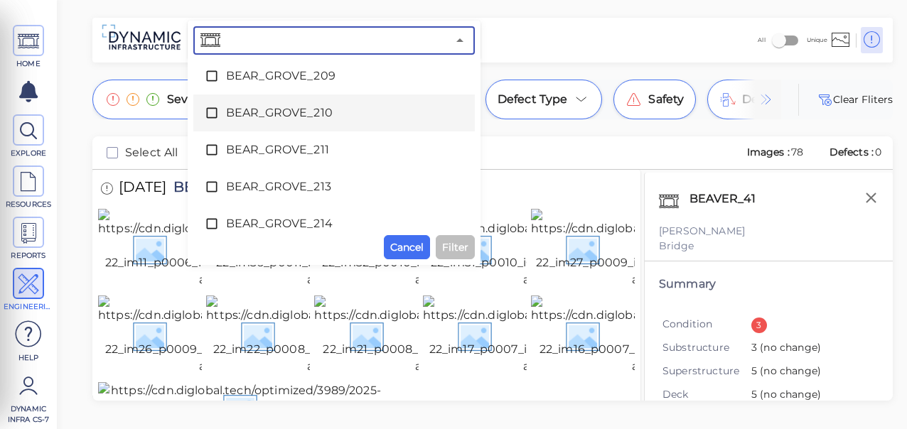
click at [213, 114] on icon at bounding box center [212, 113] width 14 height 14
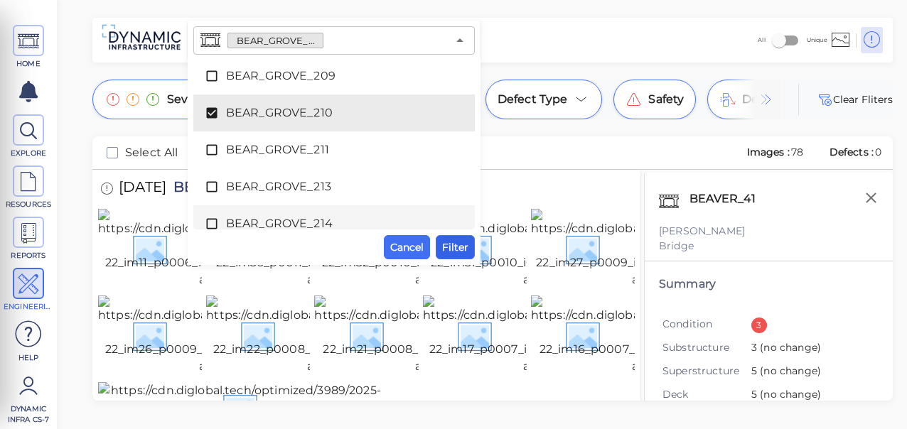
click at [449, 242] on span "Filter" at bounding box center [455, 247] width 26 height 17
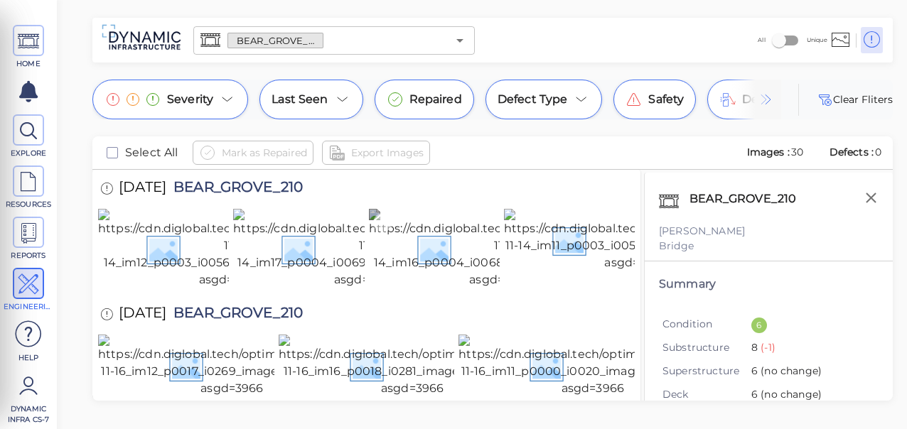
click at [412, 256] on img at bounding box center [501, 249] width 264 height 80
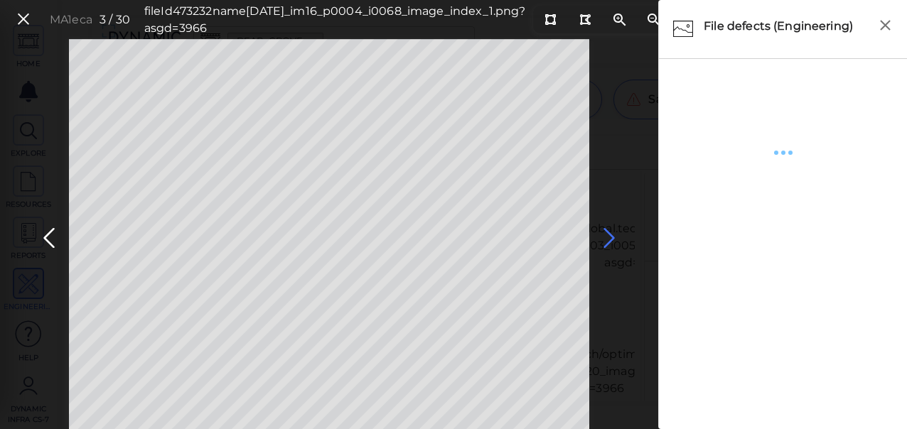
click at [608, 237] on icon at bounding box center [609, 239] width 23 height 28
click at [26, 20] on icon at bounding box center [24, 19] width 16 height 19
